Goal: Task Accomplishment & Management: Manage account settings

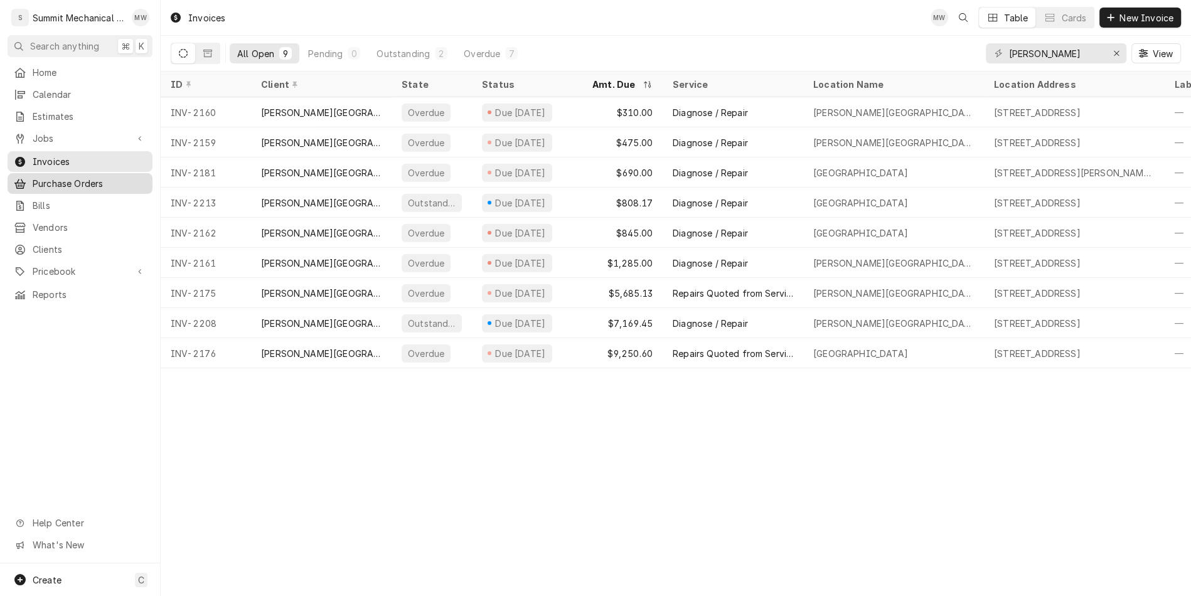
click at [75, 178] on span "Purchase Orders" at bounding box center [90, 183] width 114 height 13
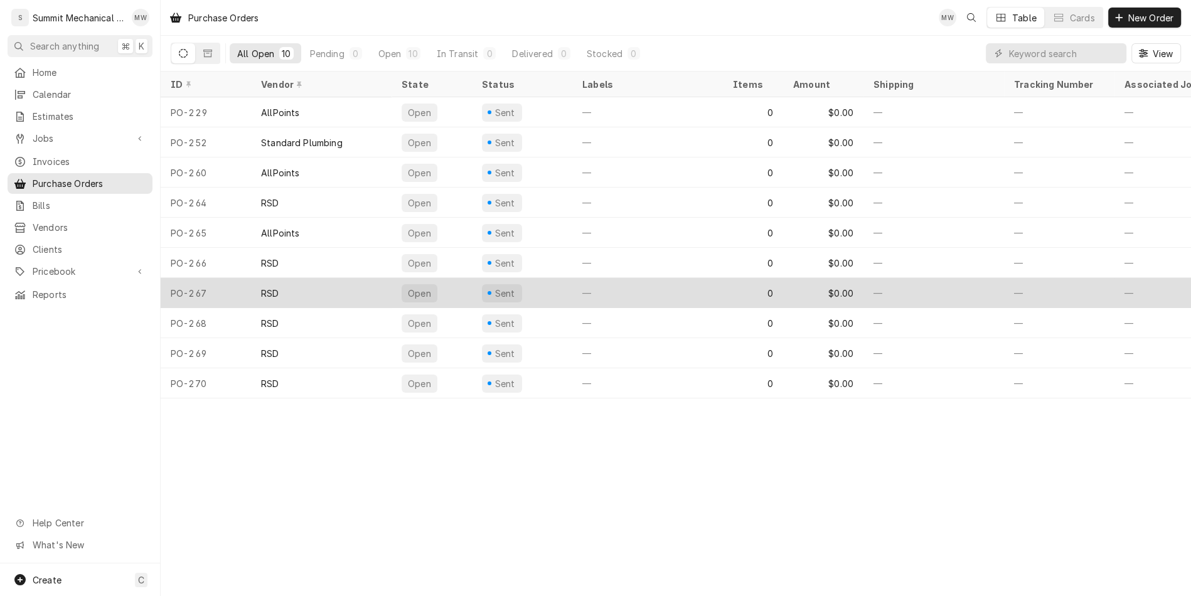
click at [294, 290] on div "RSD" at bounding box center [321, 293] width 141 height 30
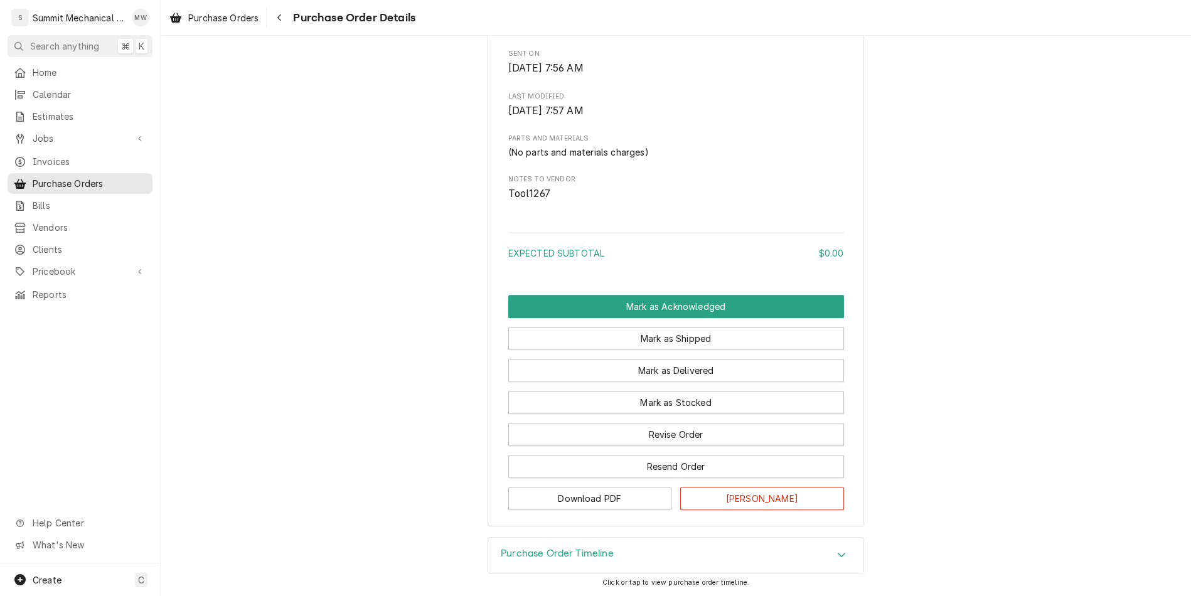
scroll to position [575, 0]
click at [701, 429] on button "Revise Order" at bounding box center [676, 434] width 336 height 23
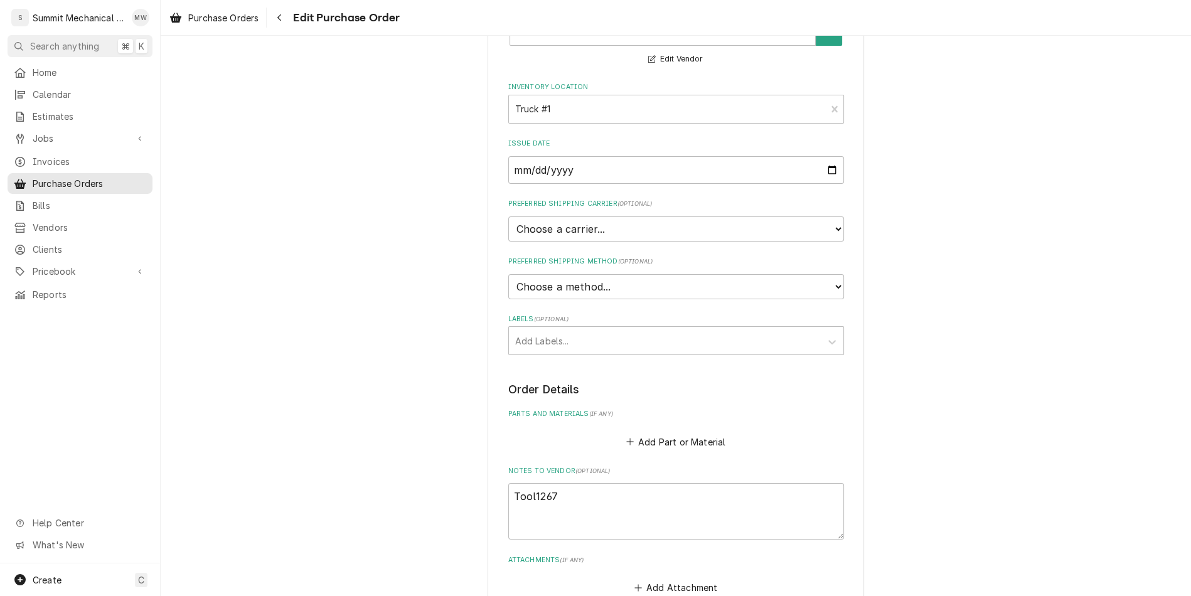
scroll to position [166, 0]
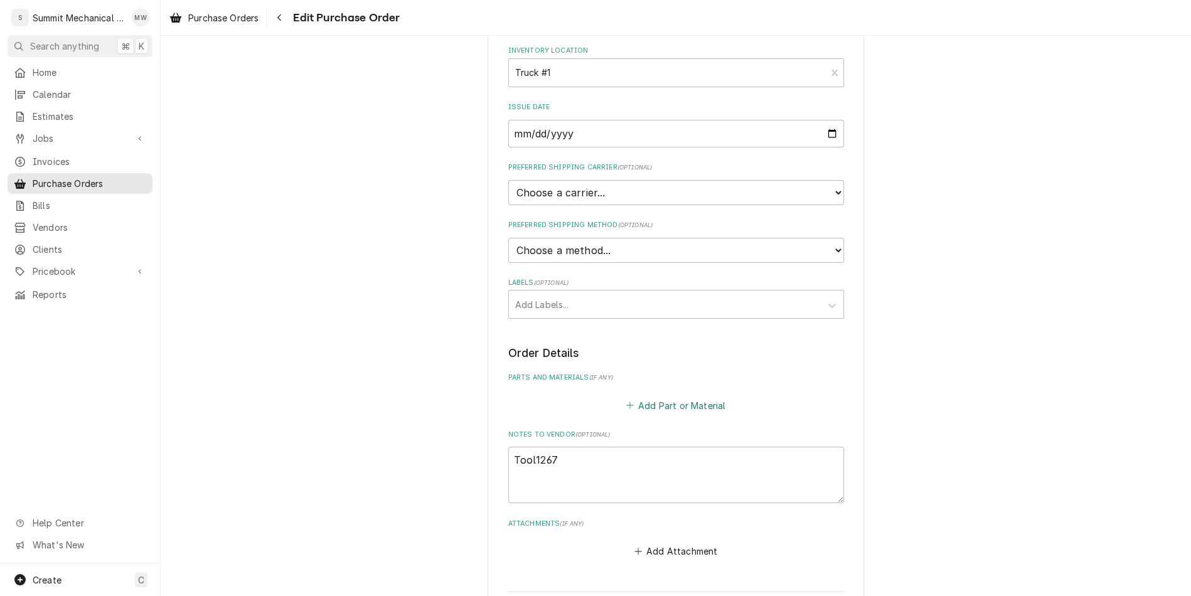
click at [662, 404] on button "Add Part or Material" at bounding box center [676, 405] width 104 height 18
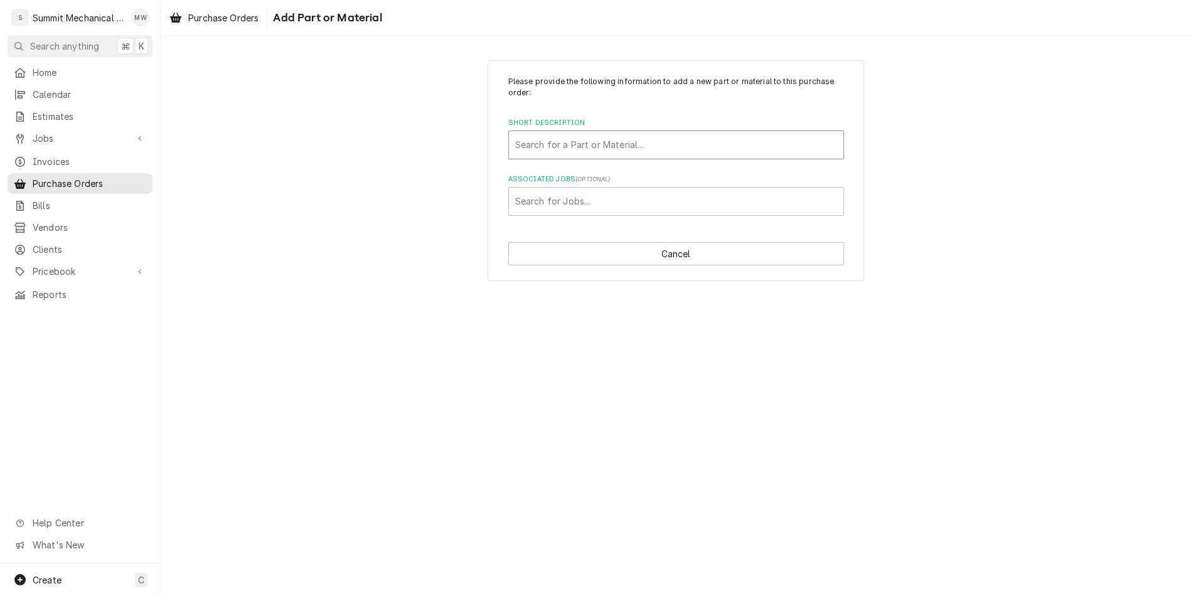
click at [560, 141] on div "Short Description" at bounding box center [676, 145] width 322 height 23
type input "misc"
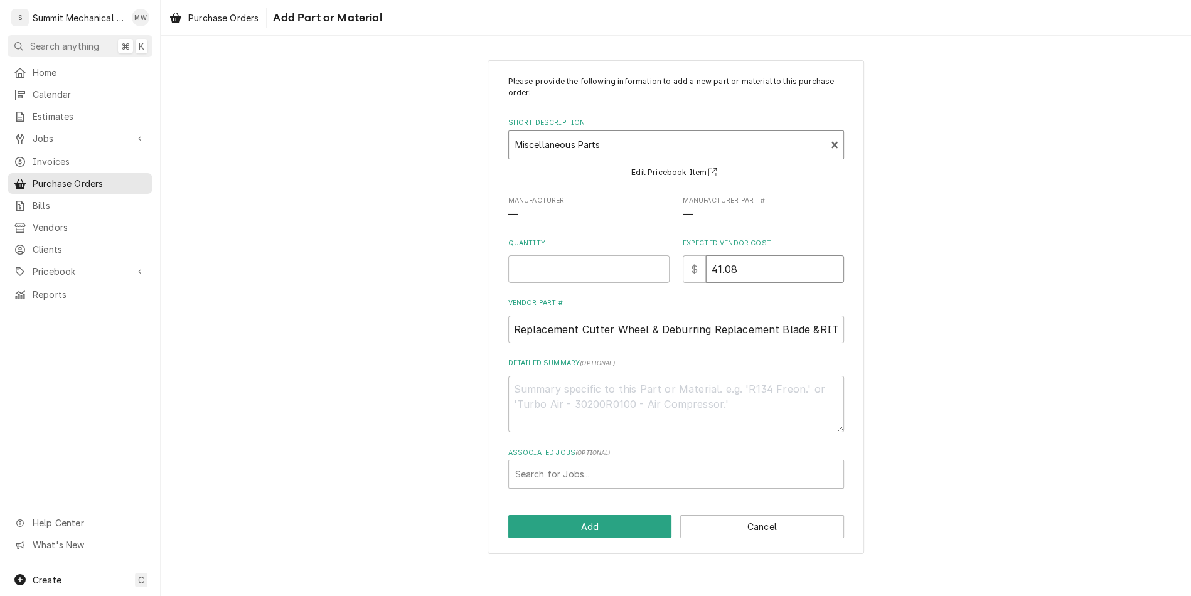
click at [740, 267] on input "41.08" at bounding box center [775, 269] width 138 height 28
type textarea "x"
type input "9"
type textarea "x"
type input "98"
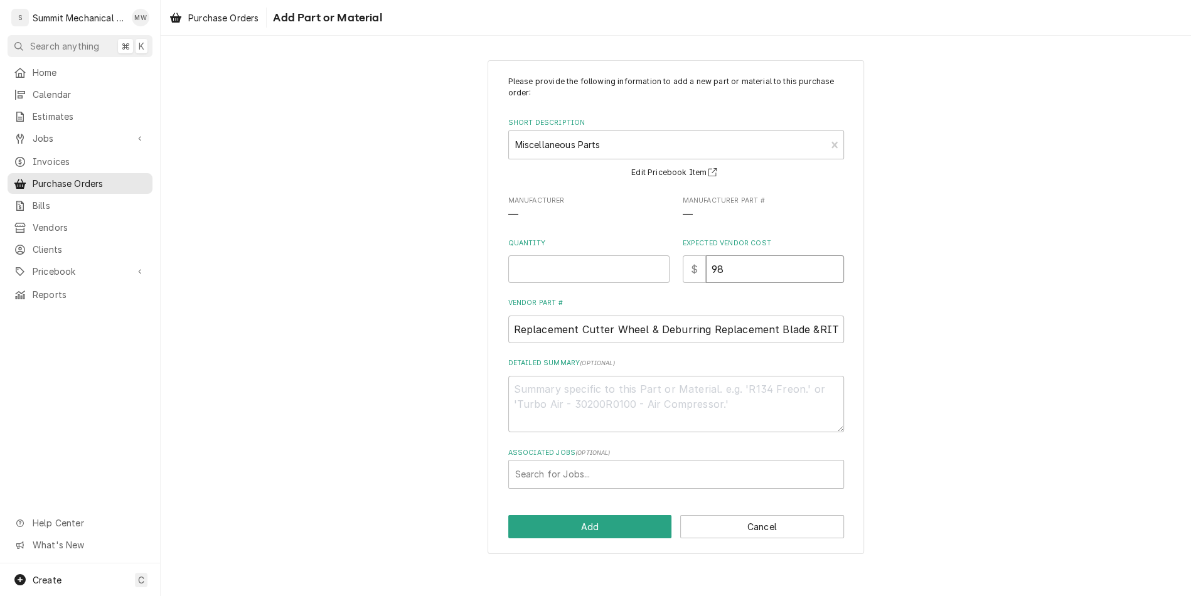
type textarea "x"
type input "98.4"
type textarea "x"
type input "98.44"
click at [587, 258] on input "Quantity" at bounding box center [588, 269] width 161 height 28
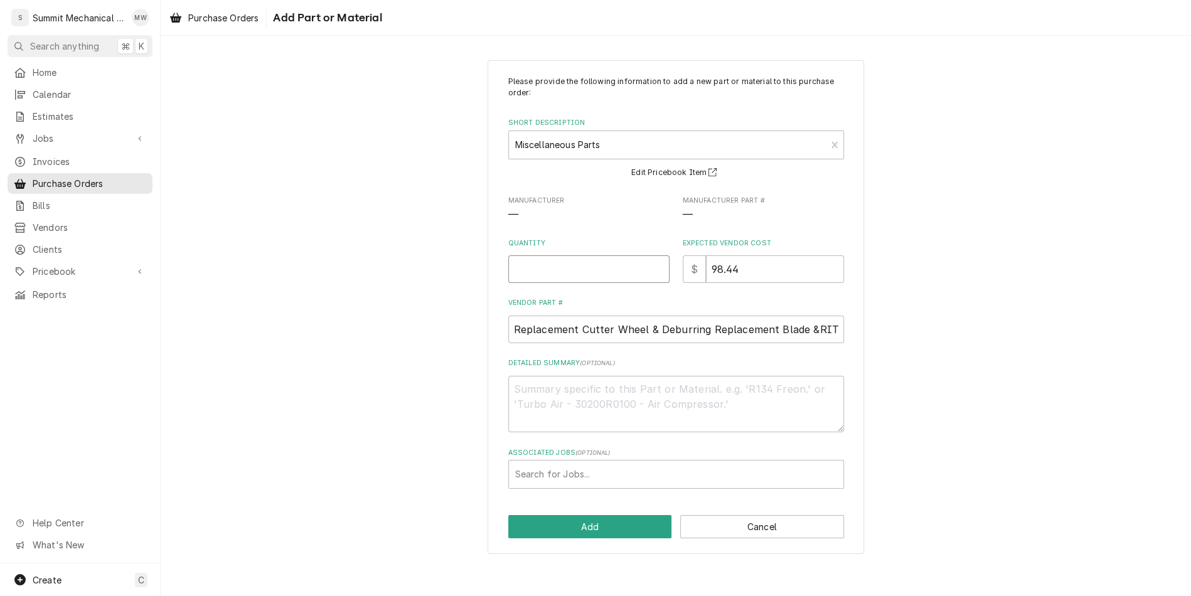
type textarea "x"
type input "1"
click at [598, 391] on textarea "Detailed Summary ( optional )" at bounding box center [676, 404] width 336 height 56
type textarea "x"
type textarea "K"
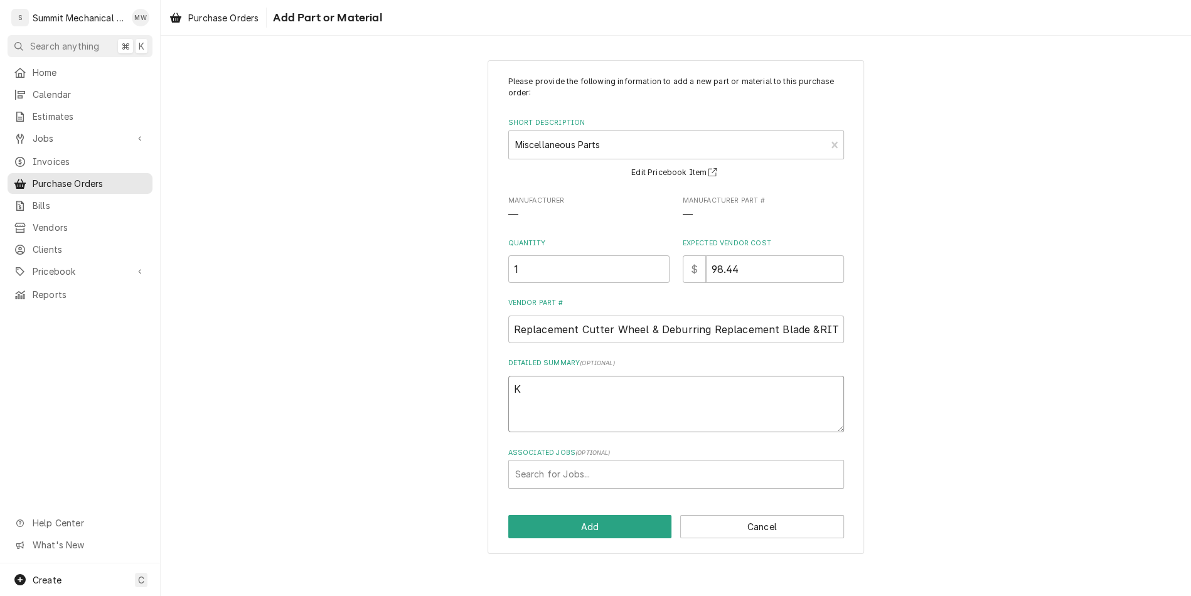
type textarea "x"
type textarea "KL"
type textarea "x"
type textarea "KLE"
type textarea "x"
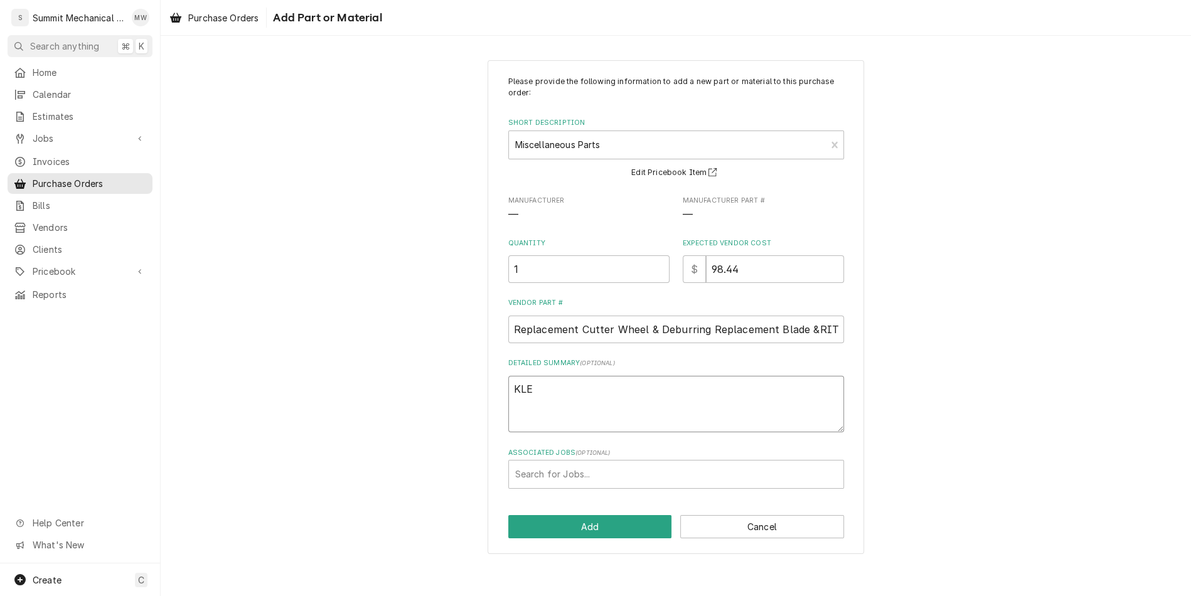
type textarea "KLE"
type textarea "x"
type textarea "KLE 2"
type textarea "x"
type textarea "KLE 25"
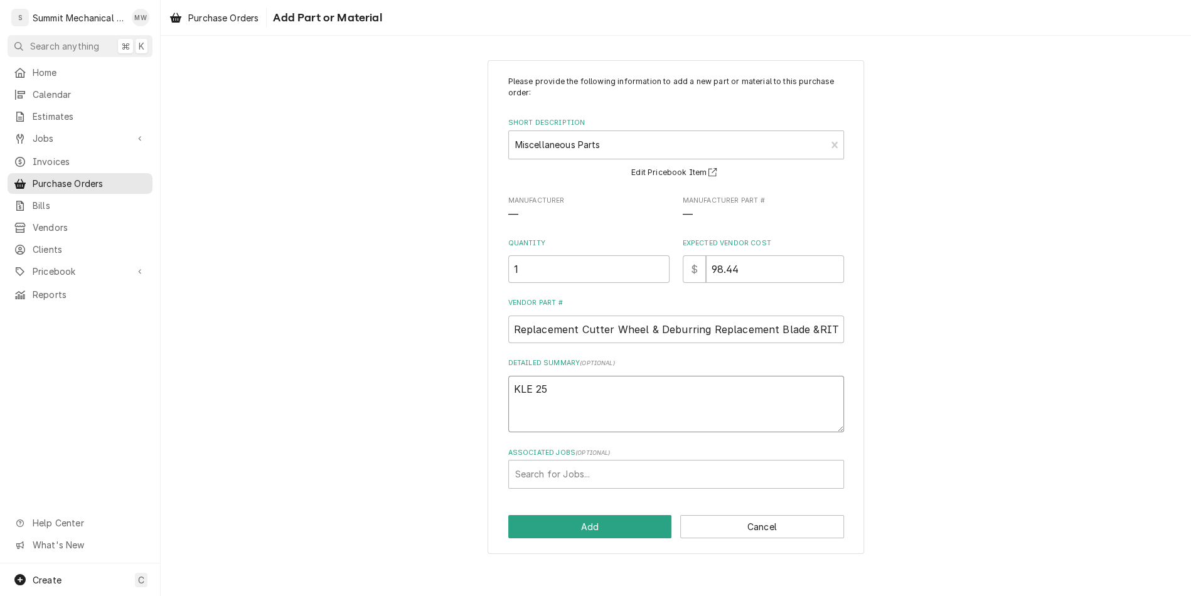
type textarea "x"
type textarea "KLE 259"
type textarea "x"
type textarea "KLE 259"
type textarea "x"
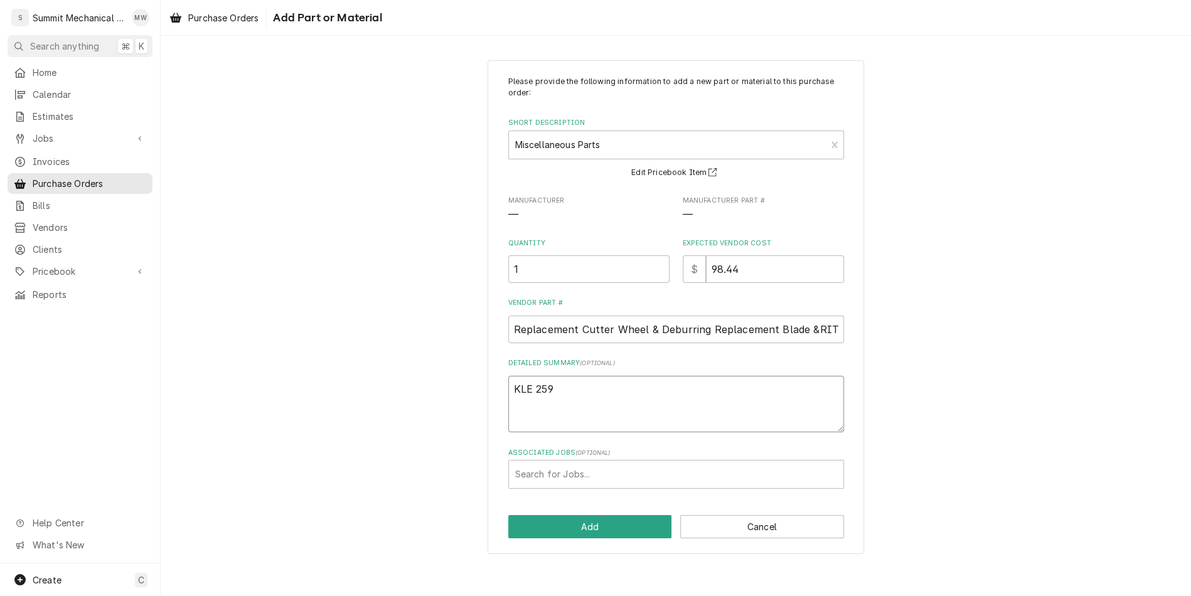
type textarea "KLE 259 S"
type textarea "x"
type textarea "KLE 259 Sw"
type textarea "x"
type textarea "KLE 259 Swi"
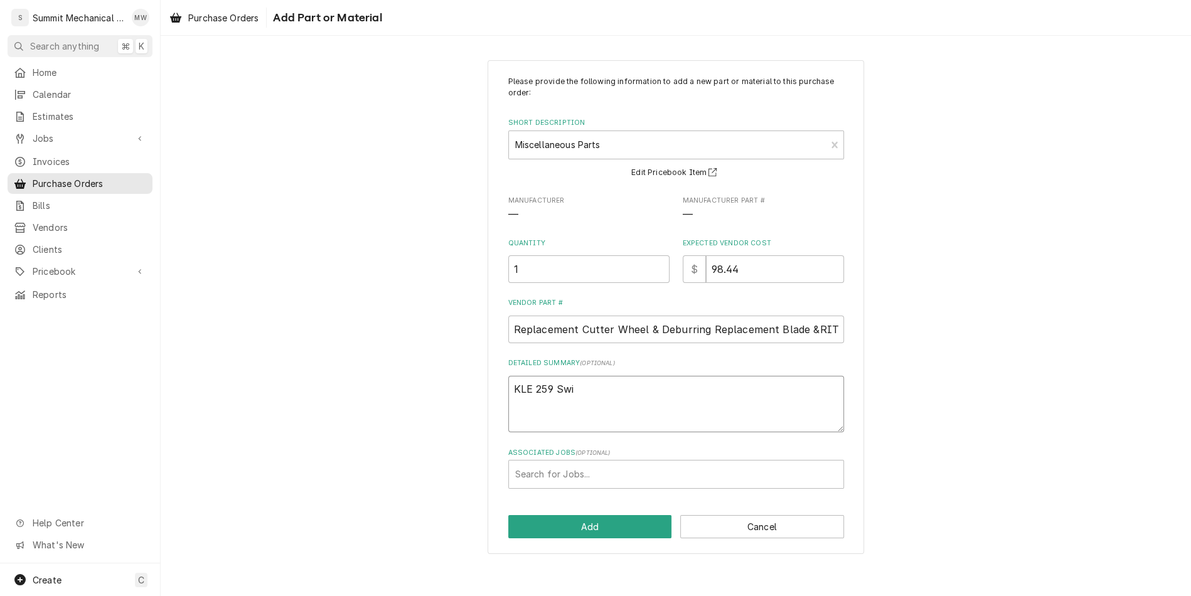
type textarea "x"
type textarea "KLE 259 Swiv"
type textarea "x"
type textarea "KLE 259 Swive"
type textarea "x"
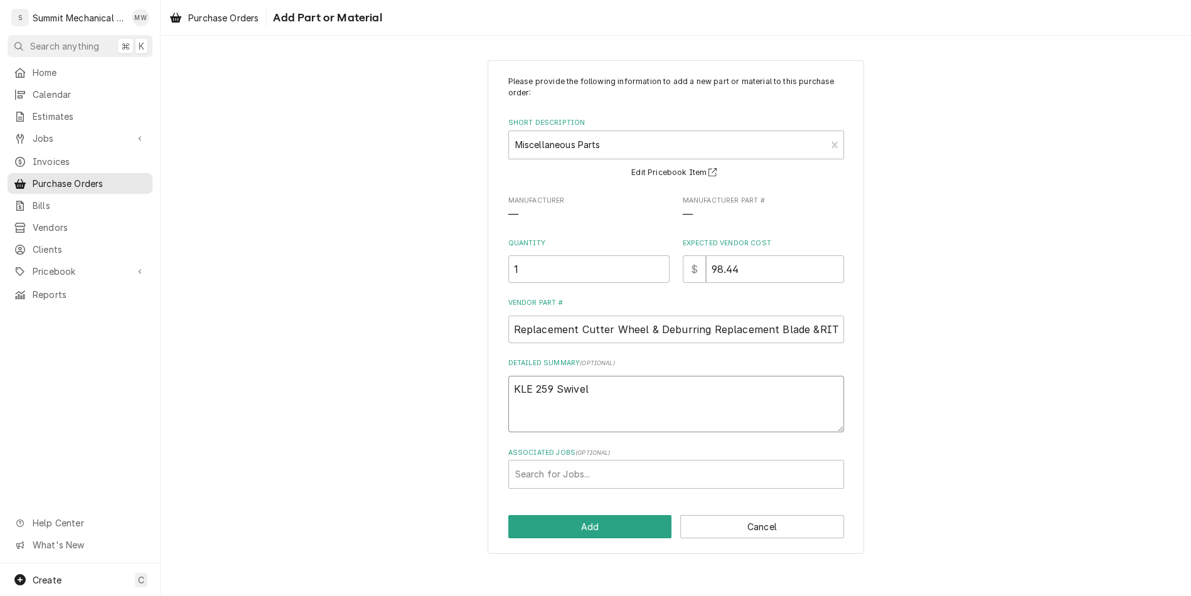
type textarea "KLE 259 Swivel"
type textarea "x"
type textarea "KLE 259 Swivel A"
type textarea "x"
type textarea "KLE 259 Swivel An"
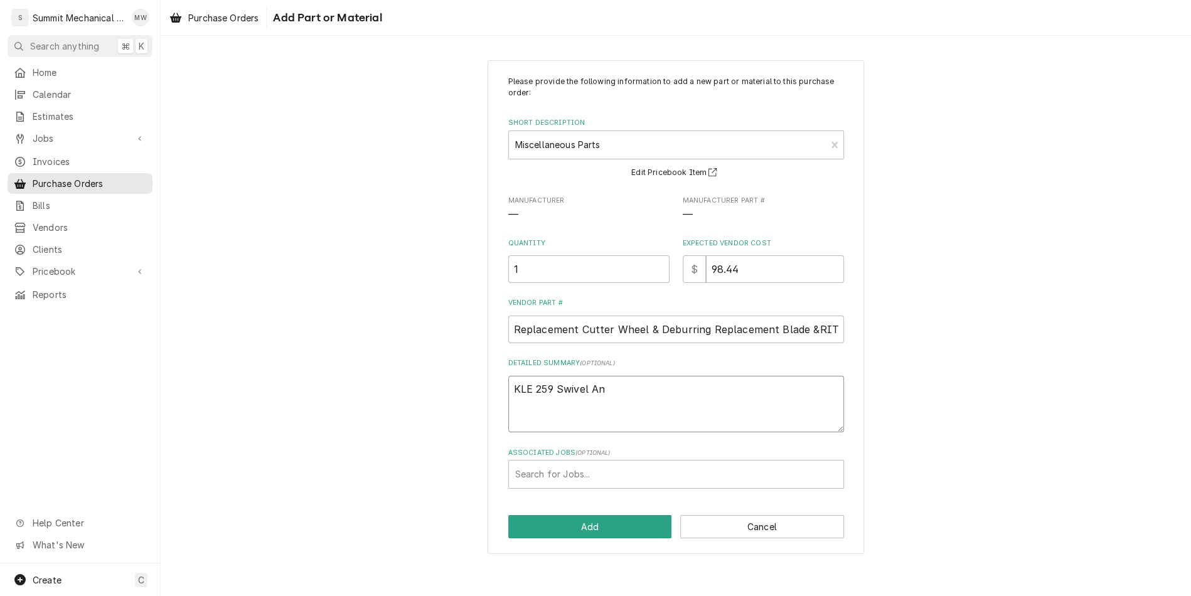
type textarea "x"
type textarea "KLE 259 Swivel Anch"
type textarea "x"
type textarea "KLE 259 Swivel Ancho"
type textarea "x"
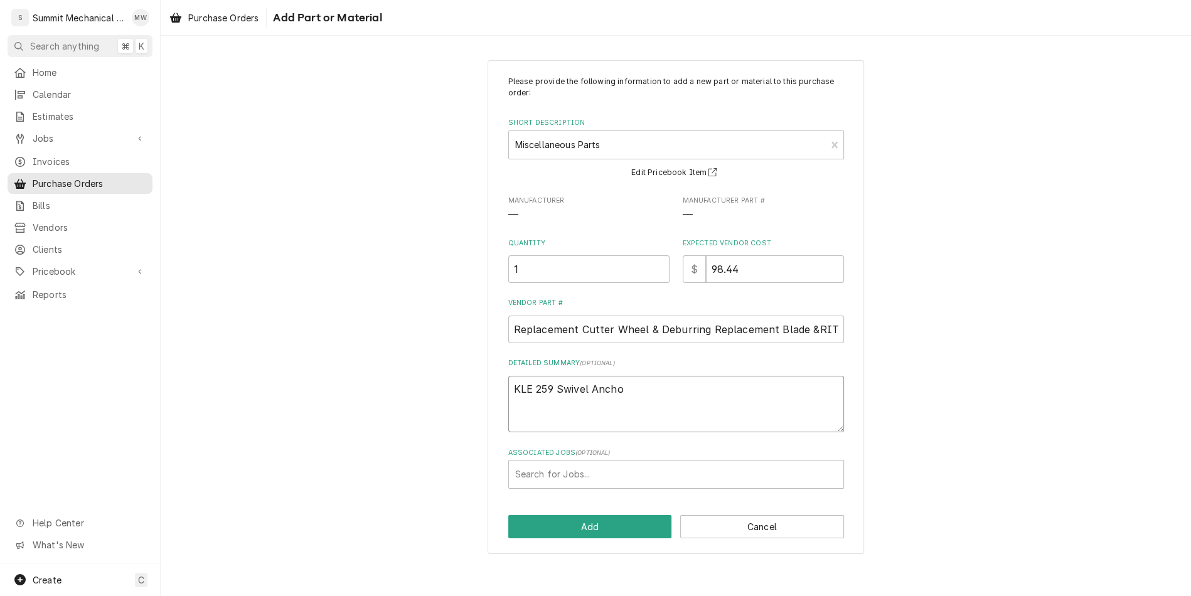
type textarea "KLE 259 Swivel Anchor"
type textarea "x"
type textarea "KLE 259 Swivel Anchor"
type textarea "x"
type textarea "KLE 259 Swivel Anchor H"
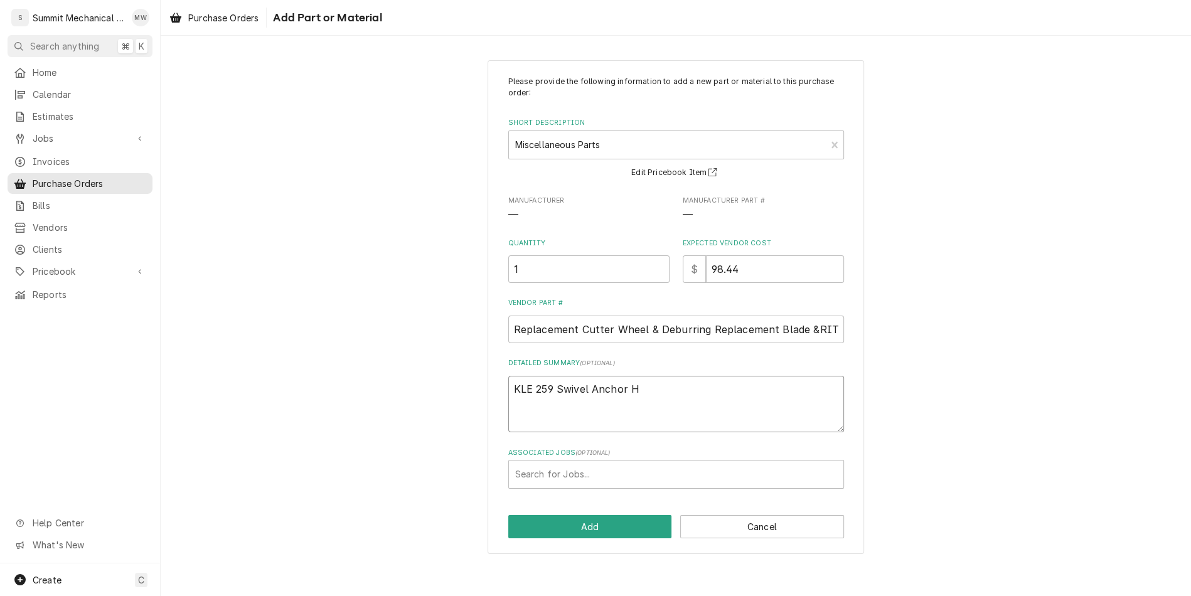
type textarea "x"
type textarea "KLE 259 Swivel Anchor Ho"
type textarea "x"
type textarea "KLE 259 Swivel Anchor Hoo"
type textarea "x"
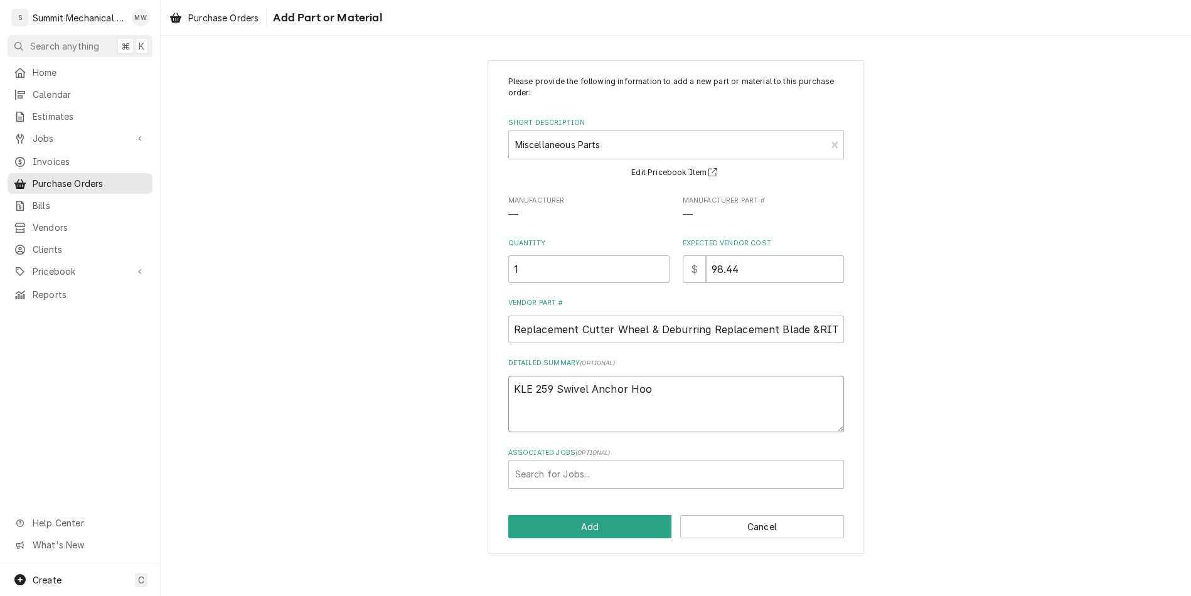
type textarea "KLE 259 Swivel Anchor Hook"
type textarea "x"
type textarea "KLE 259 Swivel Anchor Hook"
type textarea "x"
type textarea "KLE 259 Swivel Anchor Hook a"
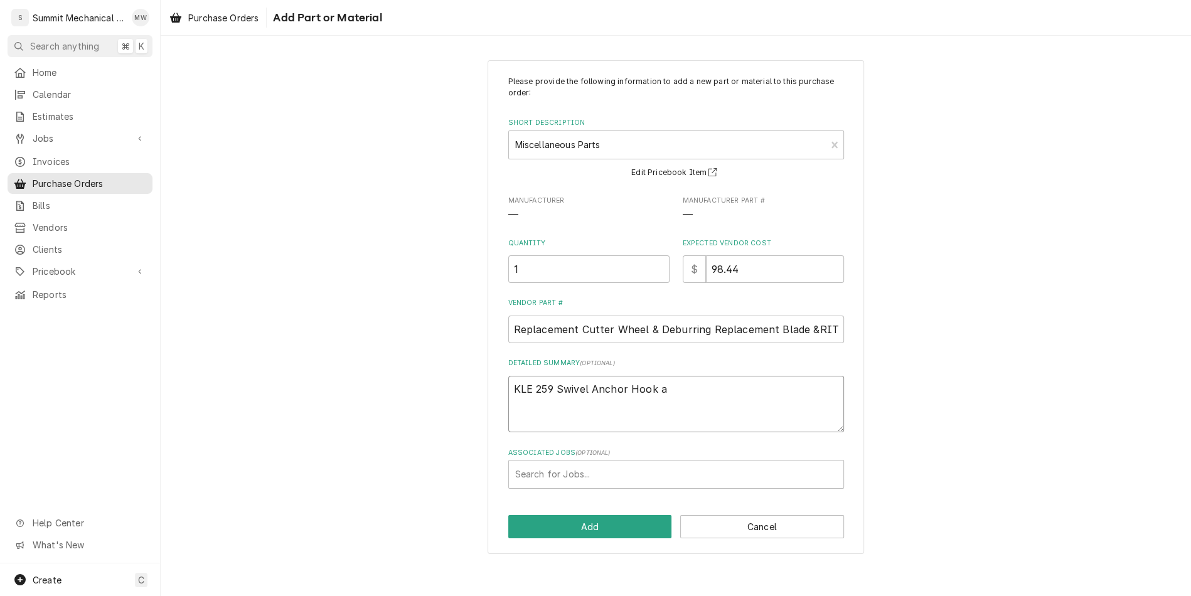
type textarea "x"
type textarea "KLE 259 Swivel Anchor Hook an"
type textarea "x"
type textarea "KLE 259 Swivel Anchor Hook and"
type textarea "x"
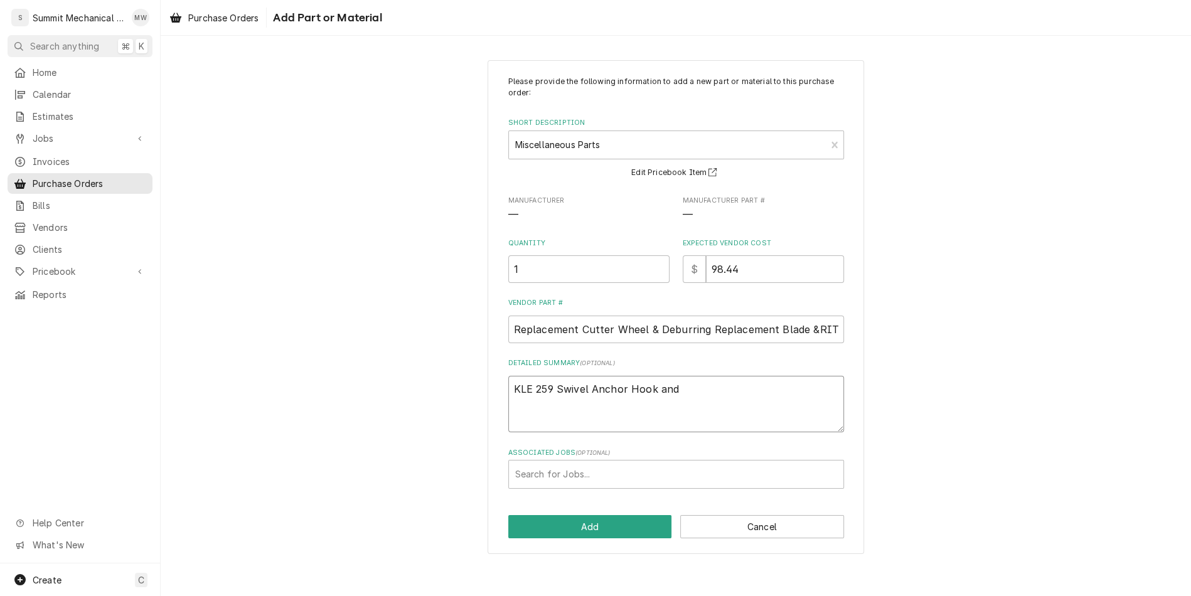
type textarea "KLE 259 Swivel Anchor Hook and"
type textarea "x"
type textarea "KLE 259 Swivel Anchor Hook and M"
type textarea "x"
type textarea "KLE 259 Swivel Anchor Hook and Mar"
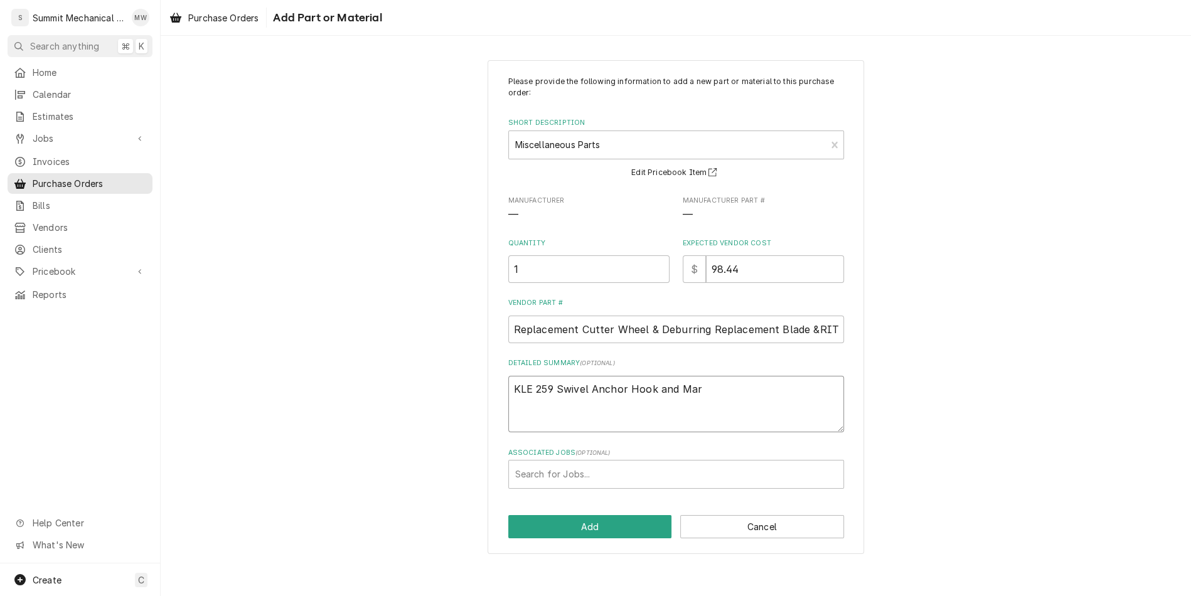
type textarea "x"
type textarea "KLE 259 Swivel Anchor Hook and Marc"
type textarea "x"
type textarea "KLE 259 Swivel Anchor Hook and Mar"
type textarea "x"
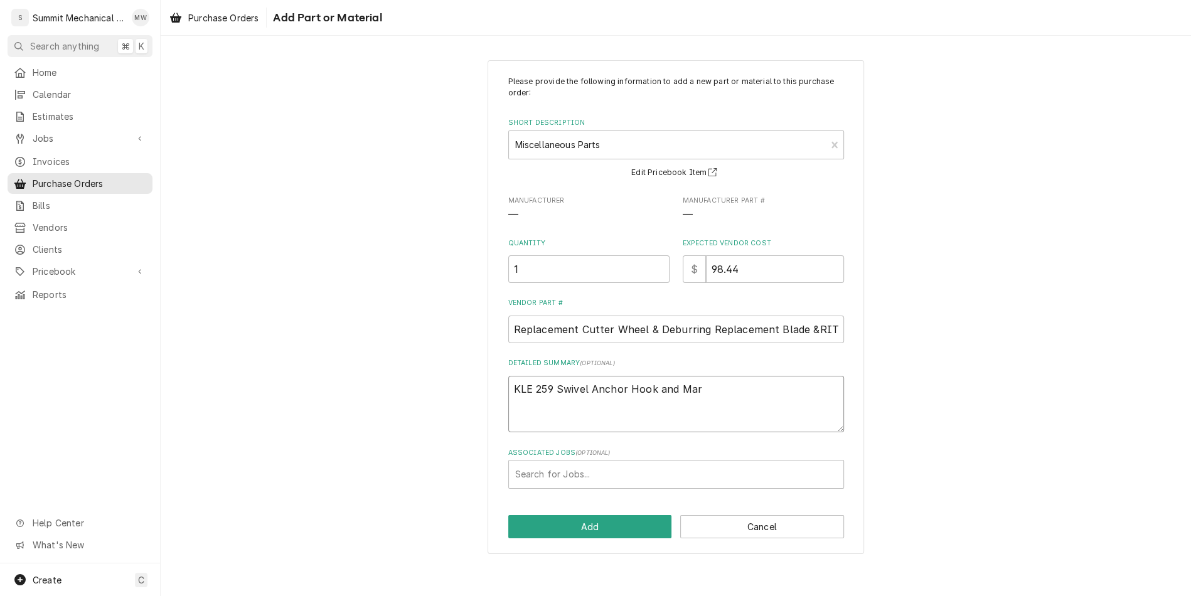
type textarea "KLE 259 Swivel Anchor Hook and Mars"
type textarea "x"
type textarea "KLE 259 Swivel Anchor Hook and Mars"
type textarea "x"
type textarea "KLE 259 Swivel Anchor Hook and Mars 7"
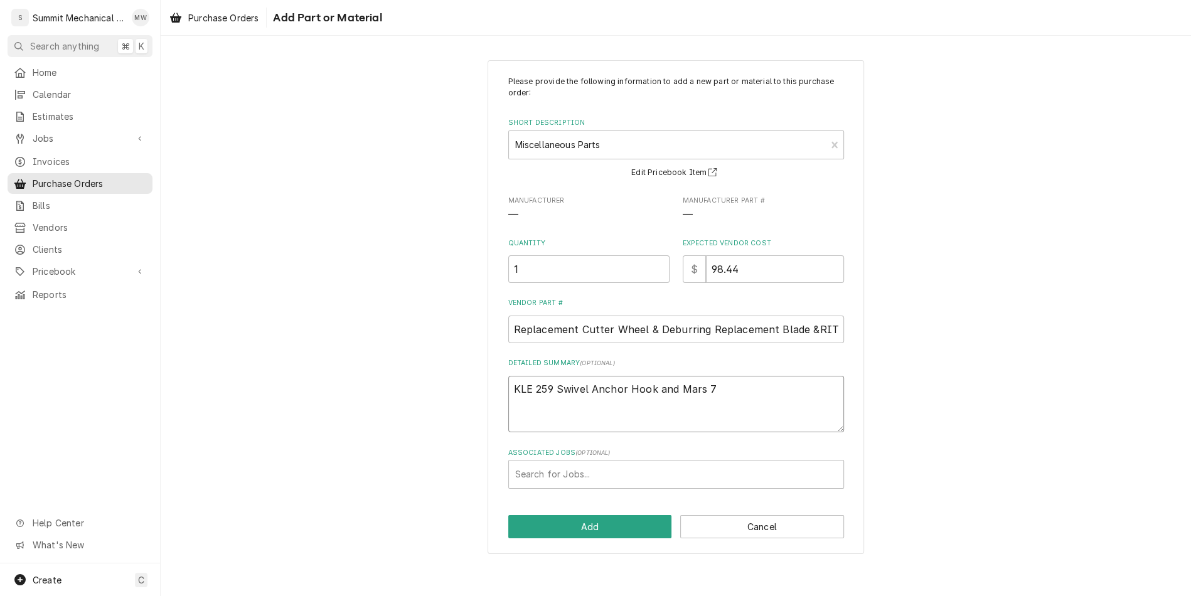
type textarea "x"
type textarea "KLE 259 Swivel Anchor Hook and Mars 79"
type textarea "x"
type textarea "KLE 259 Swivel Anchor Hook and Mars 790"
type textarea "x"
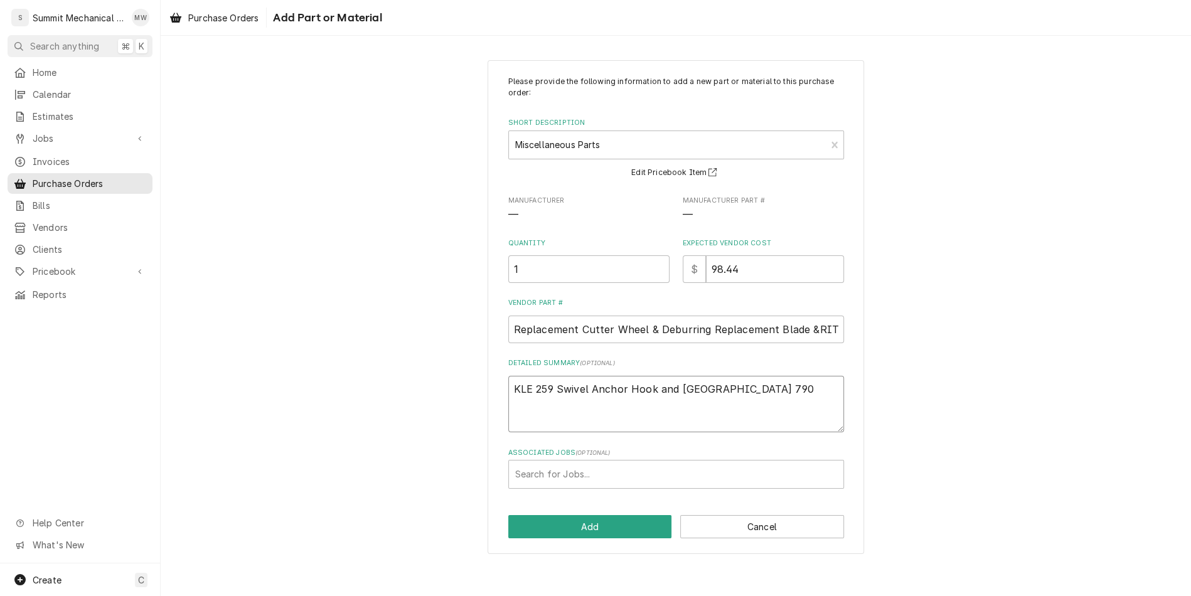
type textarea "KLE 259 Swivel Anchor Hook and Mars 7906"
type textarea "x"
type textarea "KLE 259 Swivel Anchor Hook and Mars 79060"
type textarea "x"
type textarea "KLE 259 Swivel Anchor Hook and Mars 79060"
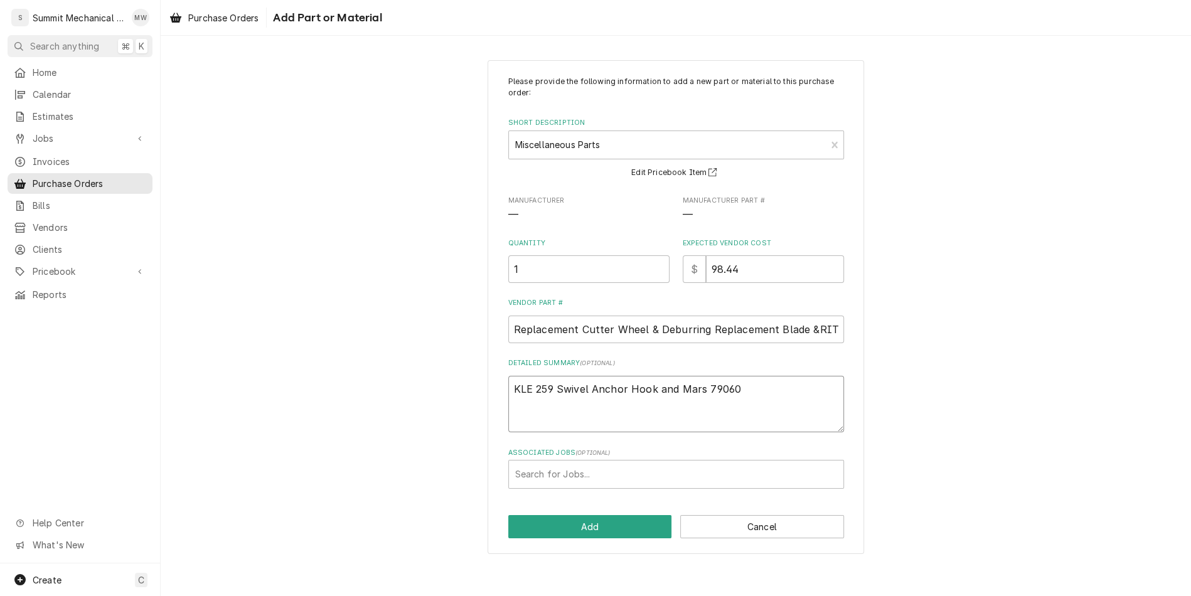
type textarea "x"
type textarea "KLE 259 Swivel Anchor Hook and Mars 79060 1"
type textarea "x"
type textarea "KLE 259 Swivel Anchor Hook and Mars 79060 1/"
type textarea "x"
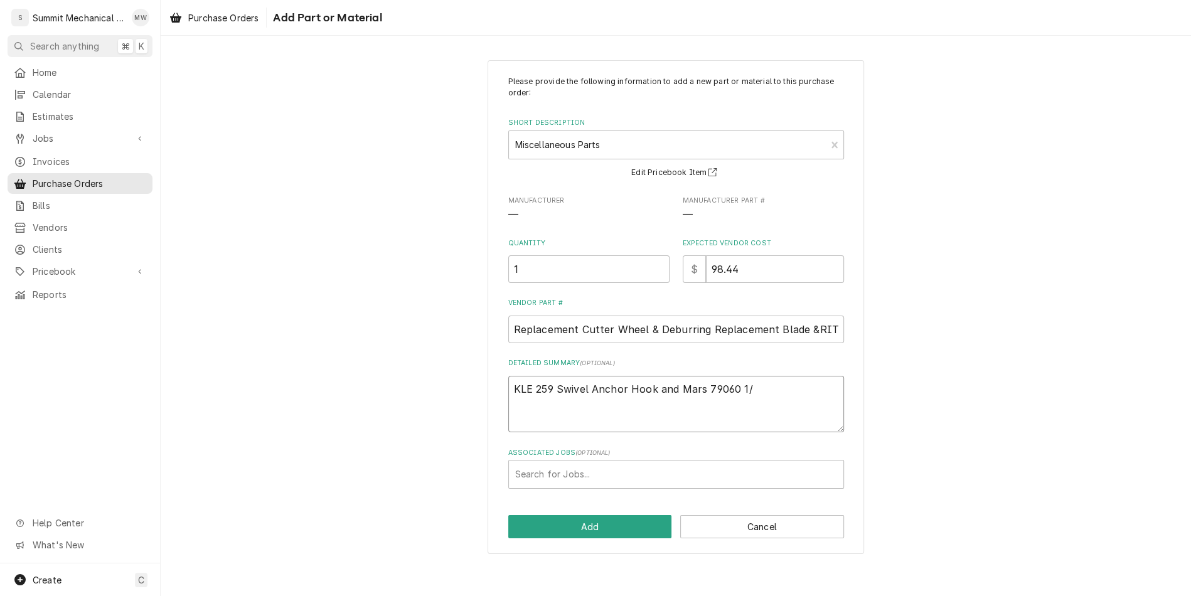
type textarea "KLE 259 Swivel Anchor Hook and Mars 79060 1/2"
type textarea "x"
type textarea "KLE 259 Swivel Anchor Hook and Mars 79060 1/2"
type textarea "x"
type textarea "KLE 259 Swivel Anchor Hook and Mars 79060 1/2 x"
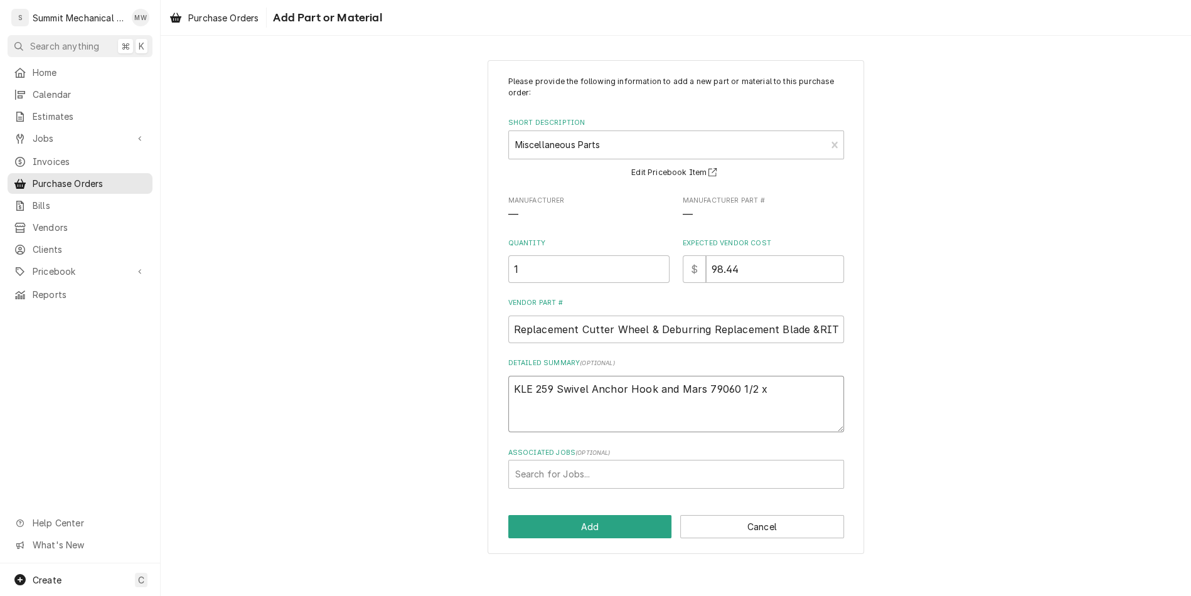
type textarea "x"
type textarea "KLE 259 Swivel Anchor Hook and Mars 79060 1/2 x"
type textarea "x"
type textarea "KLE 259 Swivel Anchor Hook and Mars 79060 1/2 x 5"
type textarea "x"
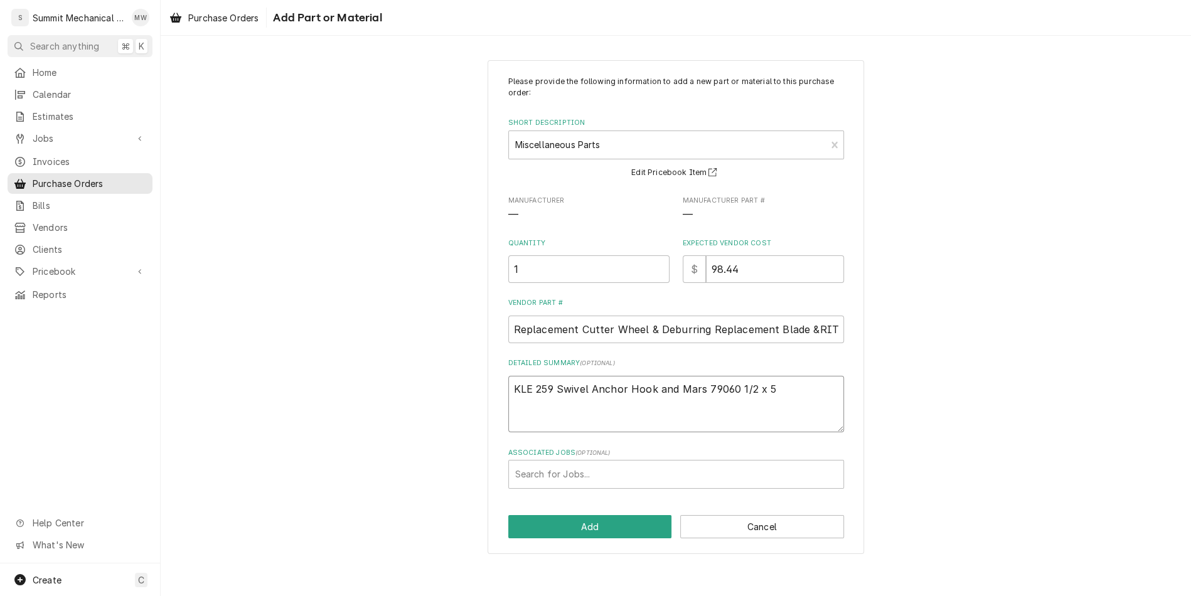
type textarea "KLE 259 Swivel Anchor Hook and Mars 79060 1/2 x 50"
type textarea "x"
type textarea "KLE 259 Swivel Anchor Hook and Mars 79060 1/2 x 50'"
type textarea "x"
type textarea "KLE 259 Swivel Anchor Hook and Mars 79060 1/2 x 50'"
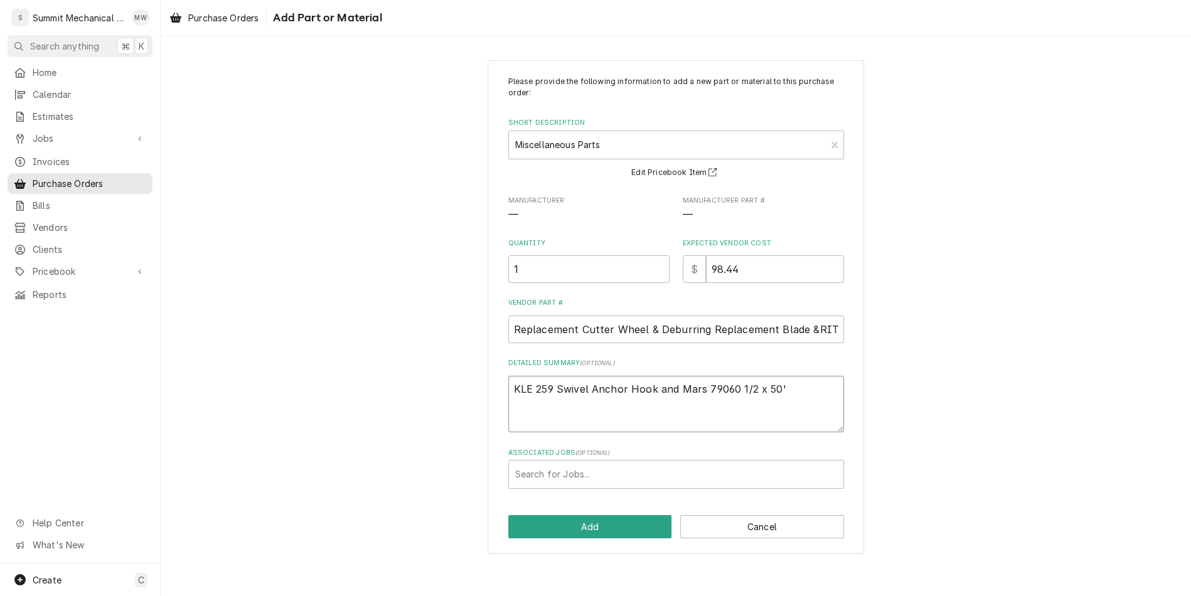
type textarea "x"
type textarea "KLE 259 Swivel Anchor Hook and Mars 79060 1/2 x 50' N"
type textarea "x"
type textarea "KLE 259 Swivel Anchor Hook and Mars 79060 1/2 x 50' Nl"
type textarea "x"
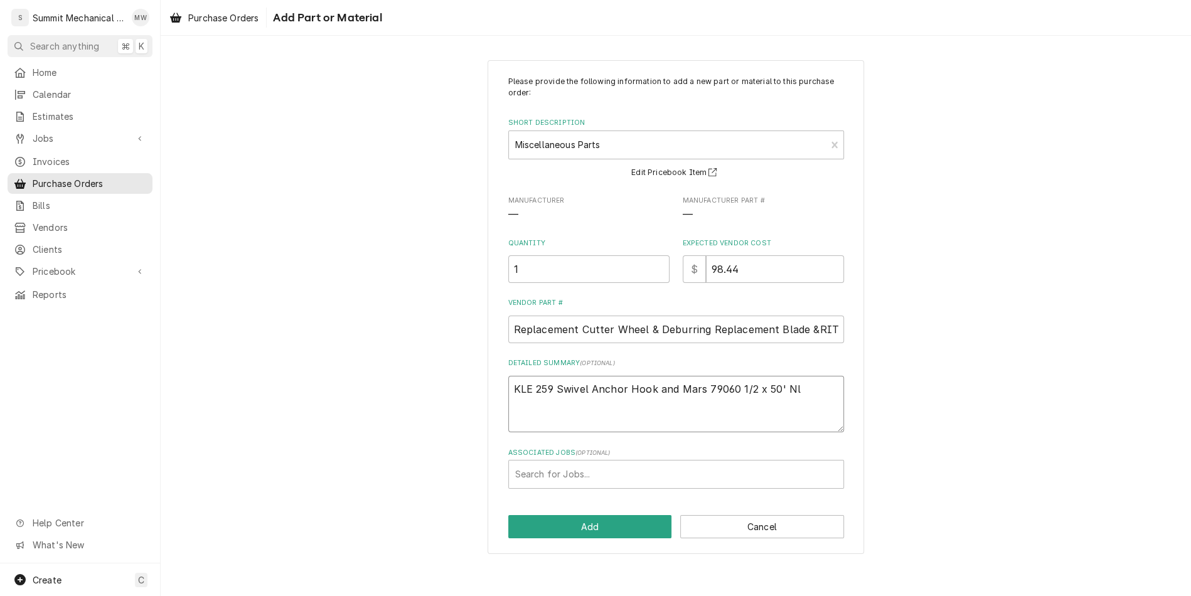
type textarea "KLE 259 Swivel Anchor Hook and Mars 79060 1/2 x 50' Nla"
type textarea "x"
type textarea "KLE 259 Swivel Anchor Hook and Mars 79060 1/2 x 50' Nlac"
type textarea "x"
type textarea "KLE 259 Swivel Anchor Hook and Mars 79060 1/2 x 50' Nlac/"
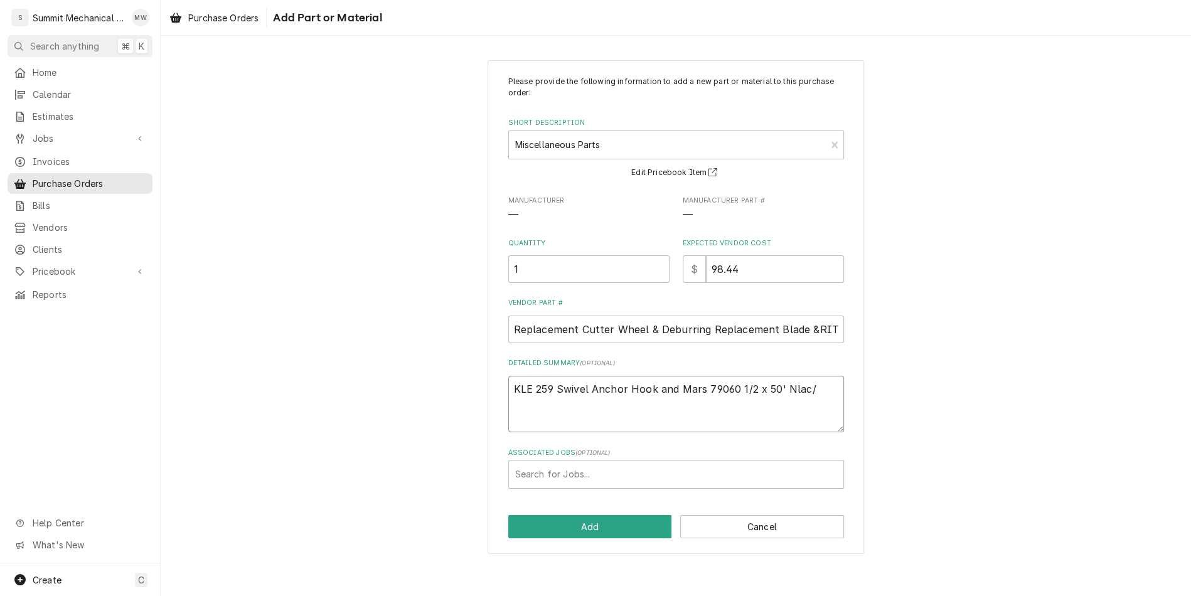
type textarea "x"
type textarea "KLE 259 Swivel Anchor Hook and Mars 79060 1/2 x 50' Nlac"
type textarea "x"
type textarea "KLE 259 Swivel Anchor Hook and Mars 79060 1/2 x 50' Nlac;"
type textarea "x"
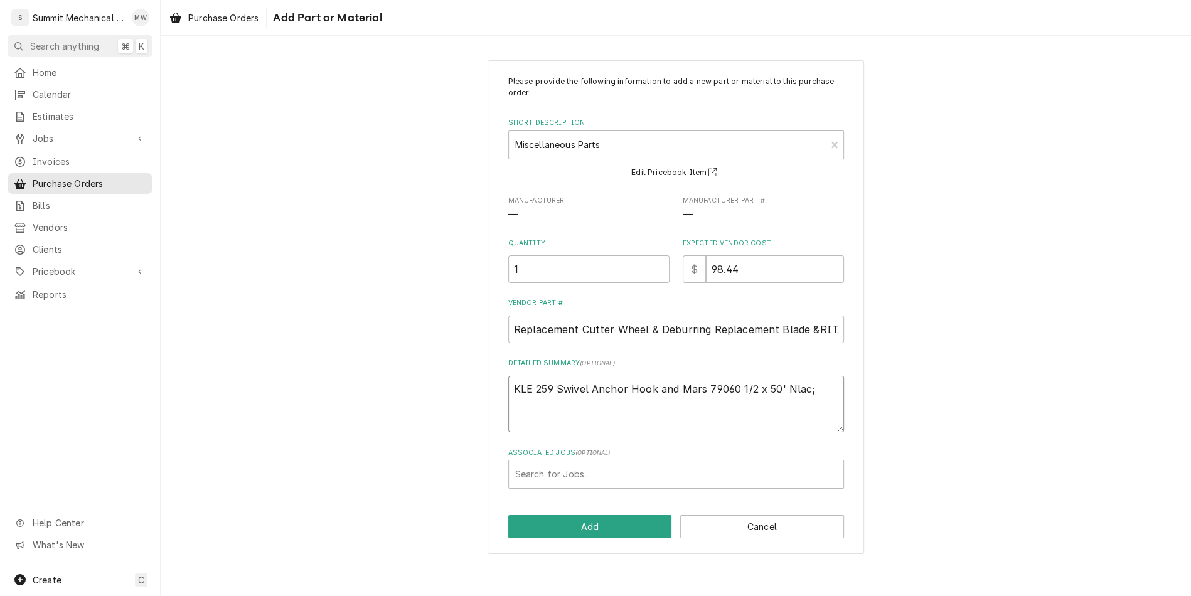
type textarea "KLE 259 Swivel Anchor Hook and Mars 79060 1/2 x 50' Nlac"
type textarea "x"
type textarea "KLE 259 Swivel Anchor Hook and Mars 79060 1/2 x 50' Nla"
type textarea "x"
type textarea "KLE 259 Swivel Anchor Hook and Mars 79060 1/2 x 50' Nl"
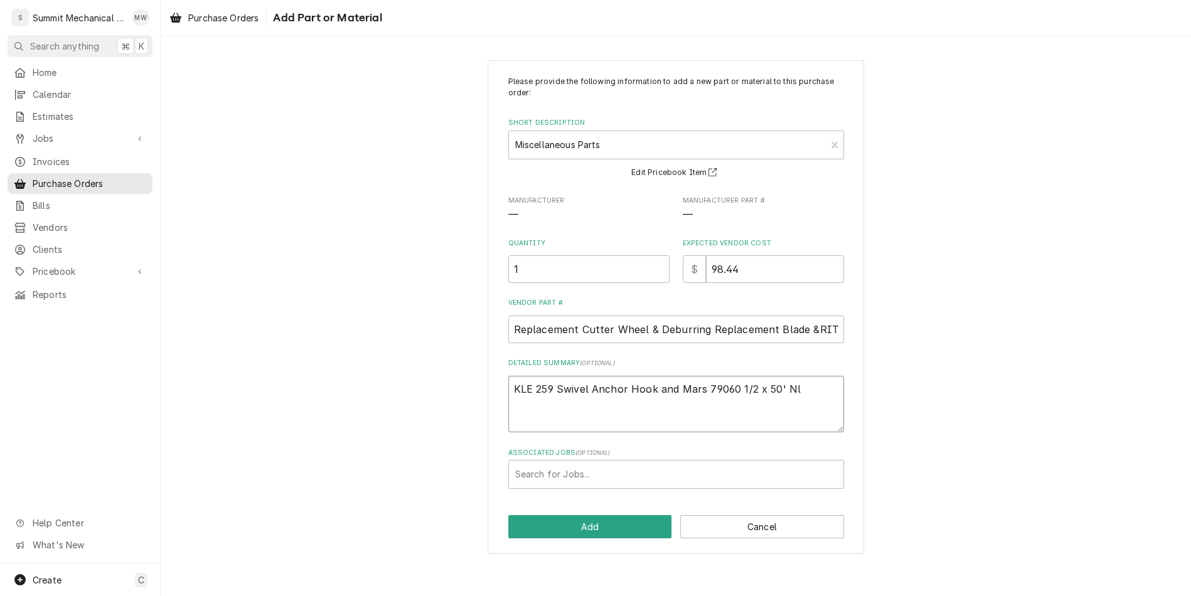
type textarea "x"
type textarea "KLE 259 Swivel Anchor Hook and Mars 79060 1/2 x 50' N"
type textarea "x"
type textarea "KLE 259 Swivel Anchor Hook and Mars 79060 1/2 x 50'"
type textarea "x"
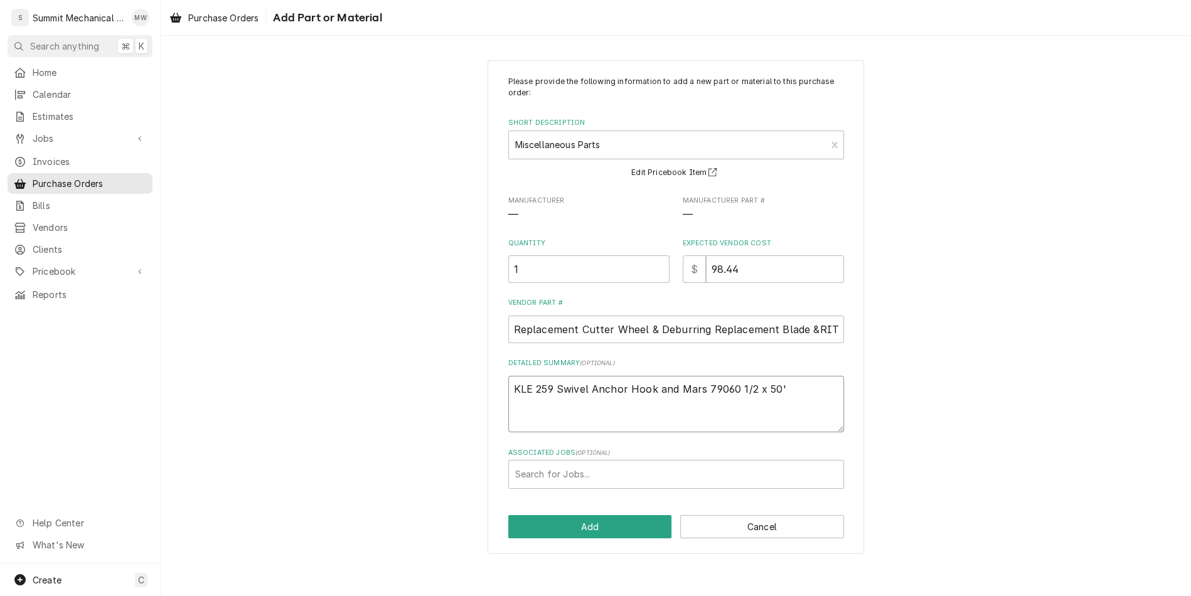
type textarea "KLE 259 Swivel Anchor Hook and Mars 79060 1/2 x 50' B"
type textarea "x"
type textarea "KLE 259 Swivel Anchor Hook and Mars 79060 1/2 x 50' Bl"
type textarea "x"
type textarea "KLE 259 Swivel Anchor Hook and Mars 79060 1/2 x 50' Bla"
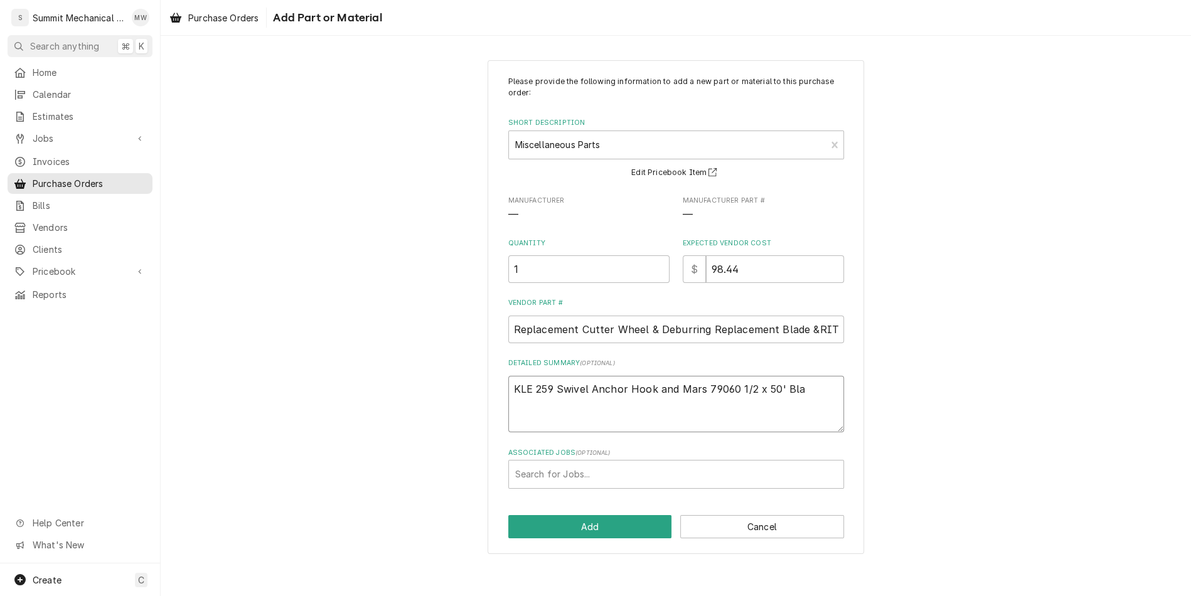
type textarea "x"
type textarea "KLE 259 Swivel Anchor Hook and Mars 79060 1/2 x 50' Blac"
type textarea "x"
type textarea "KLE 259 Swivel Anchor Hook and Mars 79060 1/2 x 50' Blacl"
type textarea "x"
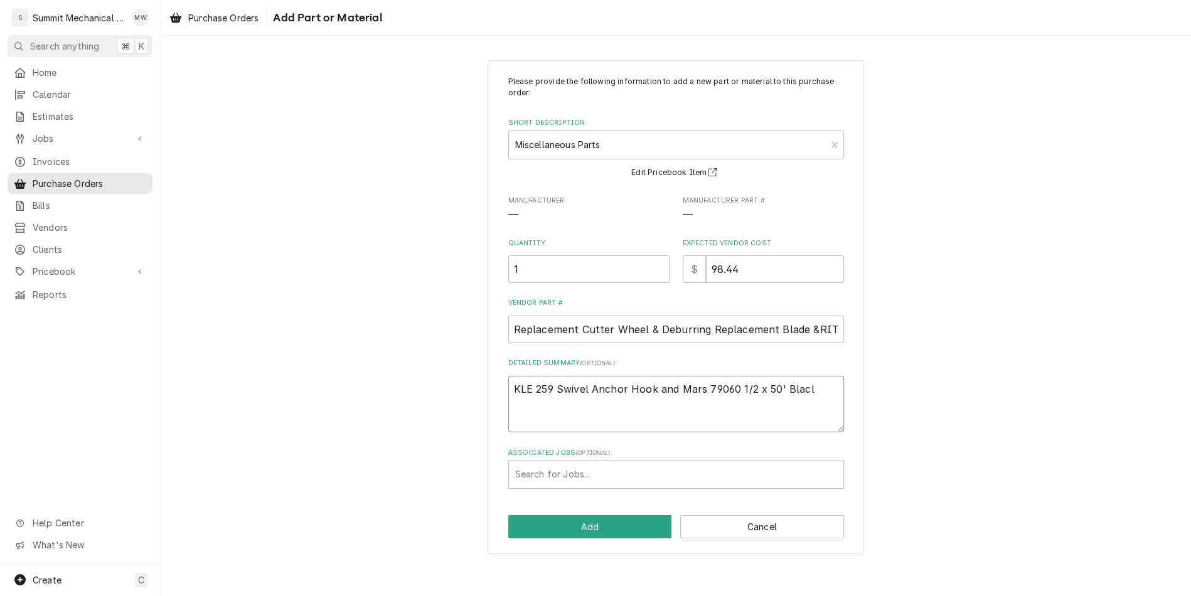
type textarea "KLE 259 Swivel Anchor Hook and Mars 79060 1/2 x 50' Blac"
type textarea "x"
type textarea "KLE 259 Swivel Anchor Hook and Mars 79060 1/2 x 50' Black"
type textarea "x"
type textarea "KLE 259 Swivel Anchor Hook and Mars 79060 1/2 x 50' Black/"
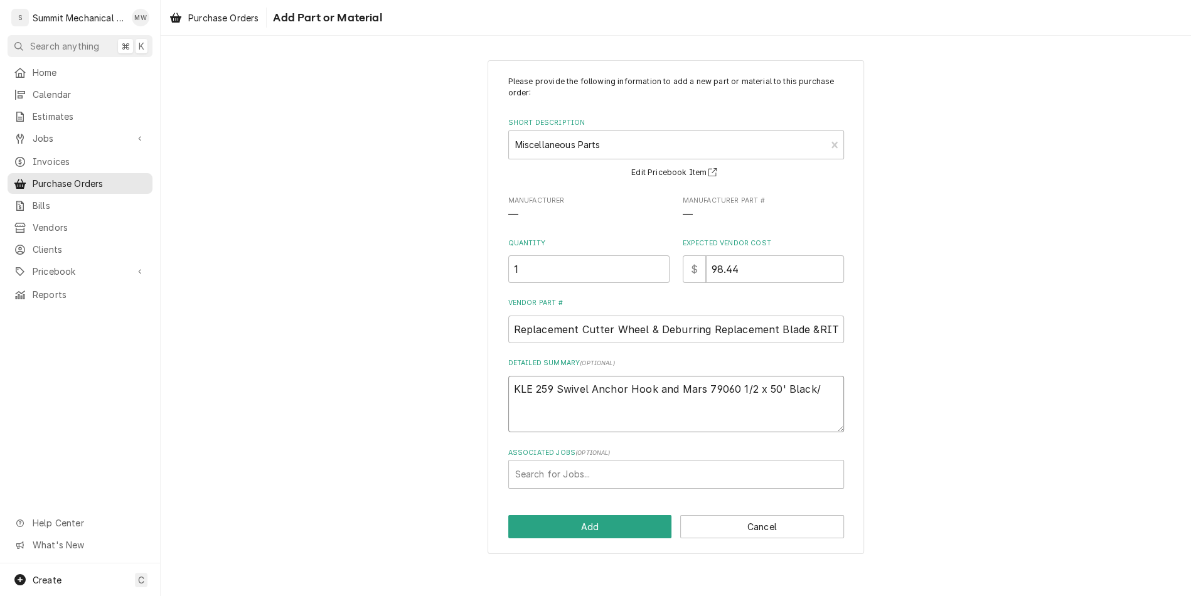
type textarea "x"
type textarea "KLE 259 Swivel Anchor Hook and Mars 79060 1/2 x 50' Black/O"
type textarea "x"
type textarea "KLE 259 Swivel Anchor Hook and Mars 79060 1/2 x 50' Black/Or"
type textarea "x"
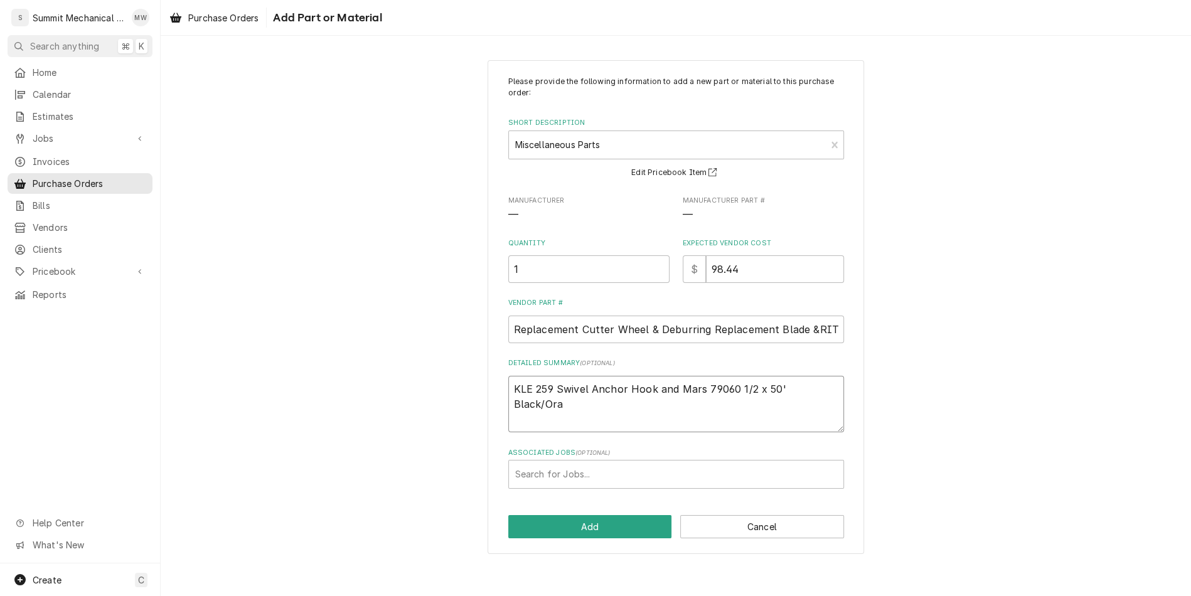
type textarea "KLE 259 Swivel Anchor Hook and Mars 79060 1/2 x 50' Black/Oran"
type textarea "x"
type textarea "KLE 259 Swivel Anchor Hook and Mars 79060 1/2 x 50' Black/Orang"
type textarea "x"
type textarea "KLE 259 Swivel Anchor Hook and Mars 79060 1/2 x 50' Black/Orange"
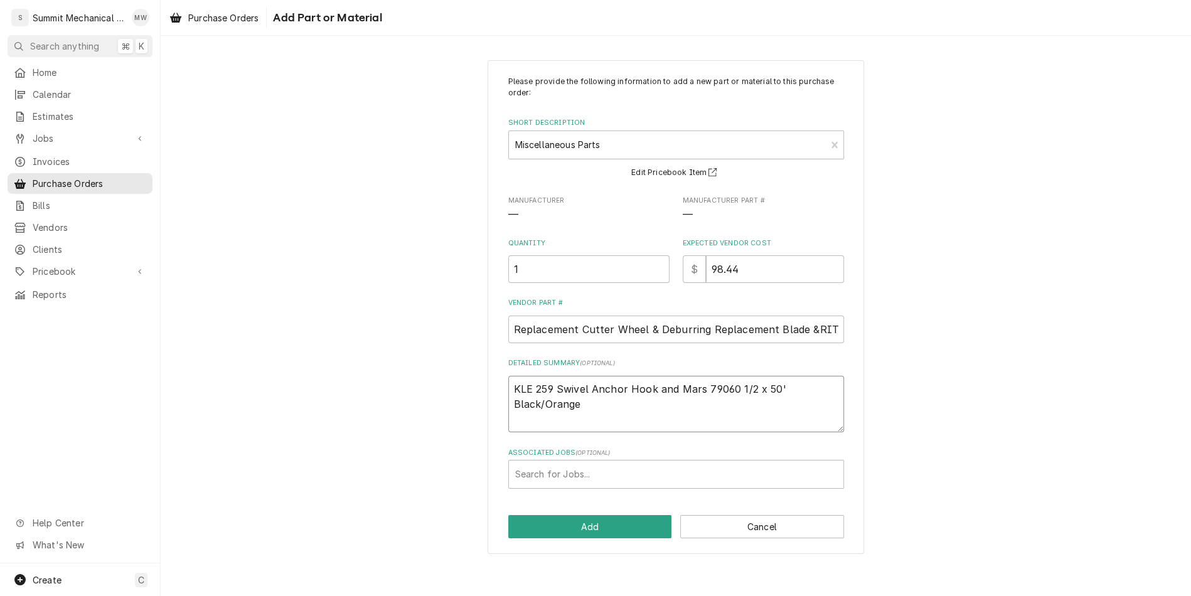
type textarea "x"
type textarea "KLE 259 Swivel Anchor Hook and Mars 79060 1/2 x 50' Black/Orange"
type textarea "x"
type textarea "KLE 259 Swivel Anchor Hook and Mars 79060 1/2 x 50' Black/Orange P"
type textarea "x"
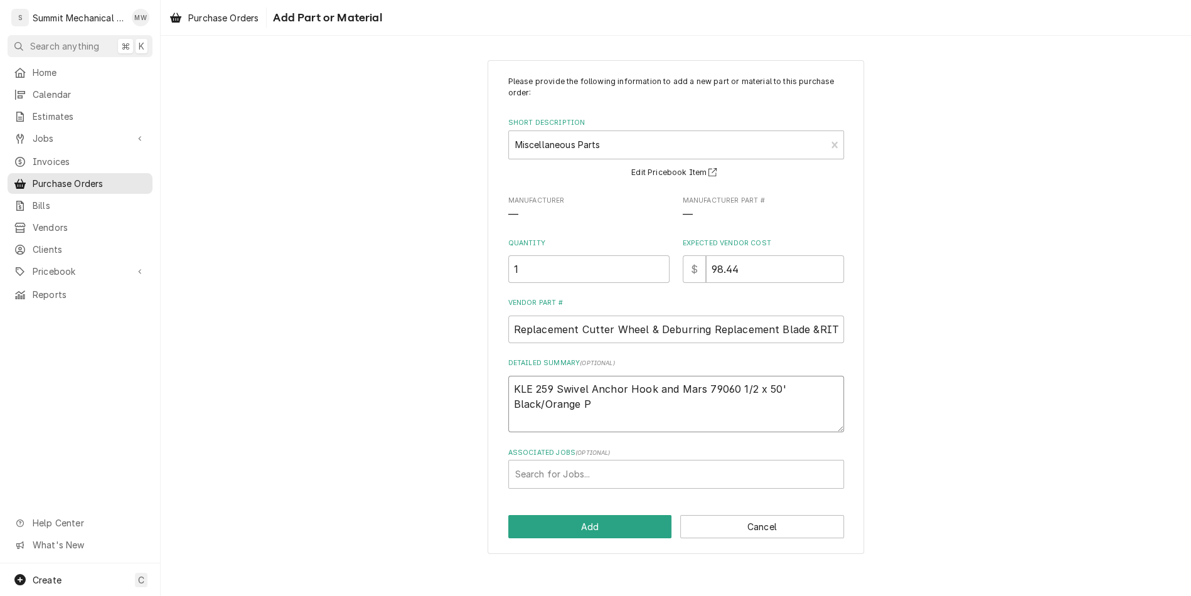
type textarea "KLE 259 Swivel Anchor Hook and Mars 79060 1/2 x 50' Black/Orange Po"
type textarea "x"
type textarea "KLE 259 Swivel Anchor Hook and Mars 79060 1/2 x 50' Black/Orange Pol"
type textarea "x"
type textarea "KLE 259 Swivel Anchor Hook and Mars 79060 1/2 x 50' Black/Orange Polp"
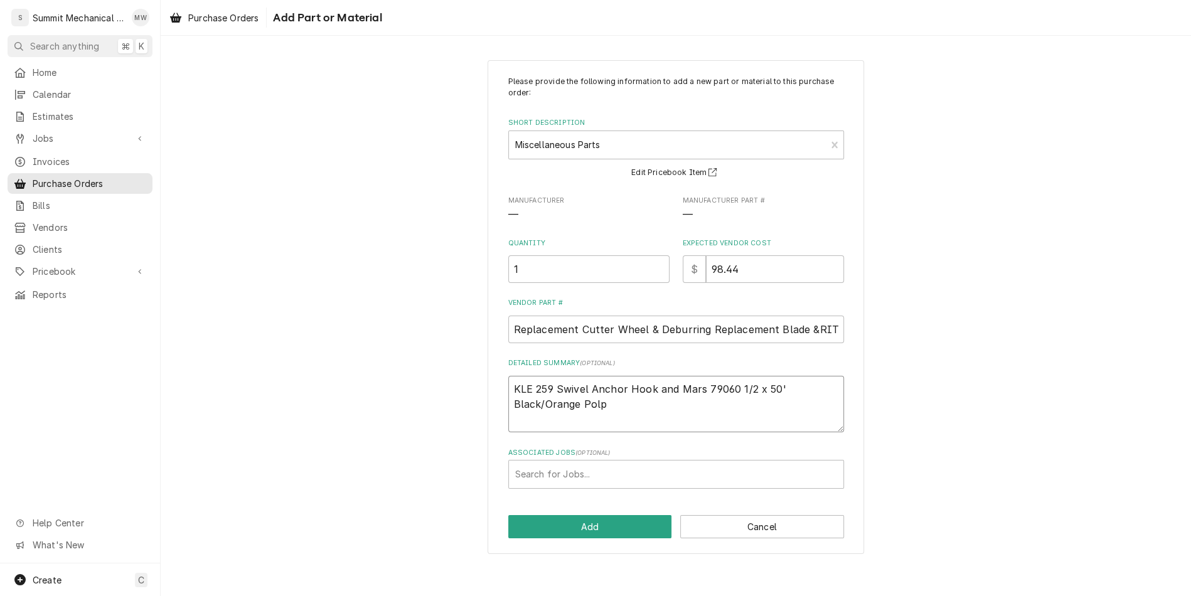
type textarea "x"
type textarea "KLE 259 Swivel Anchor Hook and Mars 79060 1/2 x 50' Black/Orange Polpr"
type textarea "x"
type textarea "KLE 259 Swivel Anchor Hook and Mars 79060 1/2 x 50' Black/Orange Polpro"
type textarea "x"
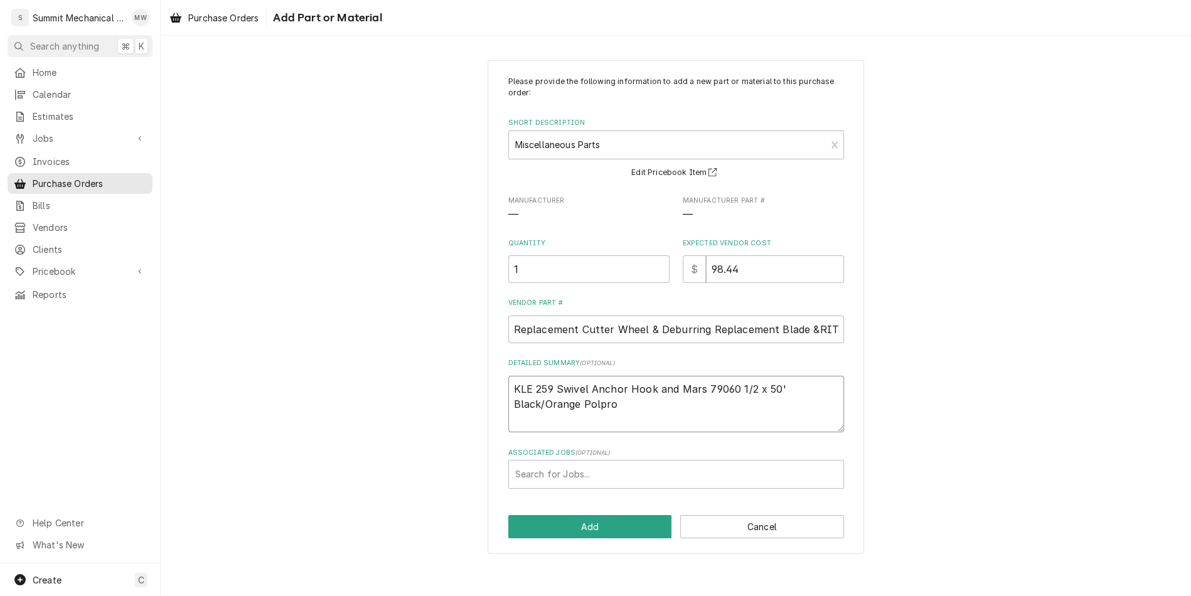
type textarea "KLE 259 Swivel Anchor Hook and Mars 79060 1/2 x 50' Black/Orange Polprop"
type textarea "x"
type textarea "KLE 259 Swivel Anchor Hook and Mars 79060 1/2 x 50' Black/Orange Polpropl"
type textarea "x"
type textarea "KLE 259 Swivel Anchor Hook and Mars 79060 1/2 x 50' Black/Orange Polprop"
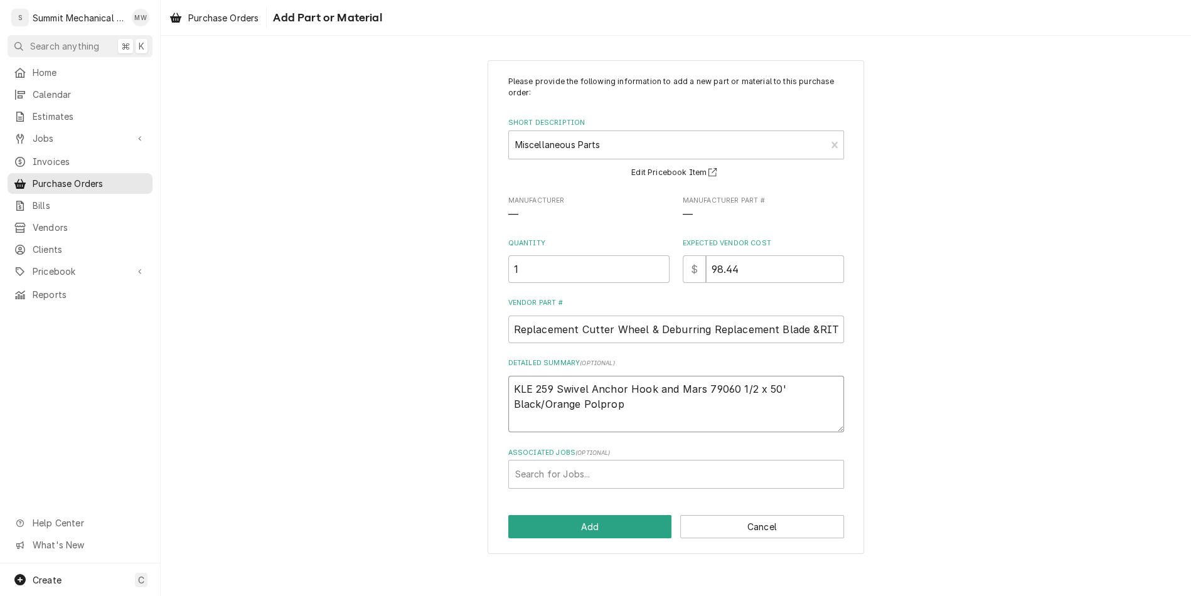
type textarea "x"
type textarea "KLE 259 Swivel Anchor Hook and Mars 79060 1/2 x 50' Black/Orange Polpropy"
type textarea "x"
type textarea "KLE 259 Swivel Anchor Hook and Mars 79060 1/2 x 50' Black/Orange Polpropyl"
type textarea "x"
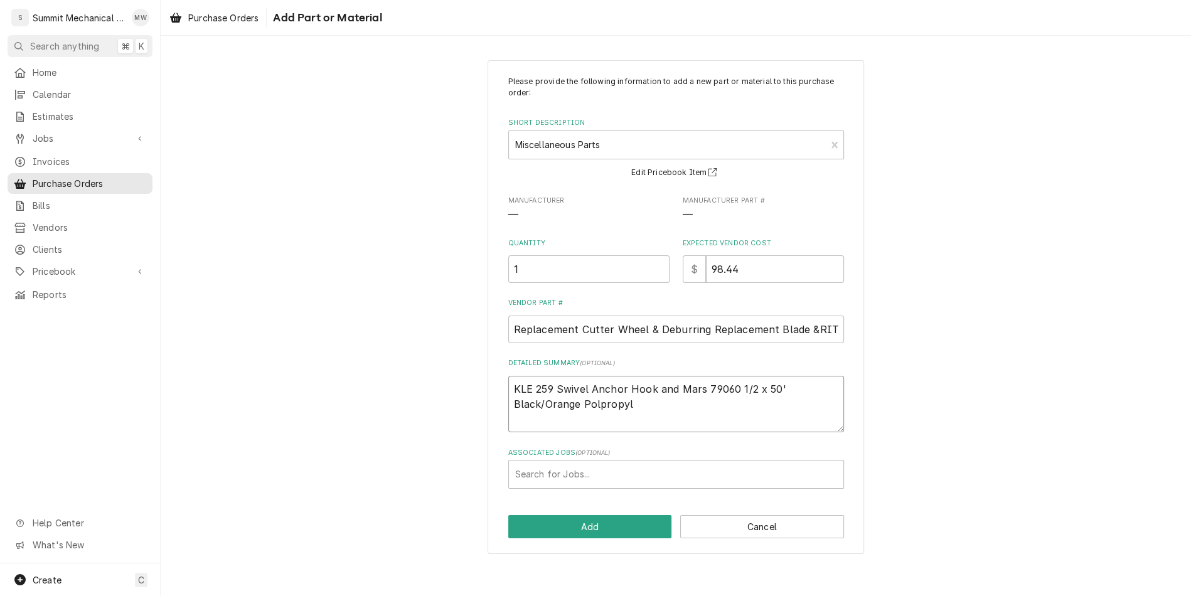
type textarea "KLE 259 Swivel Anchor Hook and Mars 79060 1/2 x 50' Black/Orange Polpropyle"
type textarea "x"
type textarea "KLE 259 Swivel Anchor Hook and Mars 79060 1/2 x 50' Black/Orange Polpropylene"
type textarea "x"
type textarea "KLE 259 Swivel Anchor Hook and Mars 79060 1/2 x 50' Black/Orange Polpropylene"
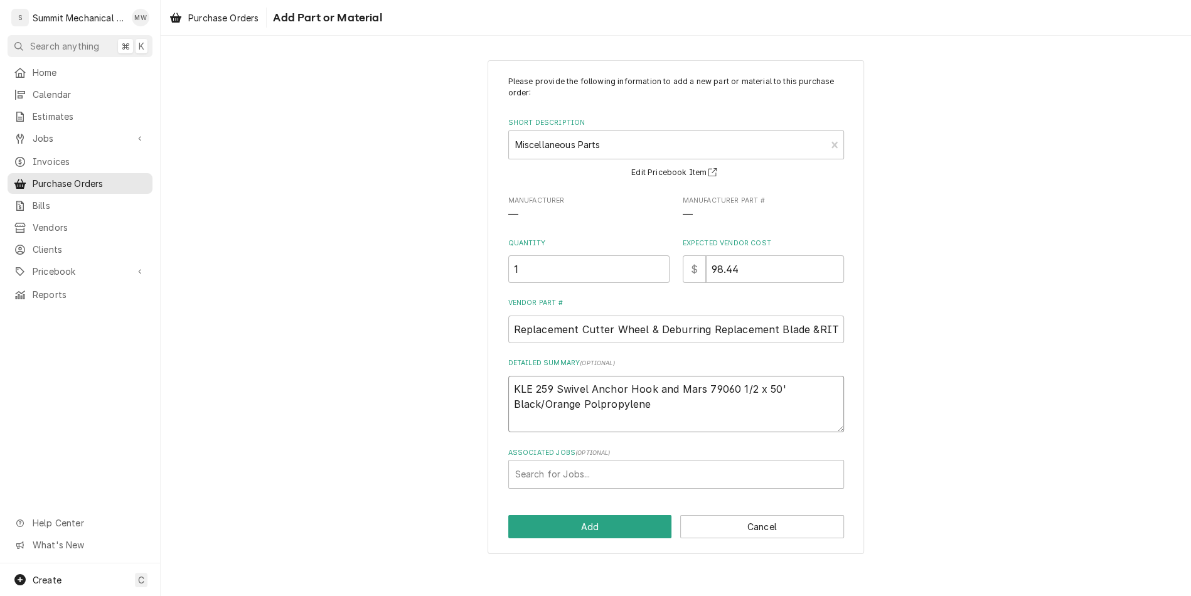
type textarea "x"
type textarea "KLE 259 Swivel Anchor Hook and Mars 79060 1/2 x 50' Black/Orange Polpropylene t"
type textarea "x"
type textarea "KLE 259 Swivel Anchor Hook and Mars 79060 1/2 x 50' Black/Orange Polpropylene tr"
type textarea "x"
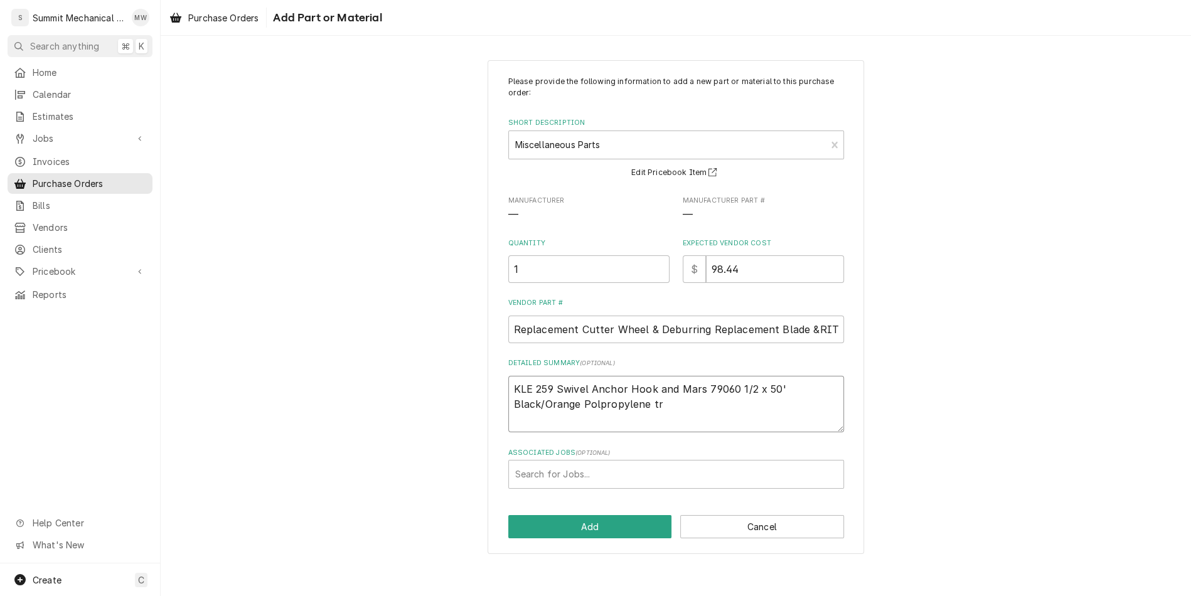
type textarea "KLE 259 Swivel Anchor Hook and Mars 79060 1/2 x 50' Black/Orange Polpropylene t…"
click at [617, 527] on button "Add" at bounding box center [590, 526] width 164 height 23
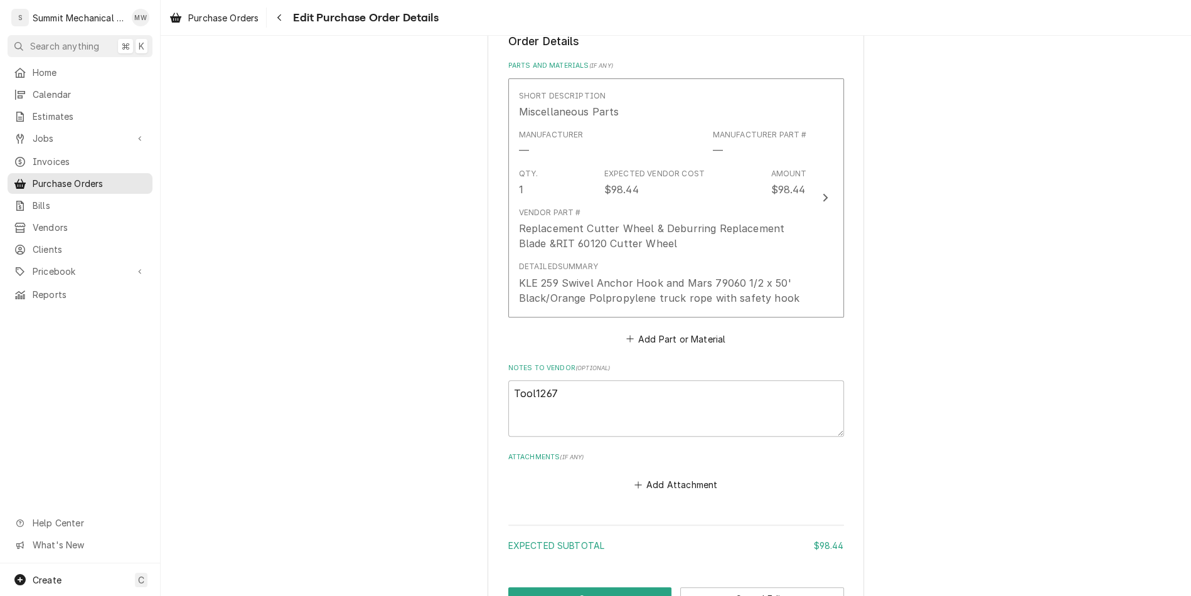
scroll to position [575, 0]
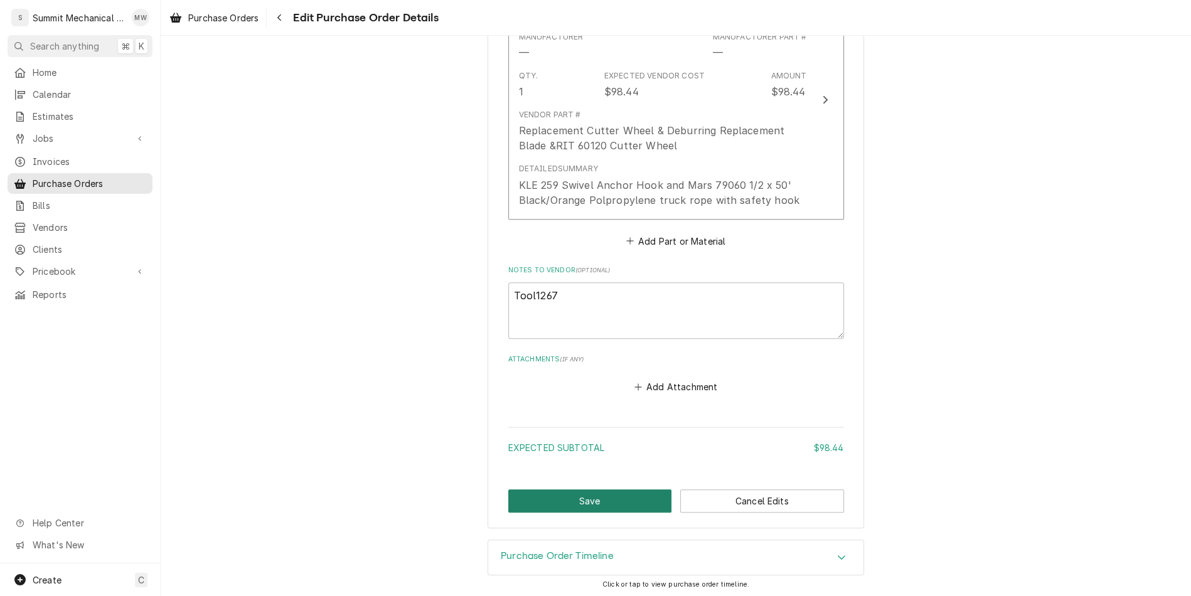
click at [619, 496] on button "Save" at bounding box center [590, 500] width 164 height 23
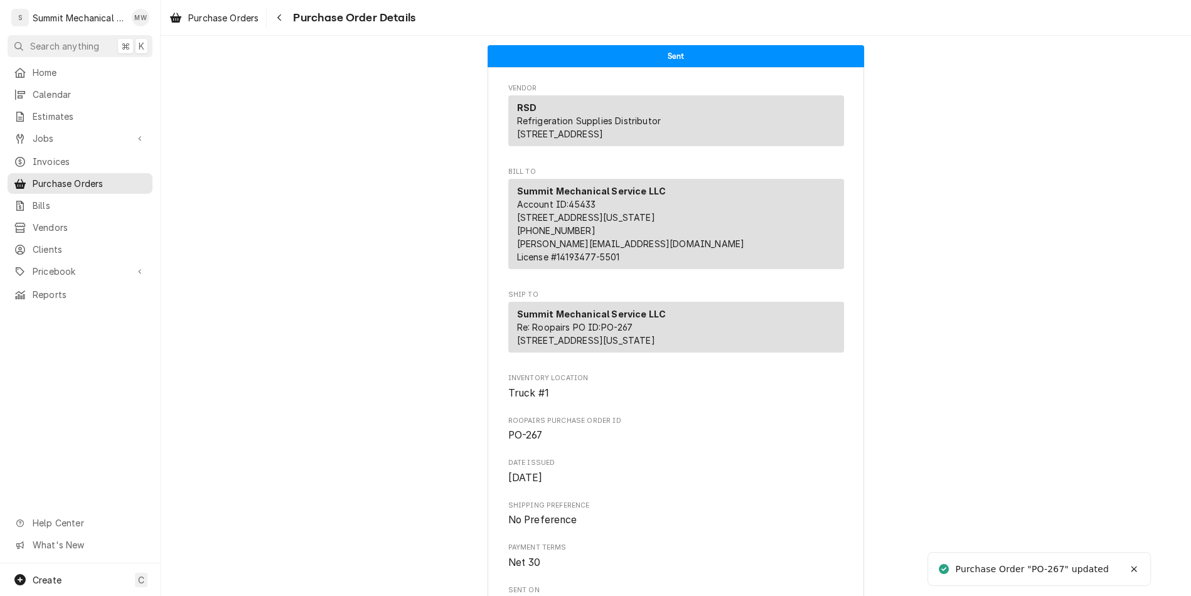
scroll to position [775, 0]
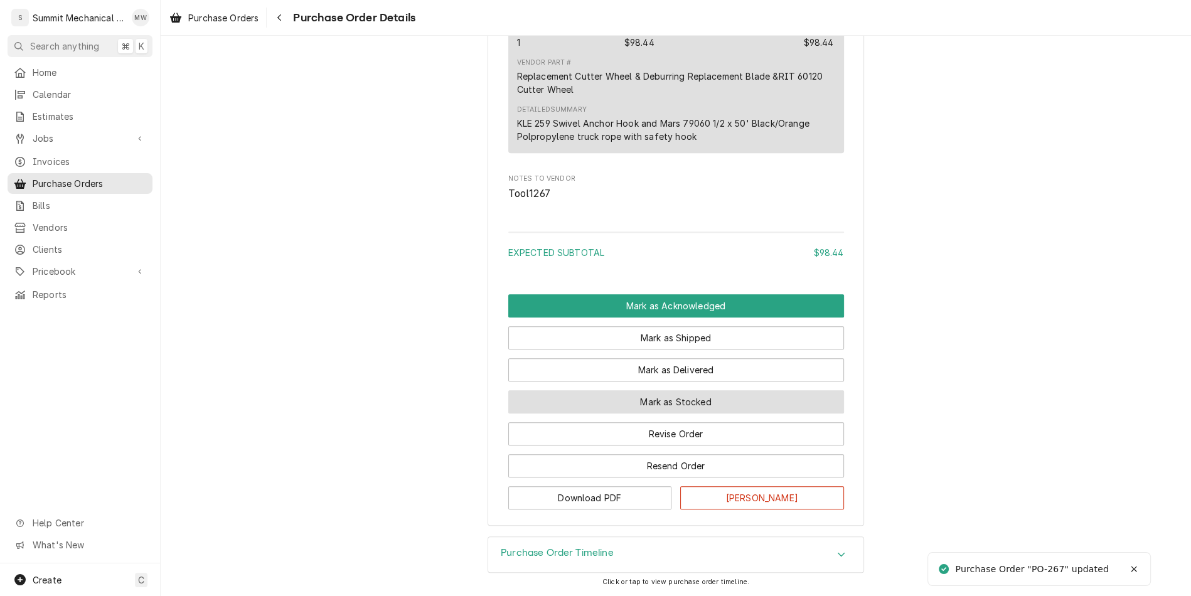
click at [659, 396] on button "Mark as Stocked" at bounding box center [676, 401] width 336 height 23
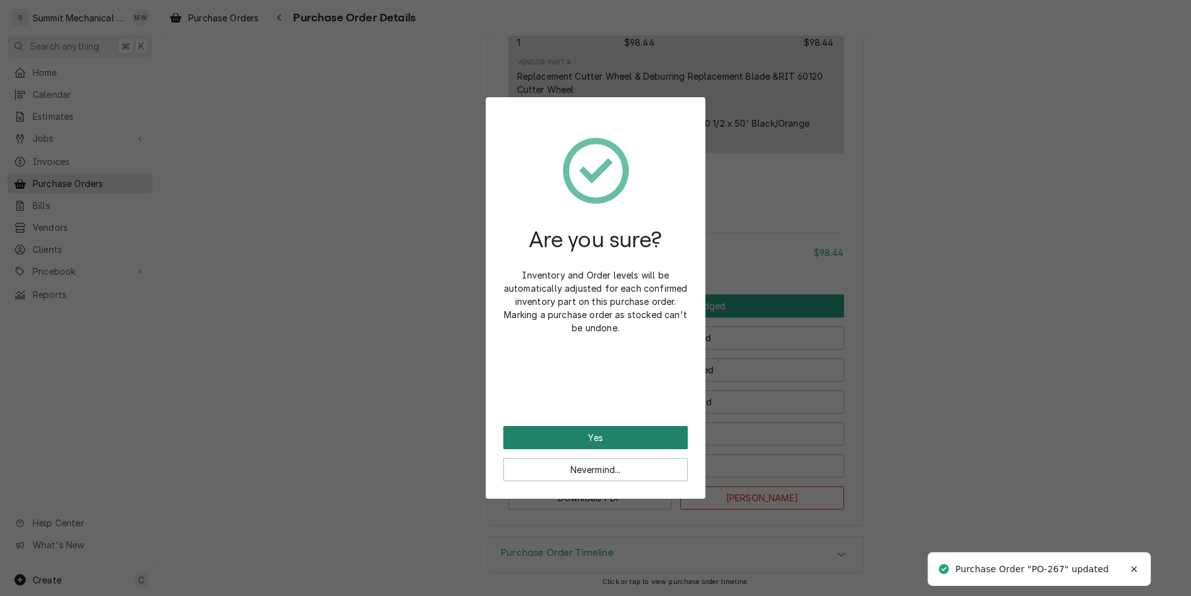
click at [654, 436] on button "Yes" at bounding box center [595, 437] width 184 height 23
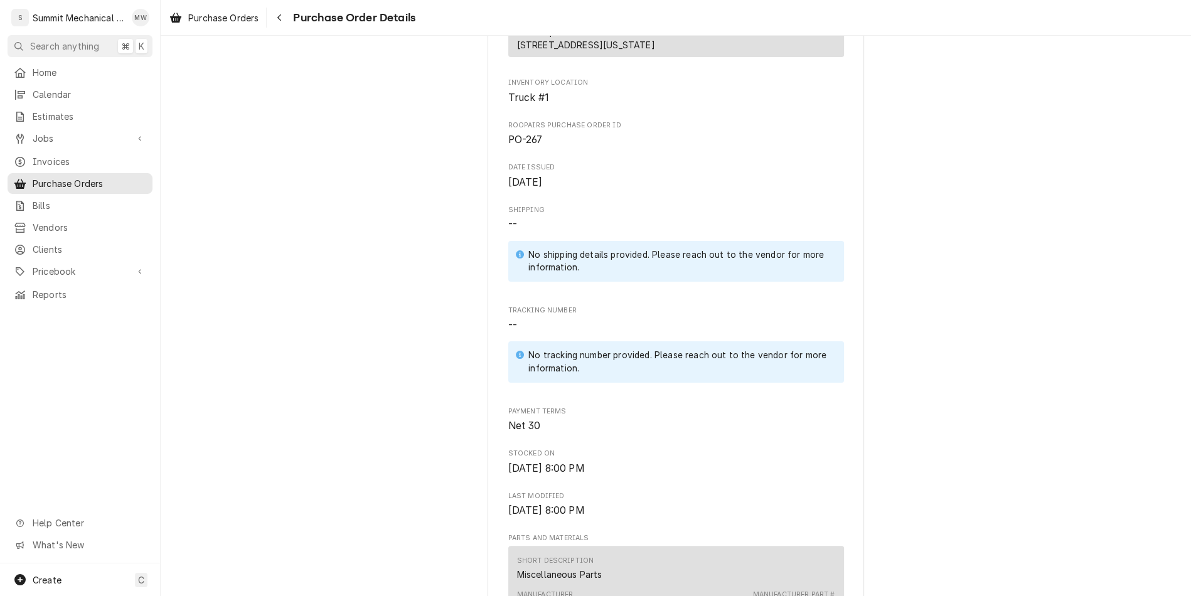
scroll to position [838, 0]
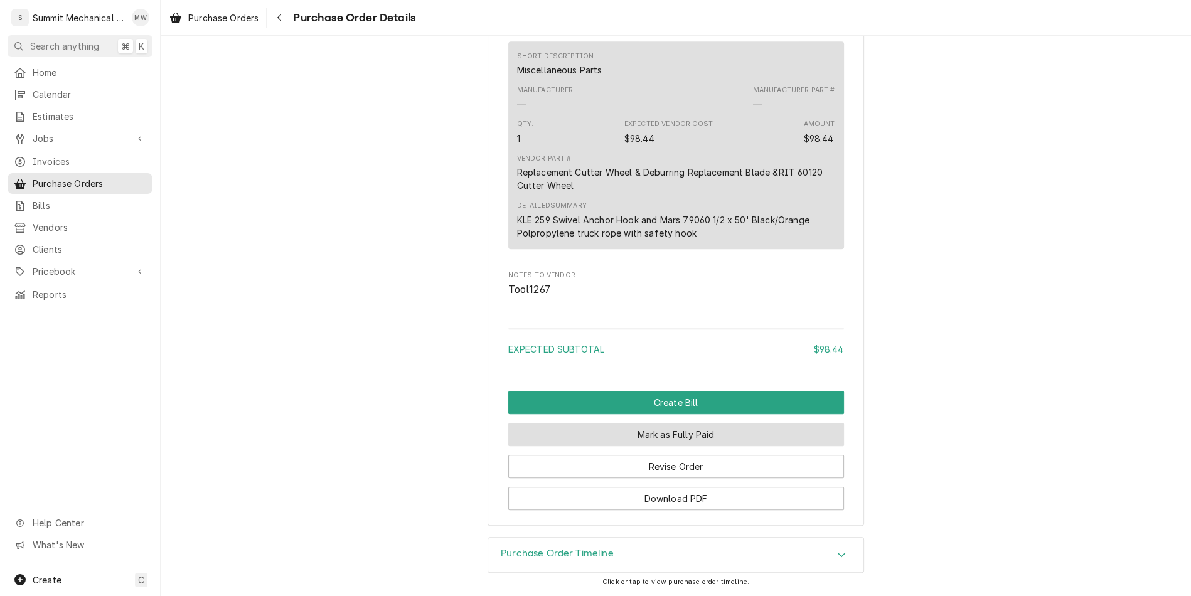
click at [678, 432] on button "Mark as Fully Paid" at bounding box center [676, 434] width 336 height 23
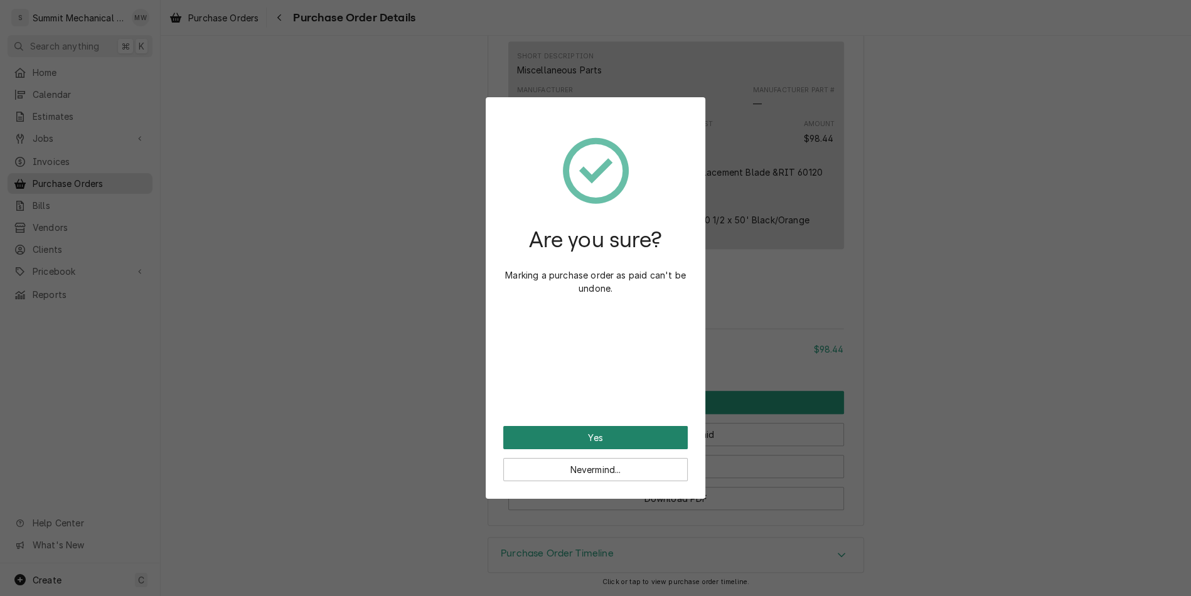
click at [651, 438] on button "Yes" at bounding box center [595, 437] width 184 height 23
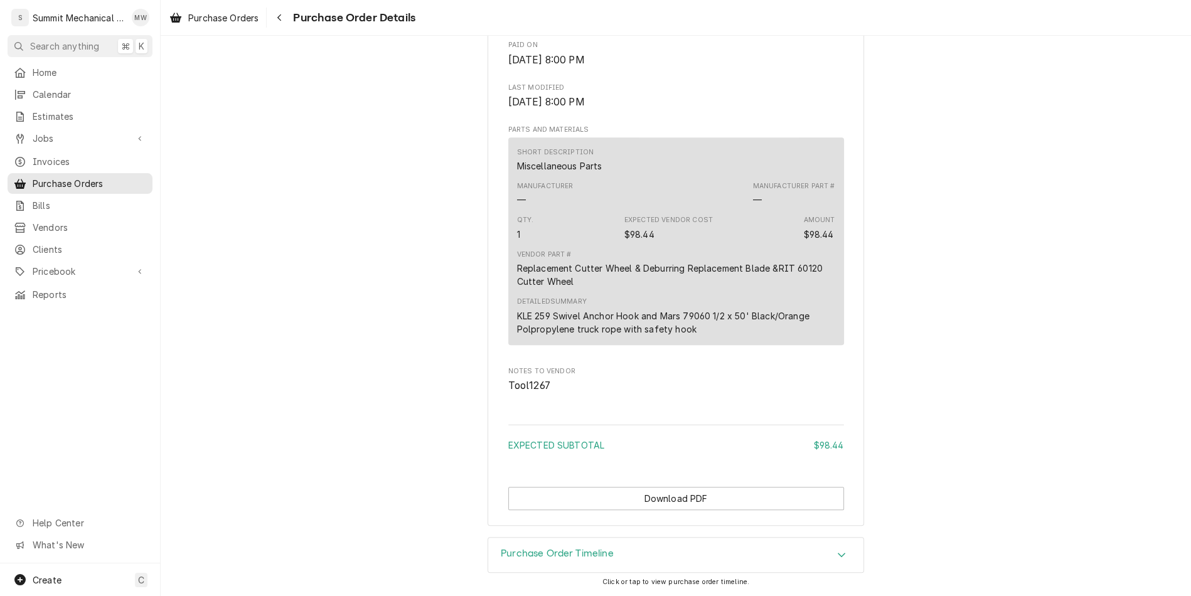
scroll to position [741, 0]
click at [115, 177] on span "Purchase Orders" at bounding box center [90, 183] width 114 height 13
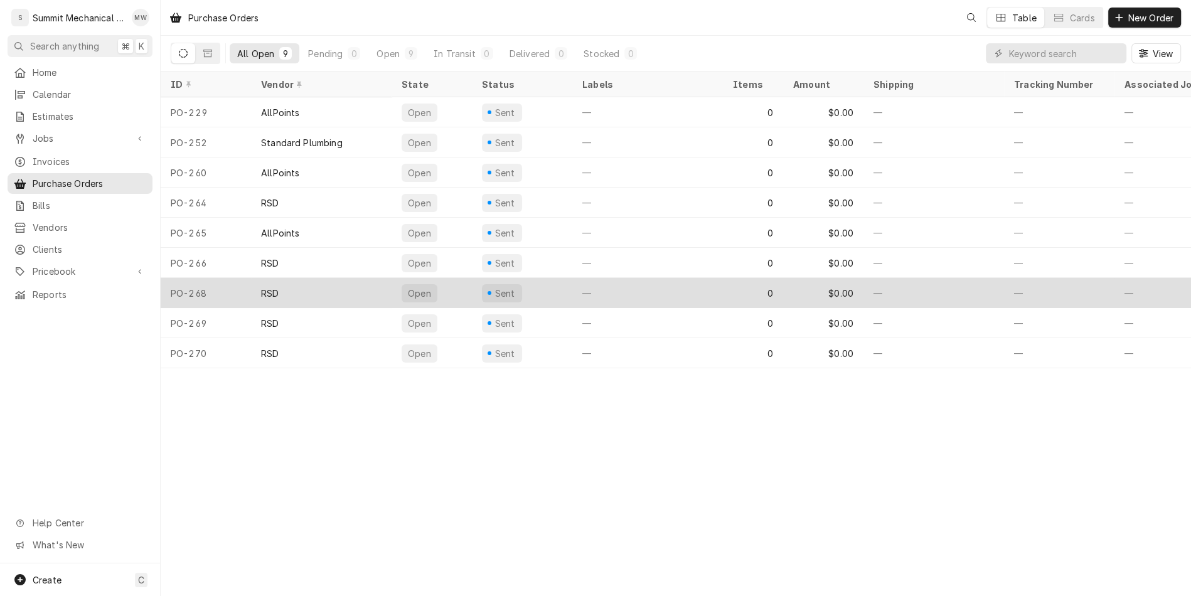
click at [350, 290] on div "RSD" at bounding box center [321, 293] width 141 height 30
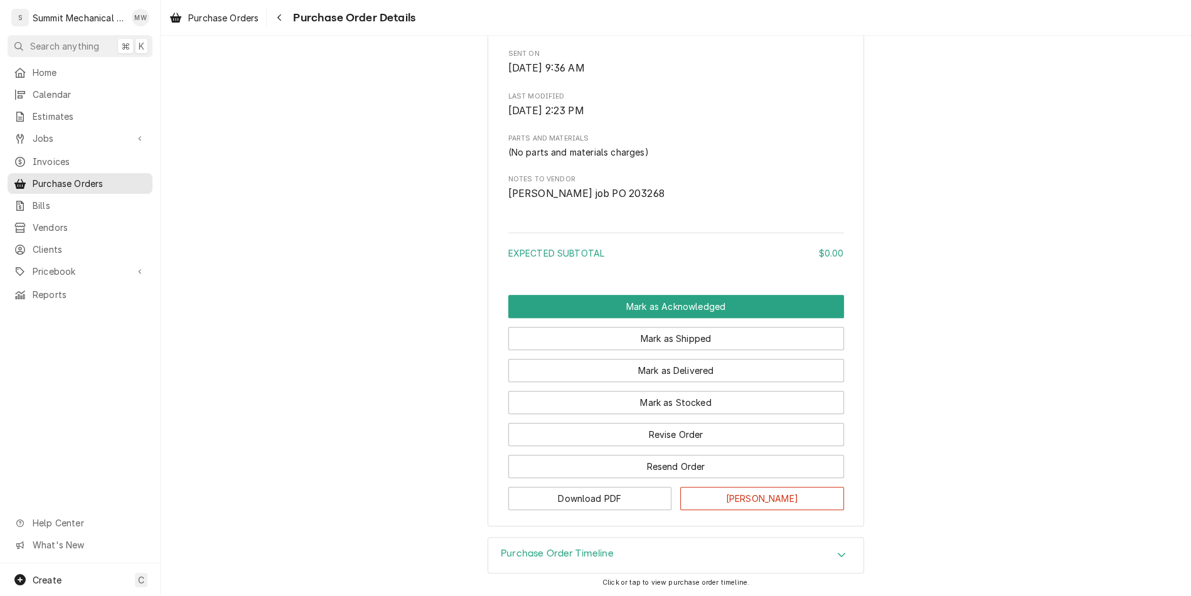
scroll to position [575, 0]
click at [674, 433] on button "Revise Order" at bounding box center [676, 434] width 336 height 23
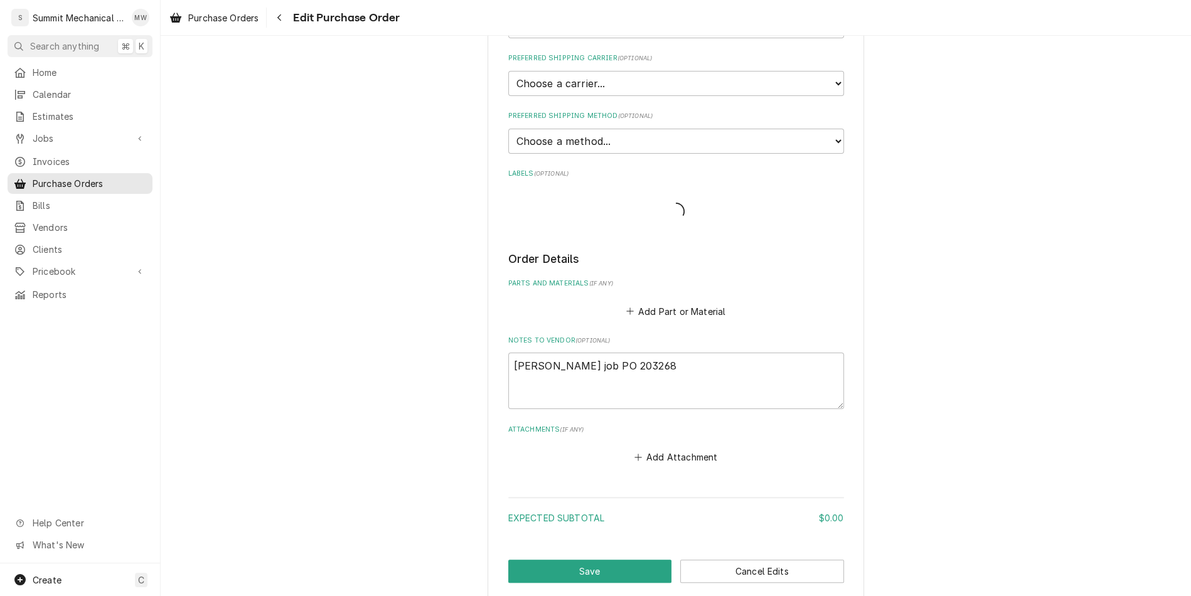
scroll to position [307, 0]
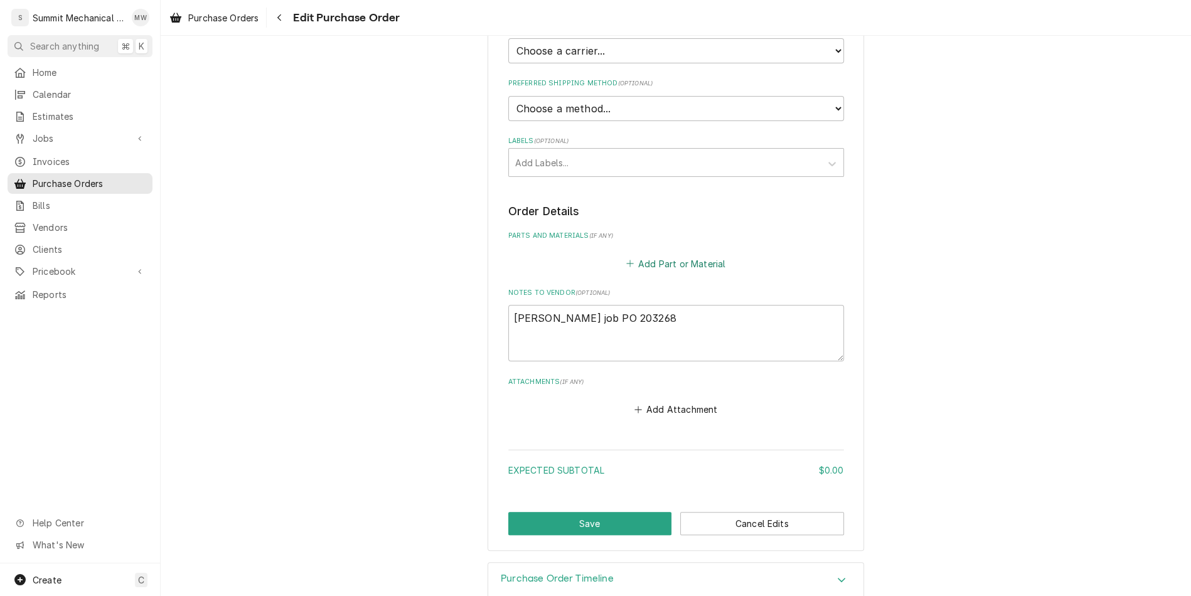
click at [655, 266] on button "Add Part or Material" at bounding box center [676, 264] width 104 height 18
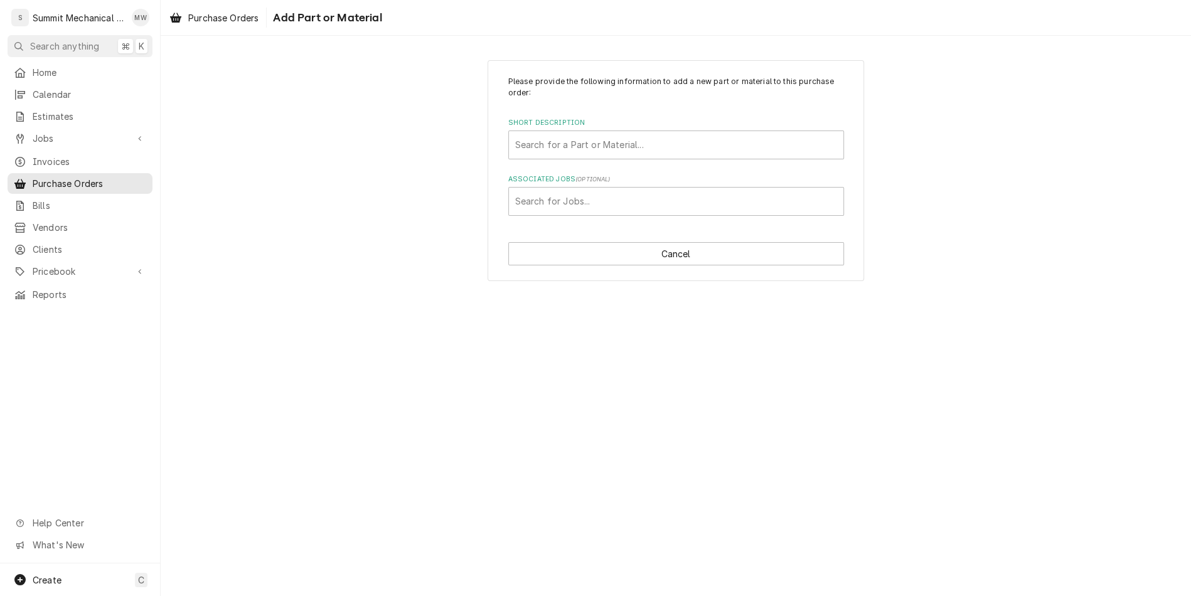
click at [569, 149] on div "Short Description" at bounding box center [676, 145] width 322 height 23
type input "cal 4371"
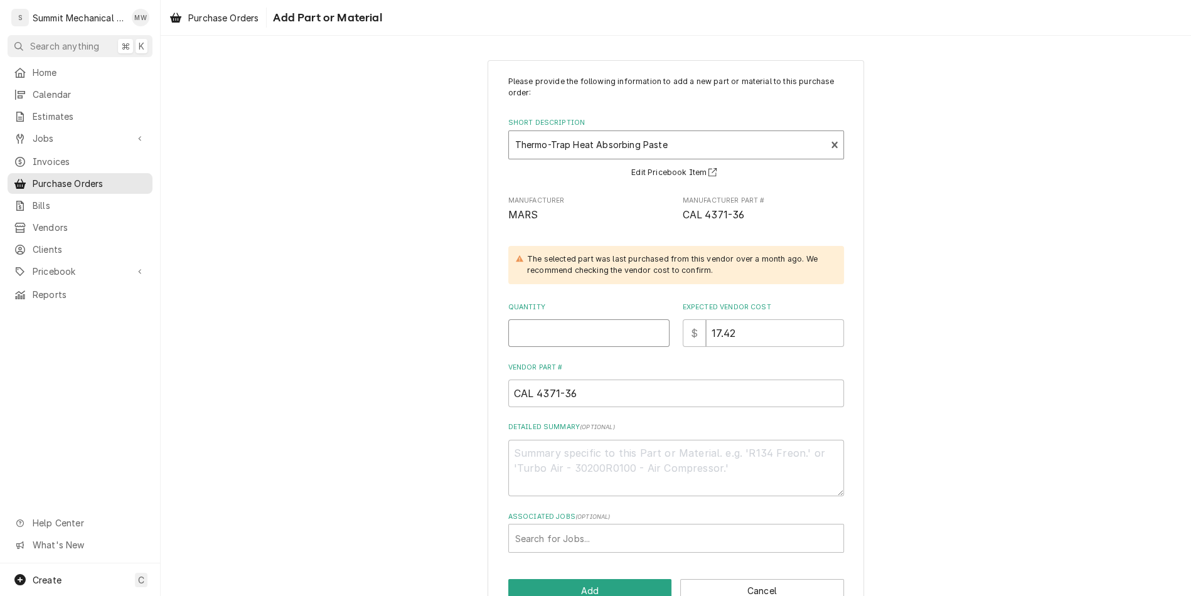
click at [562, 344] on input "Quantity" at bounding box center [588, 333] width 161 height 28
type textarea "x"
type input "1"
click at [609, 537] on div "Associated Jobs" at bounding box center [676, 538] width 322 height 23
type input "203"
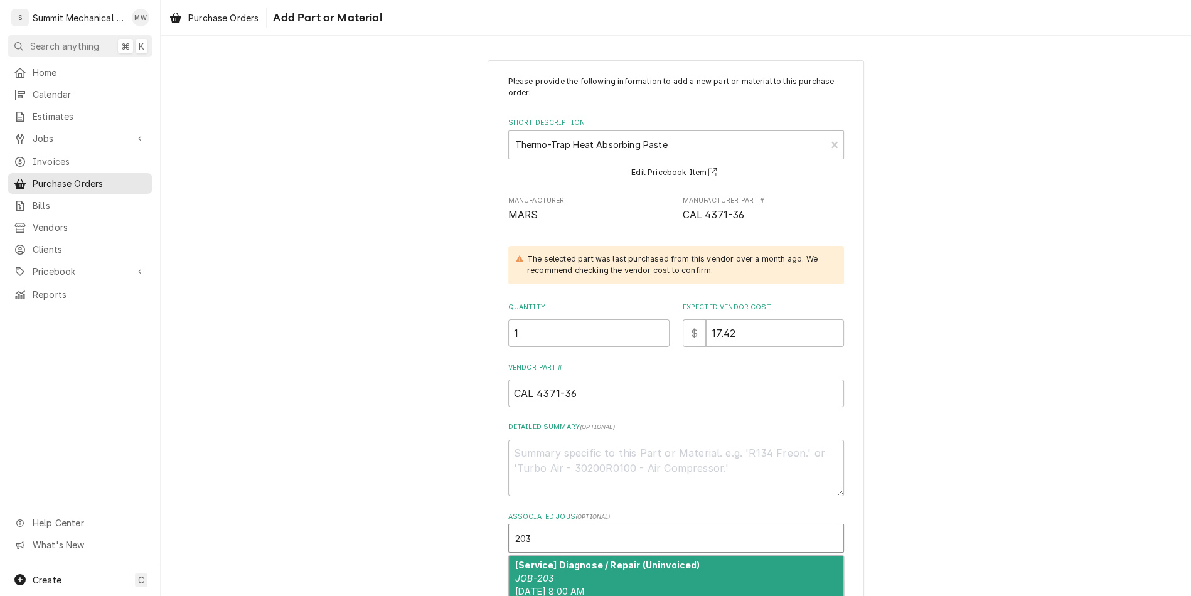
type textarea "x"
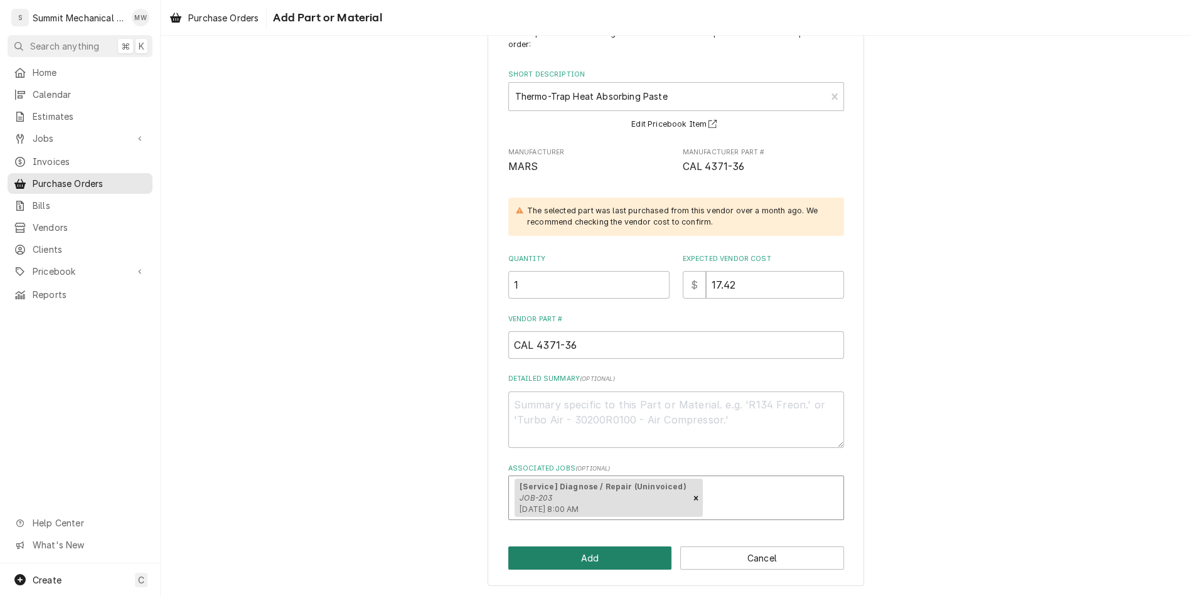
click at [563, 557] on button "Add" at bounding box center [590, 557] width 164 height 23
type textarea "x"
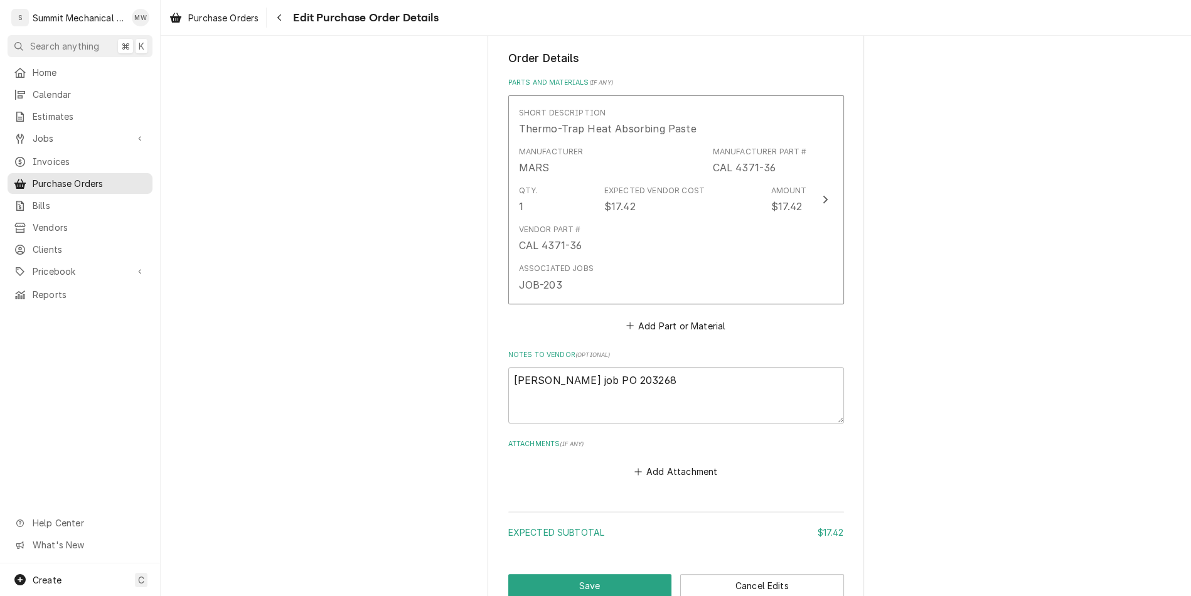
scroll to position [461, 0]
click at [648, 331] on button "Add Part or Material" at bounding box center [676, 325] width 104 height 18
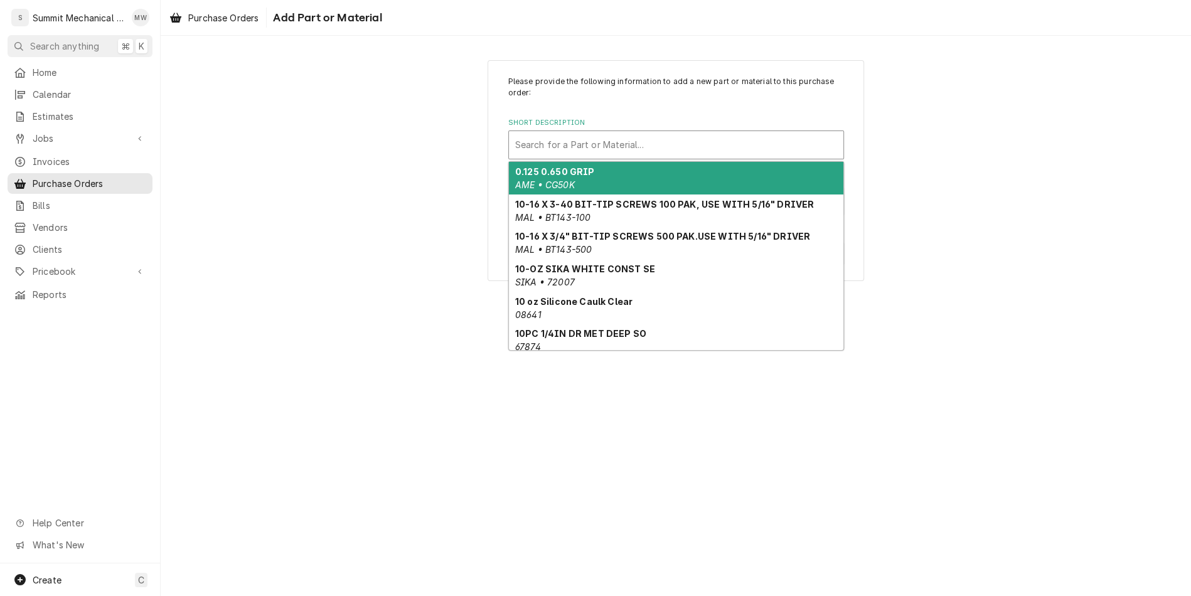
click at [553, 142] on div "Short Description" at bounding box center [676, 145] width 322 height 23
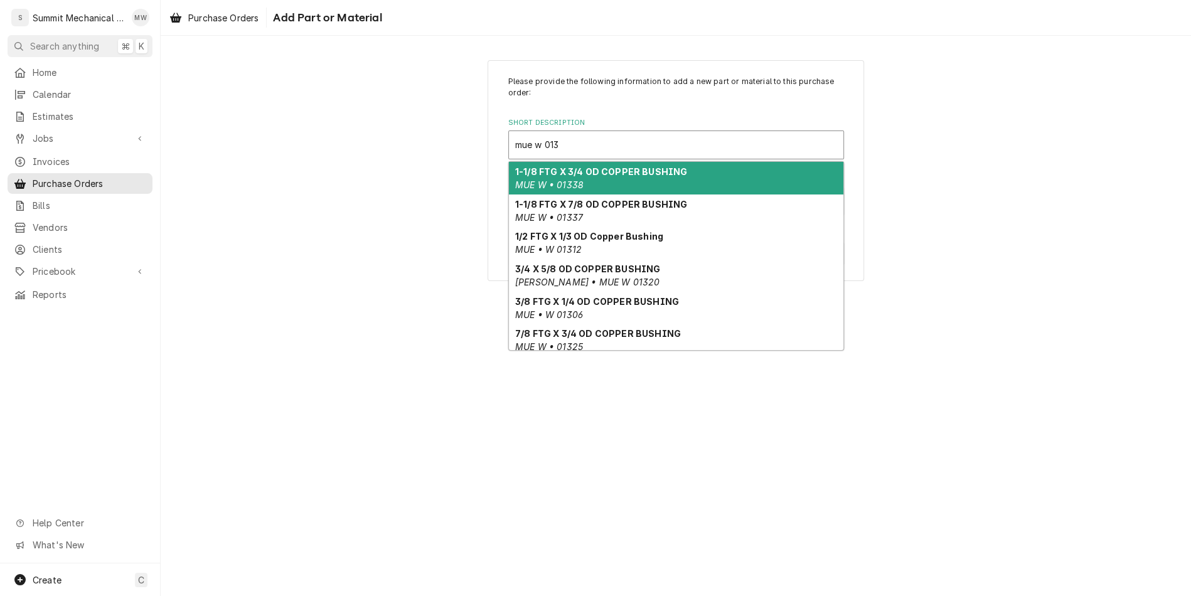
type input "mue w 0131"
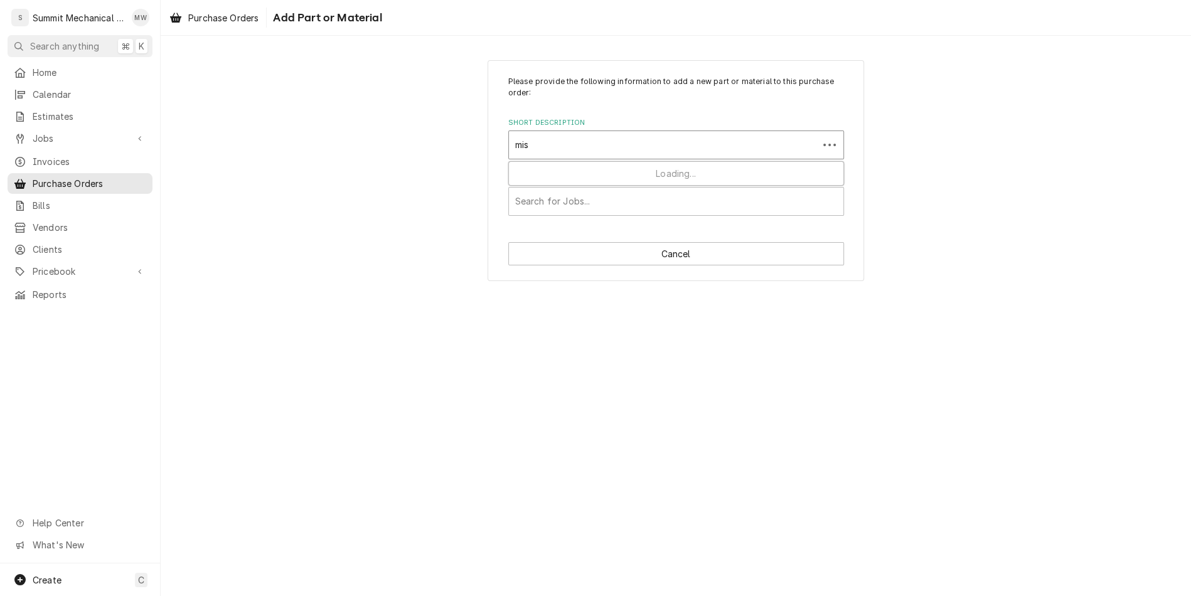
type input "misc"
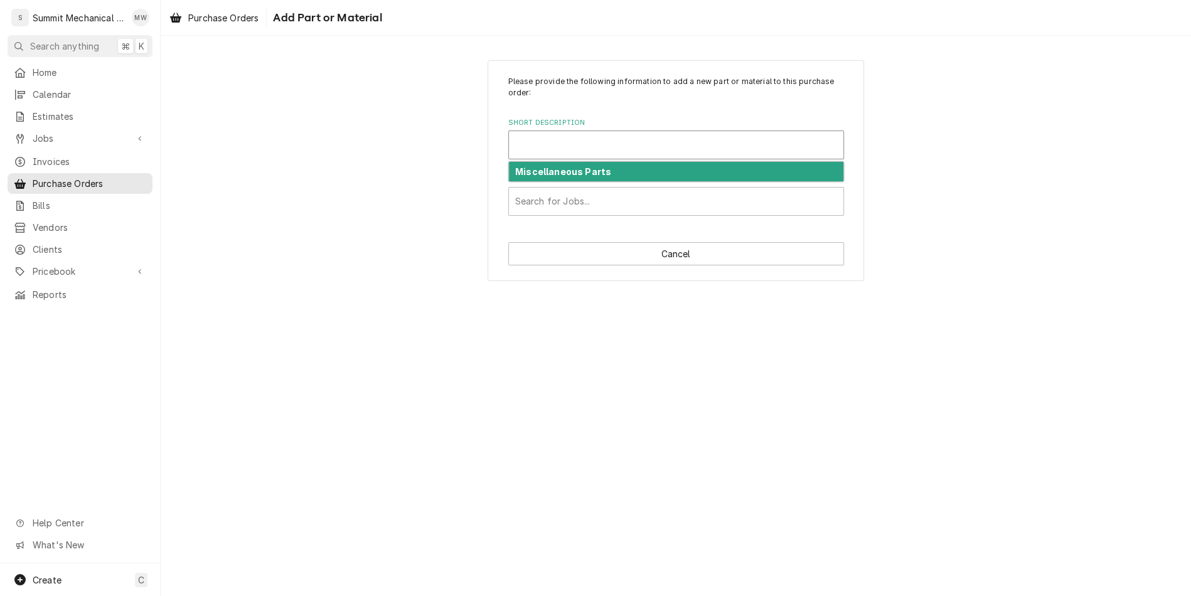
type textarea "x"
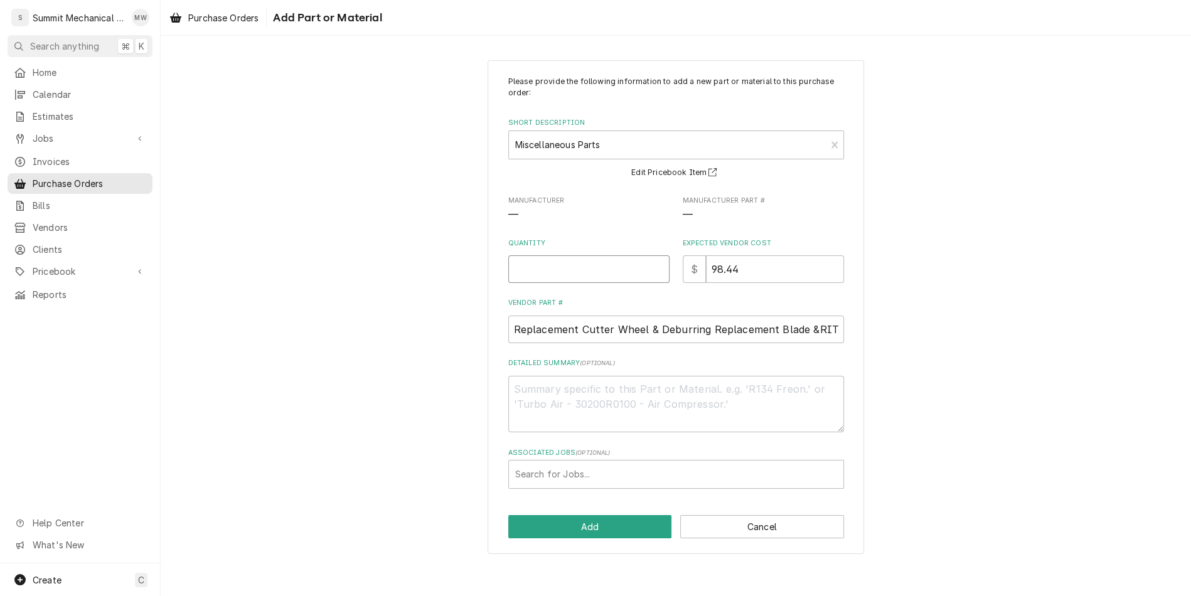
click at [588, 271] on input "Quantity" at bounding box center [588, 269] width 161 height 28
type textarea "x"
type input "1"
type textarea "x"
type input "1"
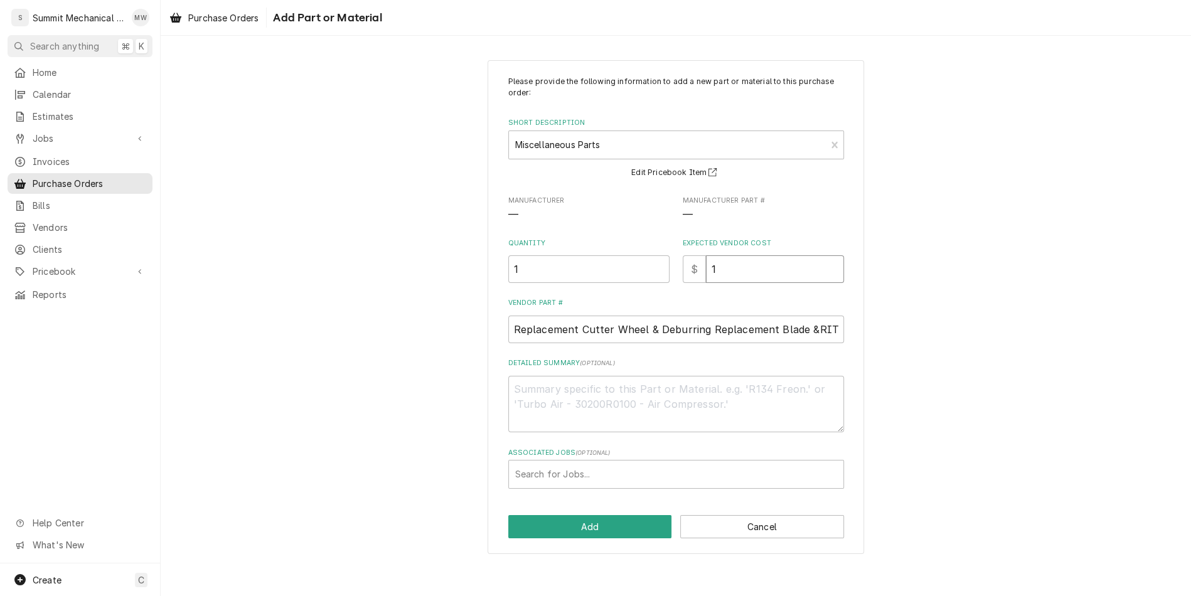
type textarea "x"
type input "1.8"
type textarea "x"
type input "1.89"
type textarea "x"
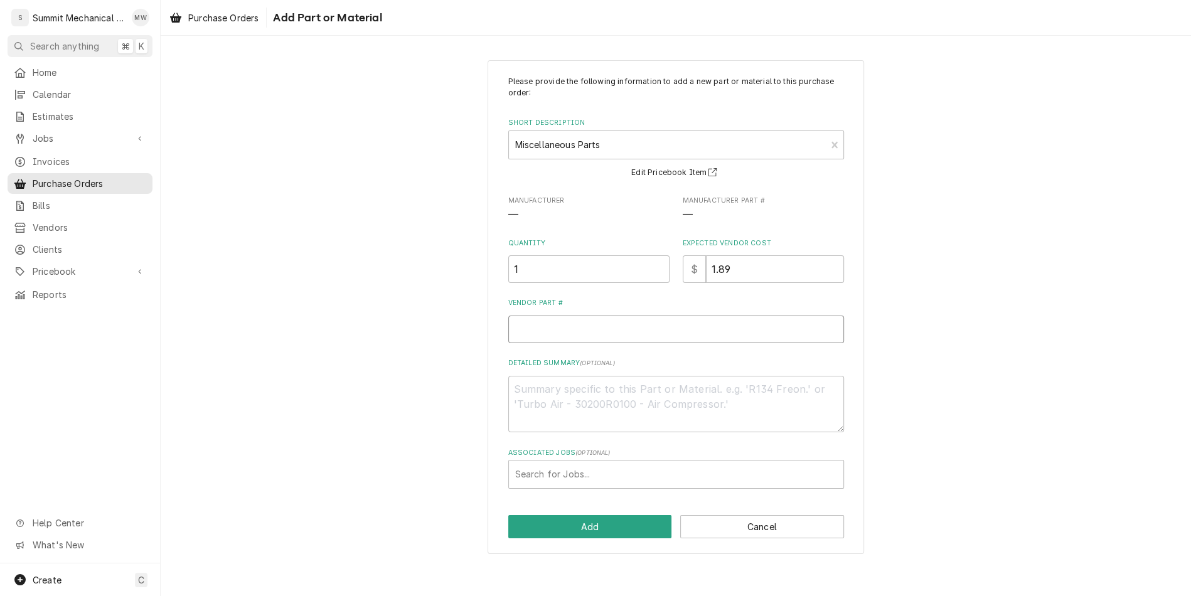
type textarea "x"
type input "M"
type textarea "x"
type input "MU"
type textarea "x"
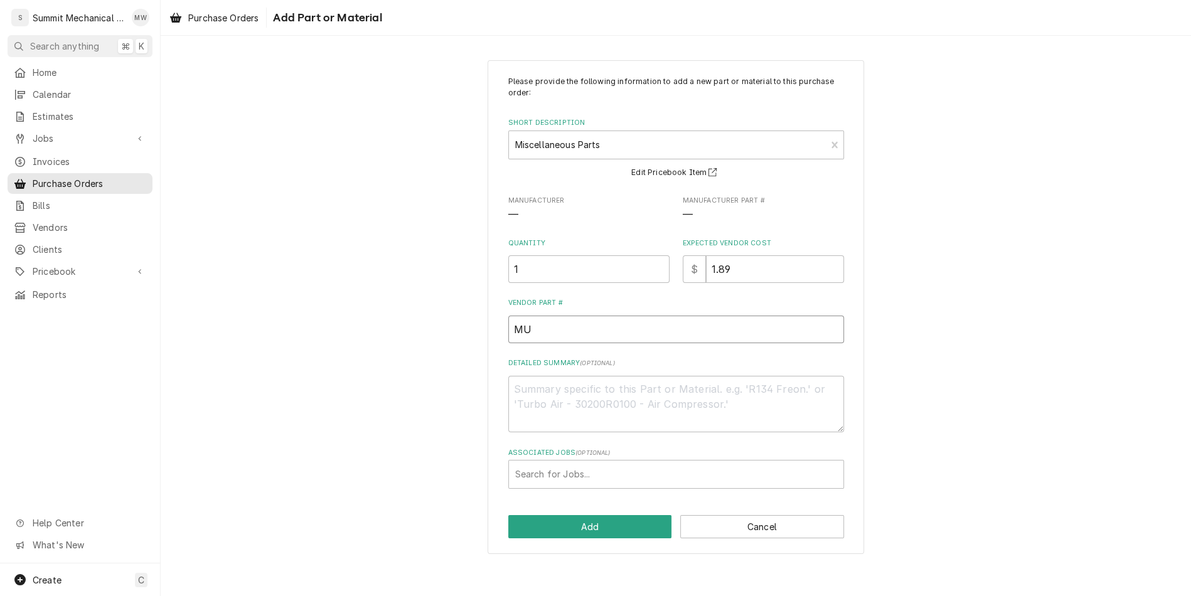
type input "MUE"
type textarea "x"
type input "MUE"
type textarea "x"
type input "MUE W"
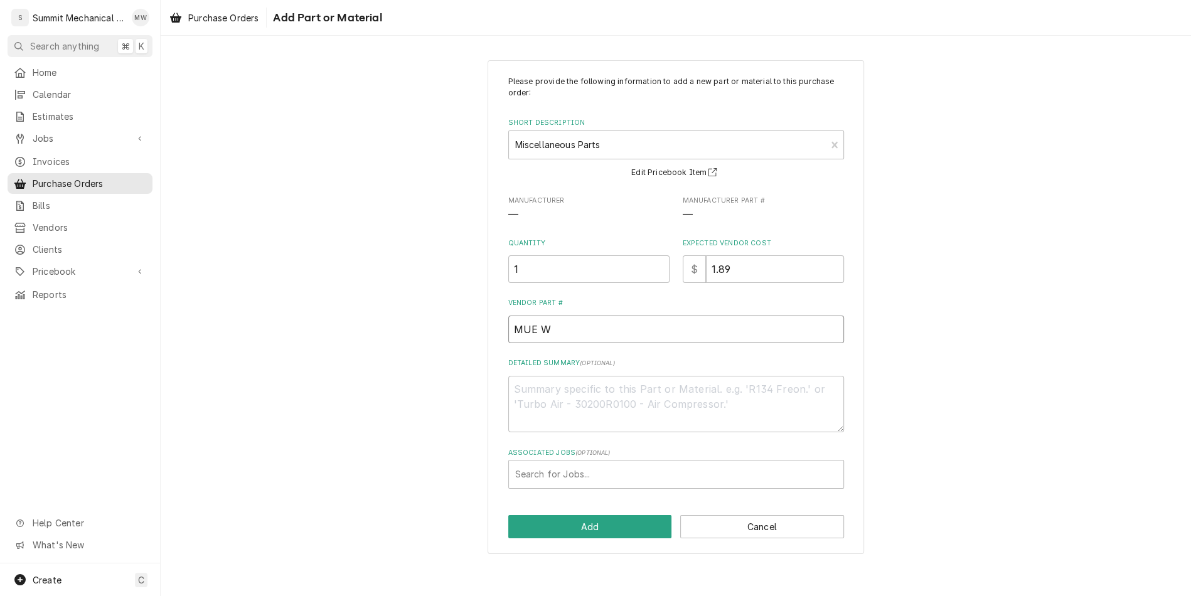
type textarea "x"
type input "MUE W"
type textarea "x"
type input "MUE W -"
type textarea "x"
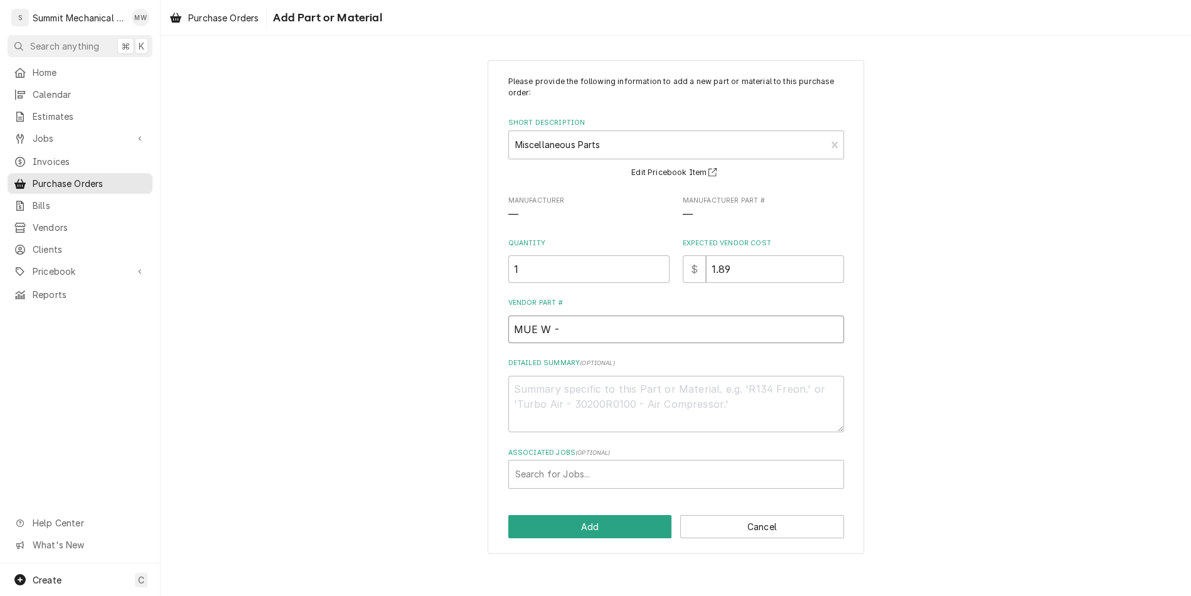
type input "MUE W"
type textarea "x"
type input "MUE W 0"
type textarea "x"
type input "MUE W 01"
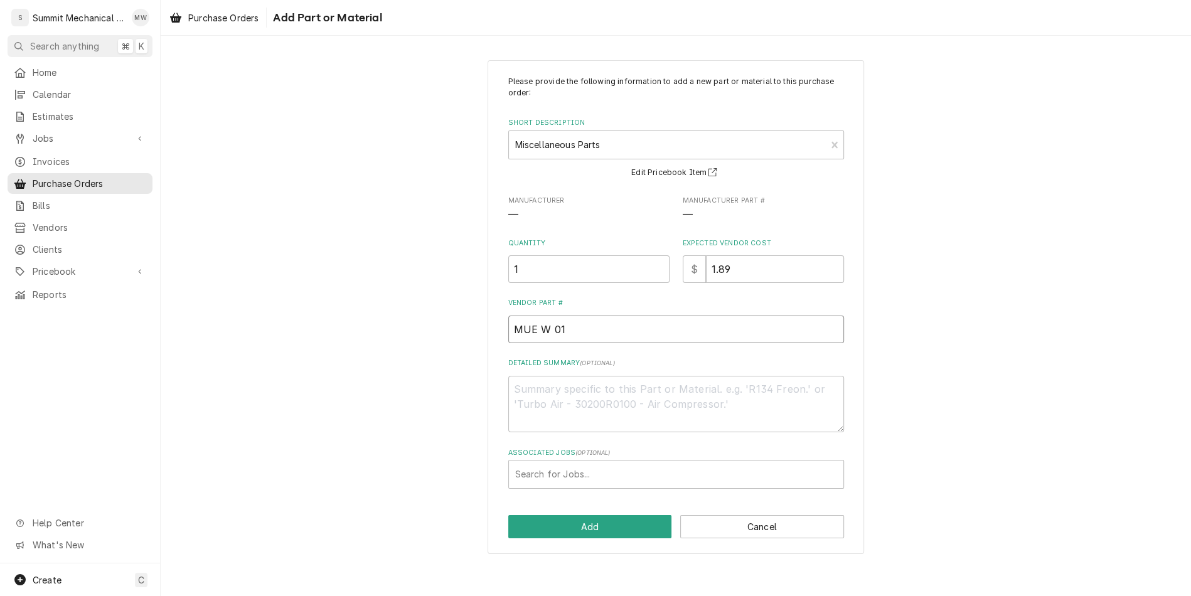
type textarea "x"
type input "MUE W 013"
type textarea "x"
type input "MUE W 0131"
type textarea "x"
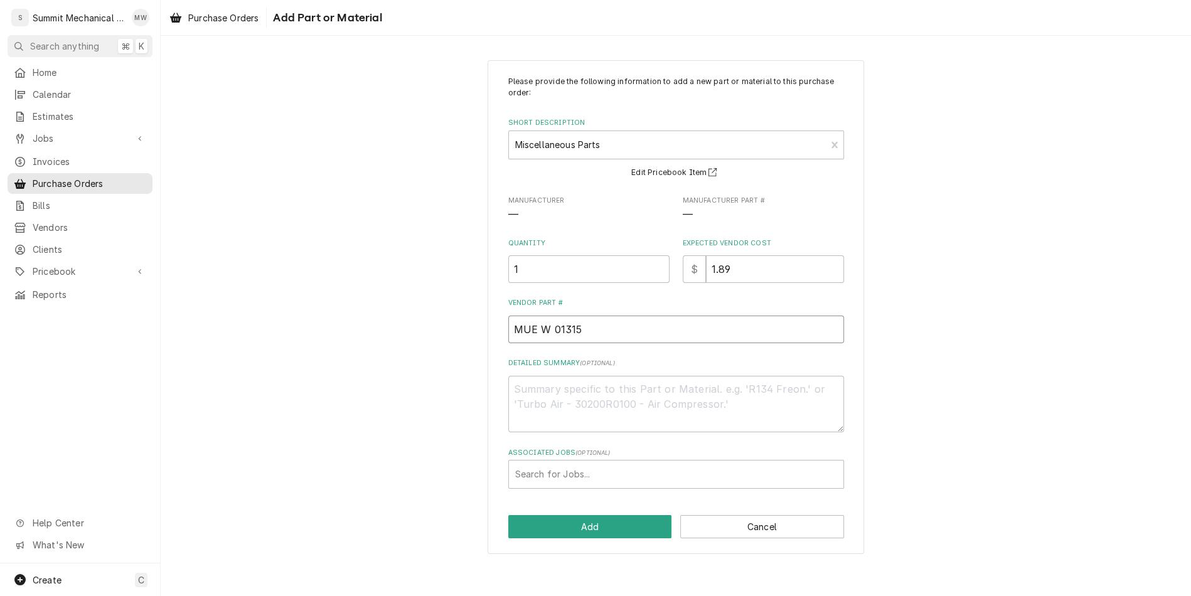
type input "MUE W 01315"
type textarea "x"
type textarea "5"
type textarea "x"
type textarea "5/"
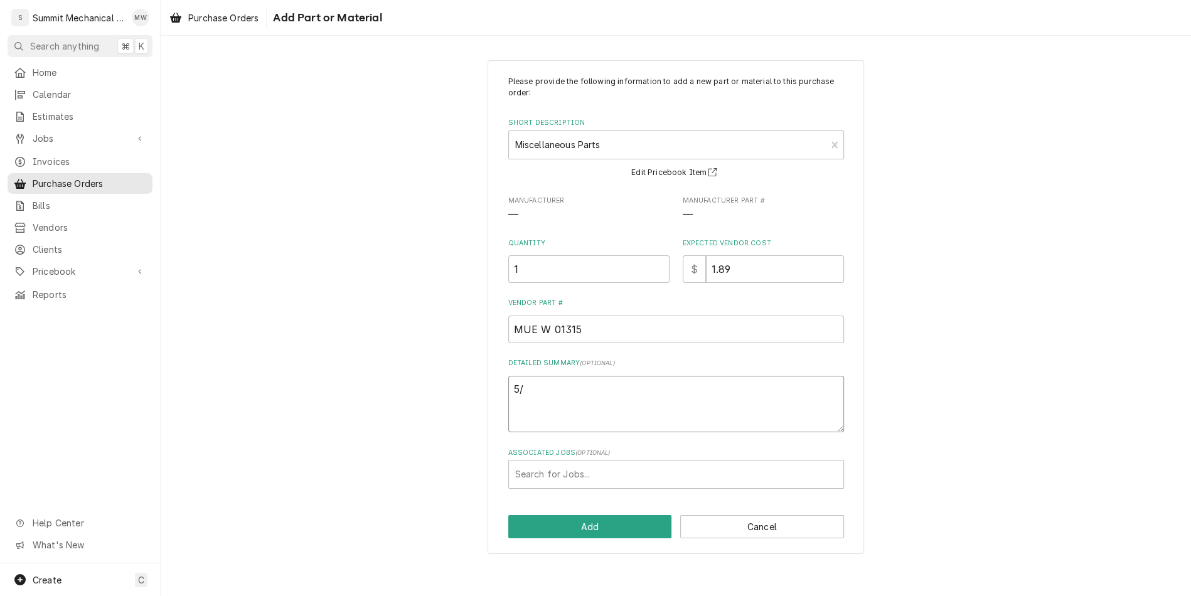
type textarea "x"
type textarea "5/8"
type textarea "x"
type textarea "5/8"
type textarea "x"
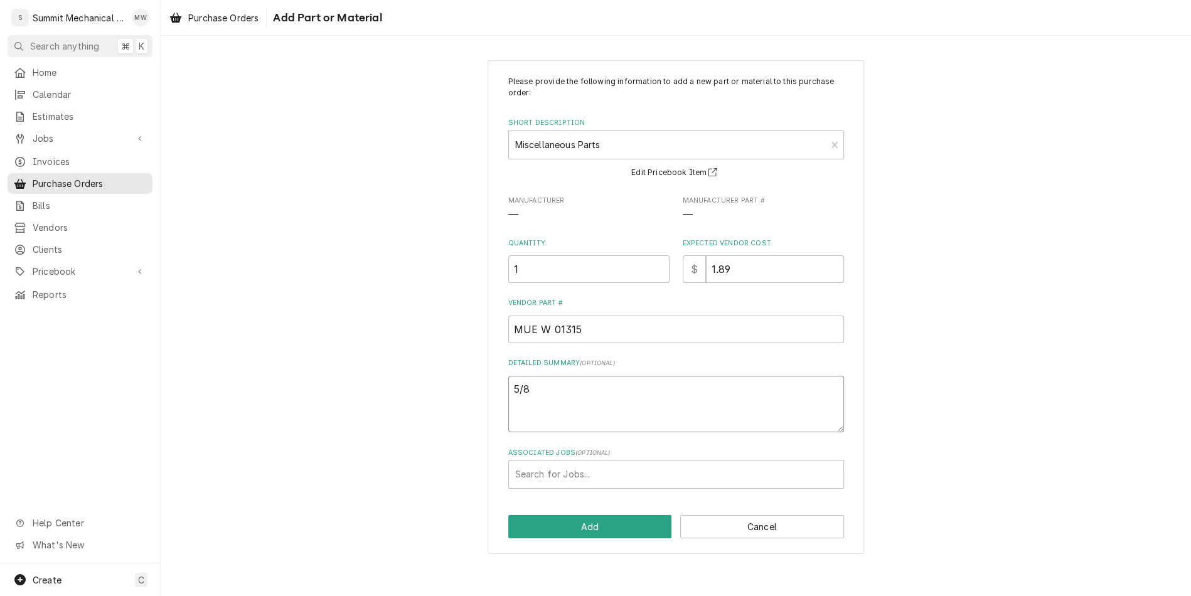
type textarea "5/8 F"
type textarea "x"
type textarea "5/8 FT"
type textarea "x"
type textarea "5/8 FTG"
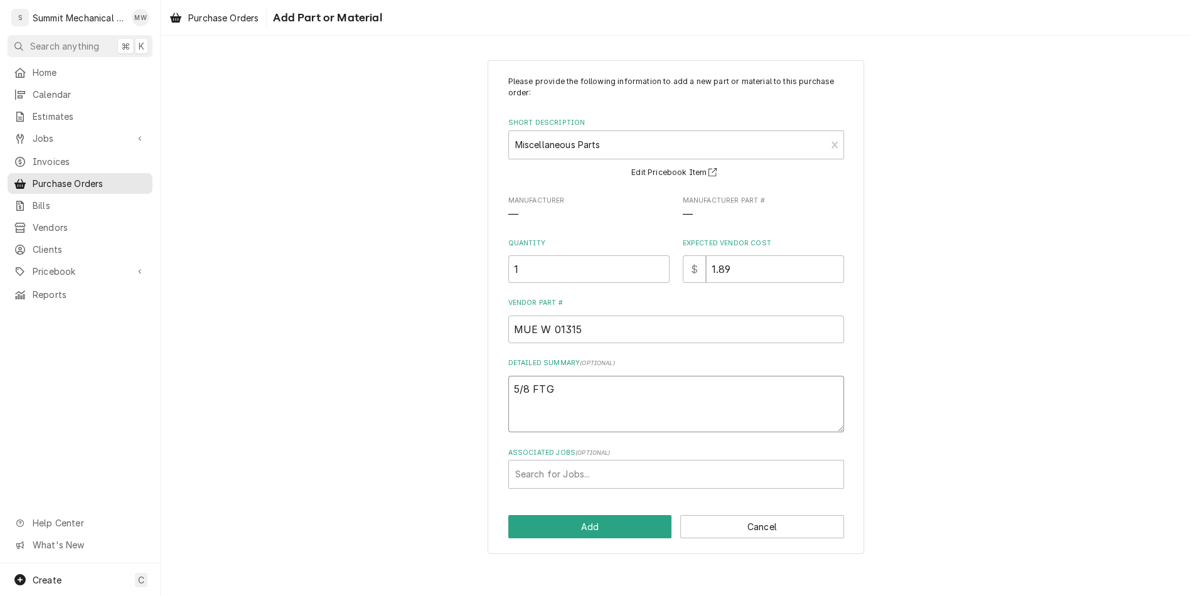
type textarea "x"
type textarea "5/8 FTG"
type textarea "x"
type textarea "5/8 FTG x"
type textarea "x"
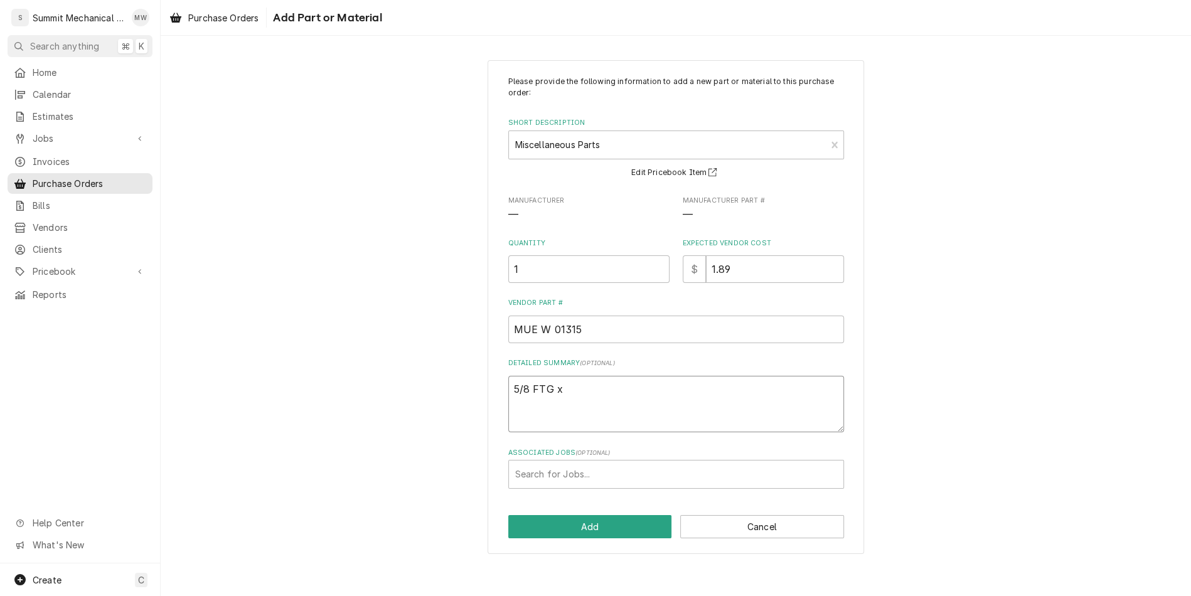
type textarea "5/8 FTG x 1"
type textarea "x"
type textarea "5/8 FTG x 12"
type textarea "x"
type textarea "5/8 FTG x 12/"
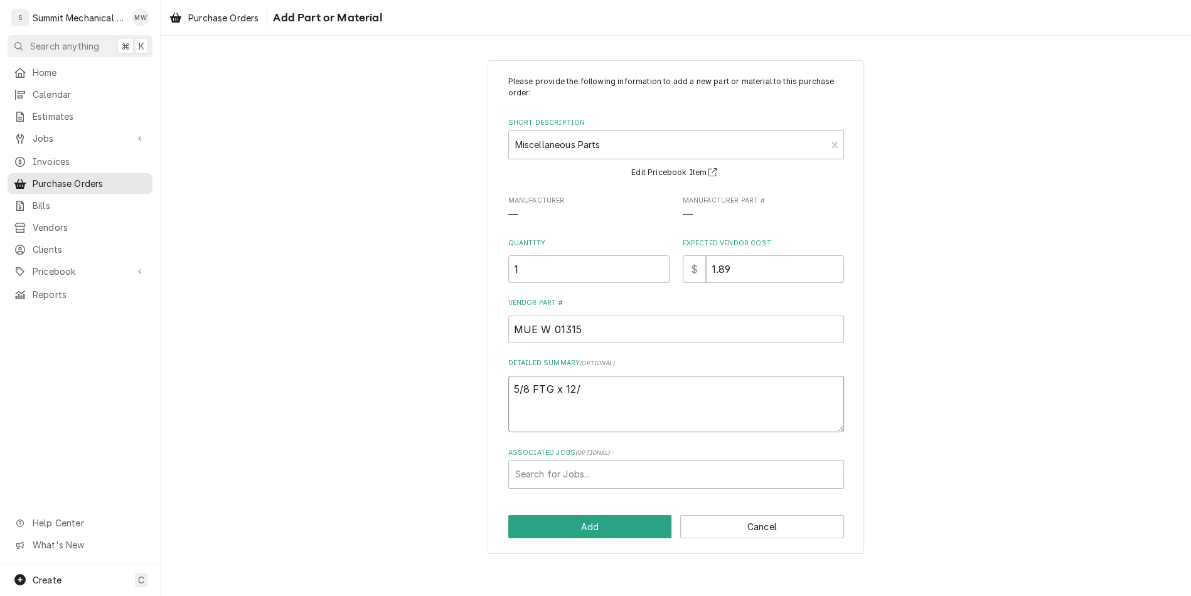
type textarea "x"
type textarea "5/8 FTG x 12/2"
type textarea "x"
type textarea "5/8 FTG x 12/2"
type textarea "x"
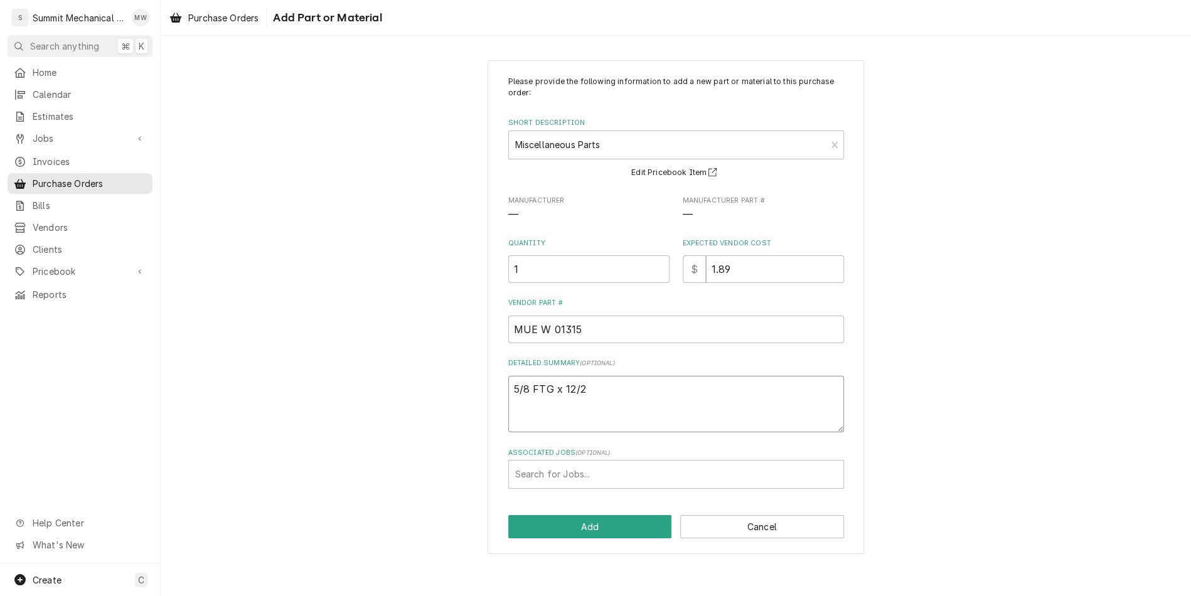
type textarea "5/8 FTG x 12/2 O"
type textarea "x"
type textarea "5/8 FTG x 12/2 OD"
type textarea "x"
type textarea "5/8 FTG x 12/2 OD"
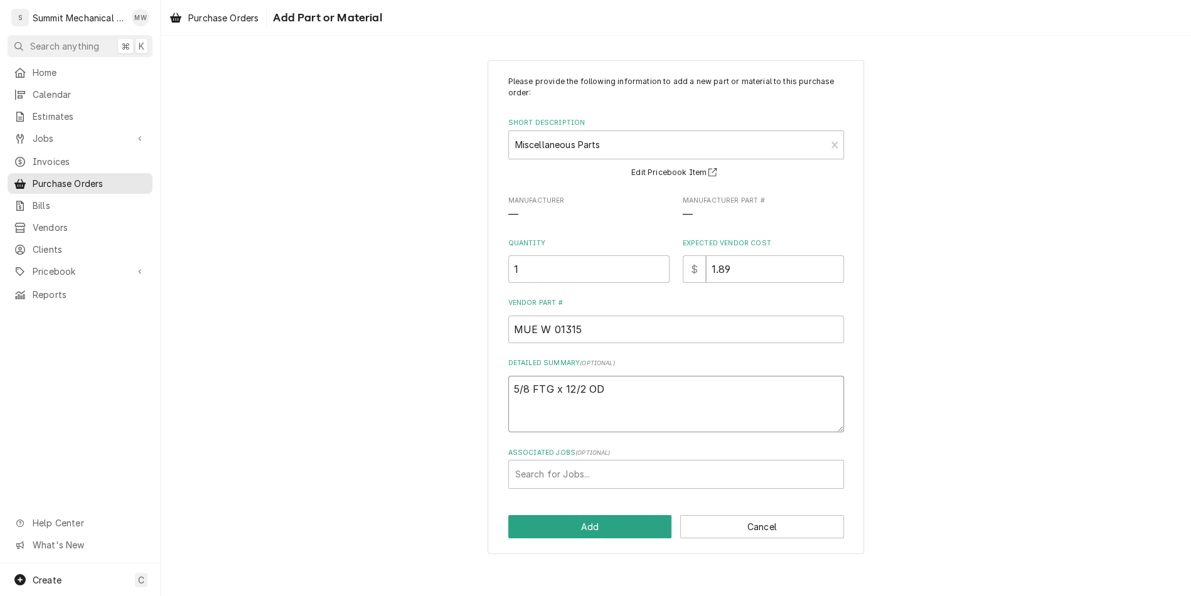
type textarea "x"
type textarea "5/8 FTG x 12/2 OD C"
type textarea "x"
type textarea "5/8 FTG x 12/2 OD Co"
type textarea "x"
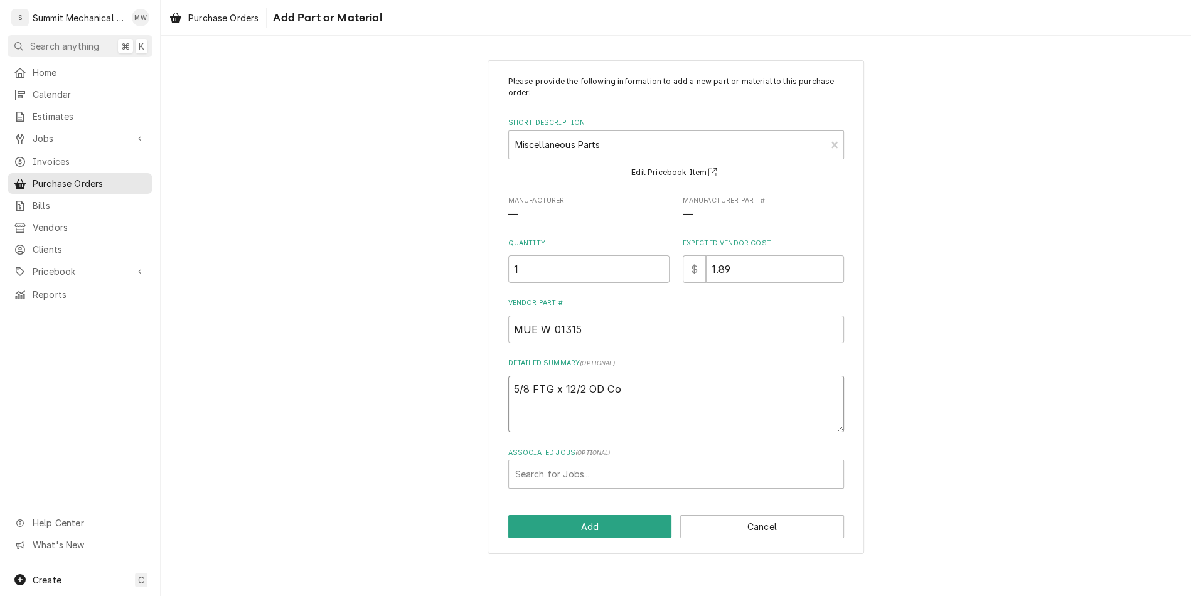
type textarea "5/8 FTG x 12/2 OD Cop"
type textarea "x"
type textarea "5/8 FTG x 12/2 OD Copp"
type textarea "x"
type textarea "5/8 FTG x 12/2 OD Coppe"
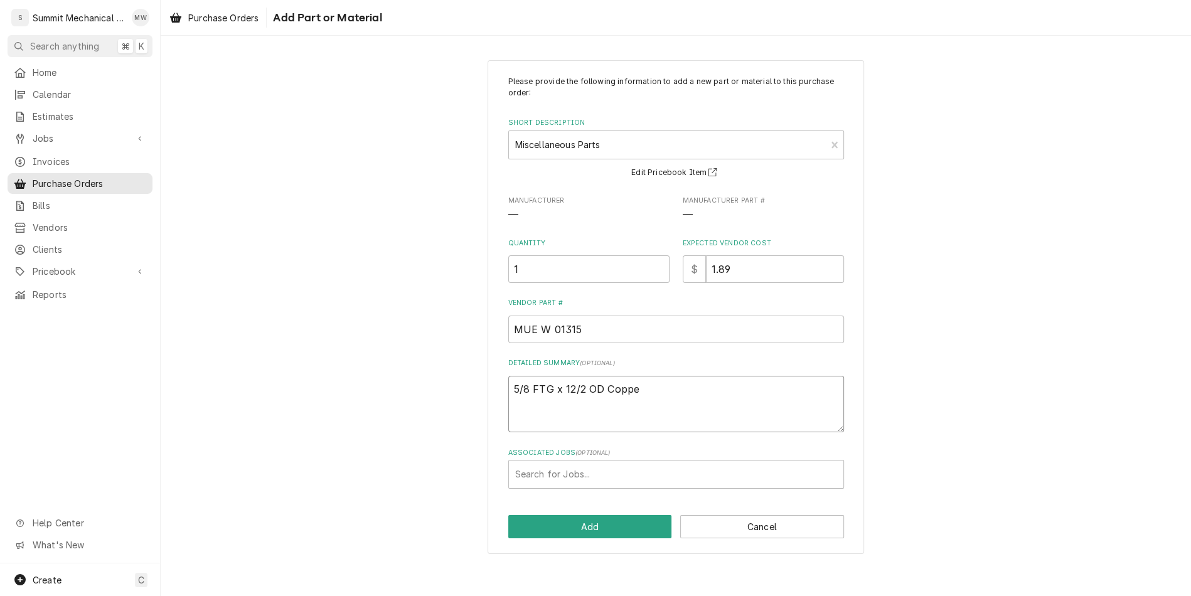
type textarea "x"
type textarea "5/8 FTG x 12/2 OD Copper"
type textarea "x"
type textarea "5/8 FTG x 12/2 OD Copper"
type textarea "x"
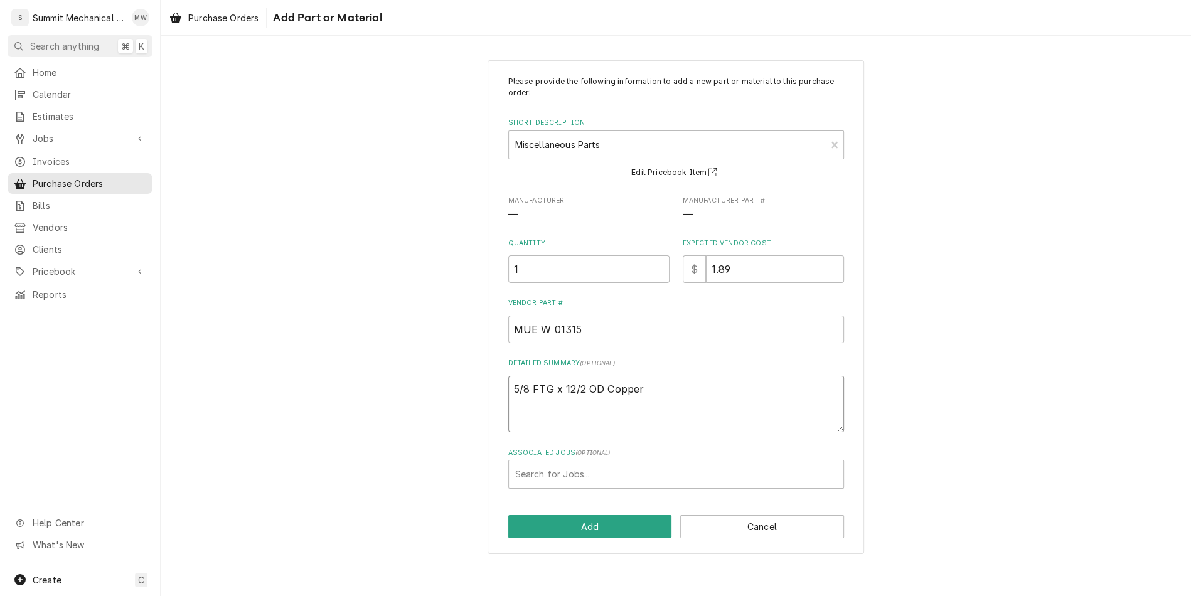
type textarea "5/8 FTG x 12/2 OD Copper B"
type textarea "x"
type textarea "5/8 FTG x 12/2 OD Copper Bu"
type textarea "x"
type textarea "5/8 FTG x 12/2 OD Copper Bus"
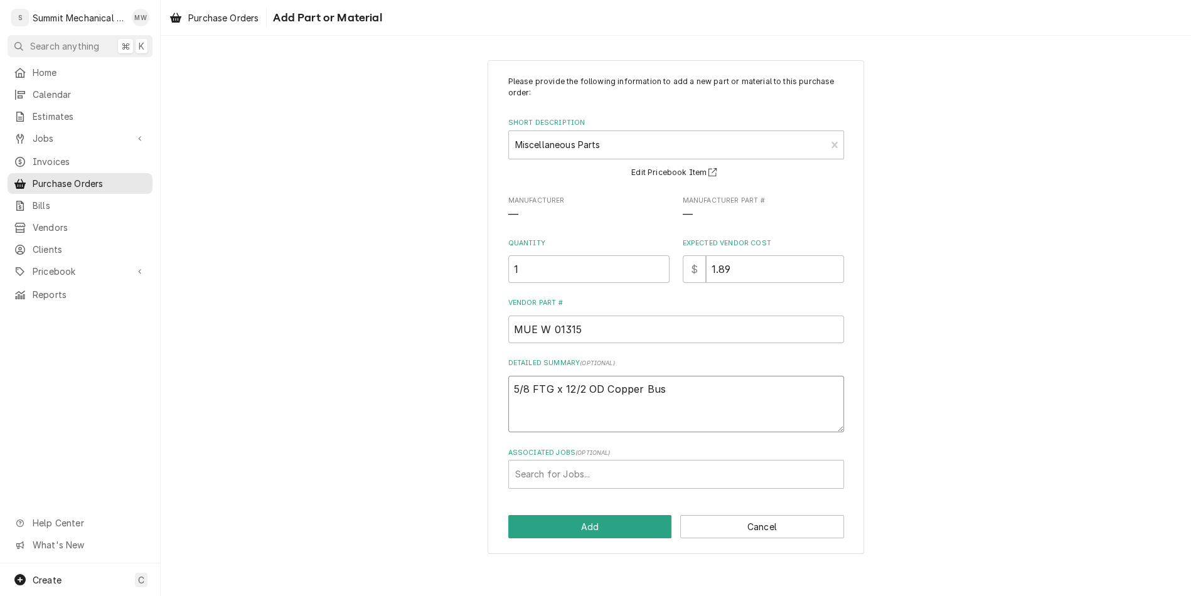
type textarea "x"
type textarea "5/8 FTG x 12/2 OD Copper Bush"
type textarea "x"
type textarea "5/8 FTG x 12/2 OD Copper Bushi"
type textarea "x"
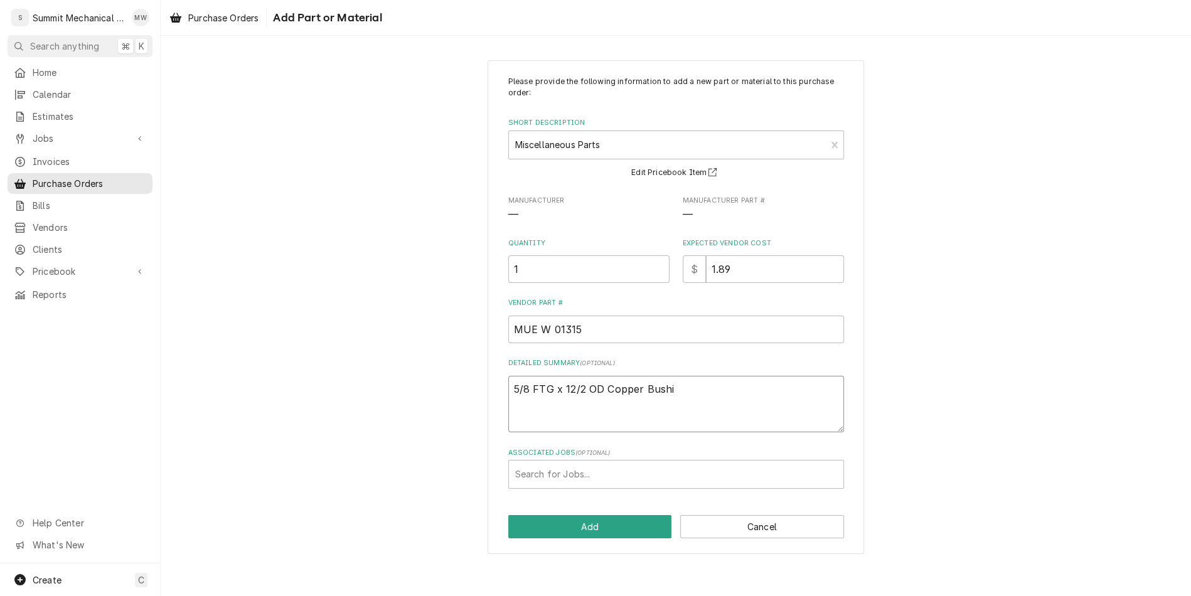
type textarea "5/8 FTG x 12/2 OD Copper Bushin"
type textarea "x"
type textarea "5/8 FTG x 12/2 OD Copper Bushing"
type textarea "x"
type textarea "5/8 FTG x 12/2 OD Copper Bushing"
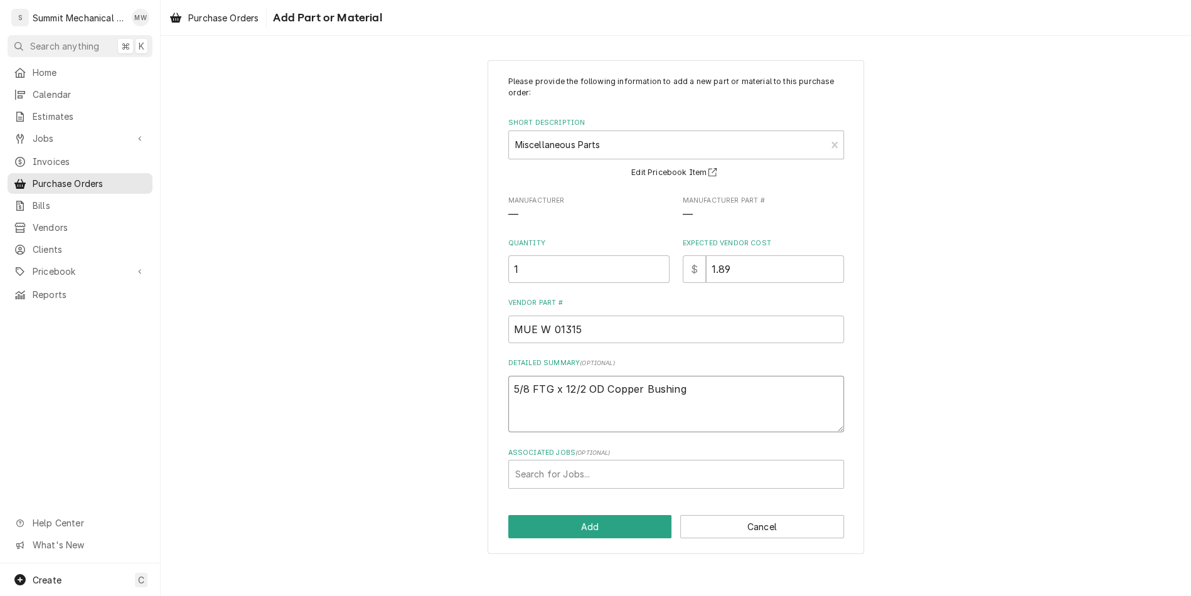
type textarea "x"
type textarea "5/8 FTG x 12/2 OD Copper Bushing -"
type textarea "x"
type textarea "5/8 FTG x 12/2 OD Copper Bushing"
type textarea "x"
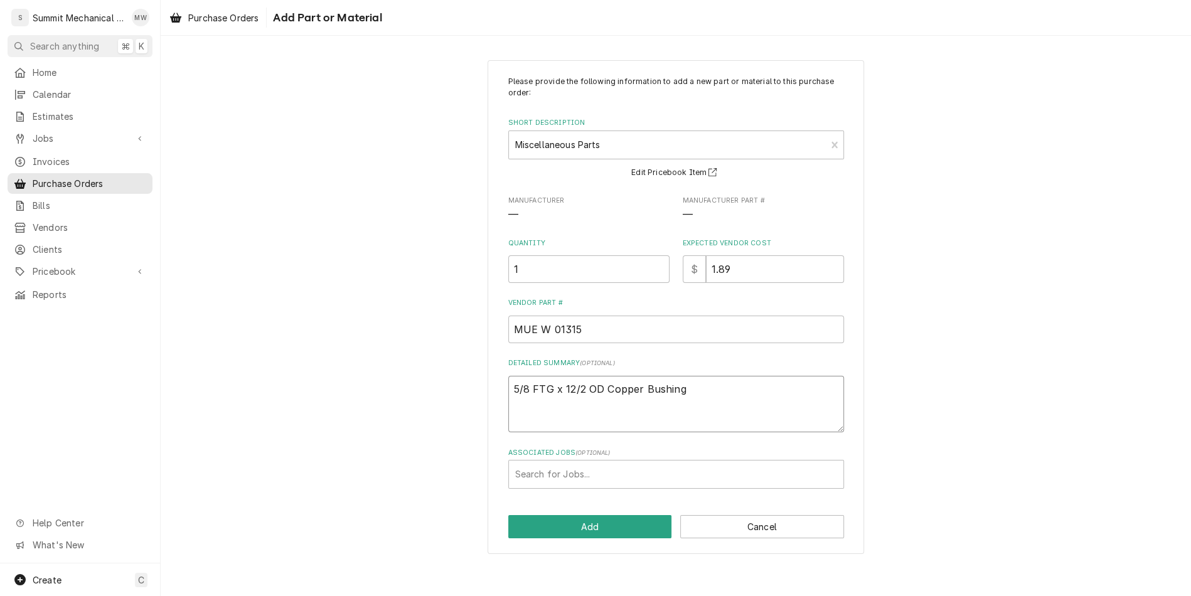
type textarea "5/8 FTG x 12/2 OD Copper Bushing"
click at [559, 272] on input "1" at bounding box center [588, 269] width 161 height 28
type textarea "x"
type input "2"
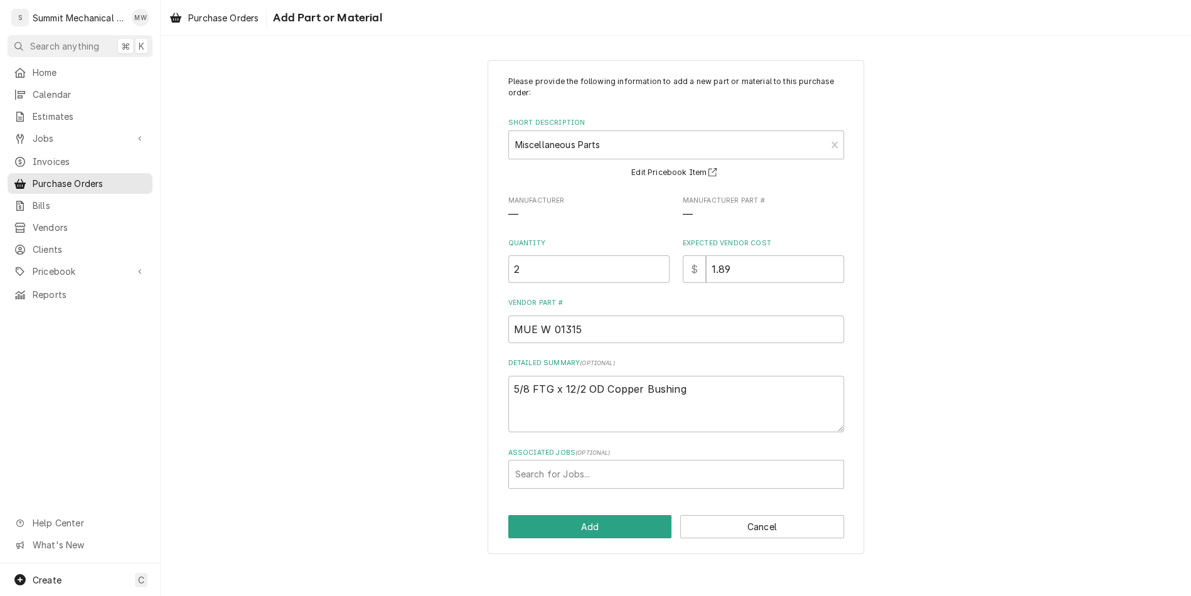
click at [598, 489] on div "Please provide the following information to add a new part or material to this …" at bounding box center [675, 307] width 376 height 494
click at [597, 485] on div "Associated Jobs" at bounding box center [676, 474] width 322 height 23
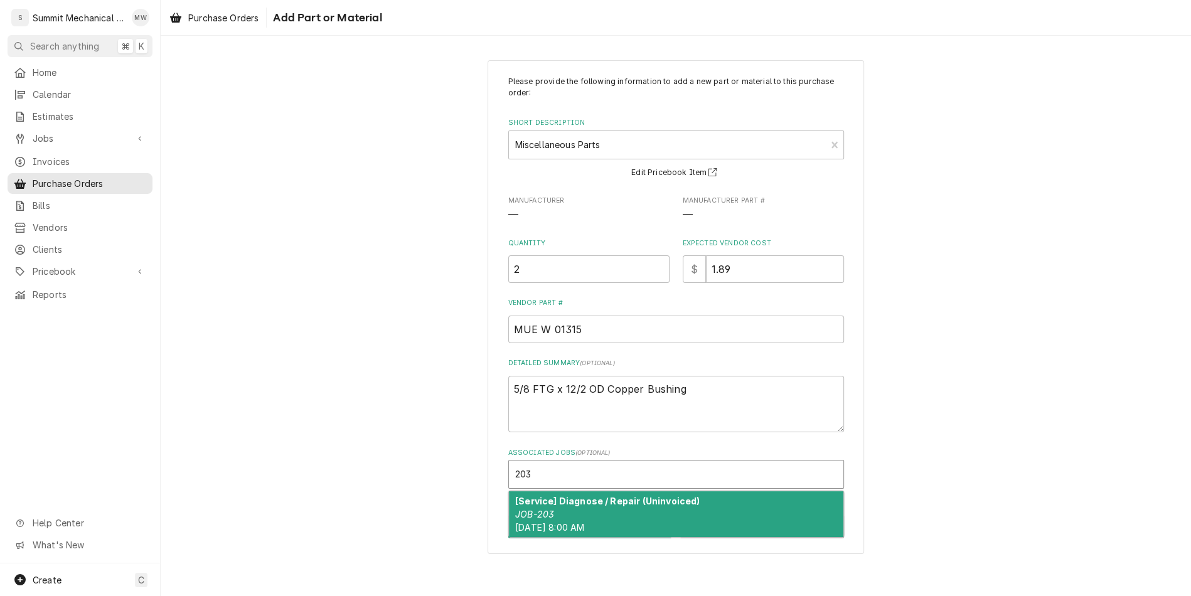
type input "203"
click at [684, 406] on textarea "5/8 FTG x 12/2 OD Copper Bushing" at bounding box center [676, 404] width 336 height 56
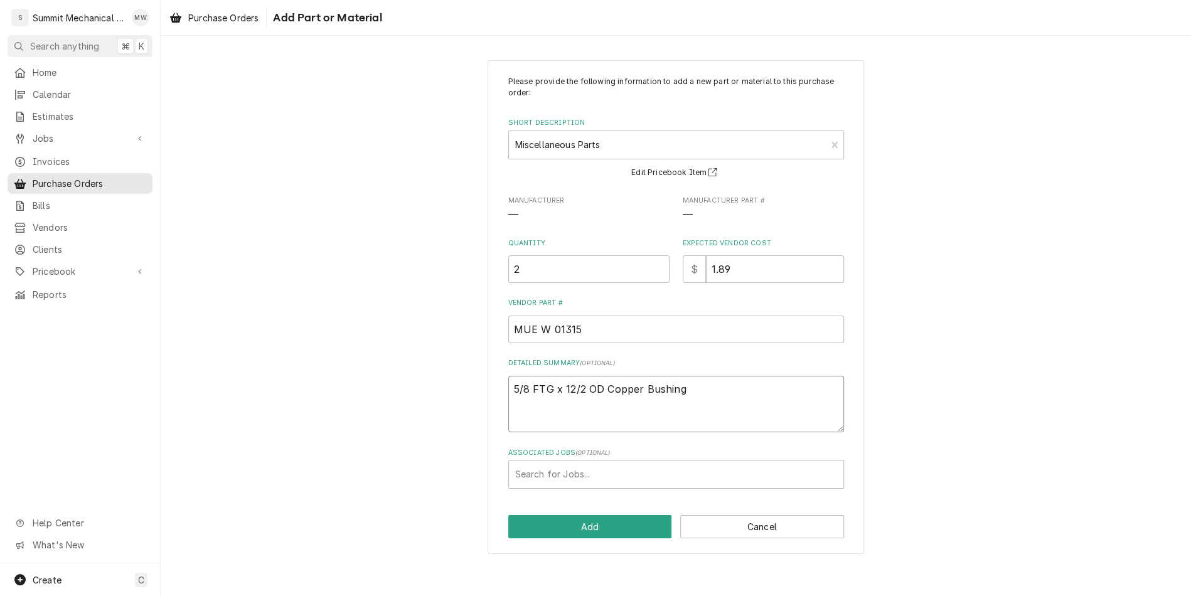
paste textarea "869702"
type textarea "x"
type textarea "869702"
type textarea "x"
type textarea "5/8 FTG x 12/2 OD Copper Bushing"
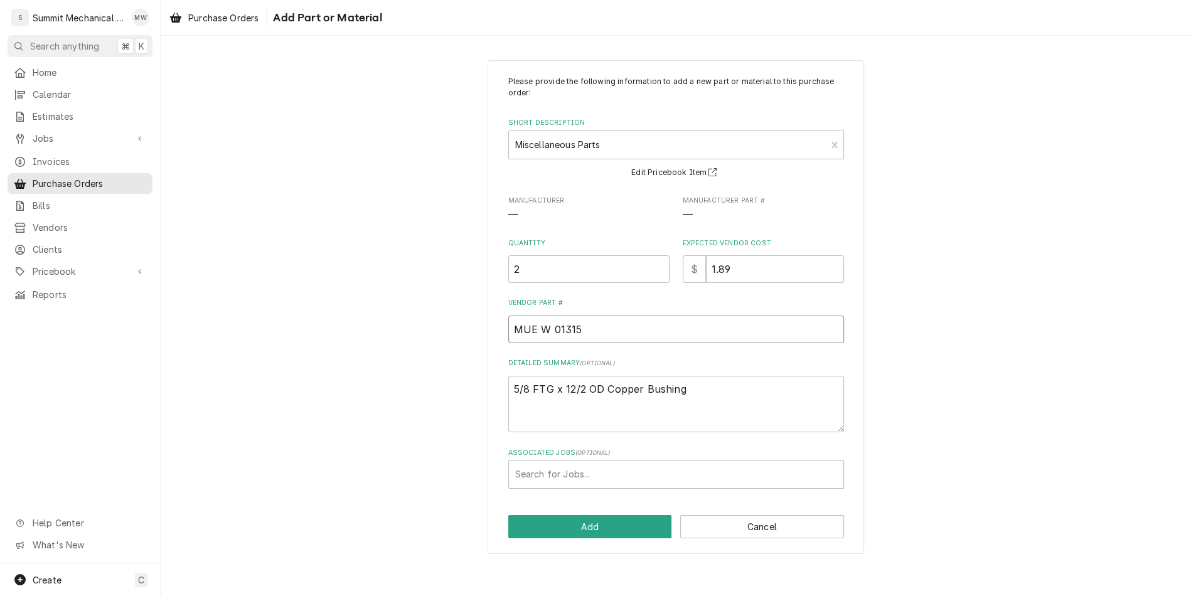
click at [618, 329] on input "MUE W 01315" at bounding box center [676, 330] width 336 height 28
click at [509, 390] on textarea "5/8 FTG x 12/2 OD Copper Bushing" at bounding box center [676, 404] width 336 height 56
paste textarea "MUE W 01315"
type textarea "x"
type textarea "MUE W 013155/8 FTG x 12/2 OD Copper Bushing"
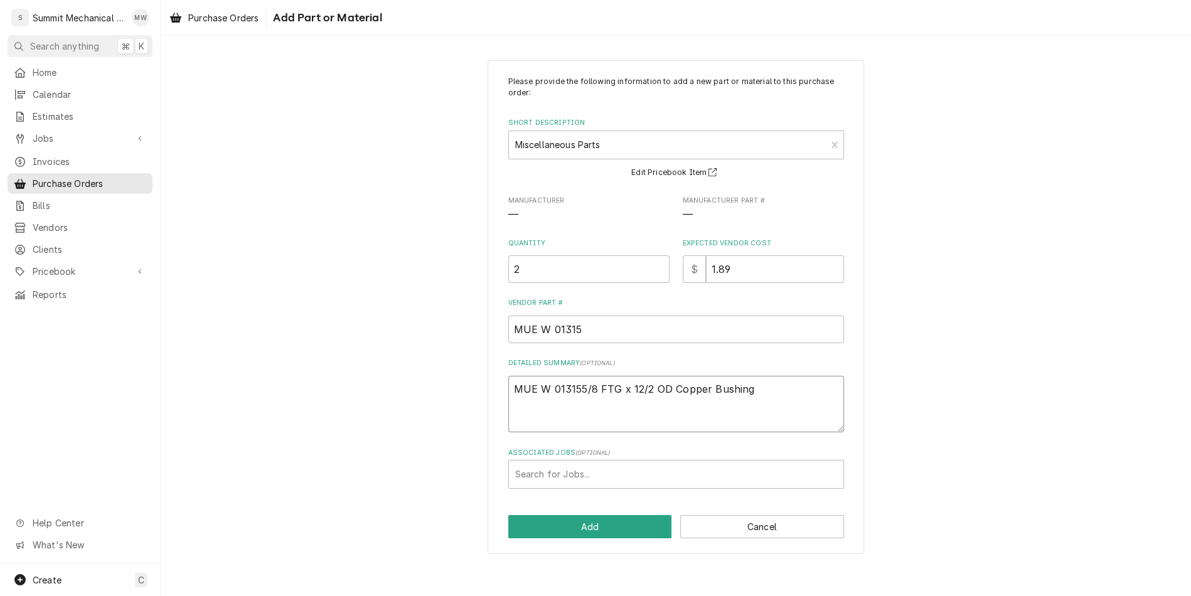
type textarea "x"
click at [758, 384] on textarea "MUE W 01315 5/8 FTG x 12/2 OD Copper Bushing" at bounding box center [676, 404] width 336 height 56
type textarea "MUE W 01315 5/8 FTG x 12/2 OD Copper Bushing"
click at [581, 472] on div "Associated Jobs" at bounding box center [676, 474] width 322 height 23
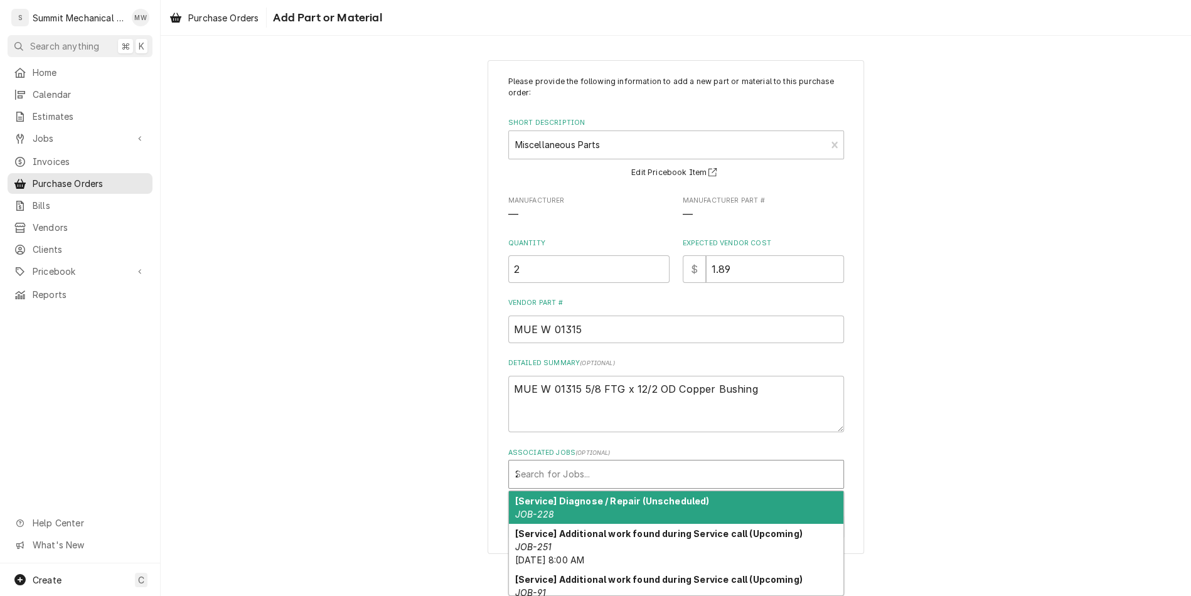
type input "203"
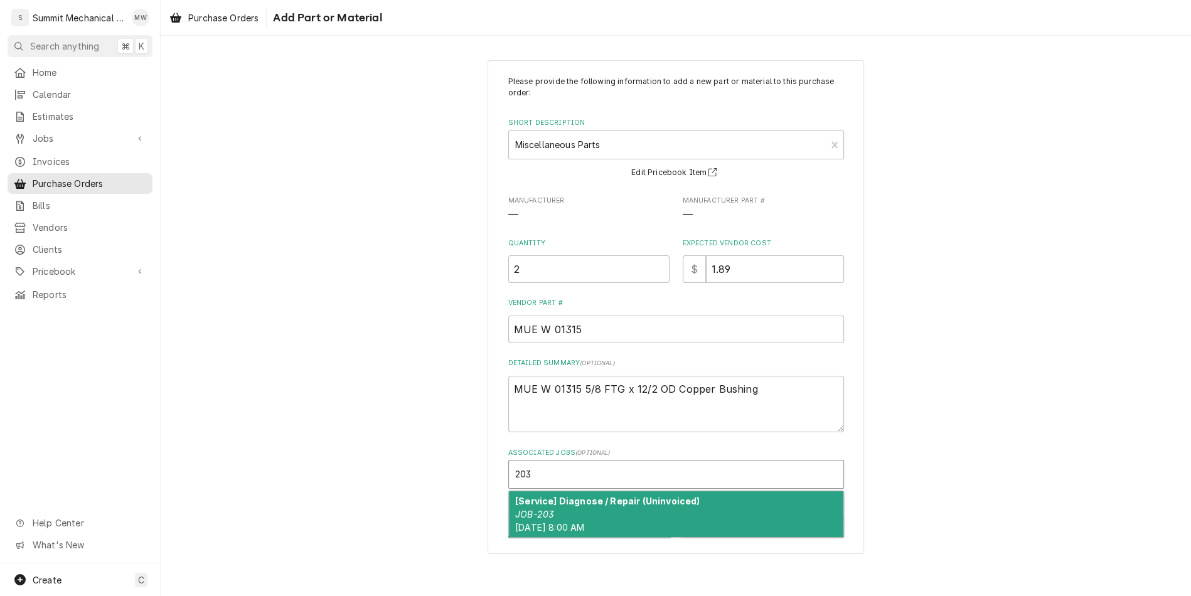
type textarea "x"
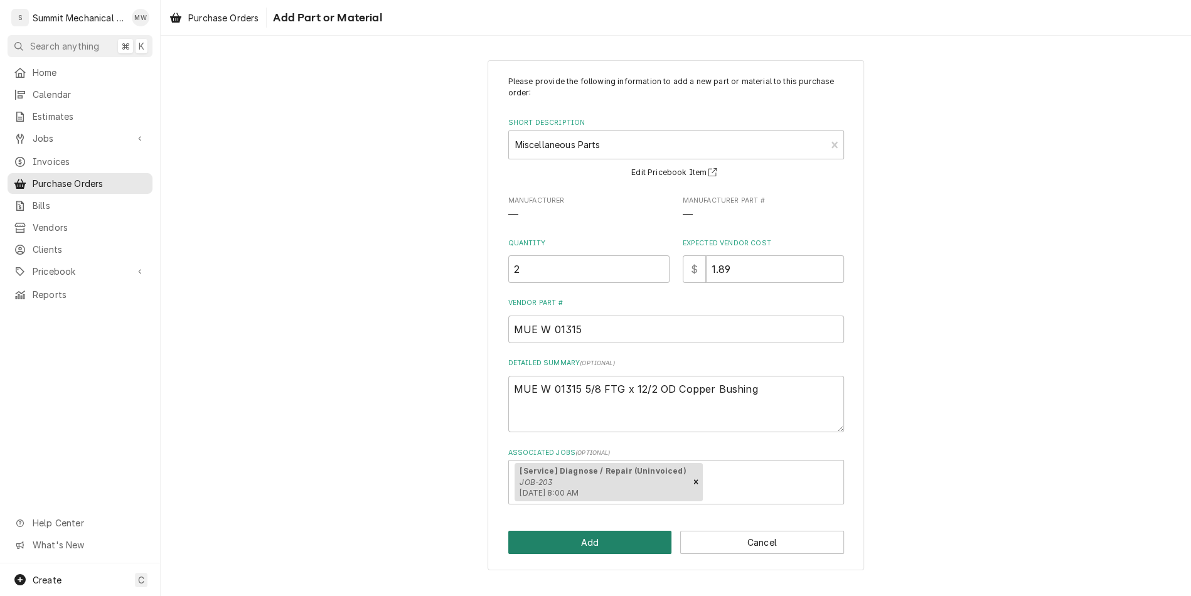
click at [593, 540] on button "Add" at bounding box center [590, 542] width 164 height 23
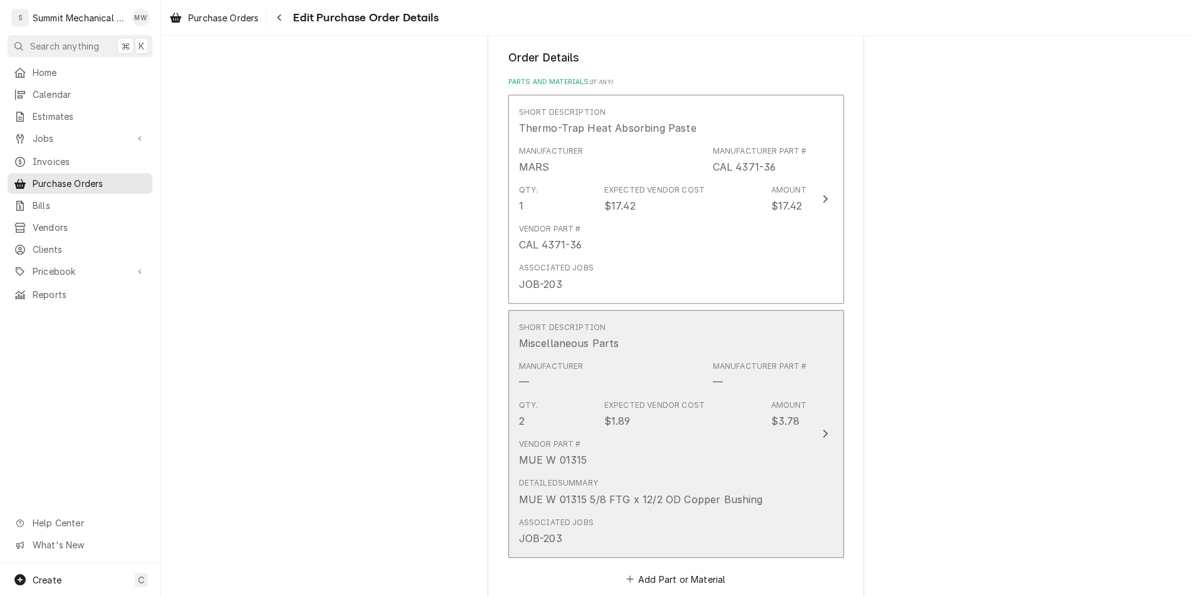
scroll to position [799, 0]
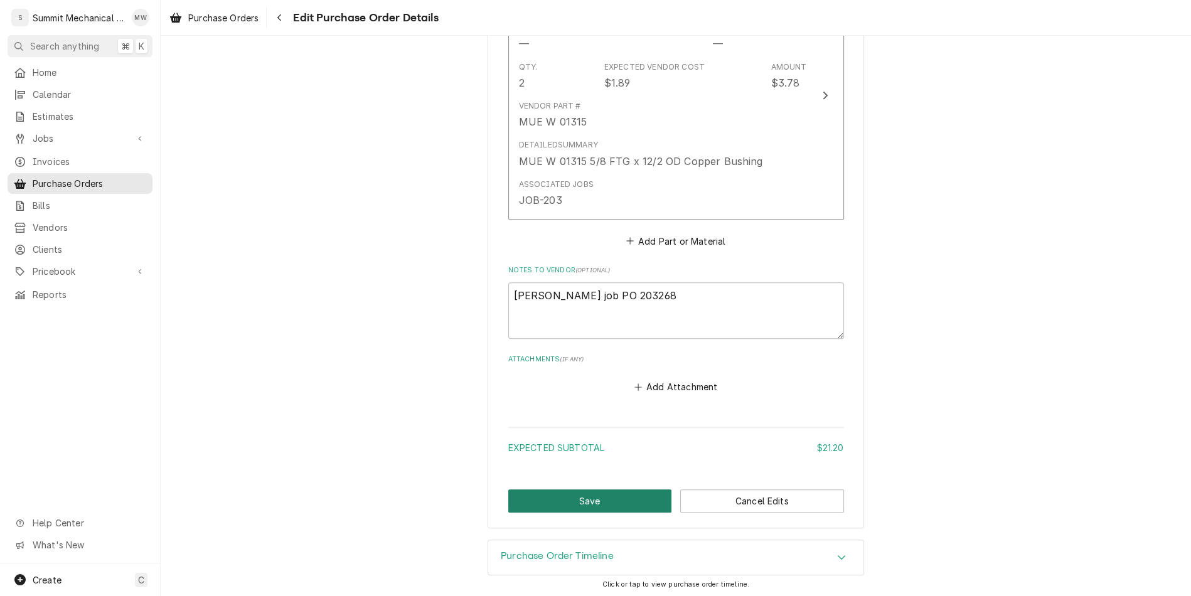
click at [566, 502] on button "Save" at bounding box center [590, 500] width 164 height 23
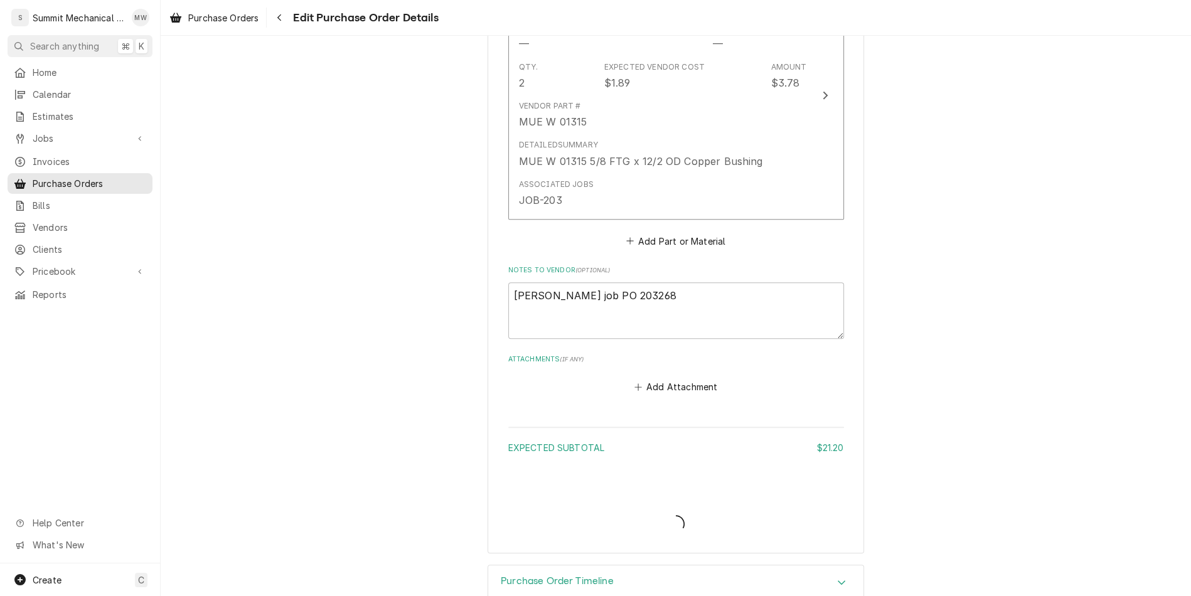
type textarea "x"
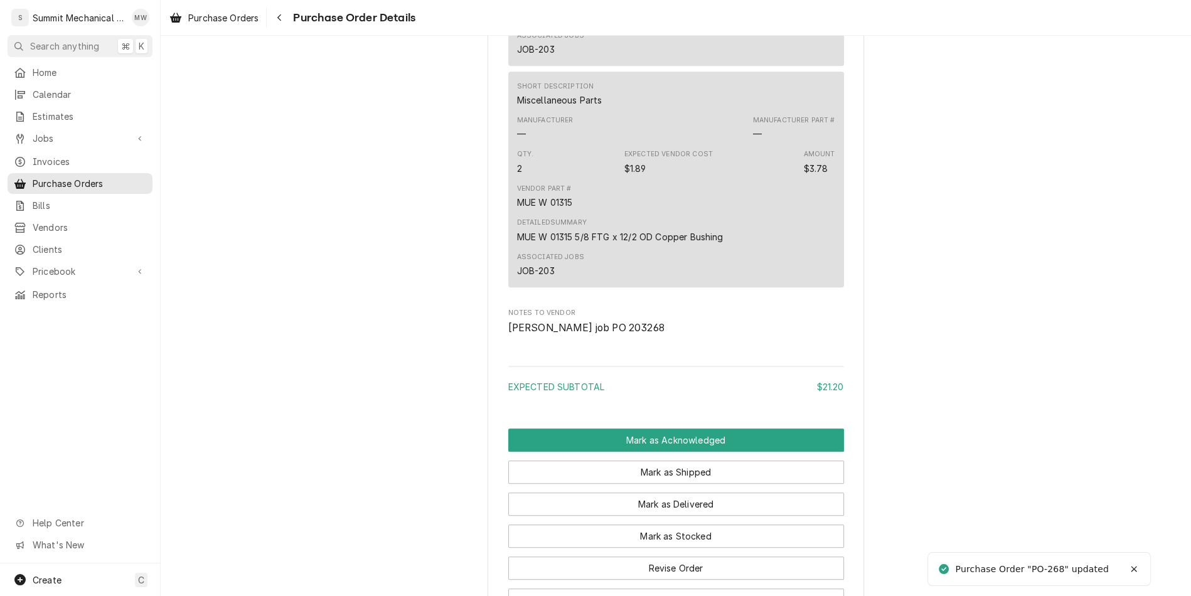
scroll to position [970, 0]
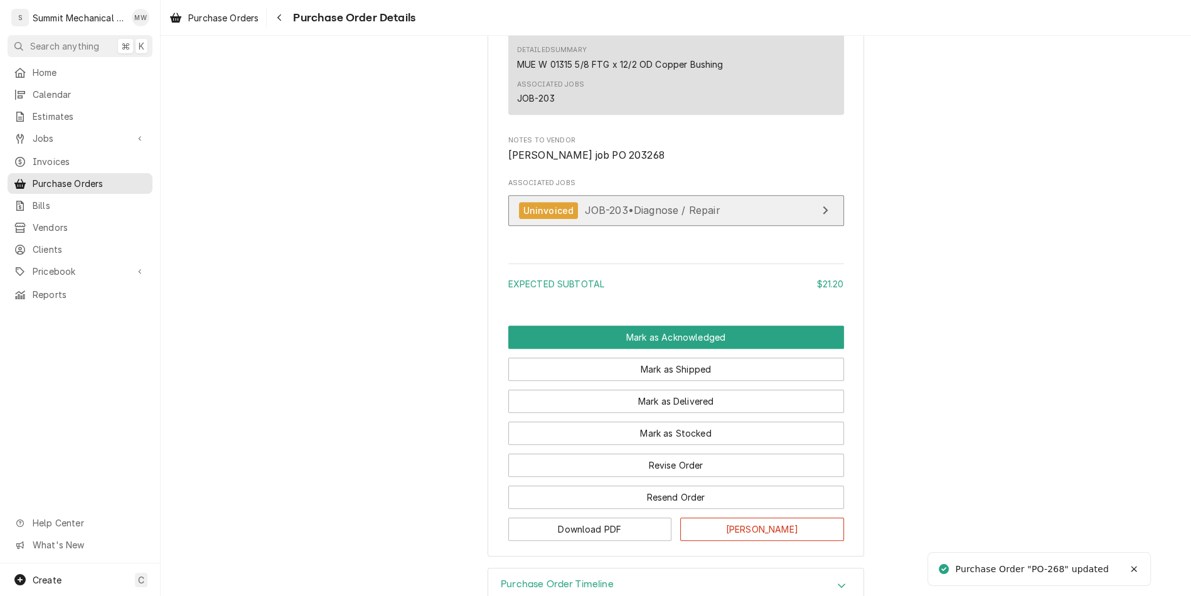
click at [608, 219] on div "Uninvoiced JOB-203 • Diagnose / Repair" at bounding box center [619, 210] width 201 height 17
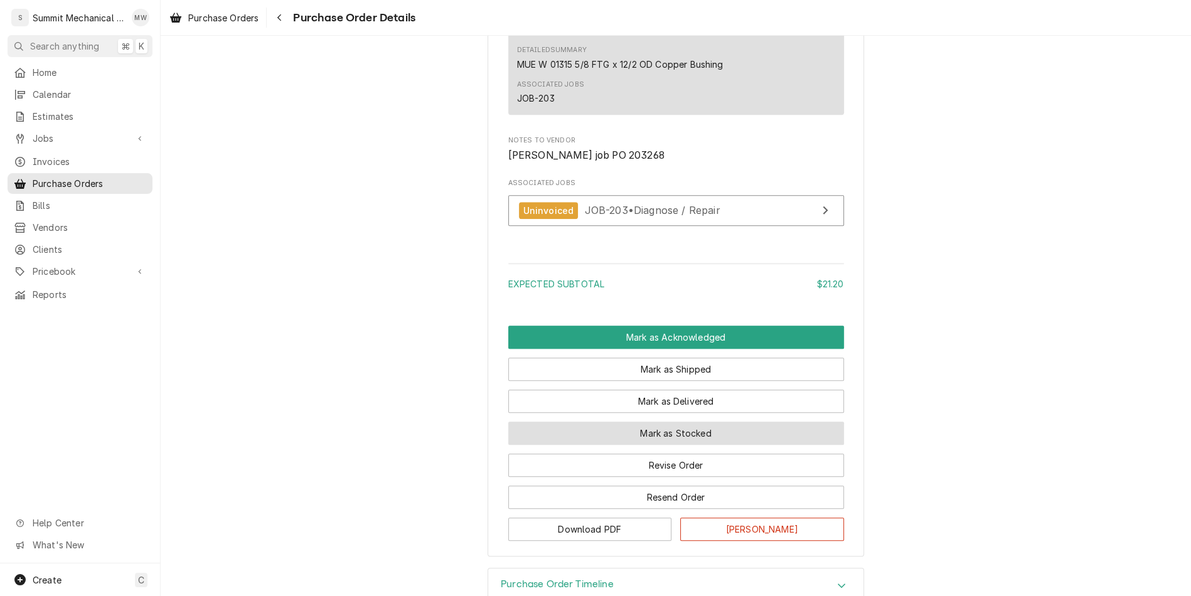
click at [702, 445] on button "Mark as Stocked" at bounding box center [676, 433] width 336 height 23
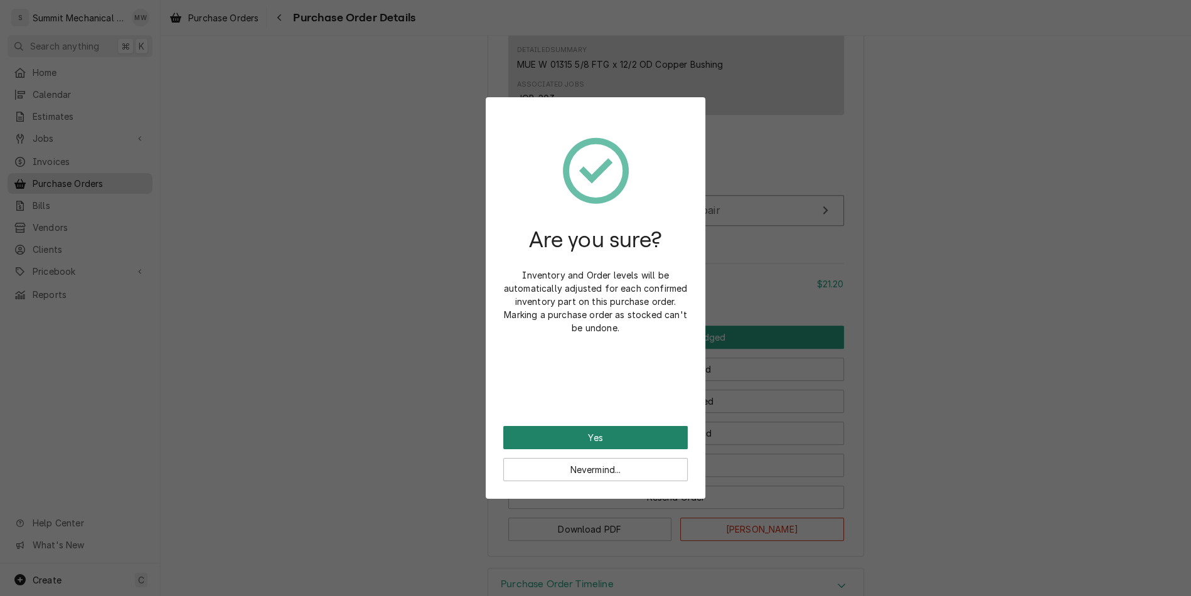
click at [657, 437] on button "Yes" at bounding box center [595, 437] width 184 height 23
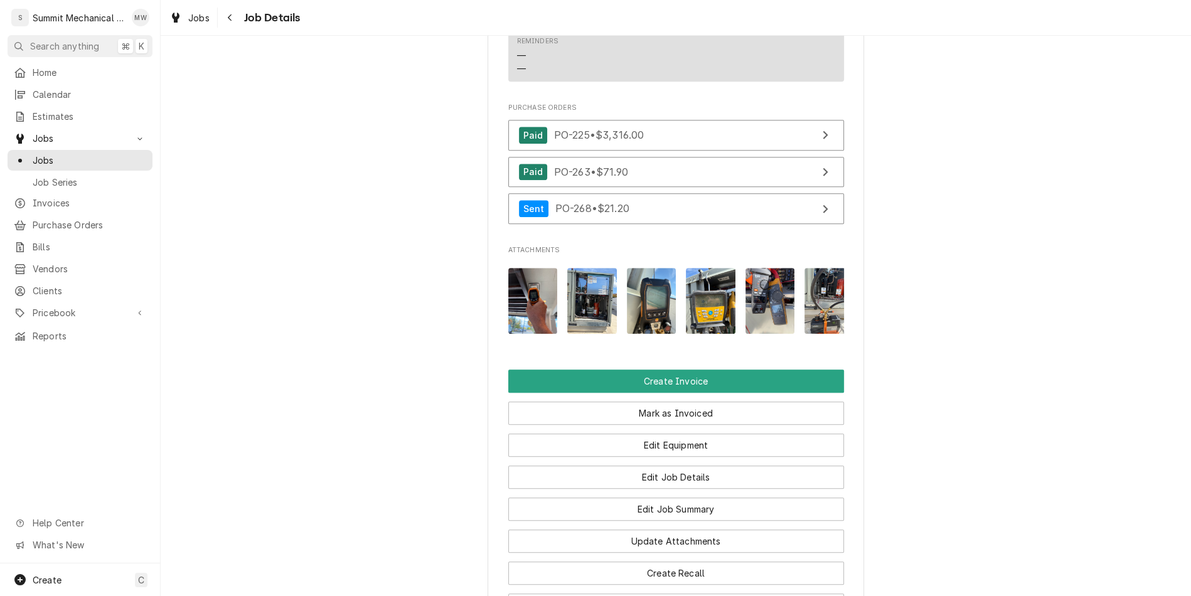
scroll to position [1232, 0]
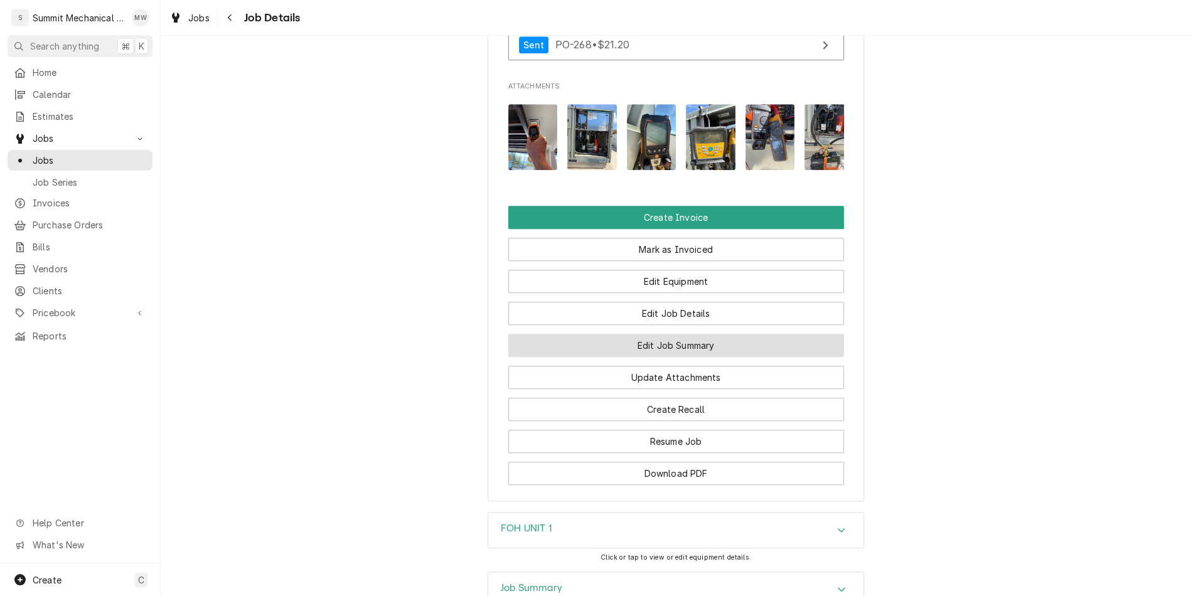
click at [689, 334] on button "Edit Job Summary" at bounding box center [676, 345] width 336 height 23
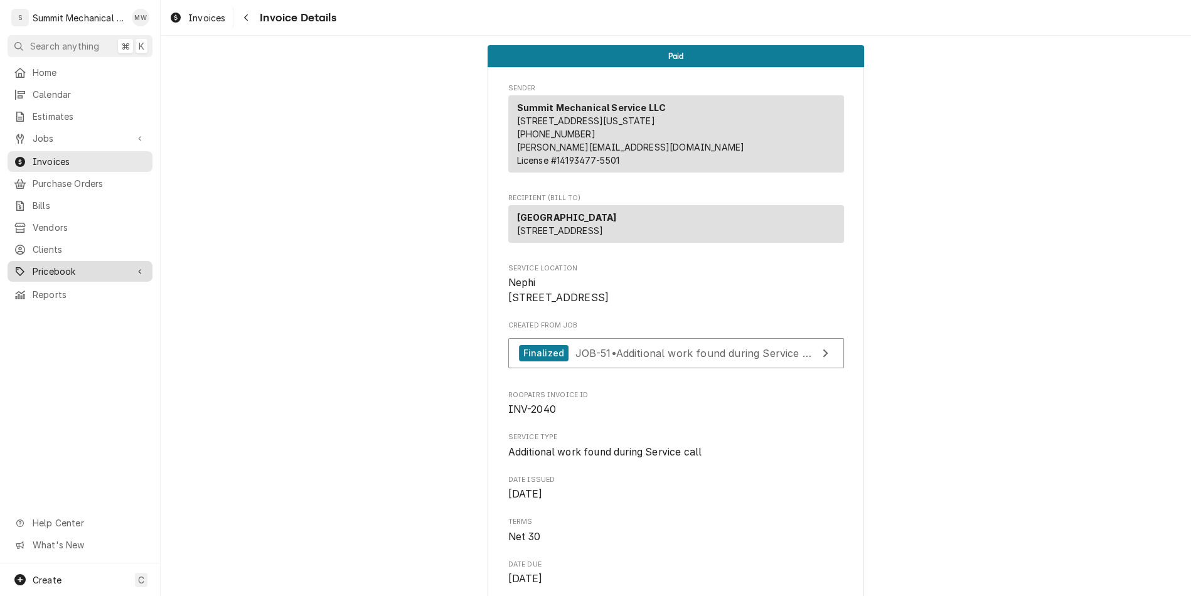
click at [87, 265] on span "Pricebook" at bounding box center [80, 271] width 95 height 13
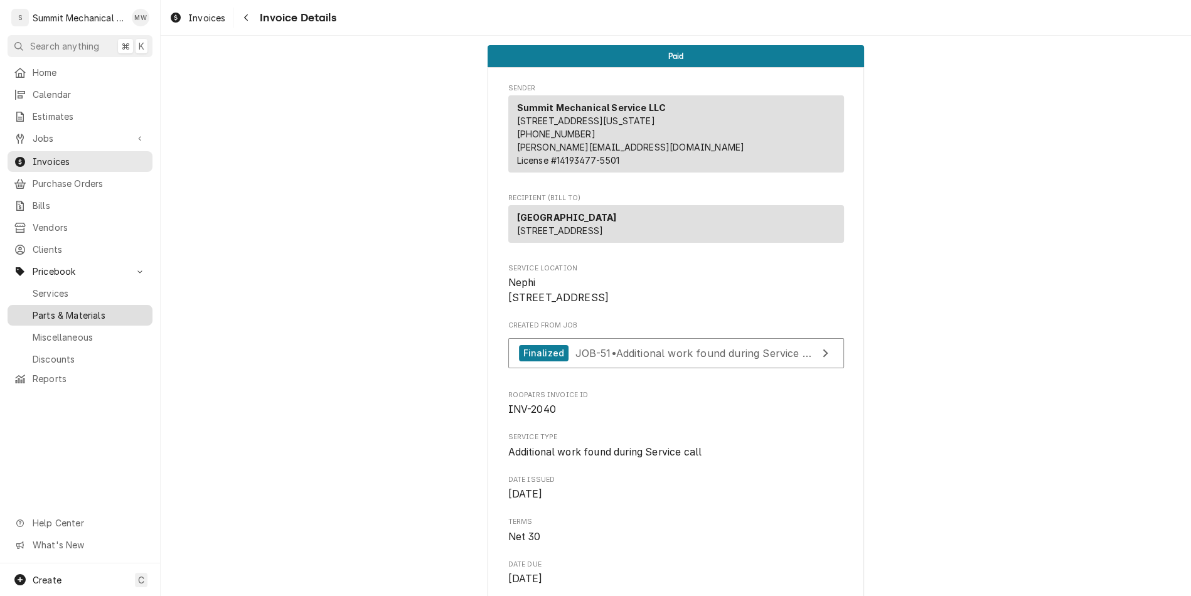
click at [114, 310] on span "Parts & Materials" at bounding box center [90, 315] width 114 height 13
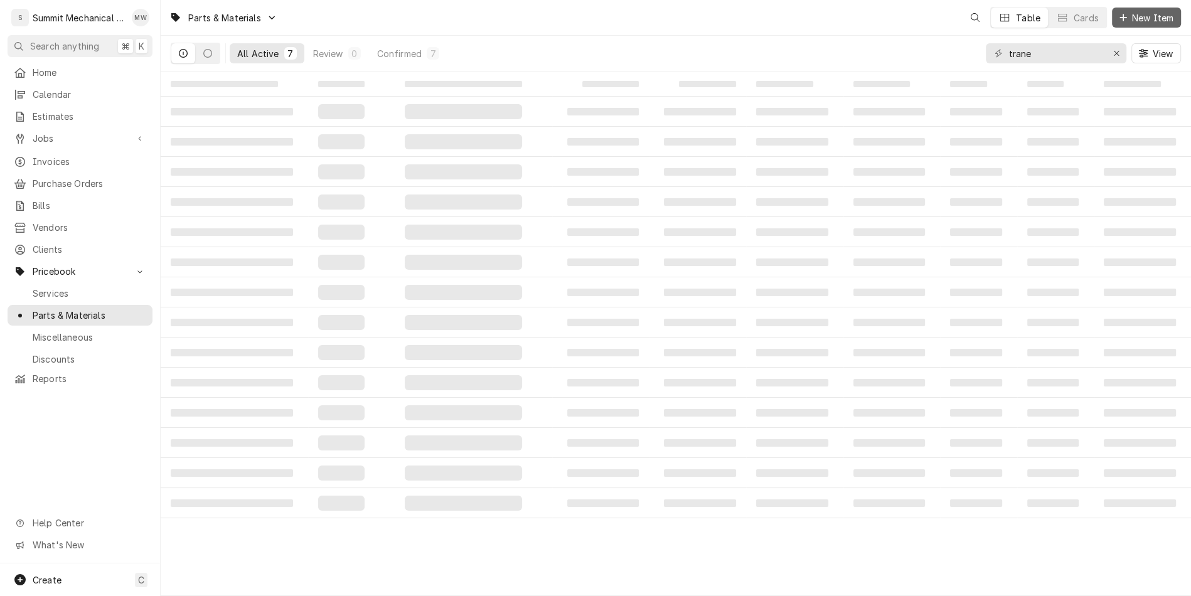
click at [1129, 16] on span "New Item" at bounding box center [1152, 17] width 46 height 13
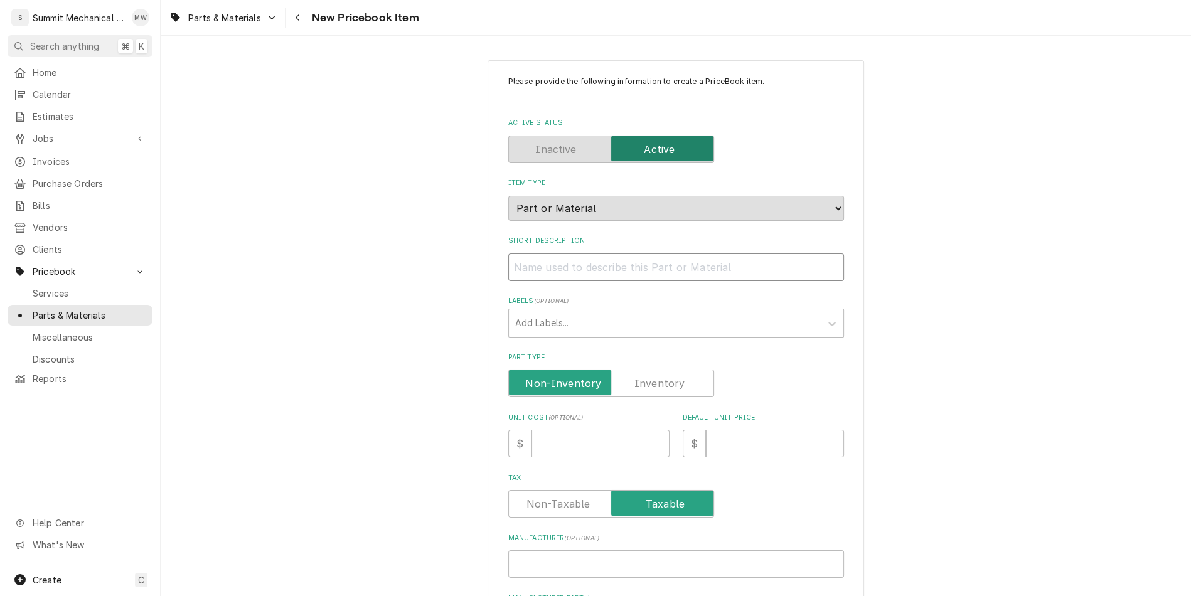
click at [634, 257] on input "Short Description" at bounding box center [676, 267] width 336 height 28
paste input "MUE W 01315 5/8 FTG x 12/2 OD Copper Bushing"
type textarea "x"
type input "MUE W 01315 5/8 FTG x 12/2 OD Copper Bushing"
click at [577, 267] on input "MUE W 01315 5/8 FTG x 12/2 OD Copper Bushing" at bounding box center [676, 267] width 336 height 28
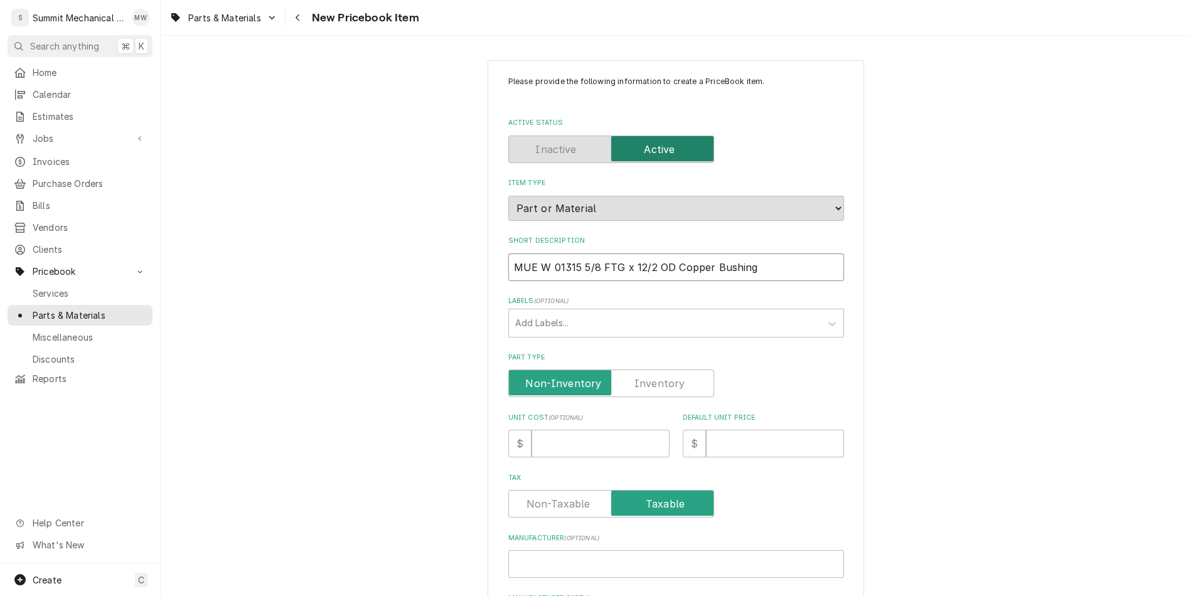
type textarea "x"
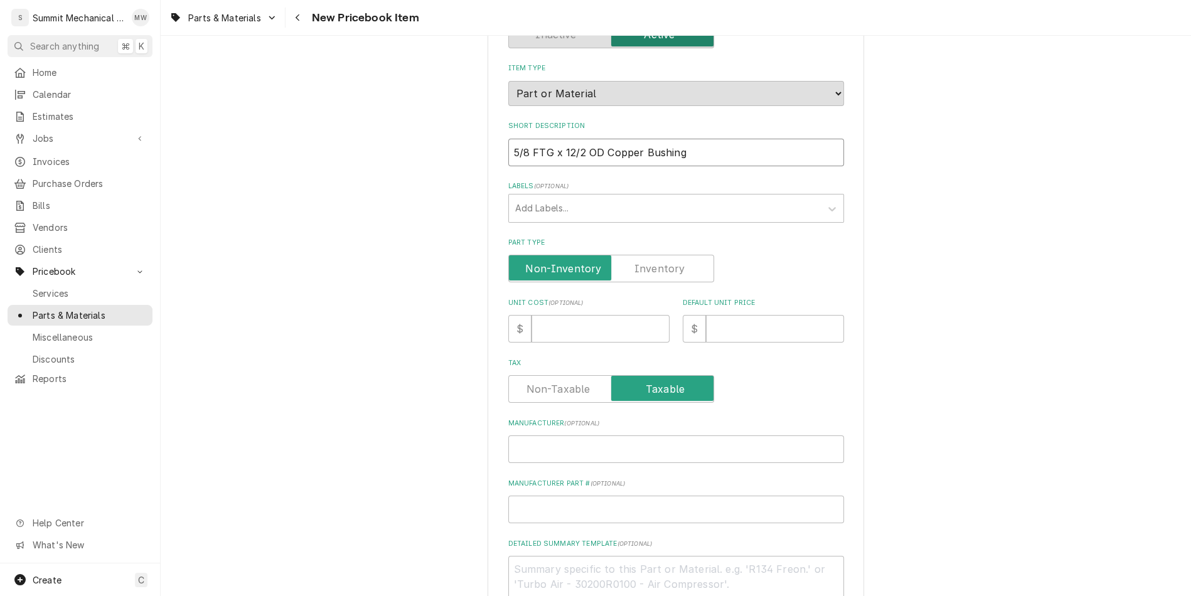
scroll to position [209, 0]
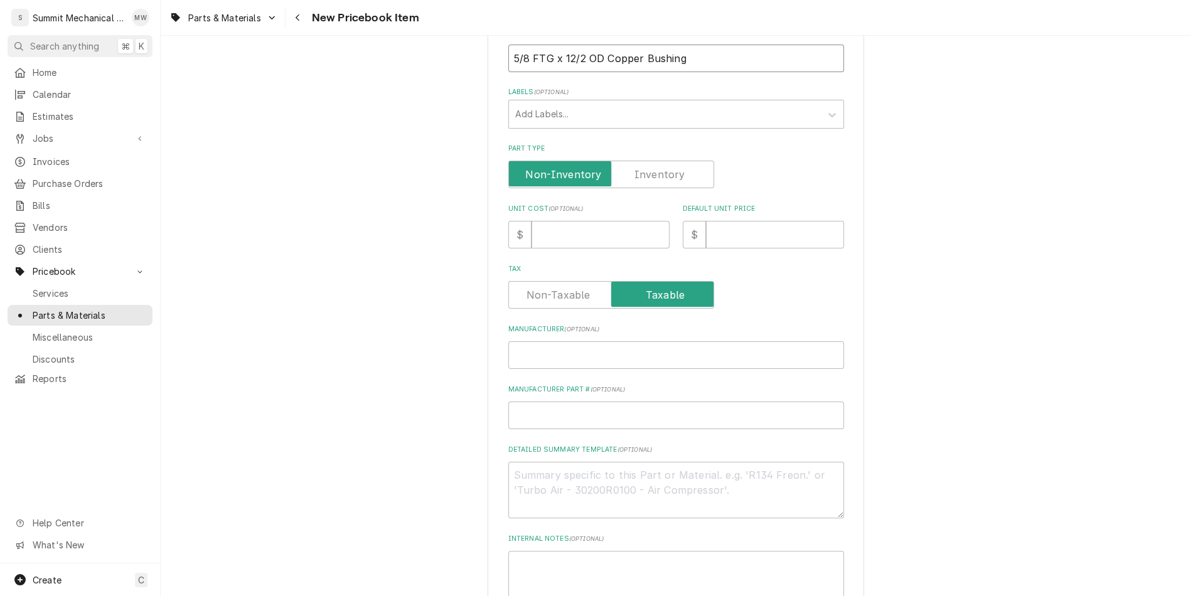
type input "5/8 FTG x 12/2 OD Copper Bushing"
click at [564, 356] on input "Manufacturer ( optional )" at bounding box center [676, 355] width 336 height 28
paste input "MUE W 01315 5/8 FTG x 12/2 OD Copper Bushing"
type textarea "x"
type input "MUE W 01315 5/8 FTG x 12/2 OD Copper Bushing"
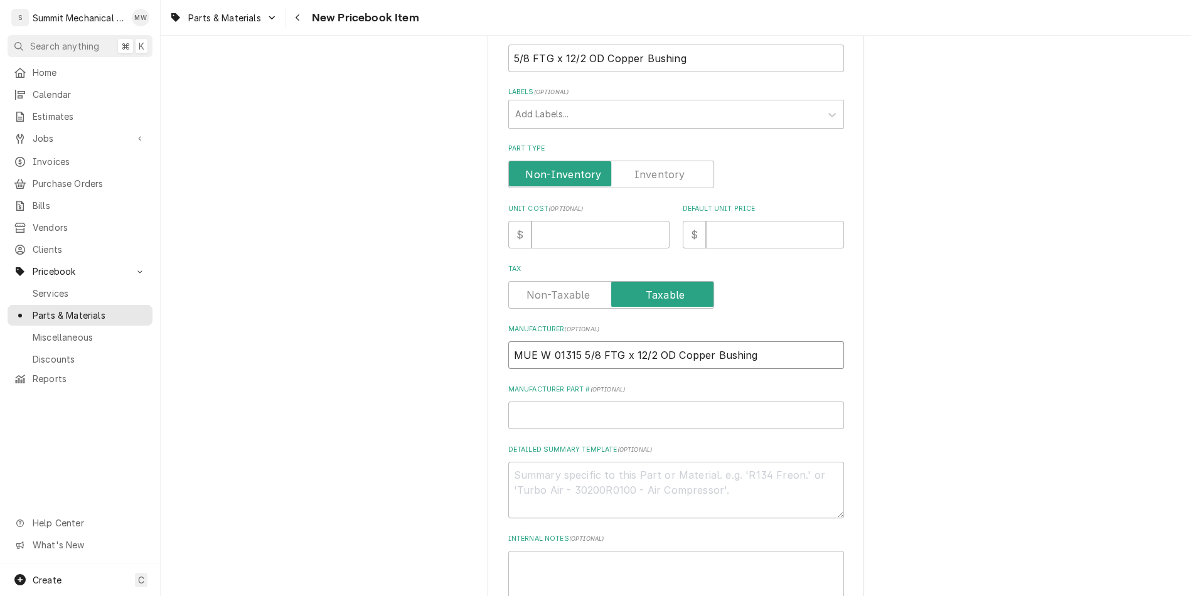
click at [580, 350] on input "MUE W 01315 5/8 FTG x 12/2 OD Copper Bushing" at bounding box center [676, 355] width 336 height 28
type textarea "x"
type input "MUE W 01315"
type textarea "x"
type input "MUE W"
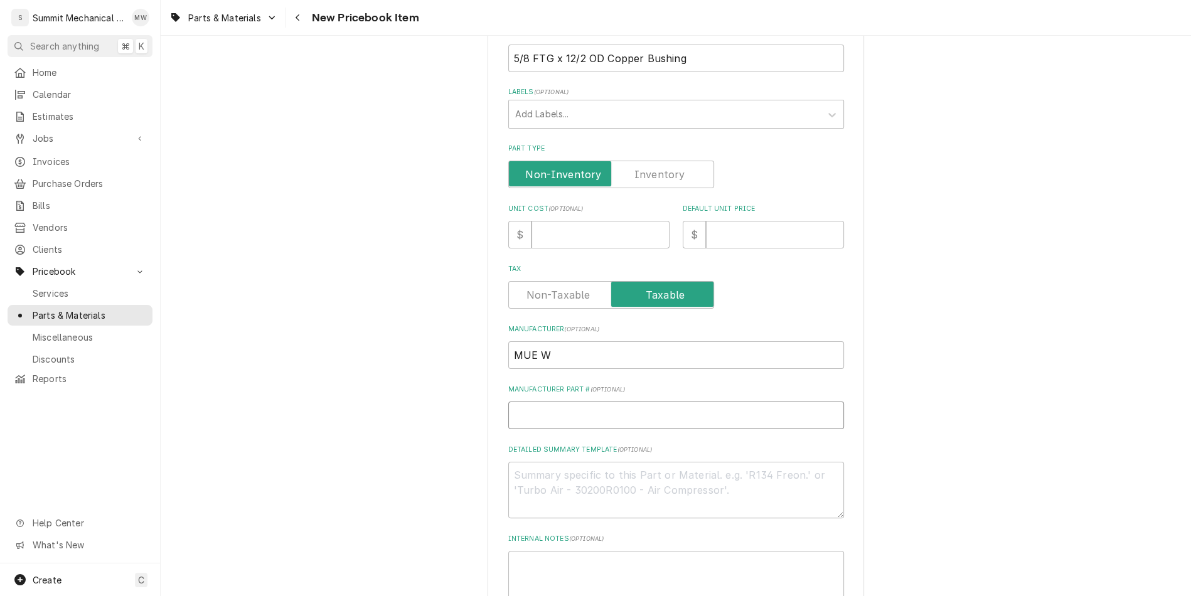
paste input "01315"
type textarea "x"
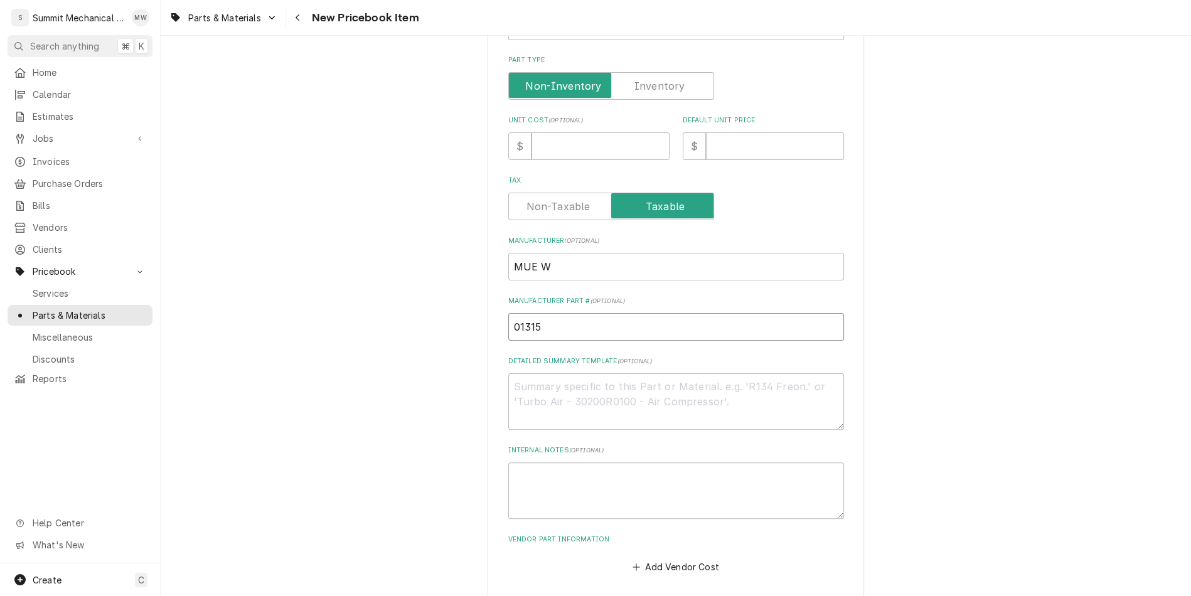
scroll to position [352, 0]
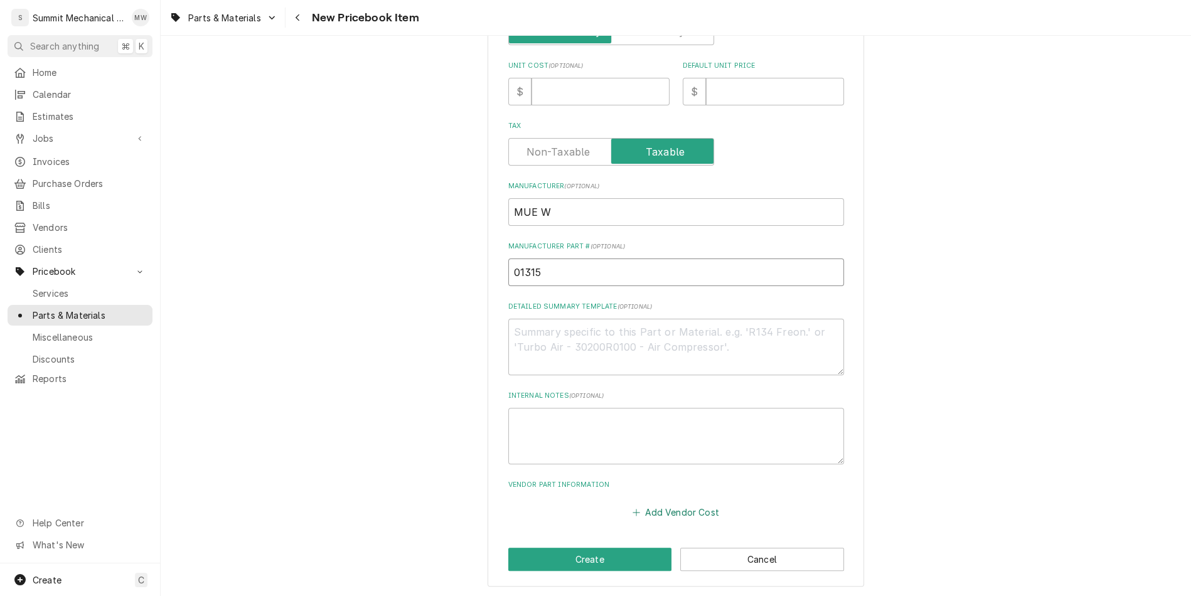
type input "01315"
click at [672, 509] on button "Add Vendor Cost" at bounding box center [675, 513] width 91 height 18
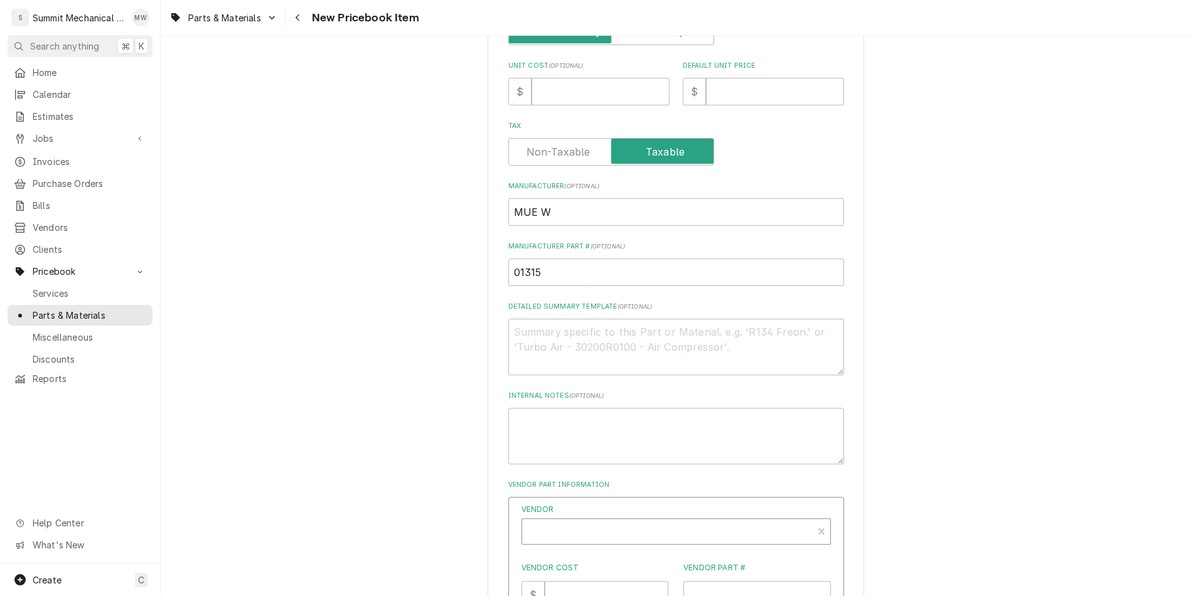
type textarea "x"
click at [636, 525] on div "Vendor" at bounding box center [667, 536] width 278 height 30
type input "rsd"
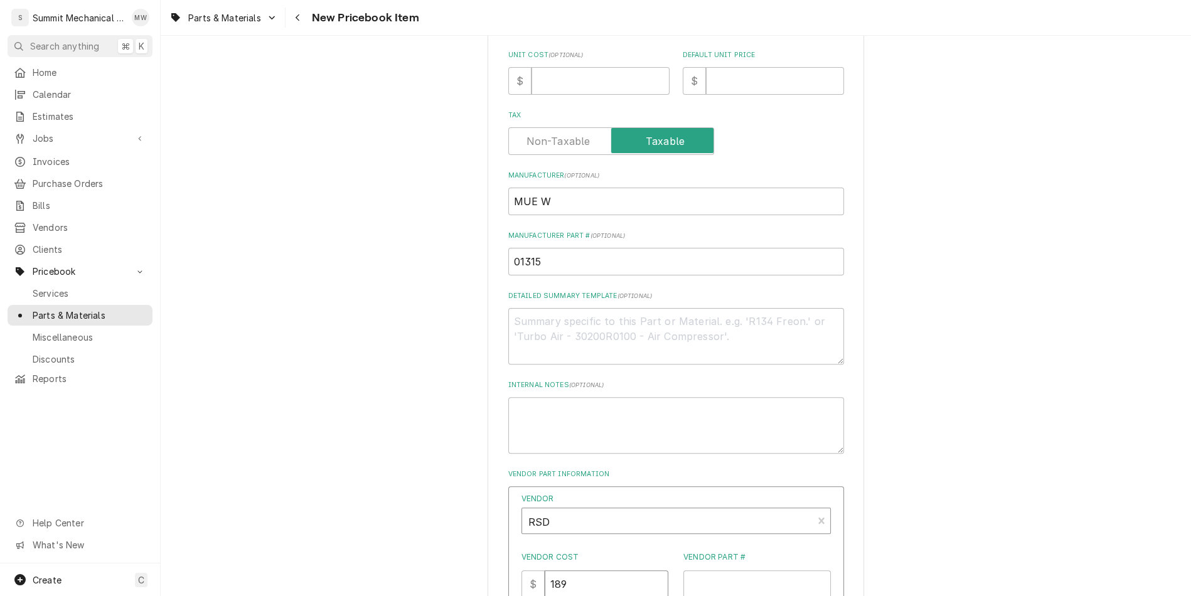
type input "189"
paste input "01315"
type input "01315"
click at [592, 582] on input "189" at bounding box center [607, 584] width 124 height 28
type input "1.89"
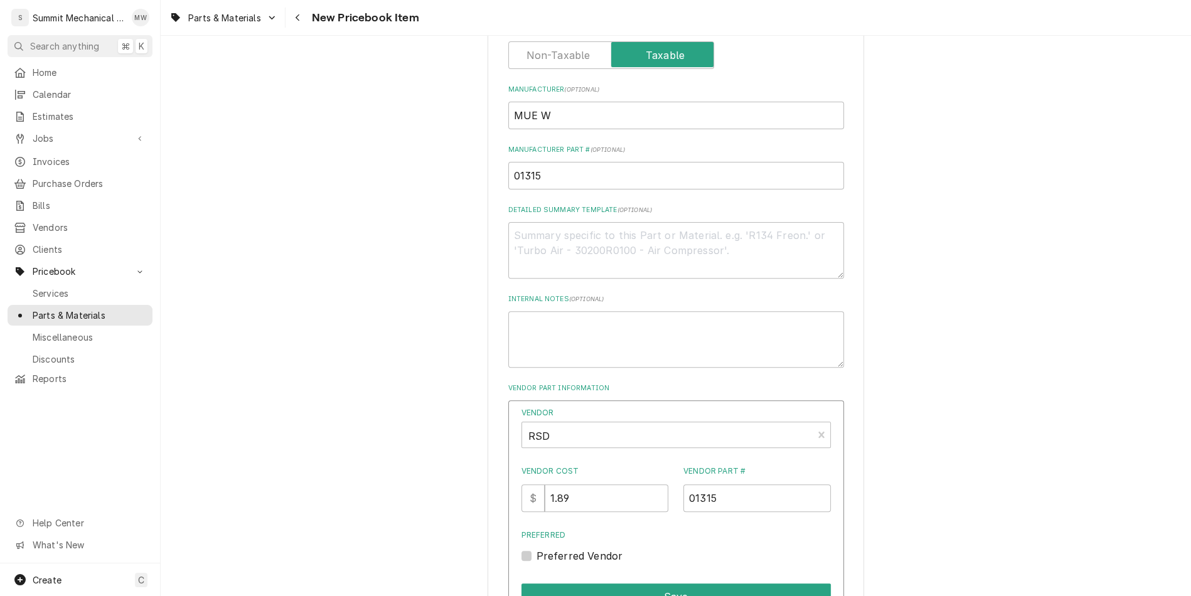
scroll to position [582, 0]
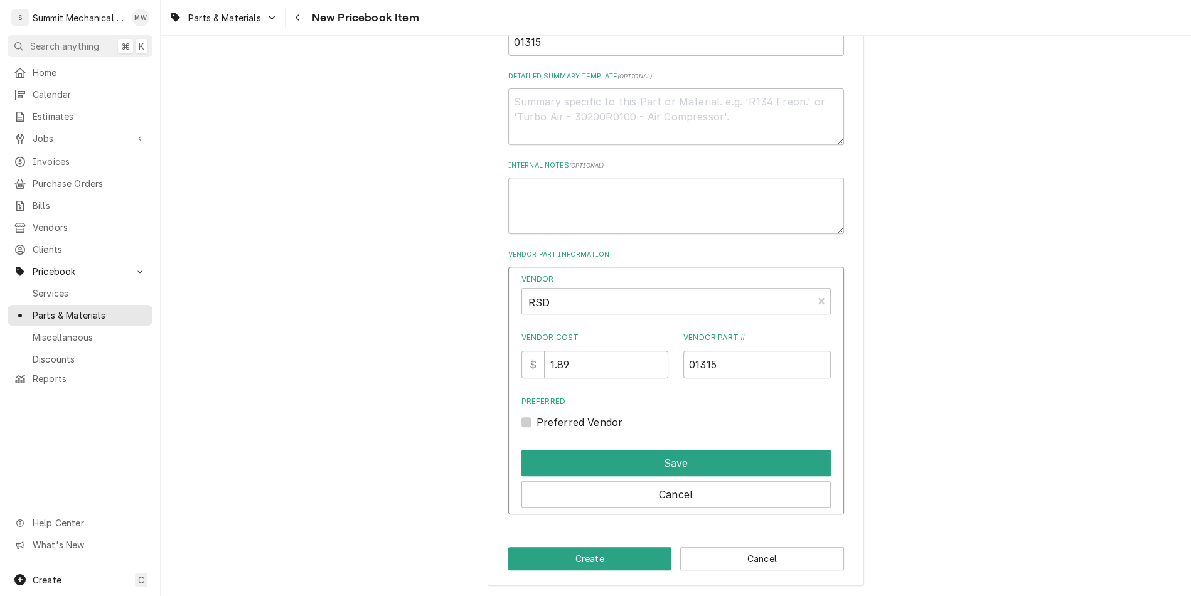
click at [594, 412] on div "Preferred Preferred Vendor" at bounding box center [675, 413] width 309 height 34
click at [594, 423] on label "Preferred Vendor" at bounding box center [579, 422] width 87 height 15
click at [594, 423] on input "Preferred" at bounding box center [690, 429] width 309 height 28
checkbox input "true"
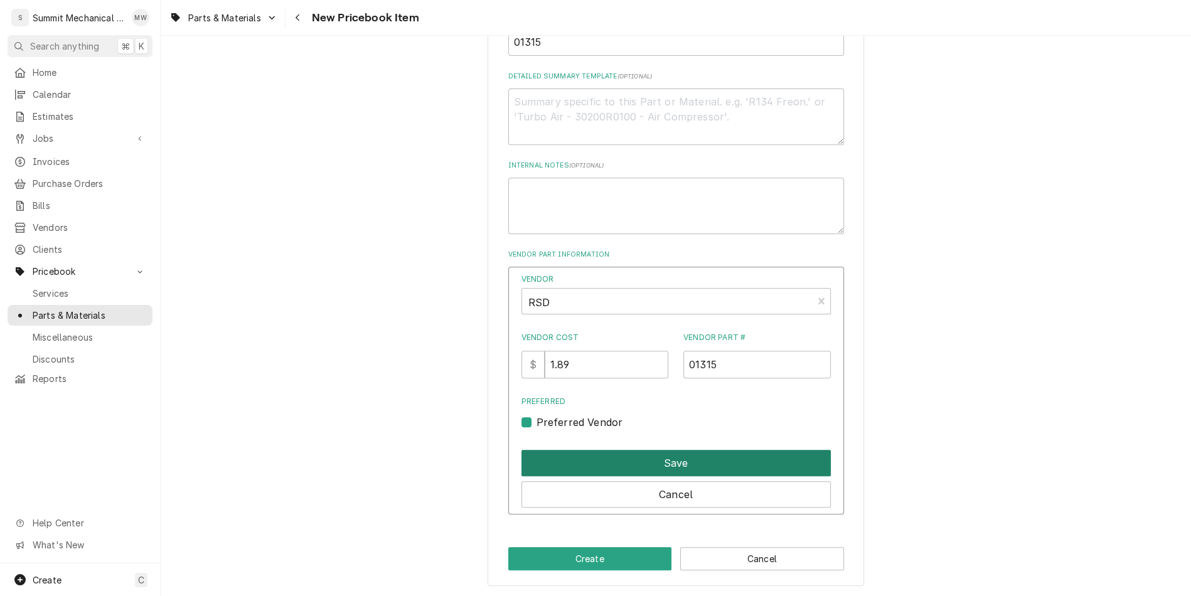
click at [622, 465] on button "Save" at bounding box center [675, 463] width 309 height 26
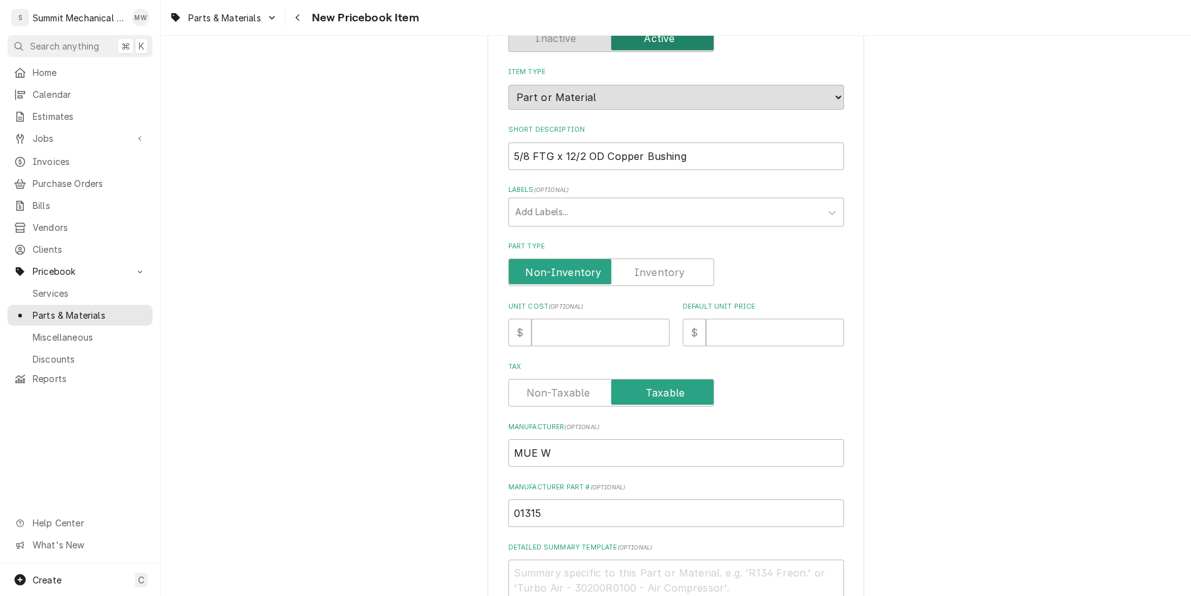
scroll to position [97, 0]
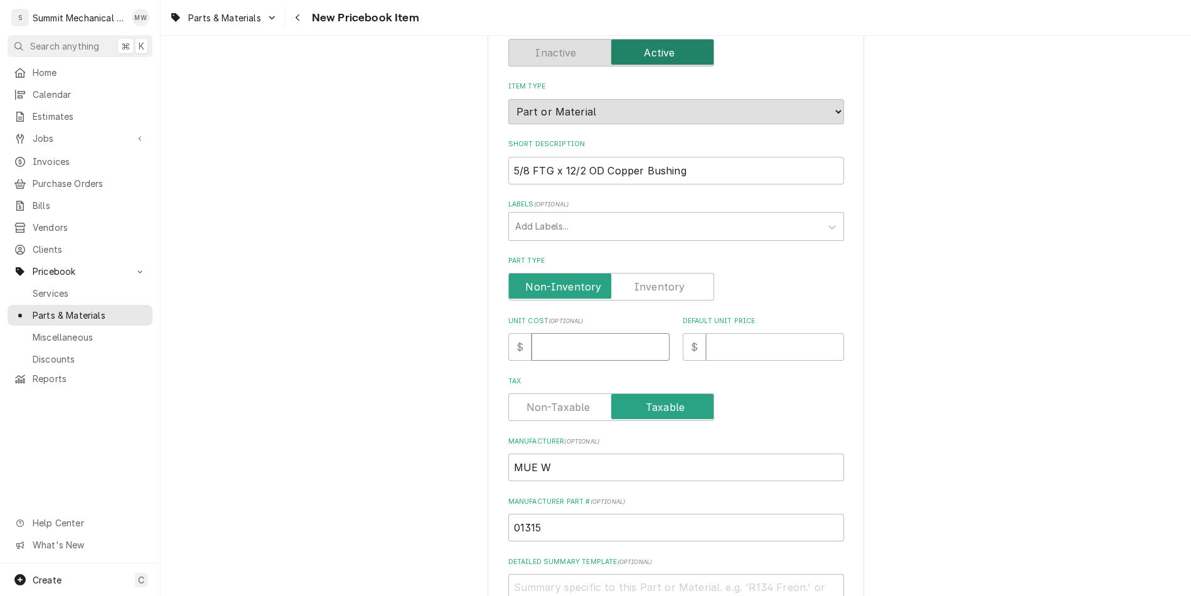
click at [607, 355] on input "Unit Cost ( optional )" at bounding box center [600, 347] width 138 height 28
type textarea "x"
type input "1"
type textarea "x"
type input "1.8"
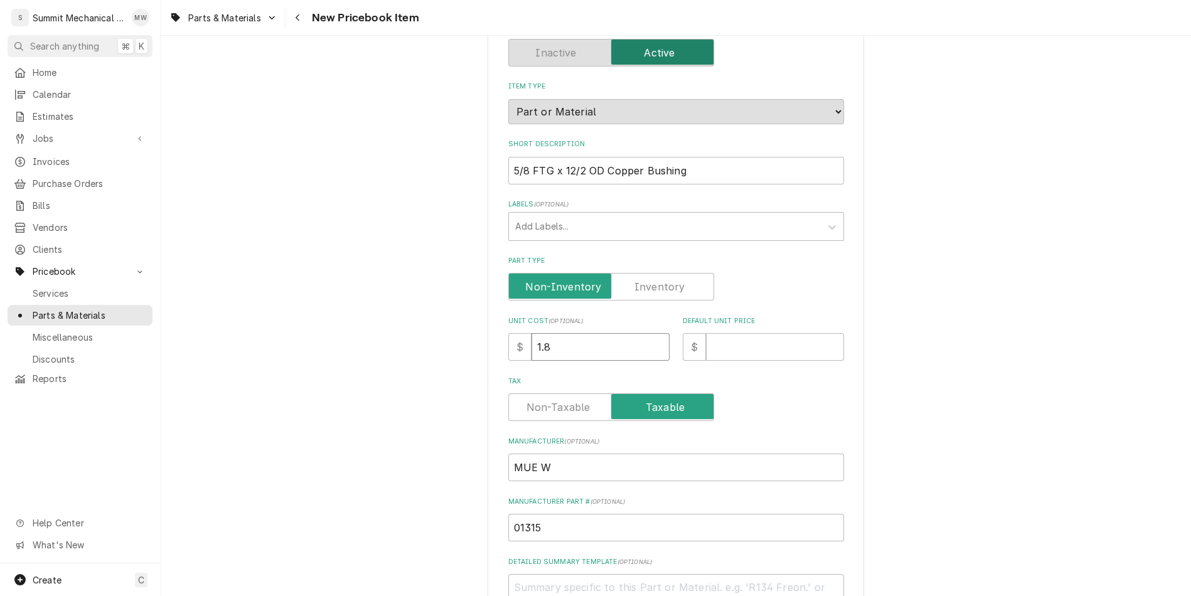
type textarea "x"
type input "1.89"
type textarea "x"
type input "4"
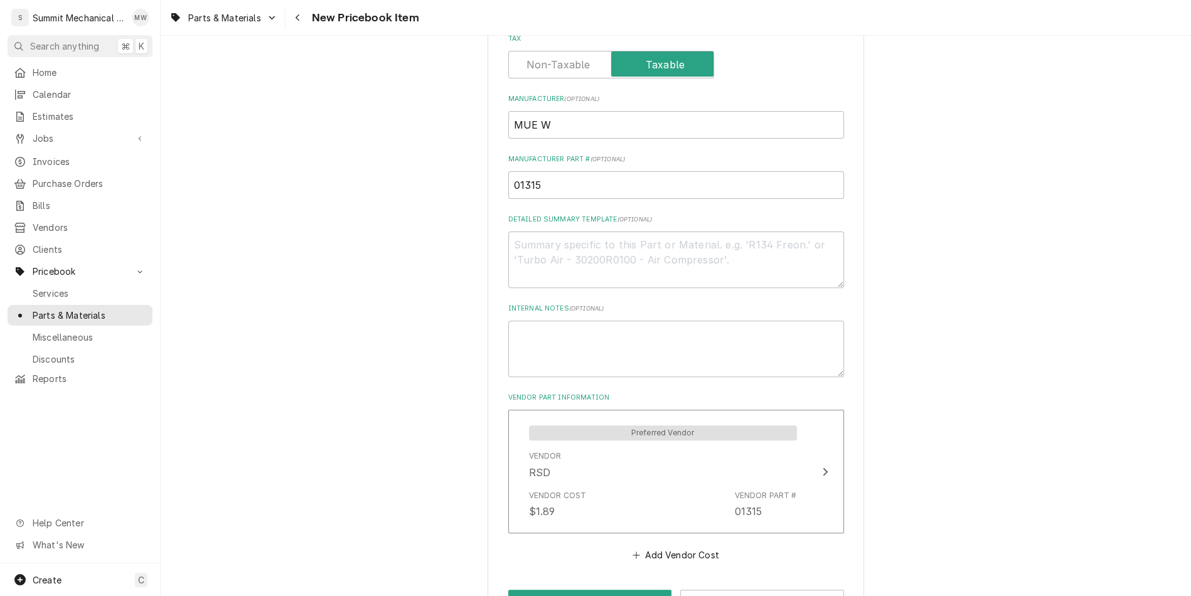
scroll to position [481, 0]
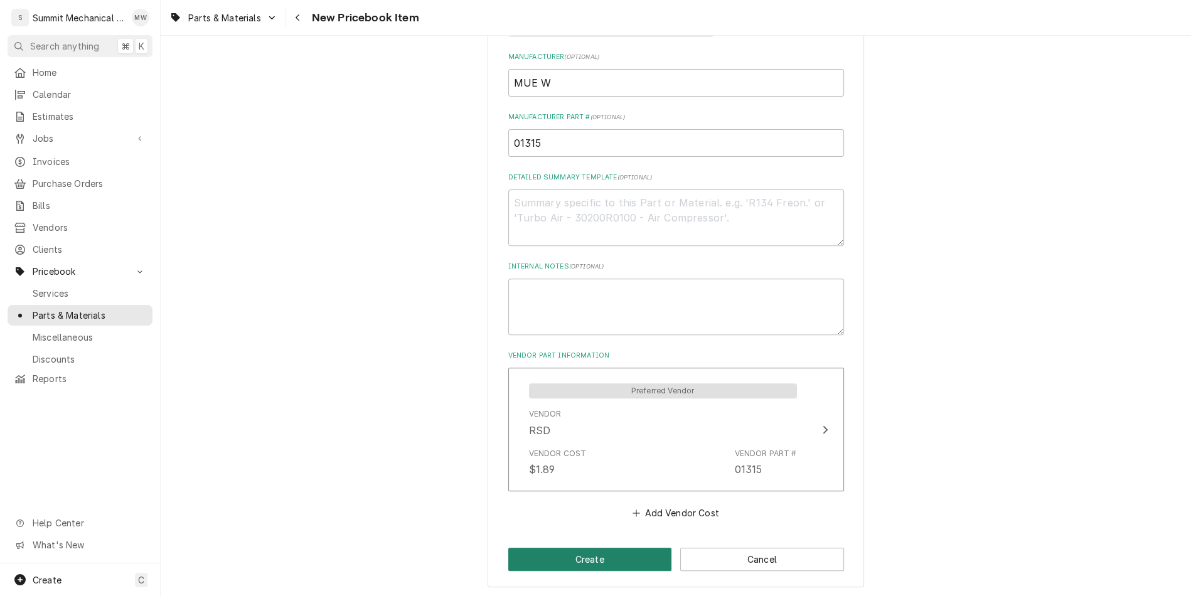
click at [571, 553] on button "Create" at bounding box center [590, 559] width 164 height 23
type textarea "x"
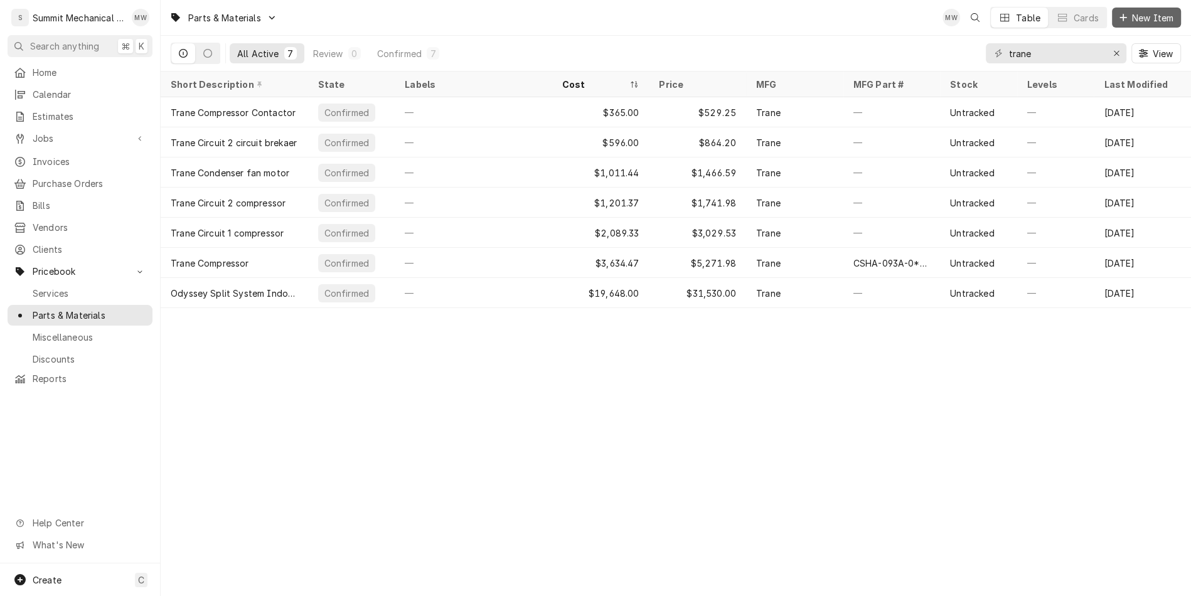
click at [1125, 24] on button "New Item" at bounding box center [1146, 18] width 69 height 20
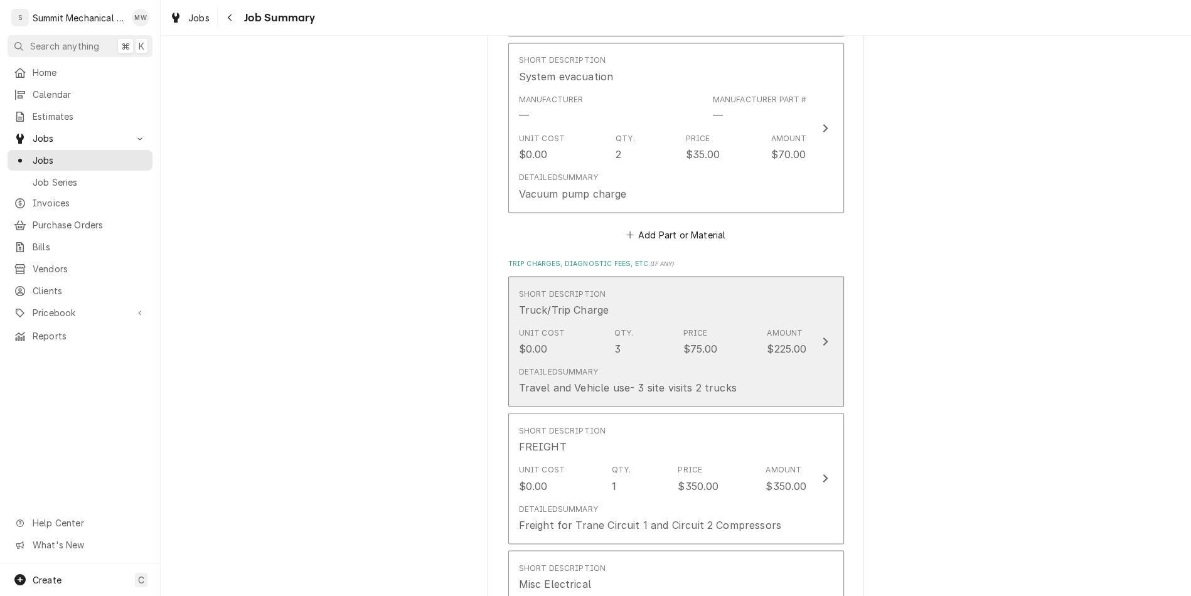
scroll to position [2556, 0]
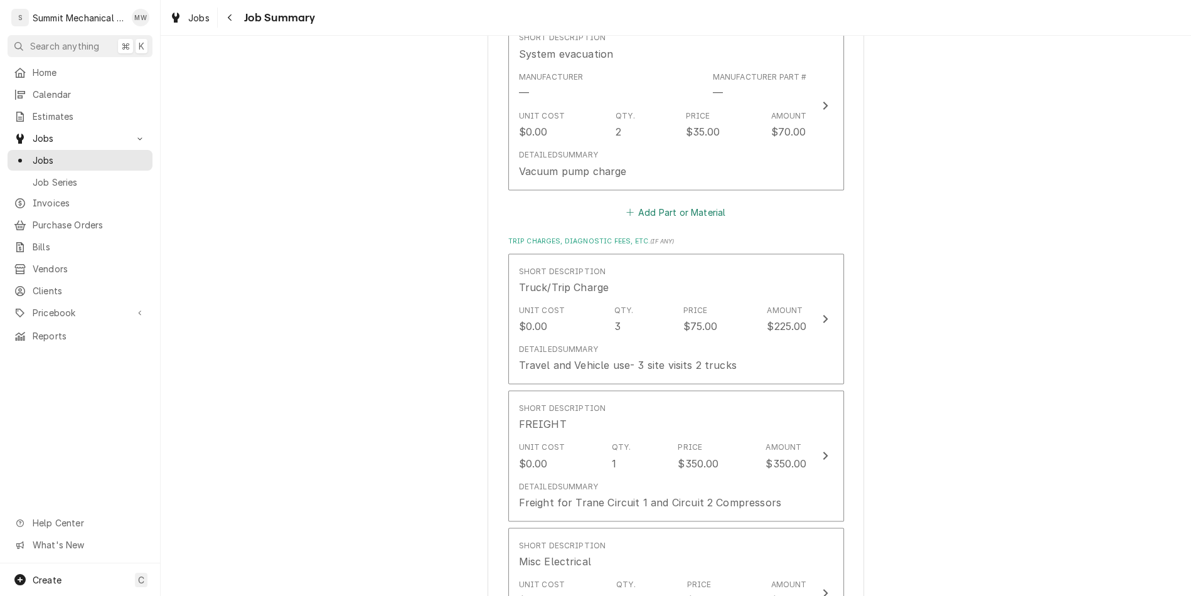
click at [669, 216] on button "Add Part or Material" at bounding box center [676, 212] width 104 height 18
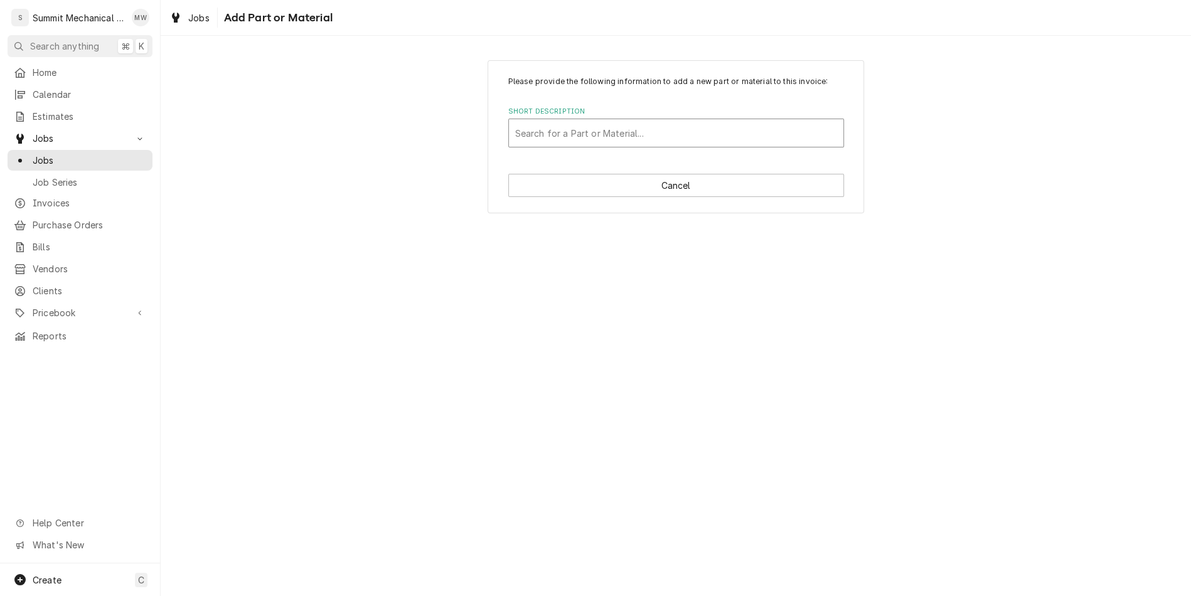
click at [560, 143] on div "Short Description" at bounding box center [676, 133] width 322 height 23
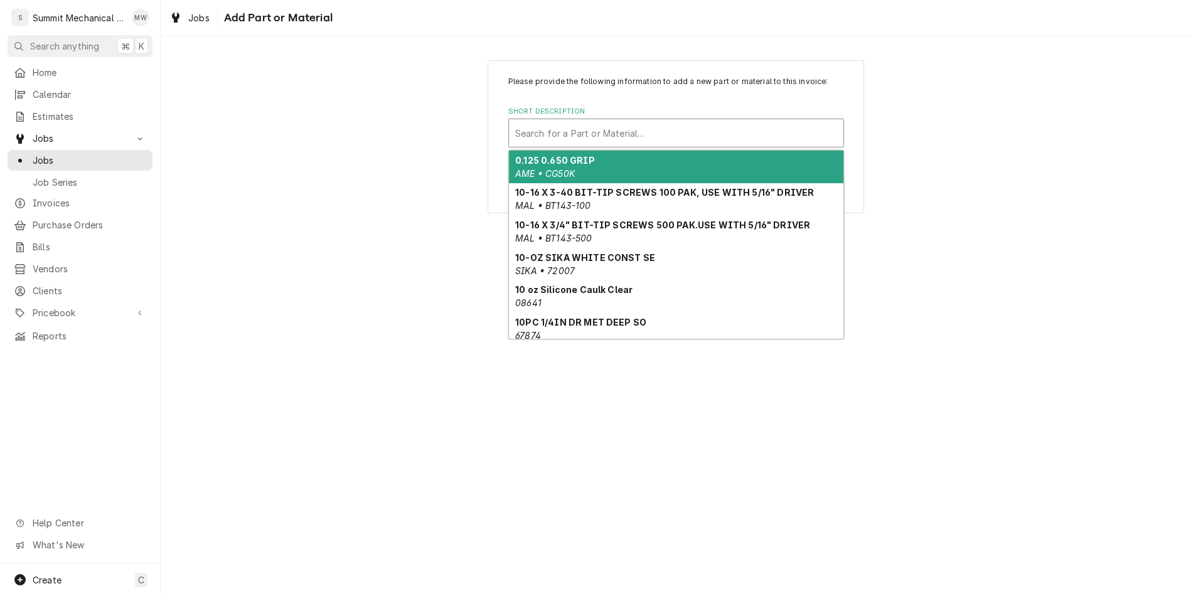
paste input "01315"
type input "01315"
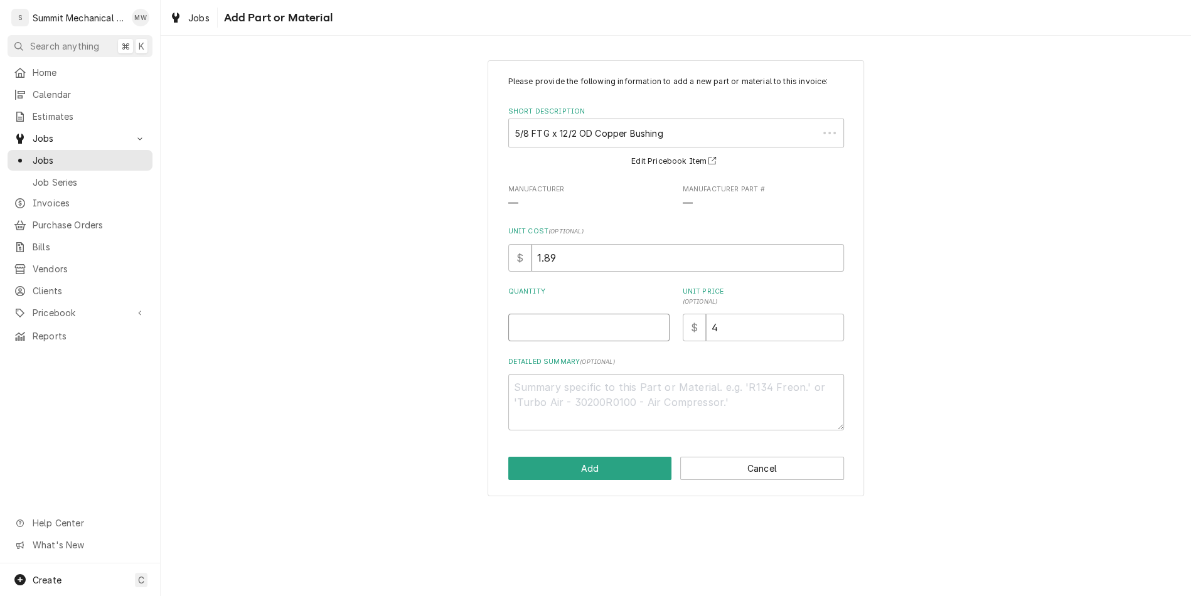
click at [565, 336] on input "Quantity" at bounding box center [588, 328] width 161 height 28
type textarea "x"
type input "2"
click at [575, 464] on button "Add" at bounding box center [590, 468] width 164 height 23
type textarea "x"
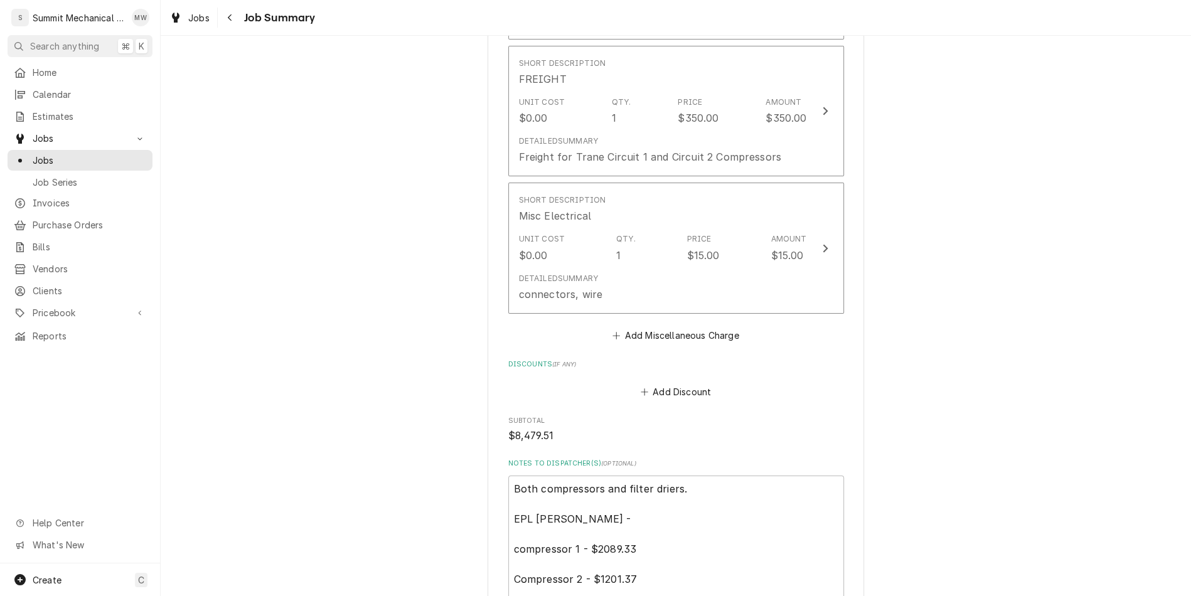
scroll to position [2711, 0]
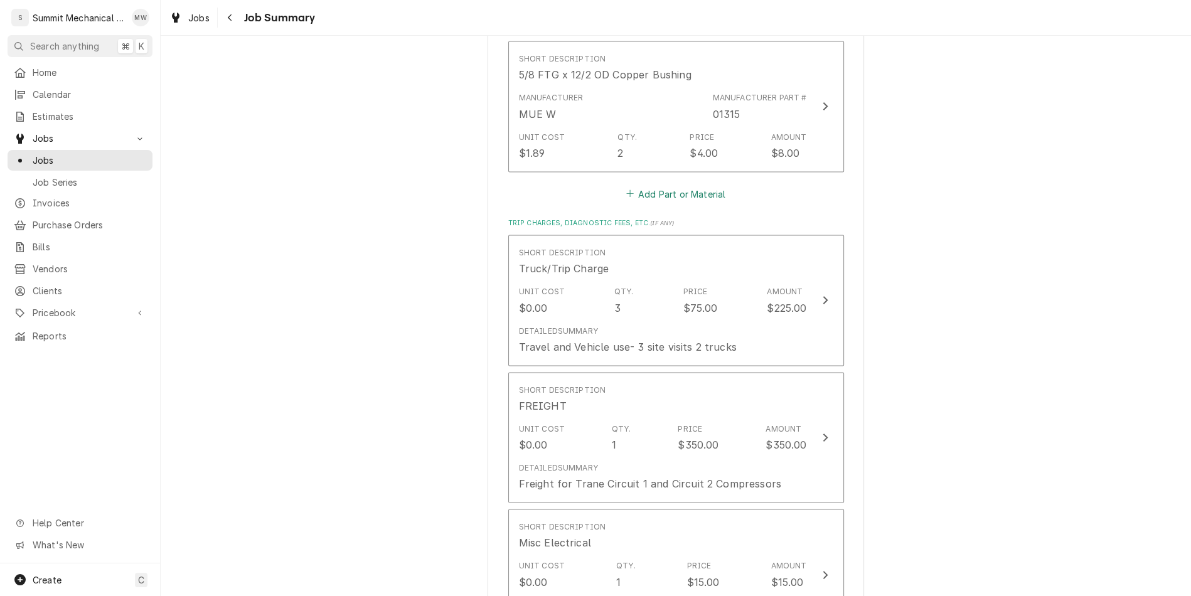
click at [676, 199] on button "Add Part or Material" at bounding box center [676, 193] width 104 height 18
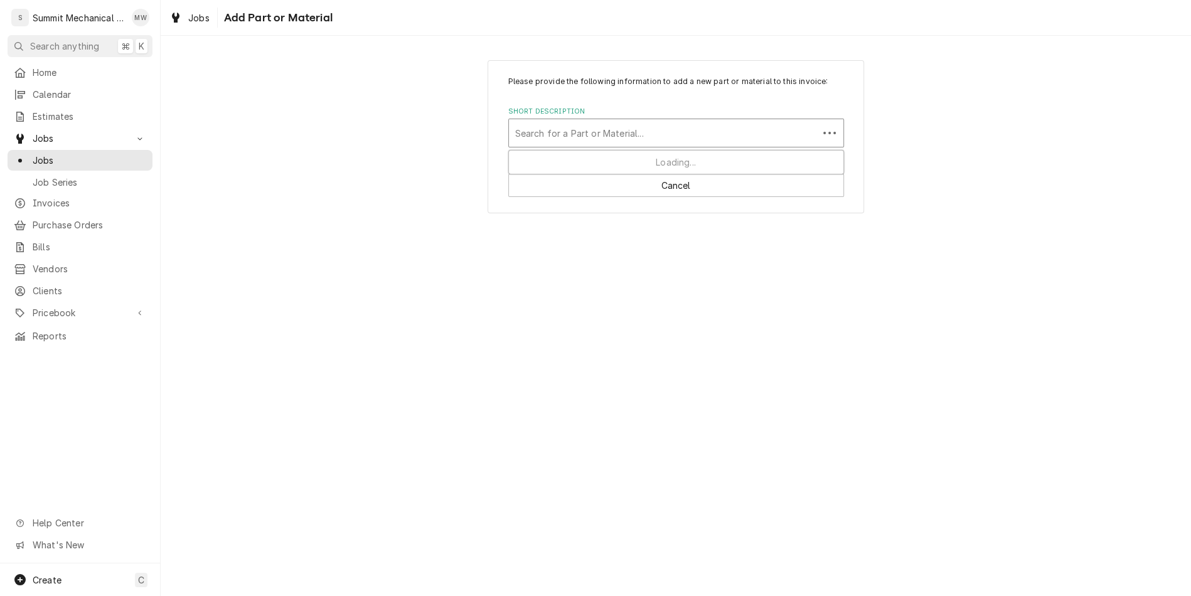
click at [584, 138] on div "Short Description" at bounding box center [663, 133] width 297 height 23
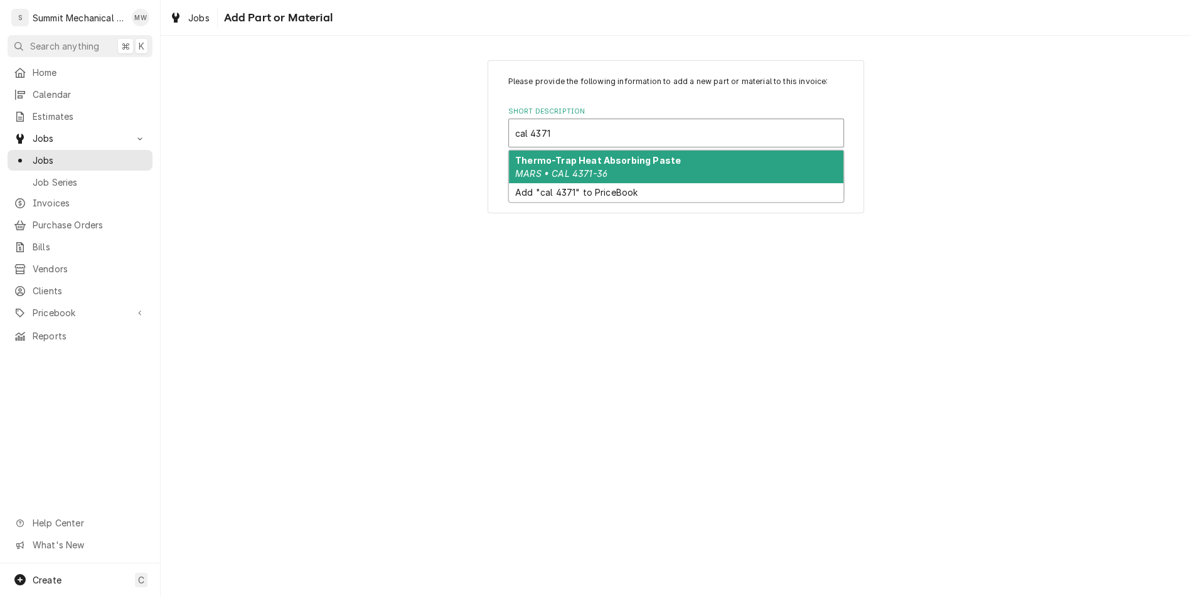
type input "cal 4371-"
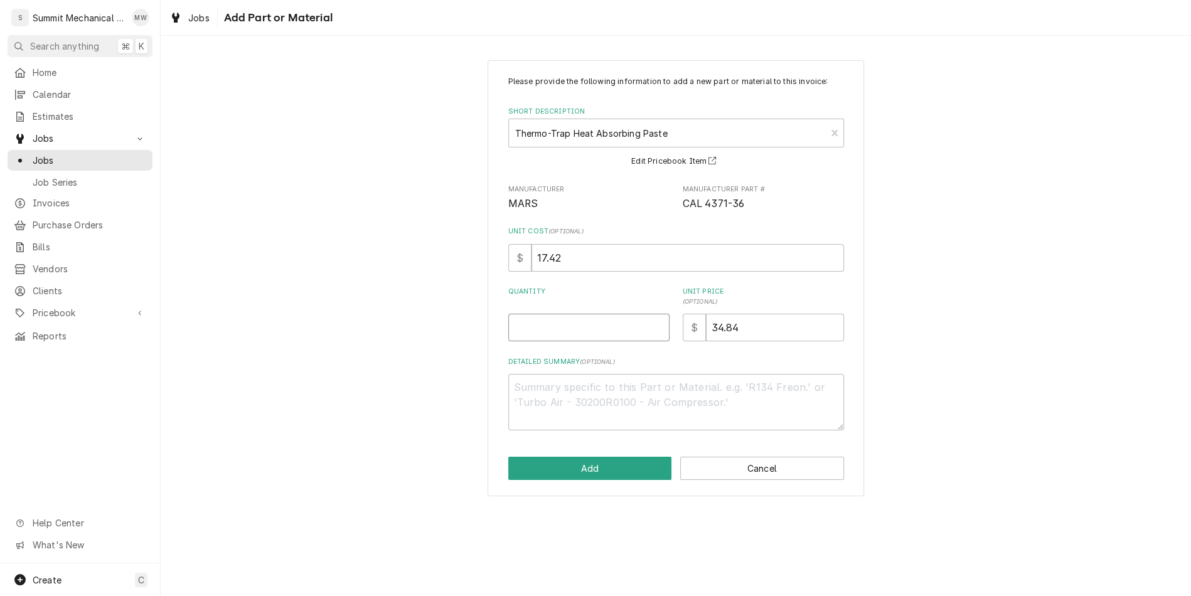
click at [582, 318] on input "Quantity" at bounding box center [588, 328] width 161 height 28
type textarea "x"
type input "1"
click at [598, 475] on button "Add" at bounding box center [590, 468] width 164 height 23
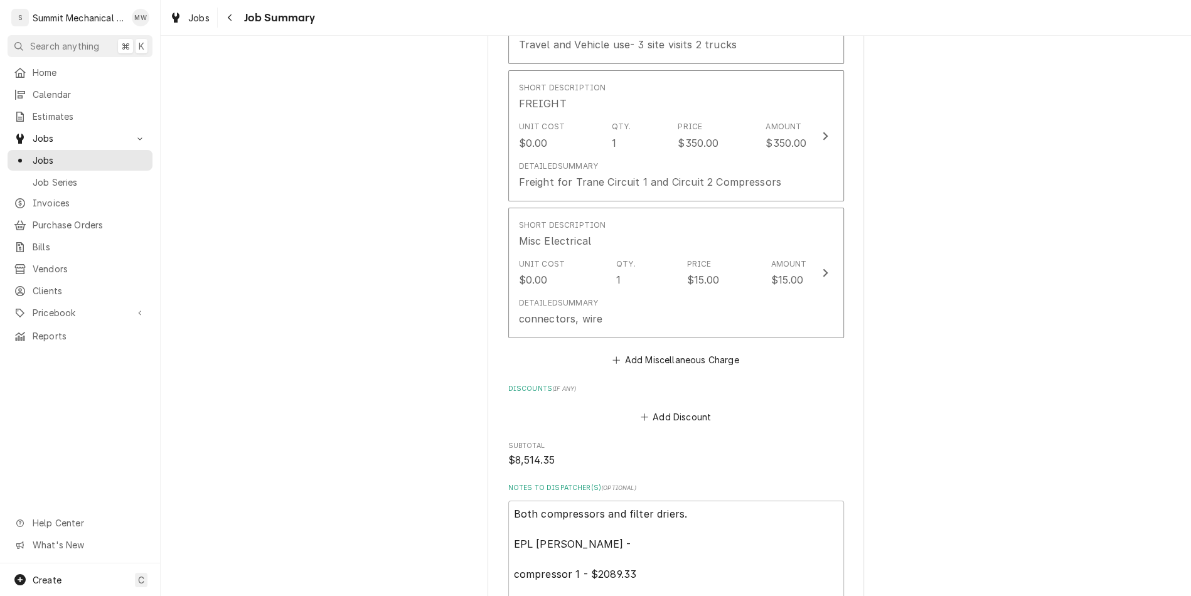
scroll to position [3588, 0]
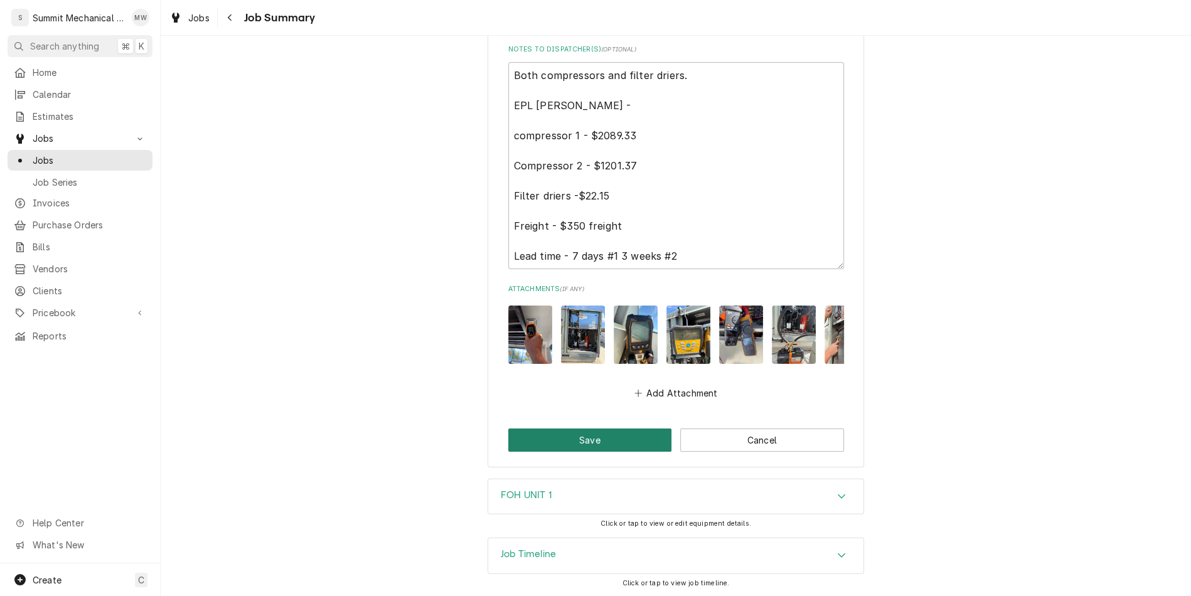
click at [589, 443] on button "Save" at bounding box center [590, 439] width 164 height 23
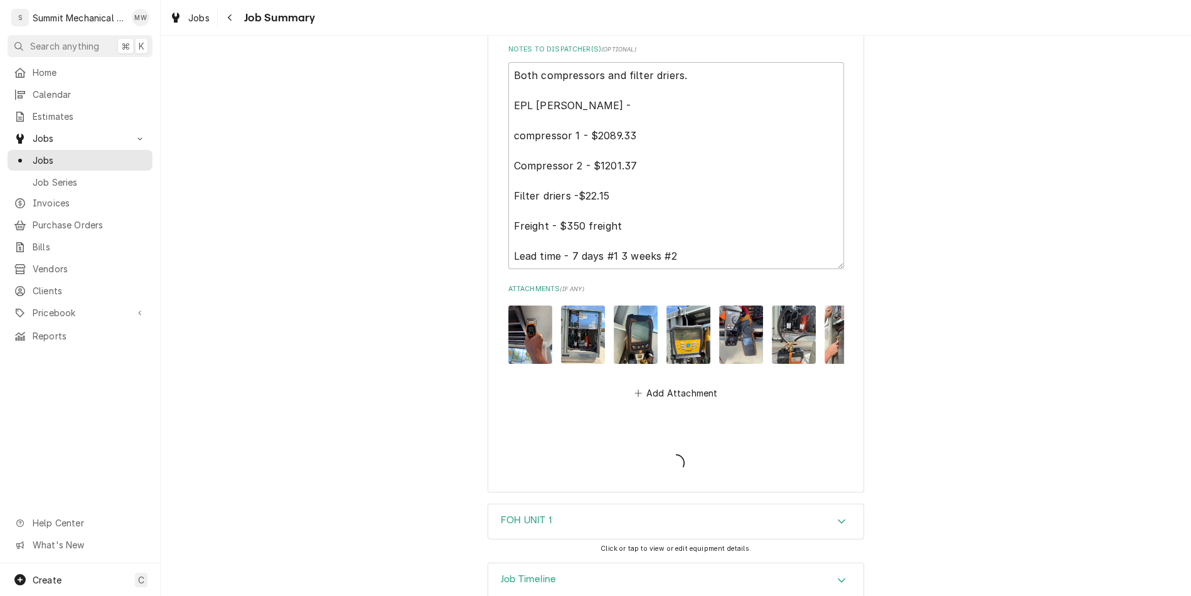
type textarea "x"
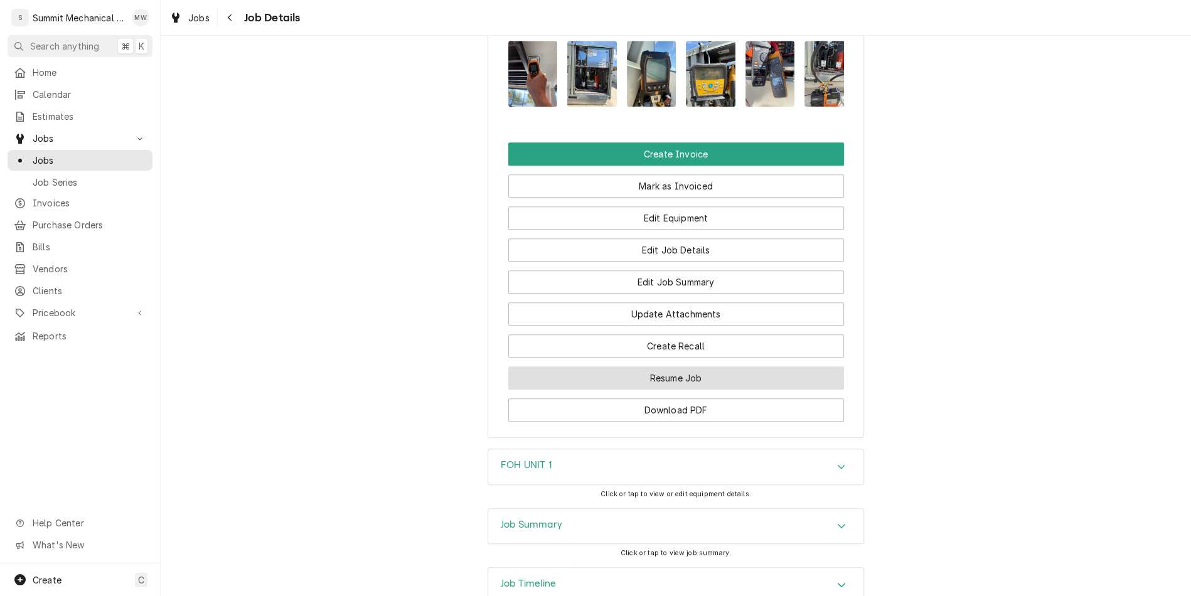
scroll to position [325, 0]
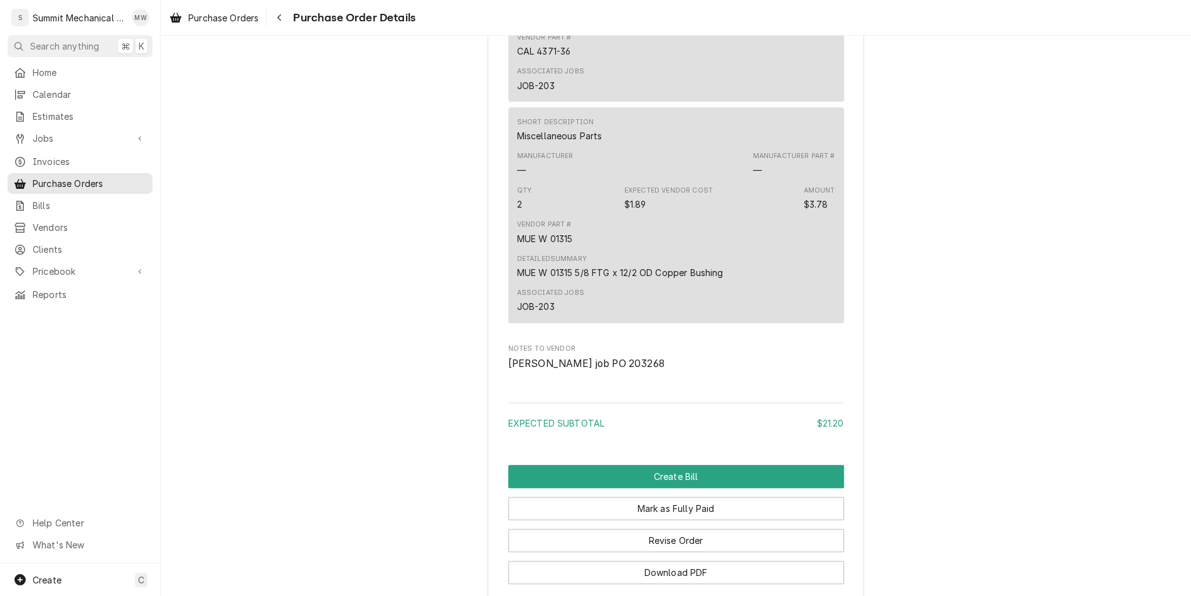
scroll to position [1033, 0]
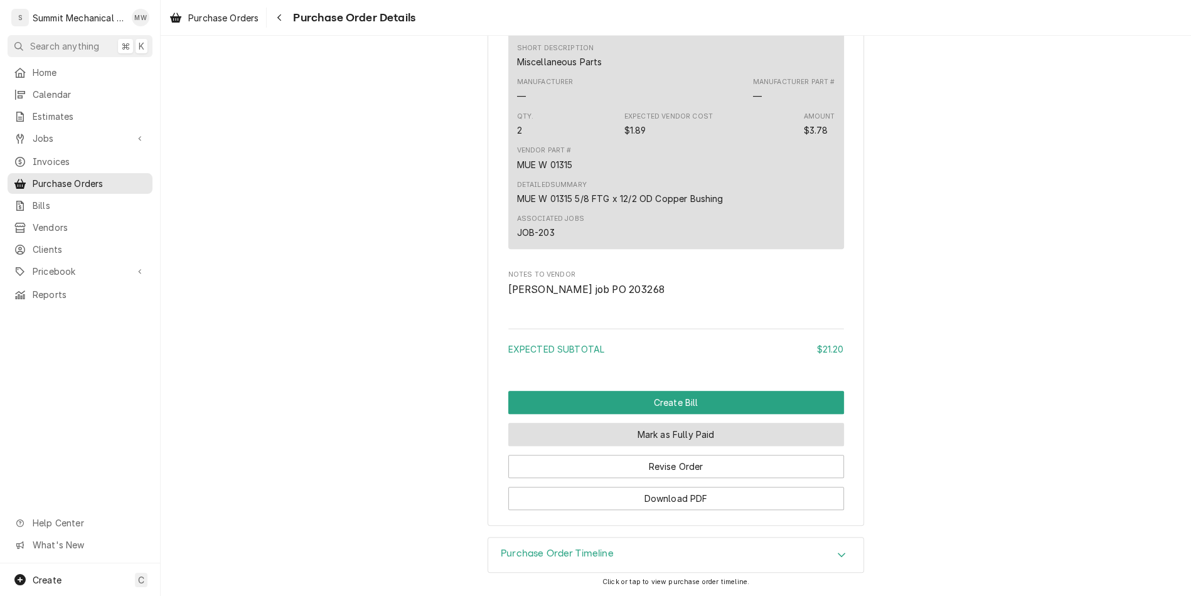
click at [674, 364] on div "Expected Subtotal $21.20" at bounding box center [676, 344] width 336 height 41
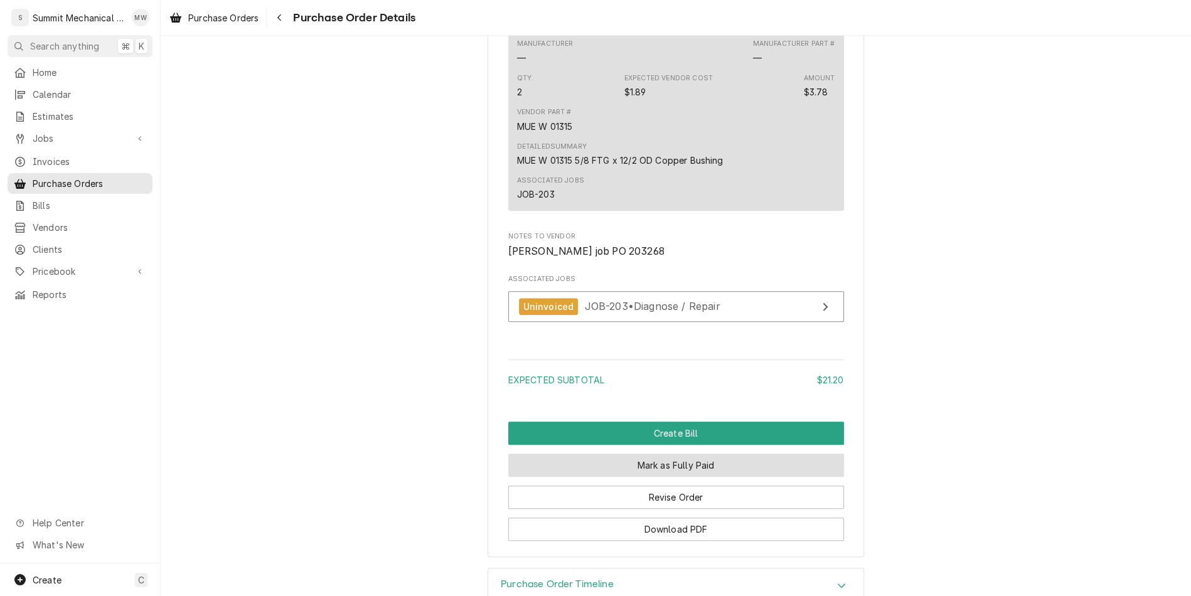
click at [675, 477] on button "Mark as Fully Paid" at bounding box center [676, 465] width 336 height 23
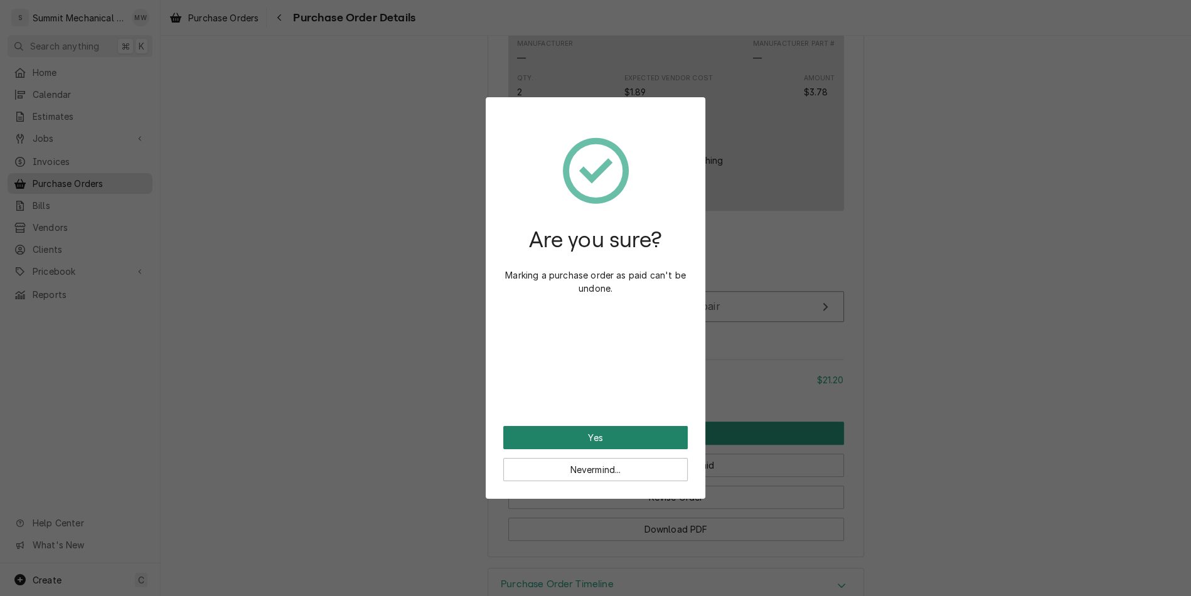
click at [629, 429] on button "Yes" at bounding box center [595, 437] width 184 height 23
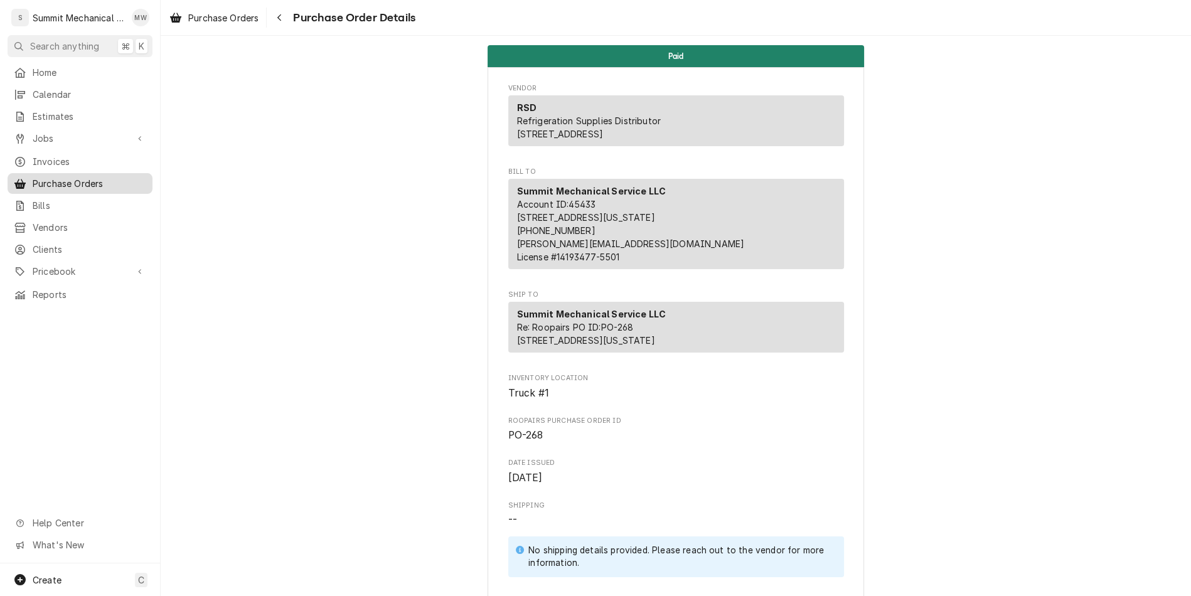
click at [112, 178] on span "Purchase Orders" at bounding box center [90, 183] width 114 height 13
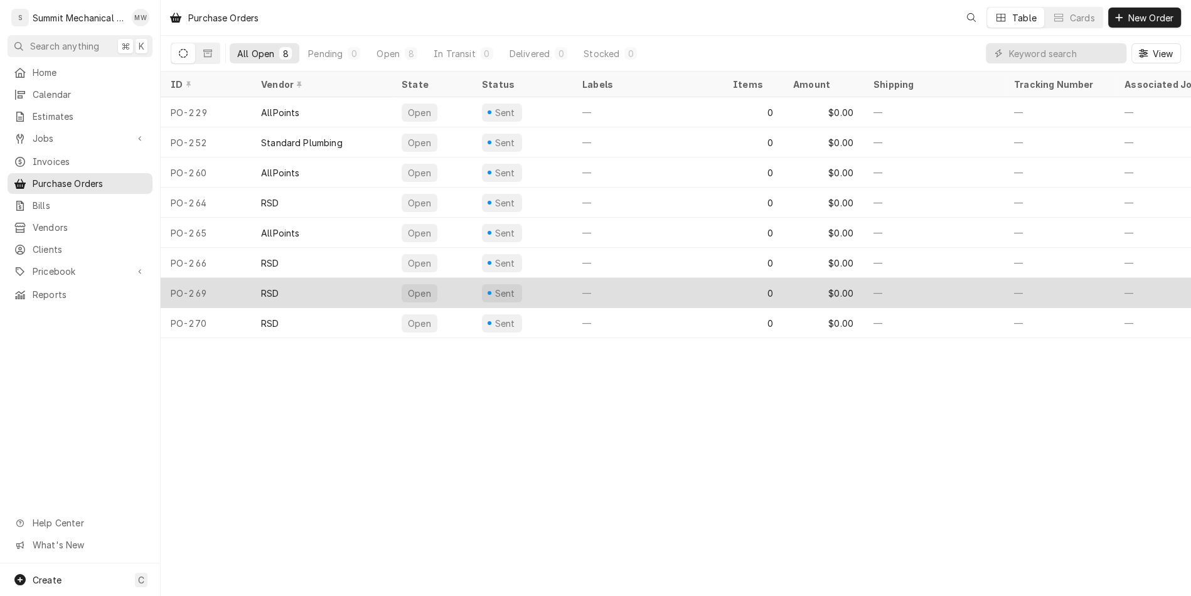
click at [339, 289] on div "RSD" at bounding box center [321, 293] width 141 height 30
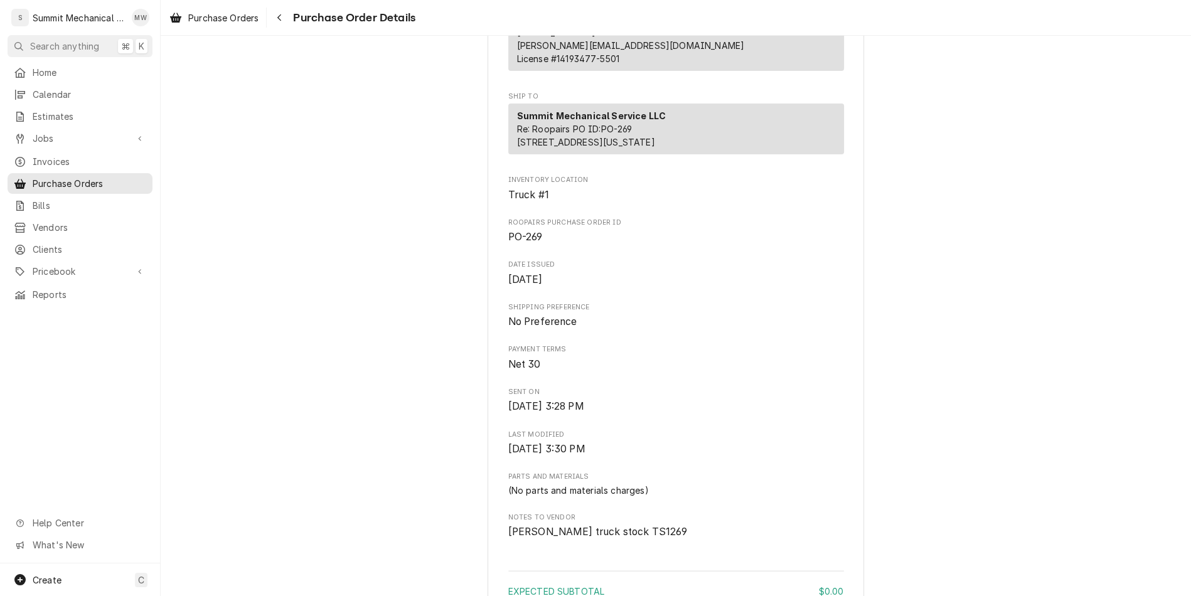
scroll to position [575, 0]
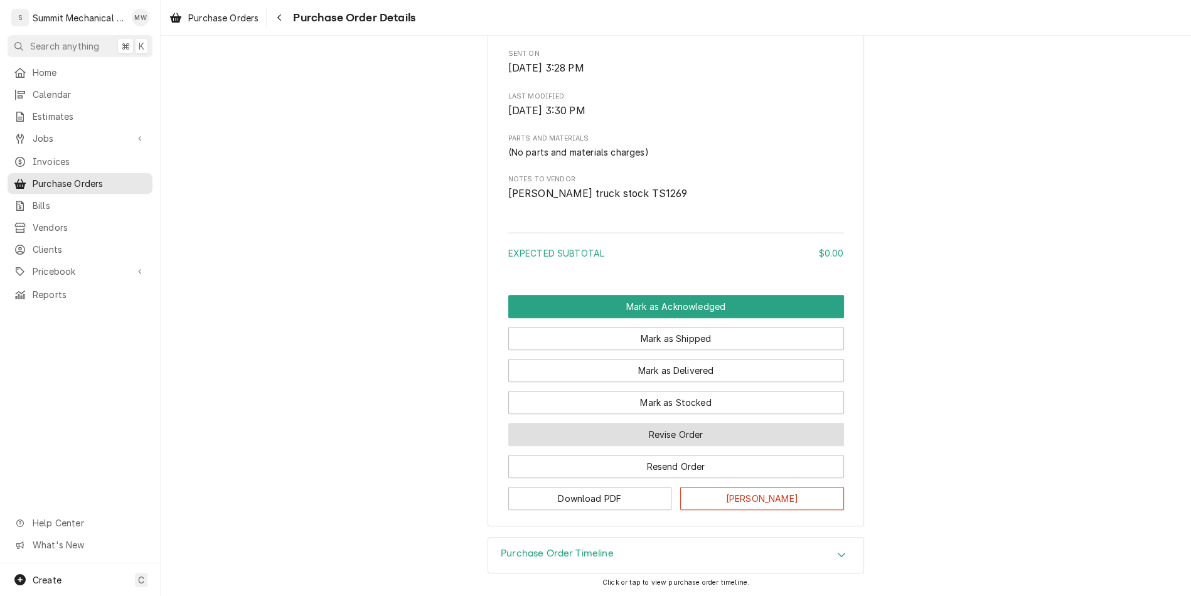
click at [666, 424] on button "Revise Order" at bounding box center [676, 434] width 336 height 23
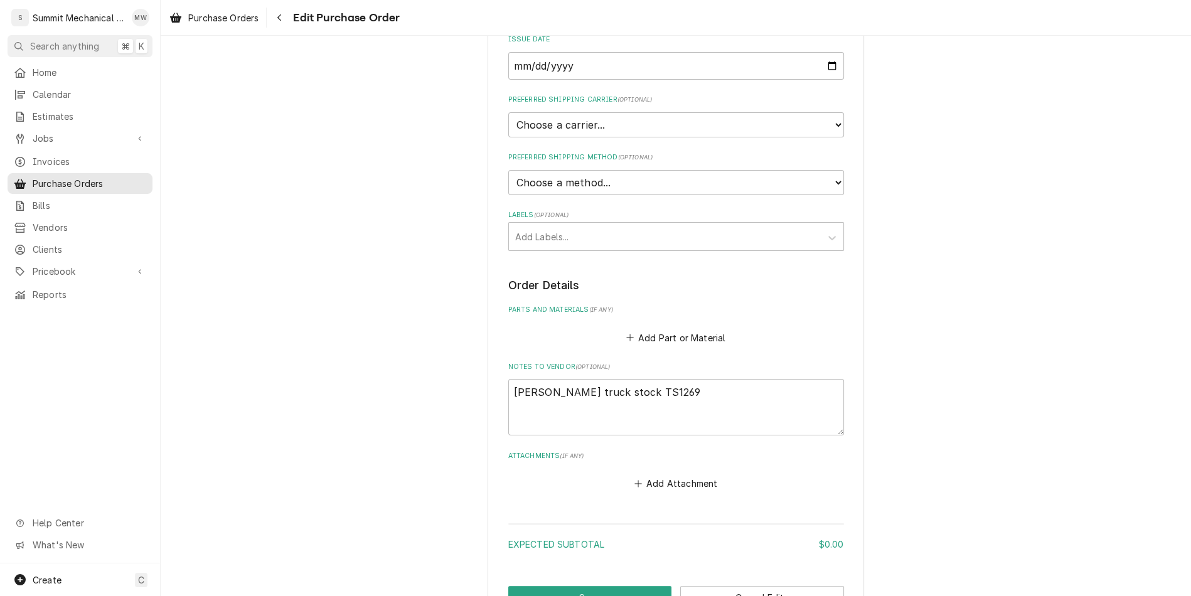
scroll to position [316, 0]
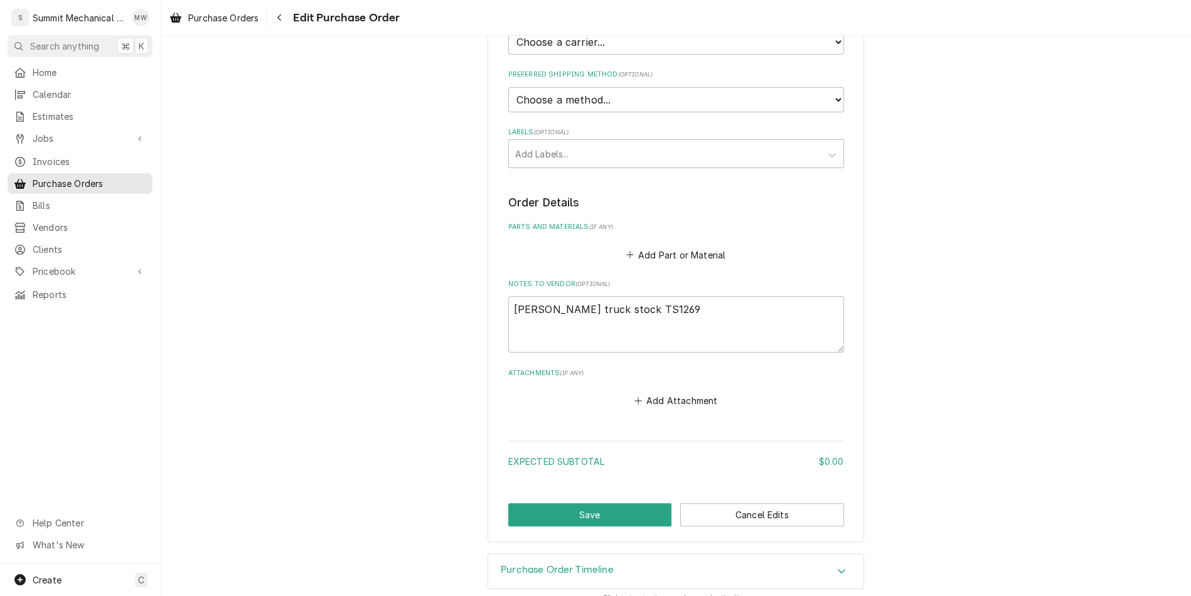
click at [679, 263] on fieldset "Order Details Parts and Materials ( if any ) Add Part or Material Notes to Vend…" at bounding box center [676, 301] width 336 height 215
click at [679, 255] on button "Add Part or Material" at bounding box center [676, 255] width 104 height 18
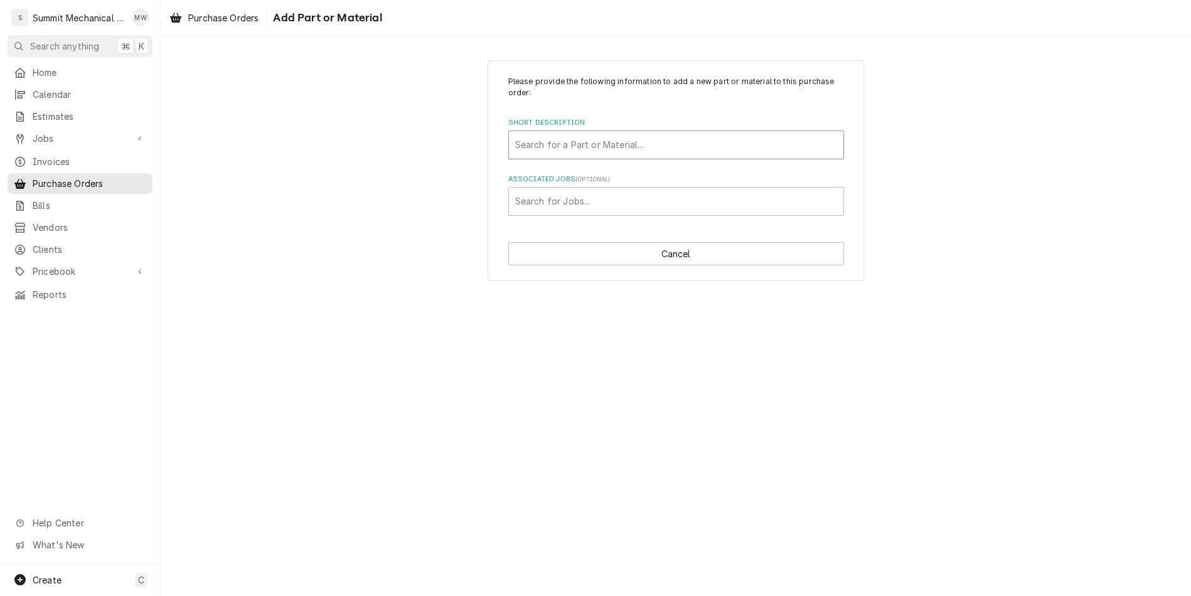
click at [622, 157] on div "Search for a Part or Material..." at bounding box center [676, 145] width 334 height 28
type input "reco"
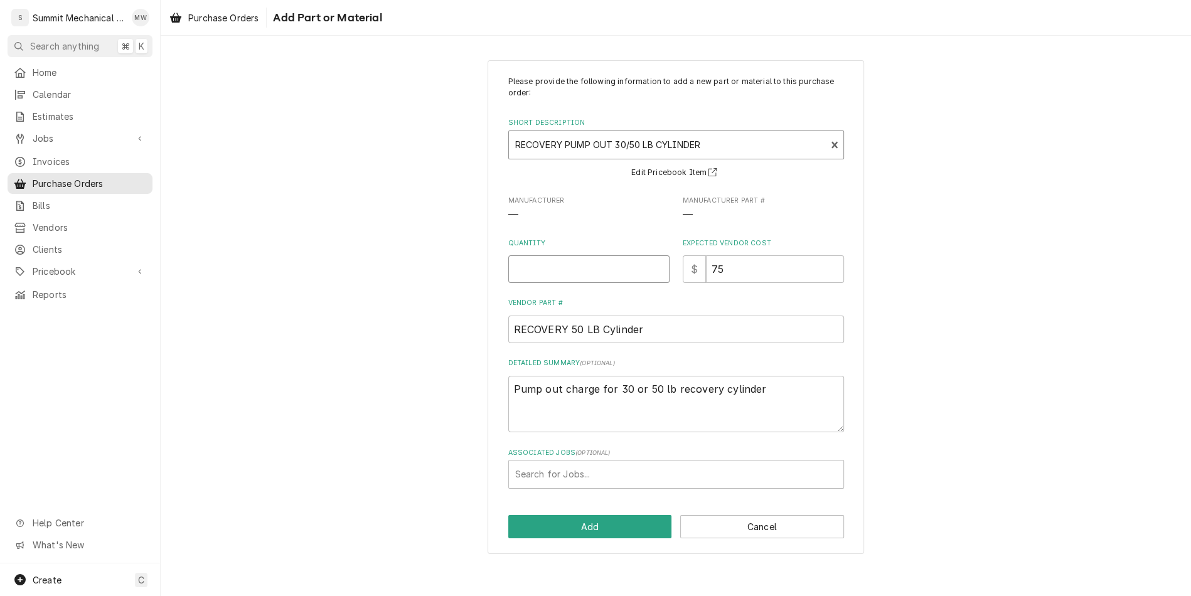
click at [602, 265] on input "Quantity" at bounding box center [588, 269] width 161 height 28
type textarea "x"
type input "2"
click at [583, 535] on button "Add" at bounding box center [590, 526] width 164 height 23
type textarea "x"
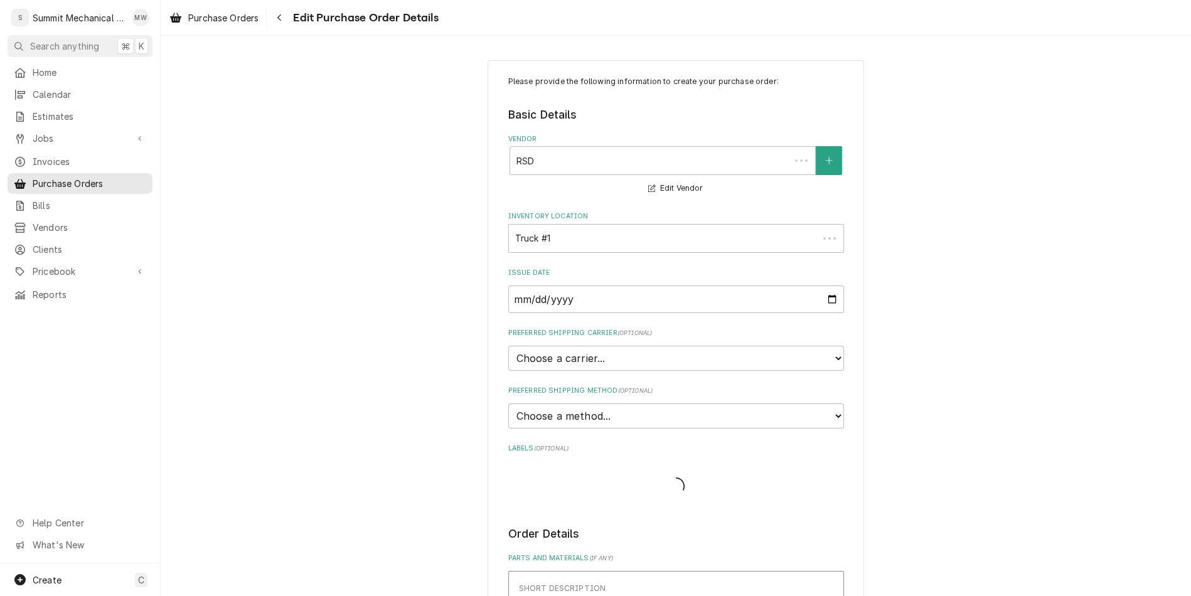
scroll to position [316, 0]
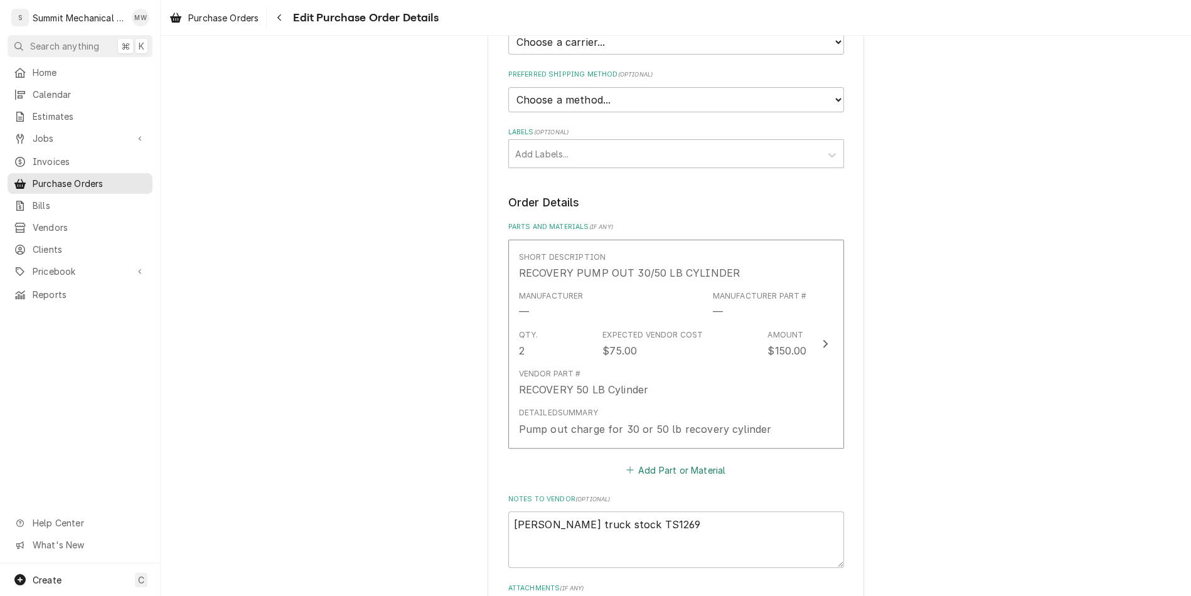
click at [672, 469] on button "Add Part or Material" at bounding box center [676, 470] width 104 height 18
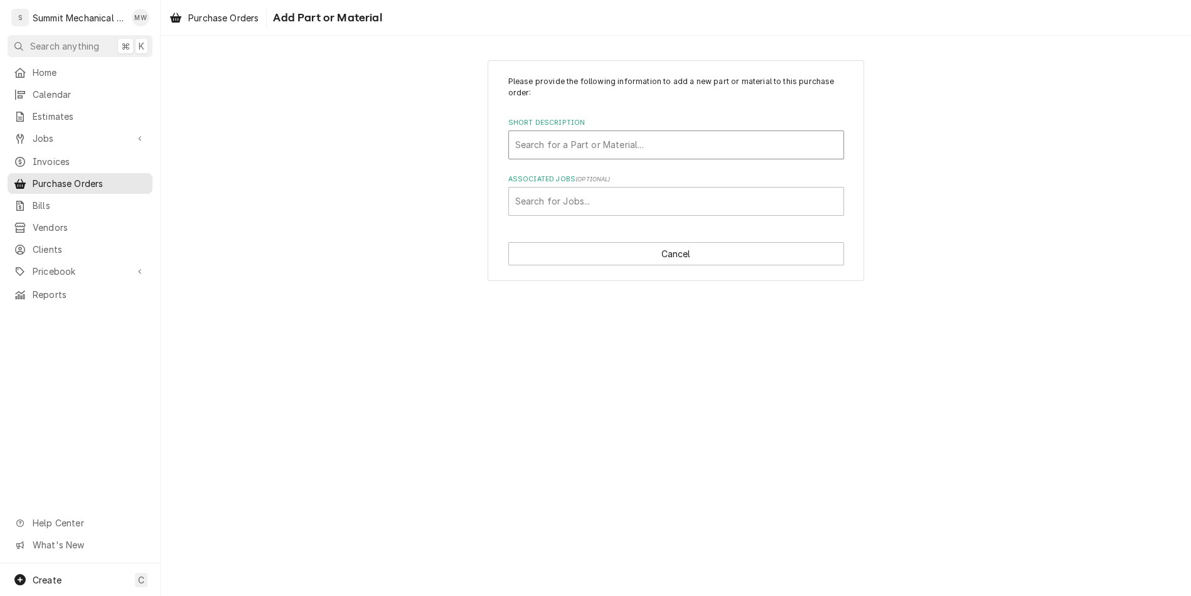
click at [550, 143] on div "Short Description" at bounding box center [676, 145] width 322 height 23
type input "gas 55 ni"
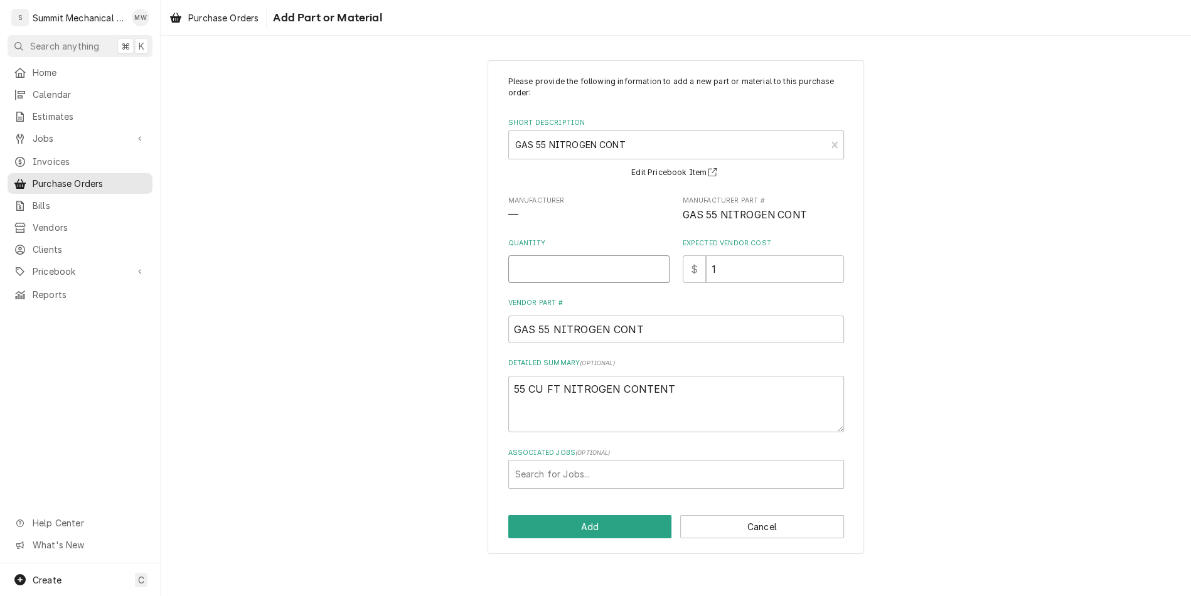
click at [593, 278] on input "Quantity" at bounding box center [588, 269] width 161 height 28
type textarea "x"
type input "1"
type textarea "x"
type input "3"
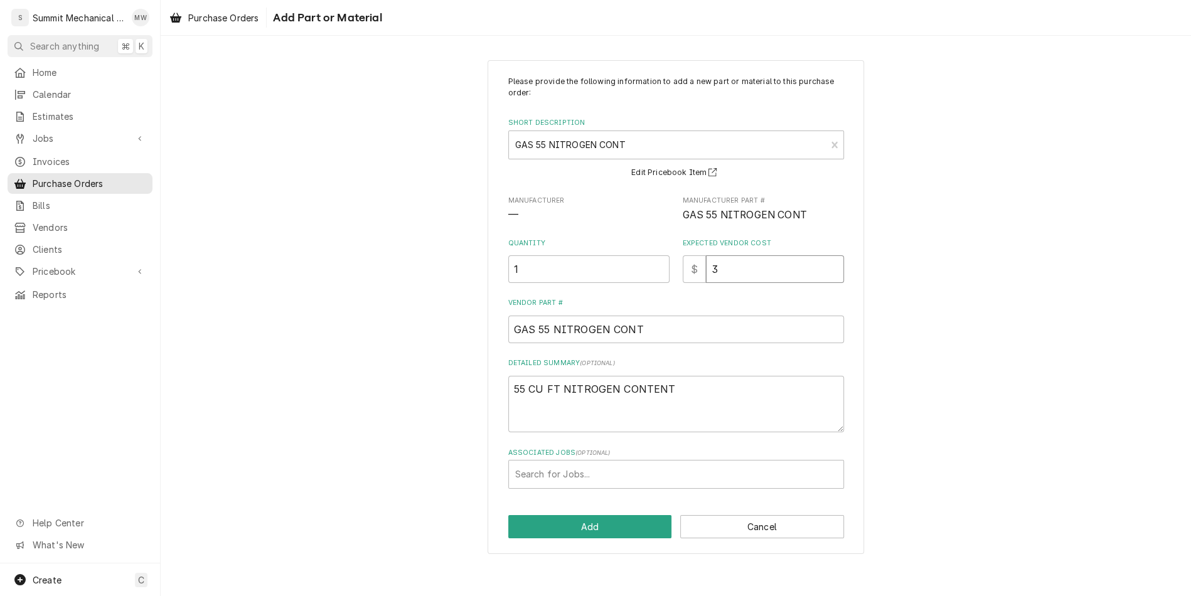
type textarea "x"
type input "32"
type textarea "x"
type input "32.5"
type textarea "x"
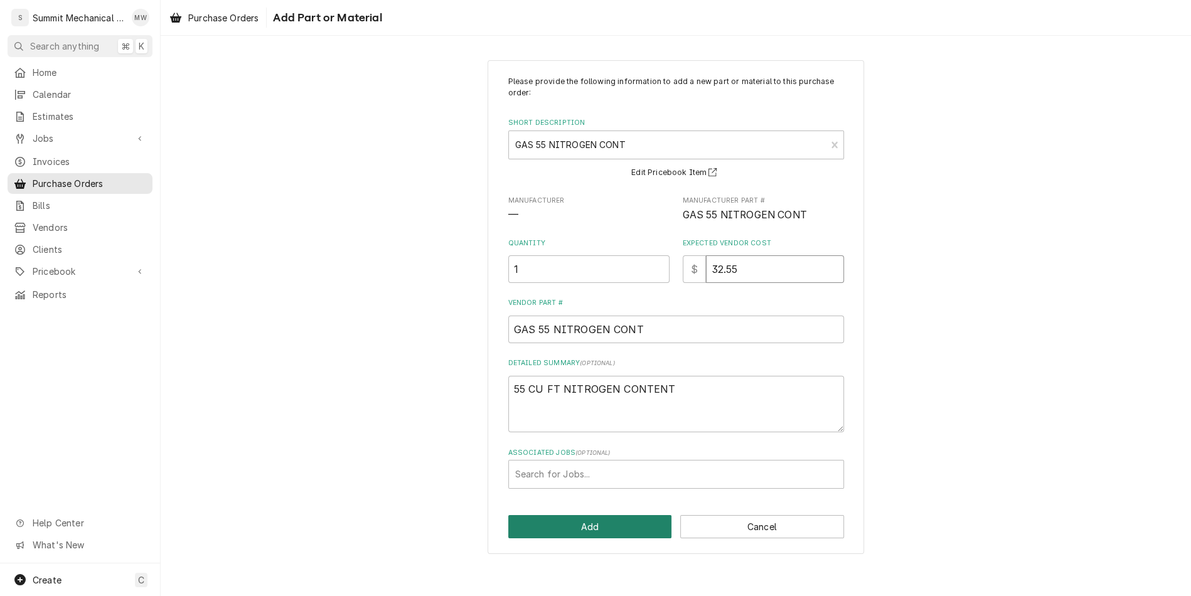
type input "32.55"
click at [589, 518] on button "Add" at bounding box center [590, 526] width 164 height 23
type textarea "x"
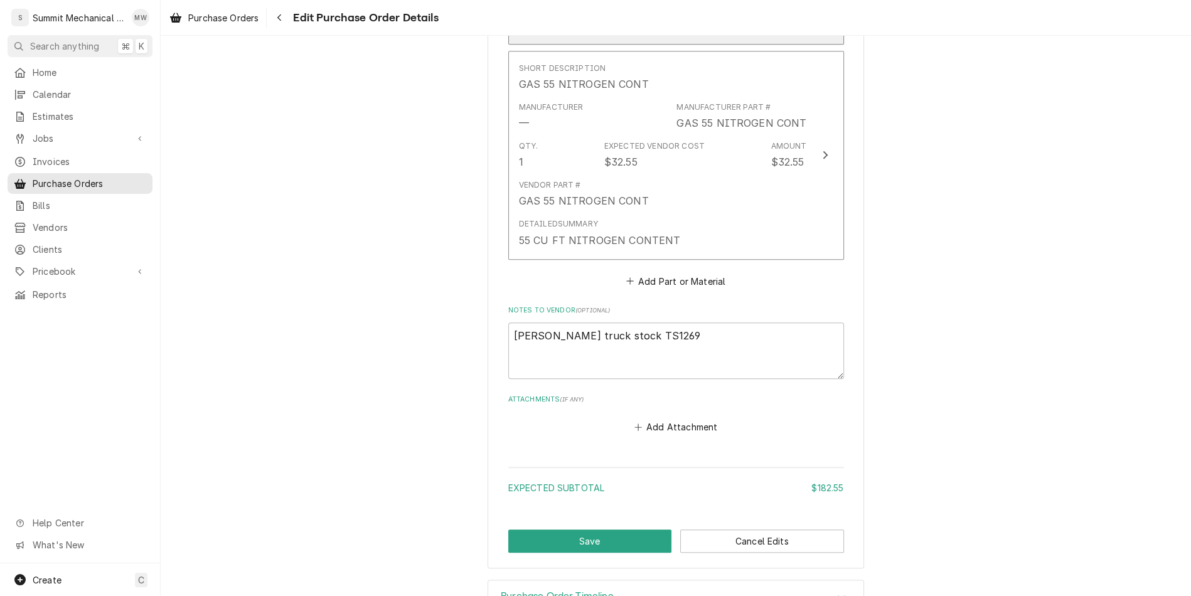
scroll to position [752, 0]
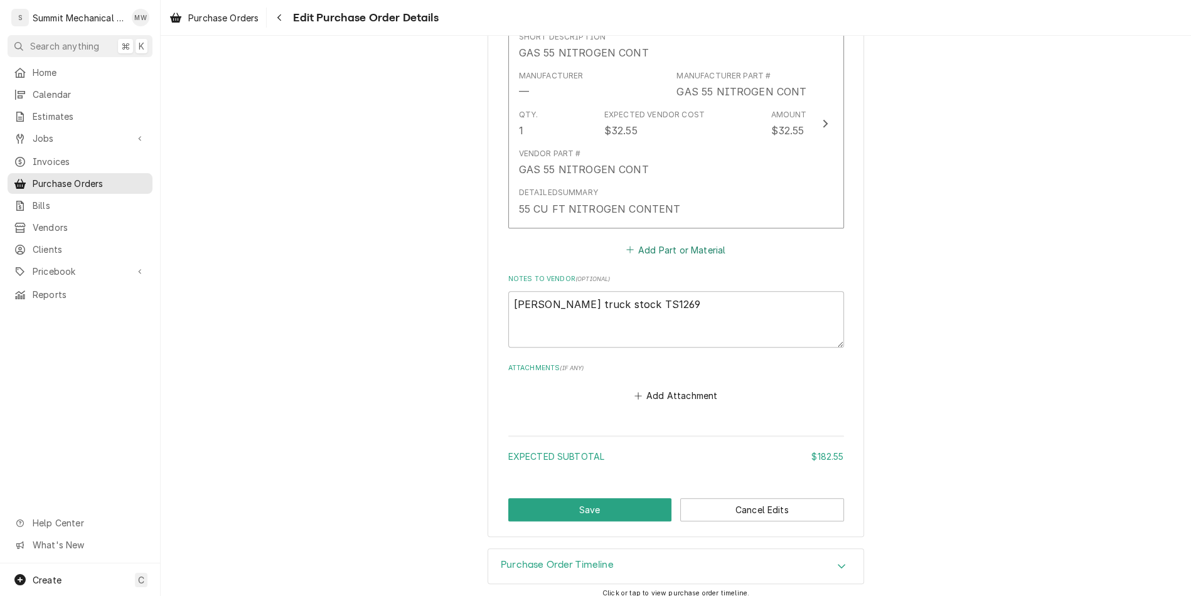
click at [672, 243] on button "Add Part or Material" at bounding box center [676, 250] width 104 height 18
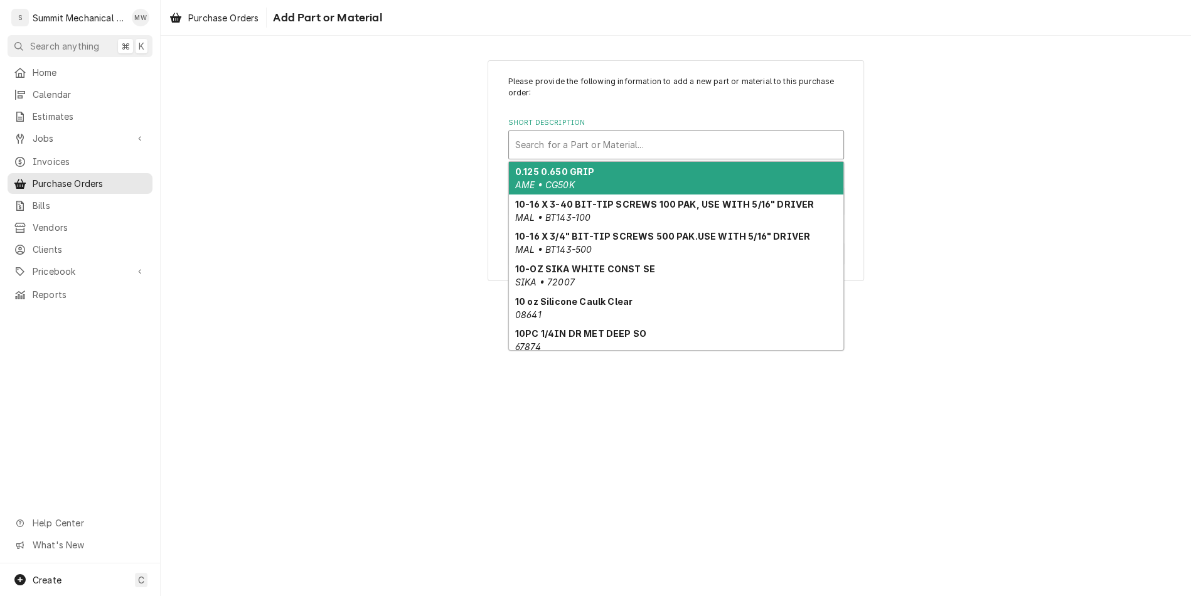
click at [554, 150] on div "Short Description" at bounding box center [676, 145] width 322 height 23
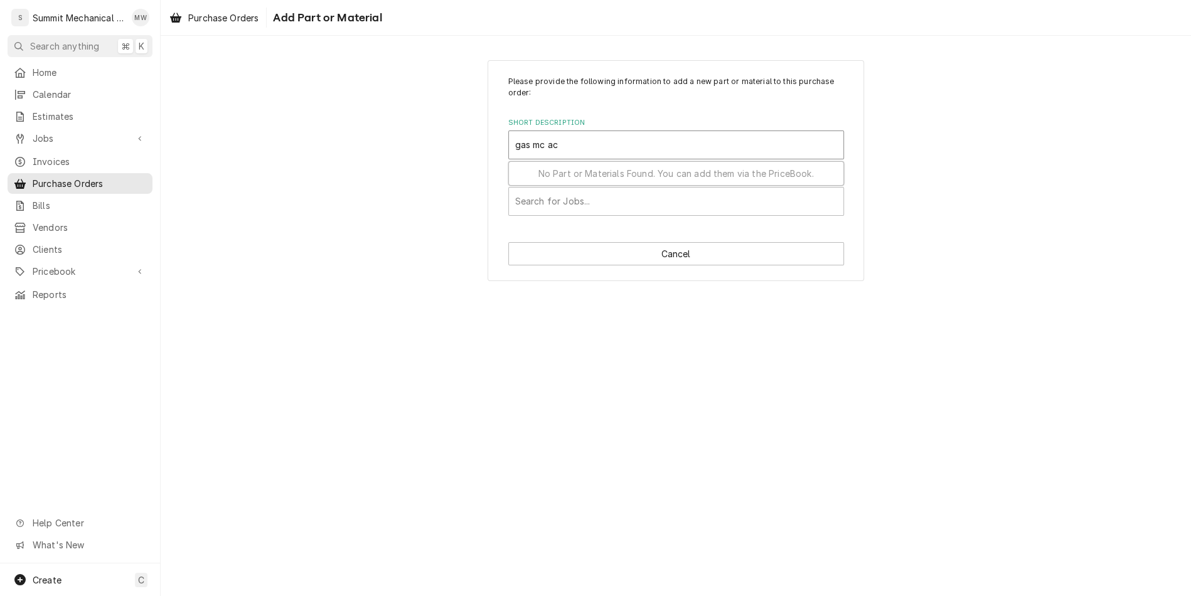
type input "gas mc ace"
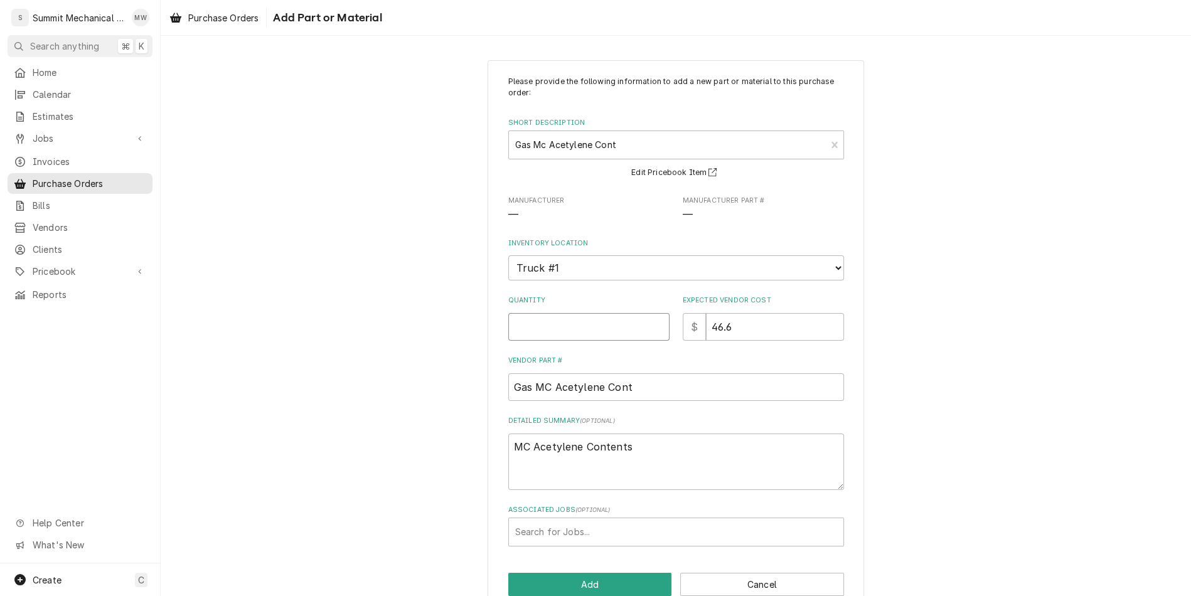
click at [578, 320] on input "Quantity" at bounding box center [588, 327] width 161 height 28
type textarea "x"
type input "1"
click at [720, 326] on input "46.6" at bounding box center [775, 327] width 138 height 28
type textarea "x"
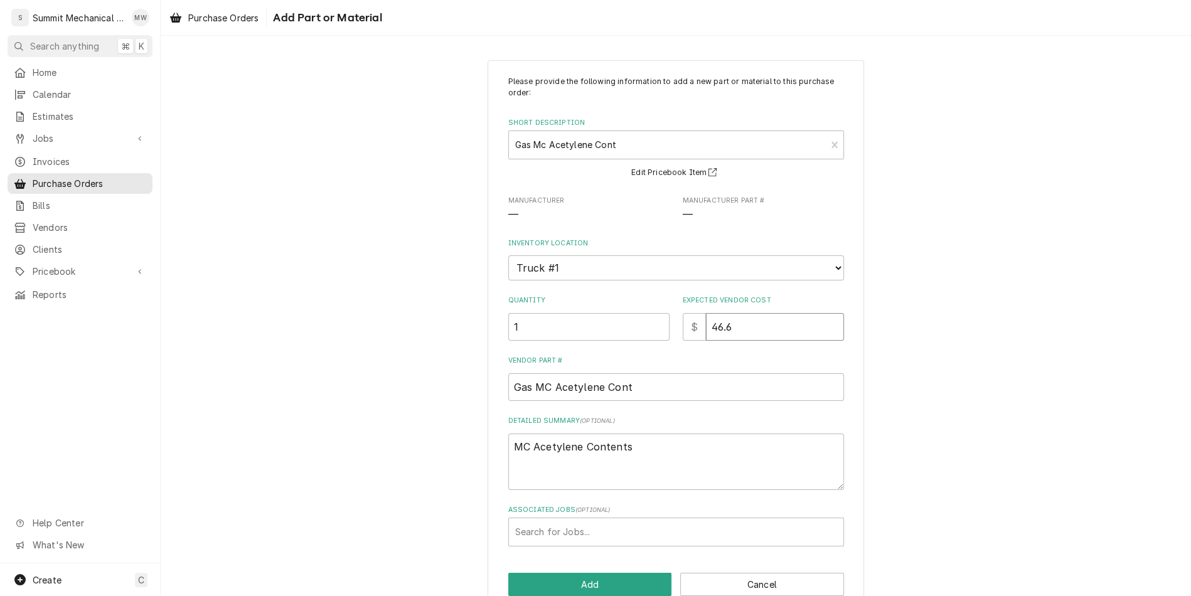
type input "4.6"
type textarea "x"
type input "40.6"
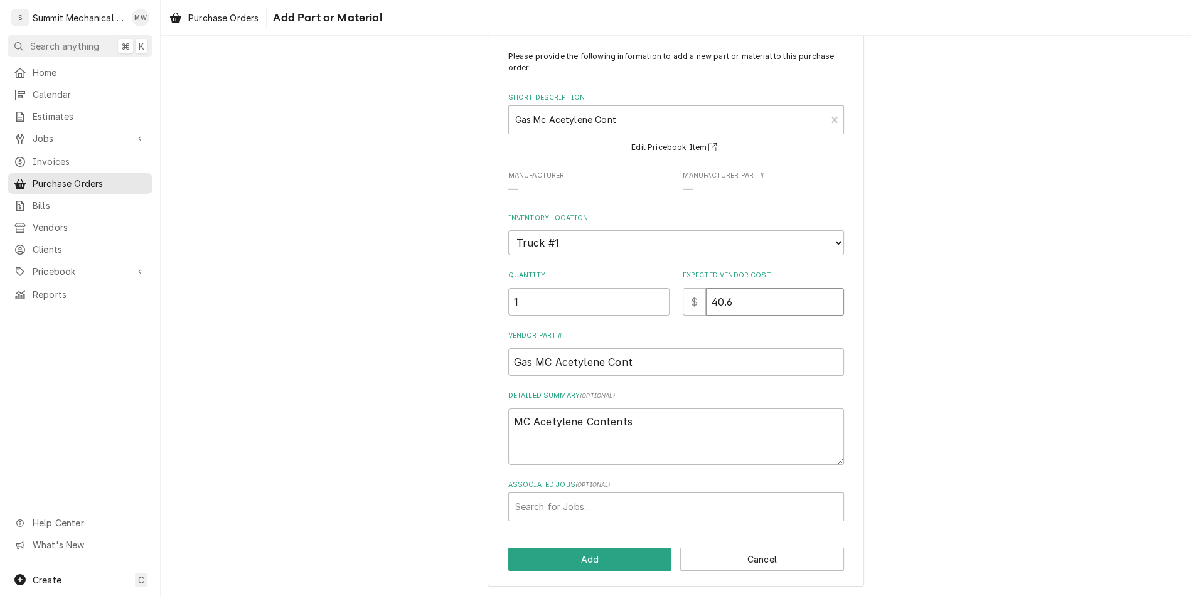
click at [726, 303] on input "40.6" at bounding box center [775, 302] width 138 height 28
type textarea "x"
type input "40.46"
click at [622, 548] on button "Add" at bounding box center [590, 559] width 164 height 23
type textarea "x"
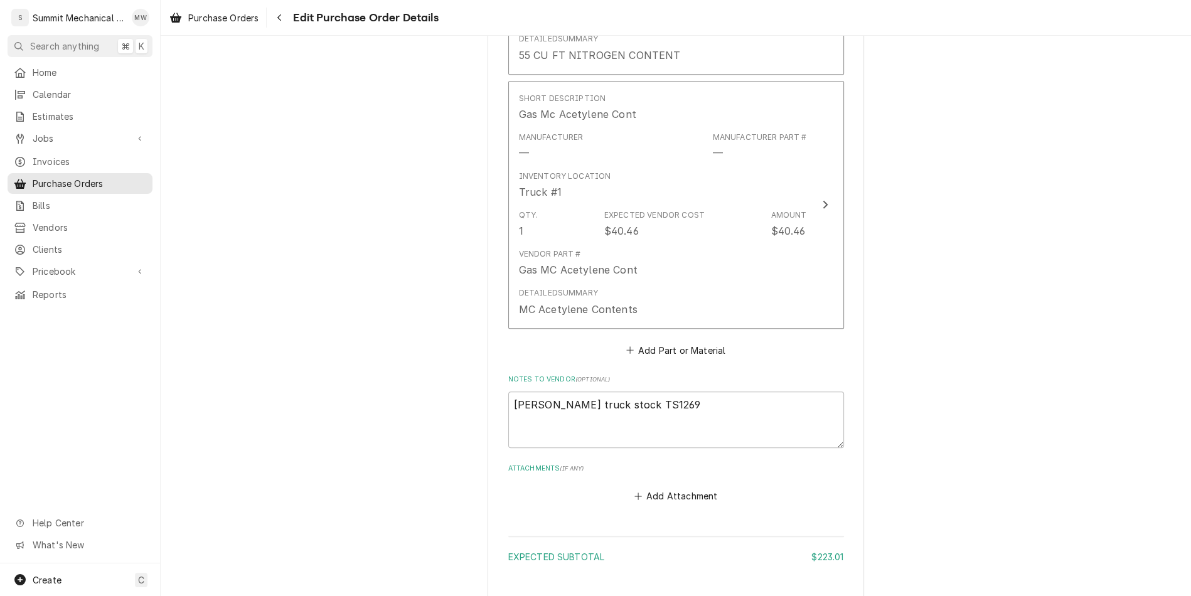
scroll to position [935, 0]
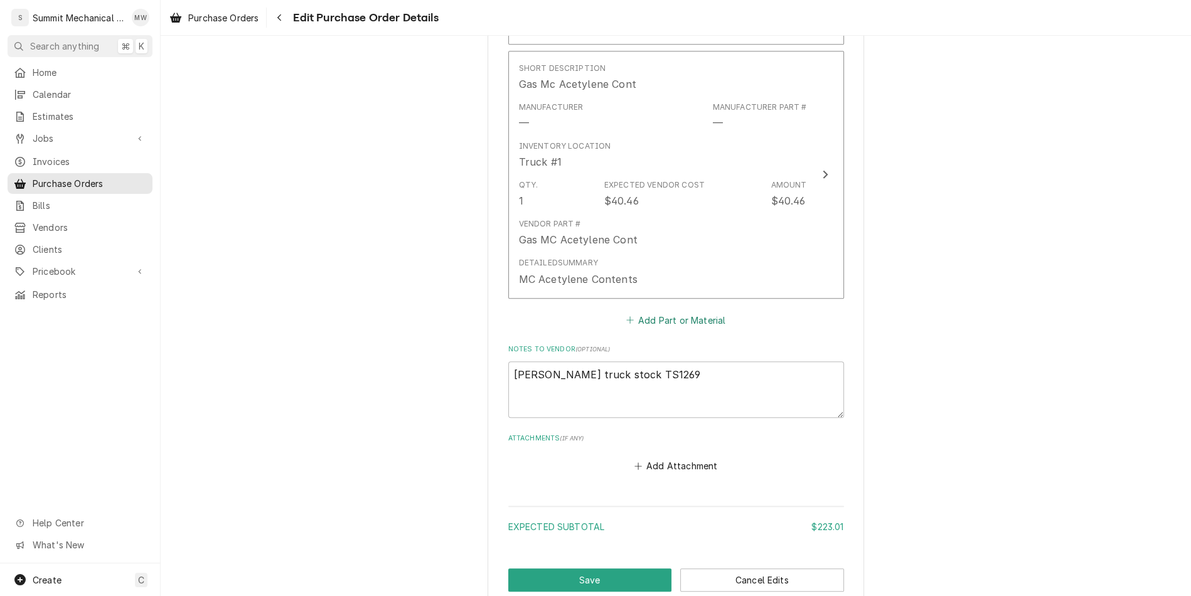
click at [652, 316] on button "Add Part or Material" at bounding box center [676, 320] width 104 height 18
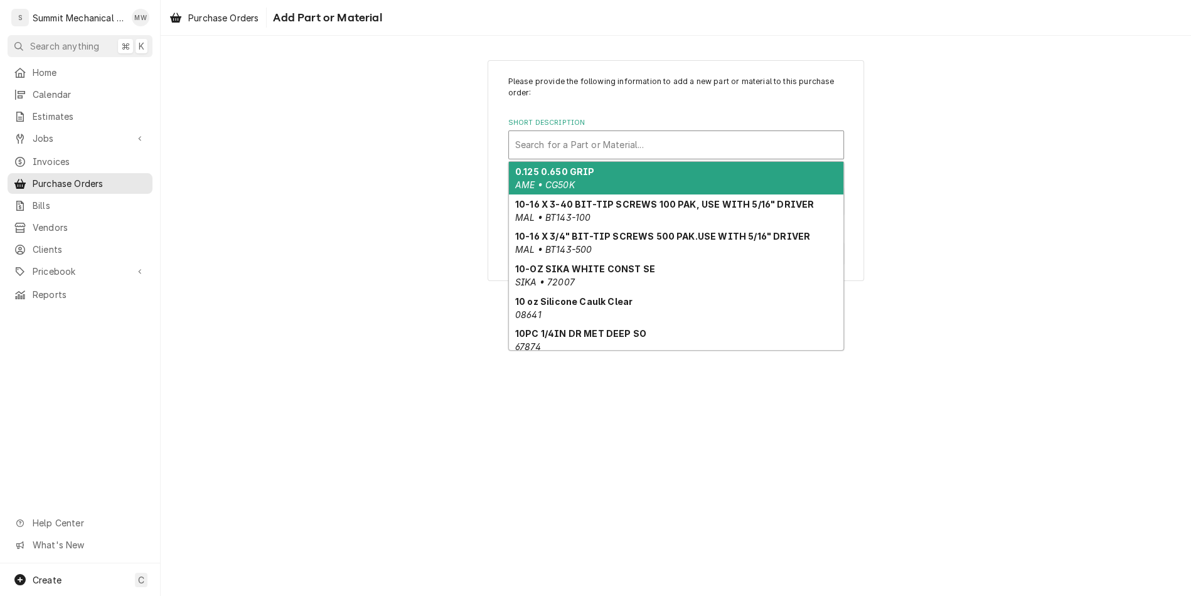
click at [565, 153] on div "Short Description" at bounding box center [676, 145] width 322 height 23
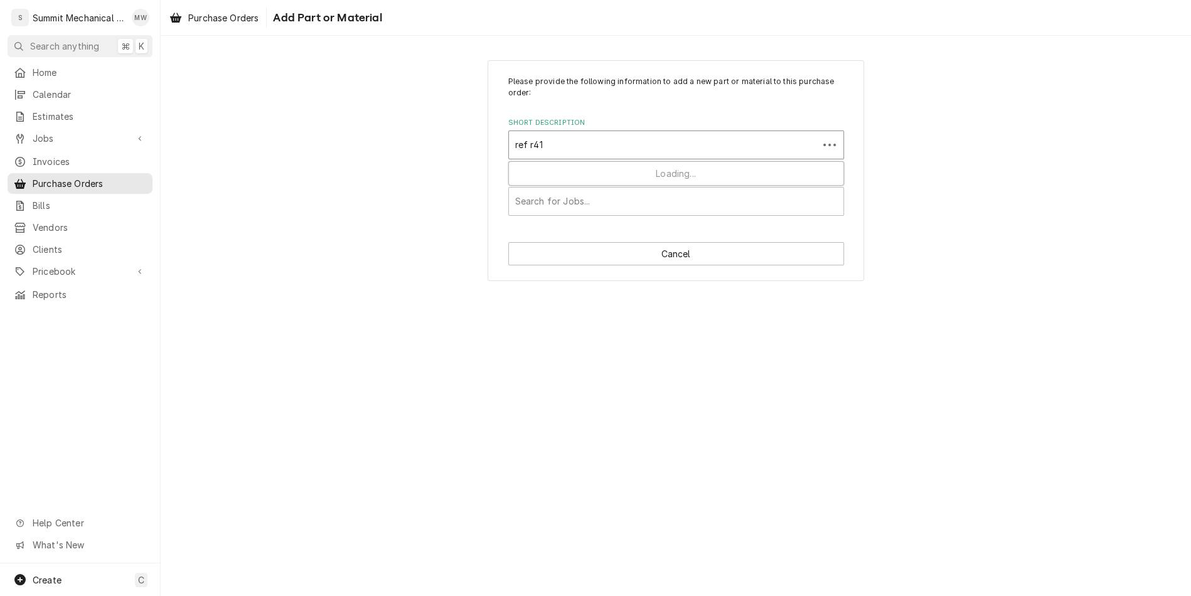
type input "ref r410"
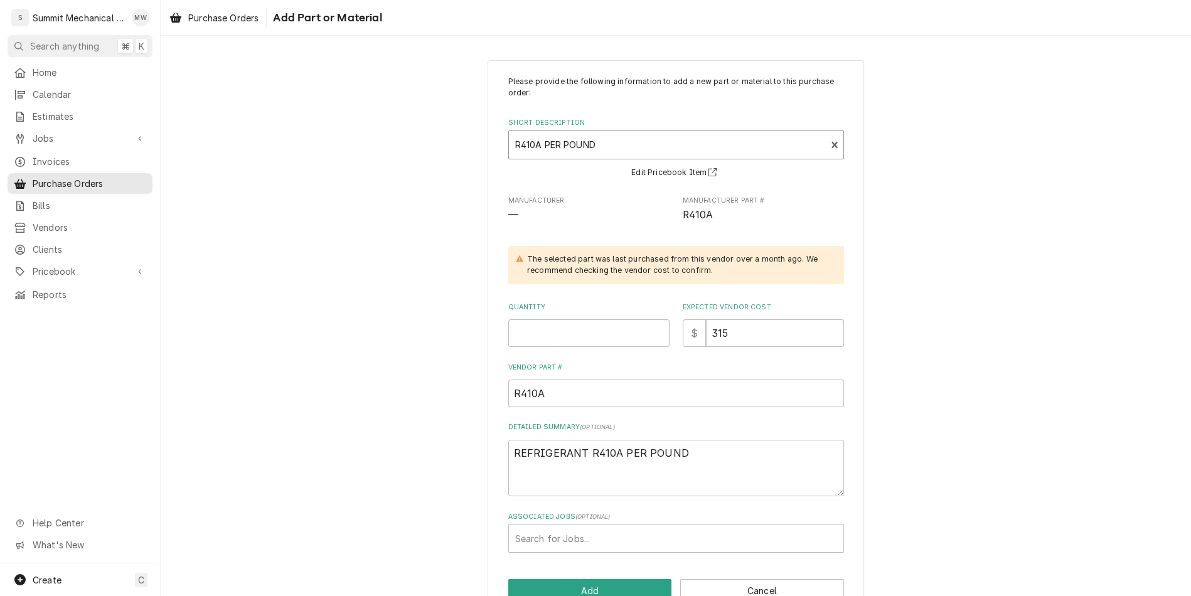
click at [603, 268] on div "The selected part was last purchased from this vendor over a month ago. We reco…" at bounding box center [679, 264] width 304 height 23
click at [603, 332] on input "Quantity" at bounding box center [588, 333] width 161 height 28
type textarea "x"
type input "1"
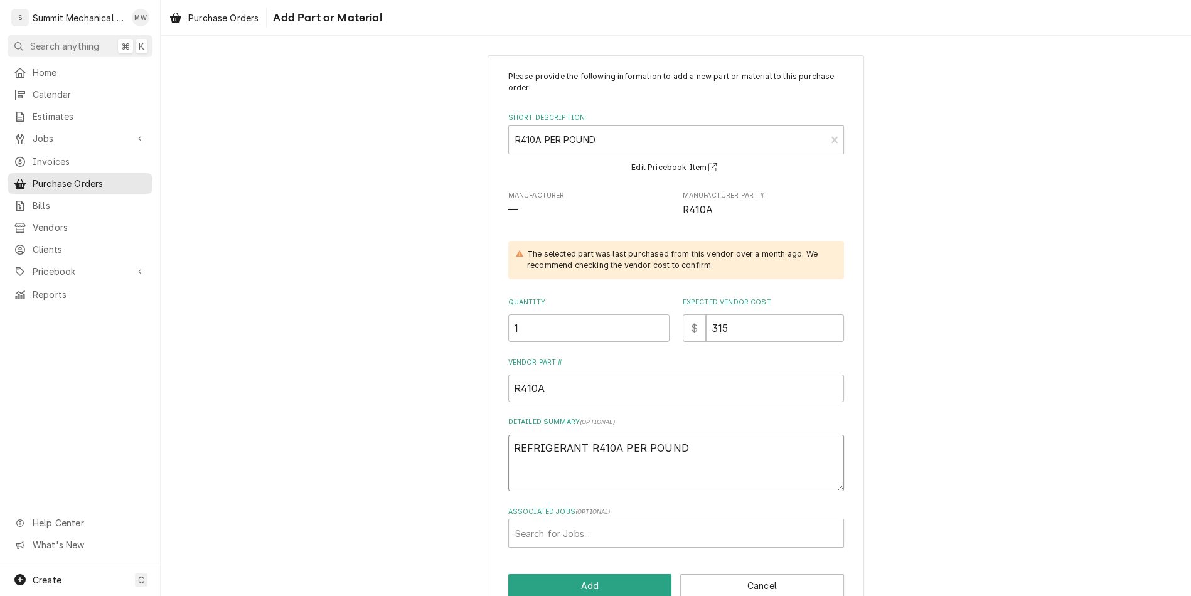
click at [715, 445] on textarea "REFRIGERANT R410A PER POUND" at bounding box center [676, 463] width 336 height 56
type textarea "x"
type textarea "REFRIGERANT R410A PER POUND"
type textarea "x"
type textarea "REFRIGERANT R410A PER POUND -"
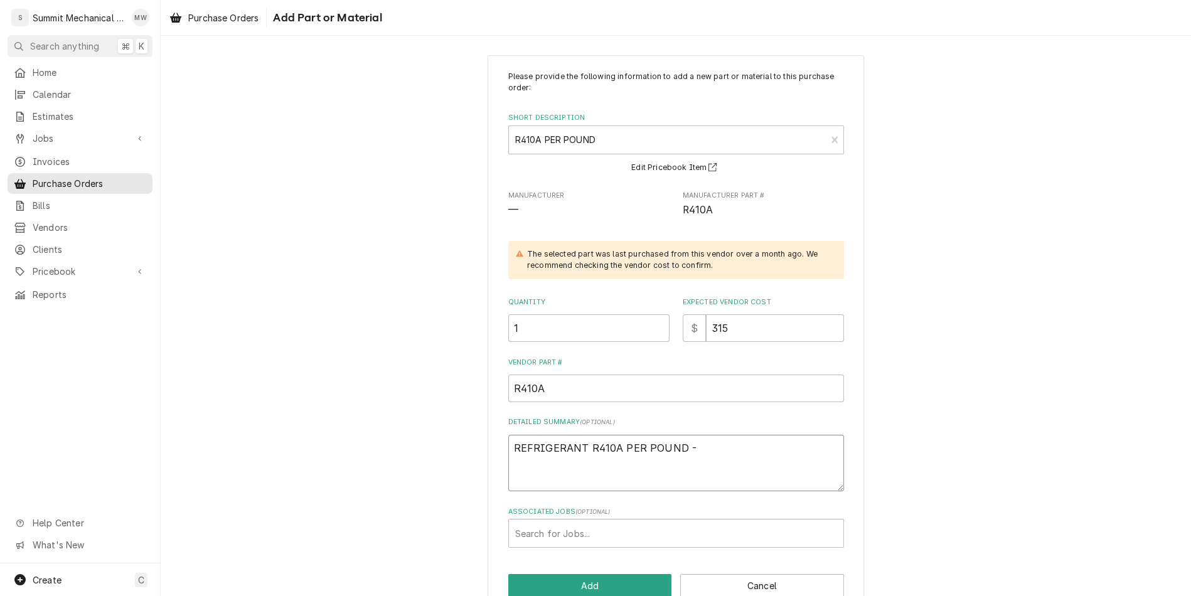
type textarea "x"
type textarea "REFRIGERANT R410A PER POUND -"
type textarea "x"
type textarea "REFRIGERANT R410A PER POUND - 2"
type textarea "x"
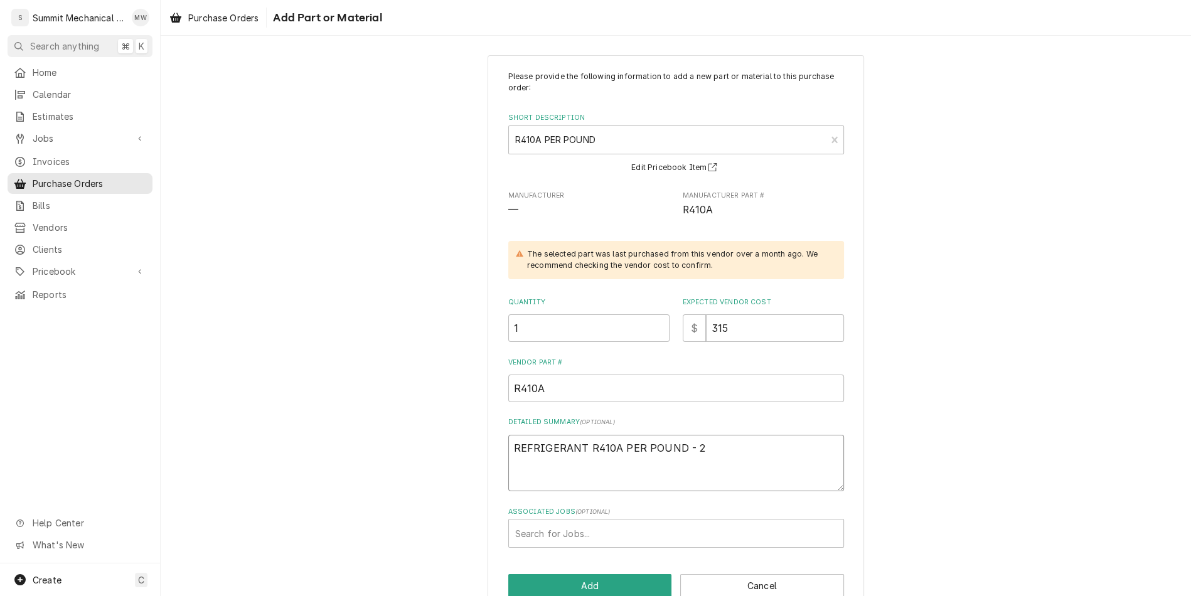
type textarea "REFRIGERANT R410A PER POUND - 25"
type textarea "x"
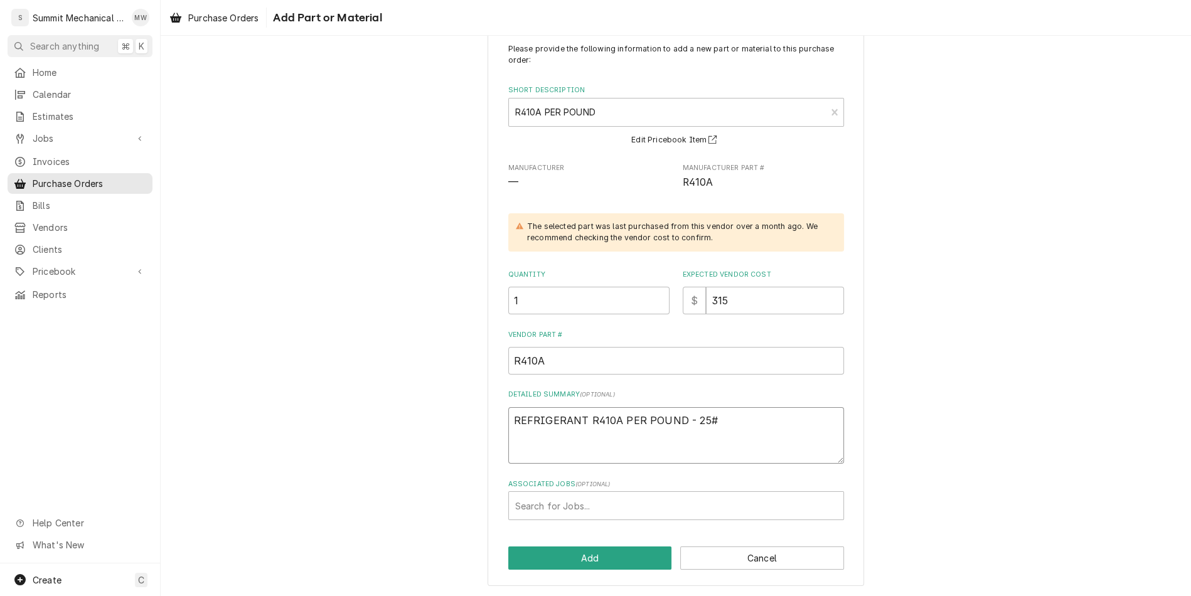
type textarea "REFRIGERANT R410A PER POUND - 25#"
drag, startPoint x: 745, startPoint y: 304, endPoint x: 615, endPoint y: 303, distance: 130.5
click at [615, 303] on div "Quantity 1 Expected Vendor Cost $ 315" at bounding box center [676, 292] width 336 height 45
type textarea "x"
type input "2"
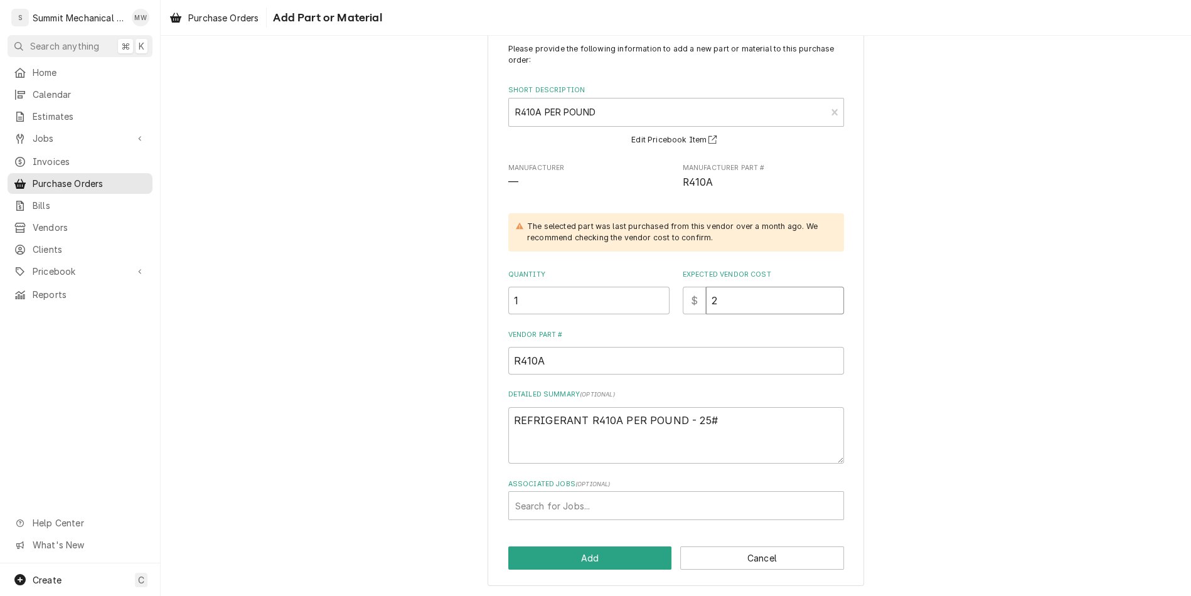
type textarea "x"
type input "28"
type textarea "x"
type input "285"
click at [563, 560] on button "Add" at bounding box center [590, 557] width 164 height 23
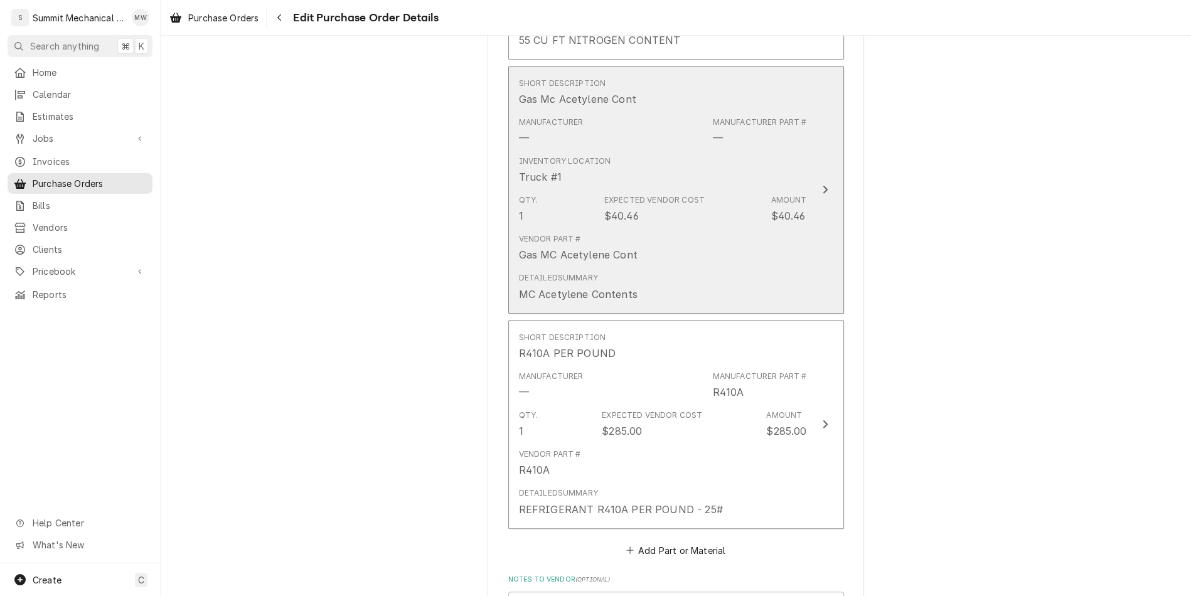
scroll to position [1230, 0]
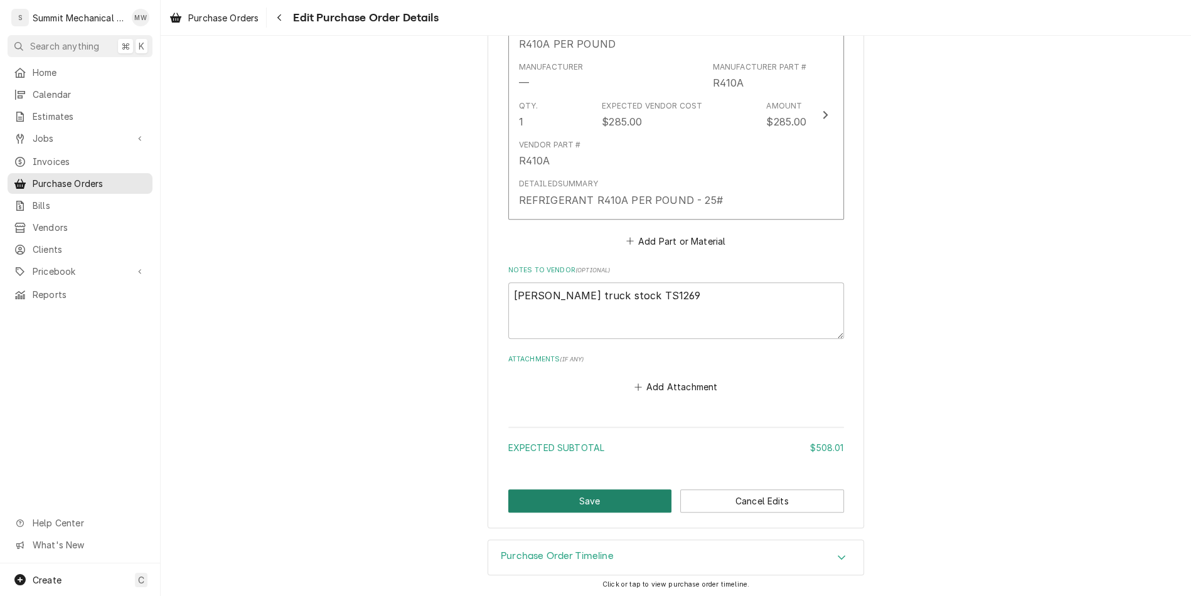
click at [604, 501] on button "Save" at bounding box center [590, 500] width 164 height 23
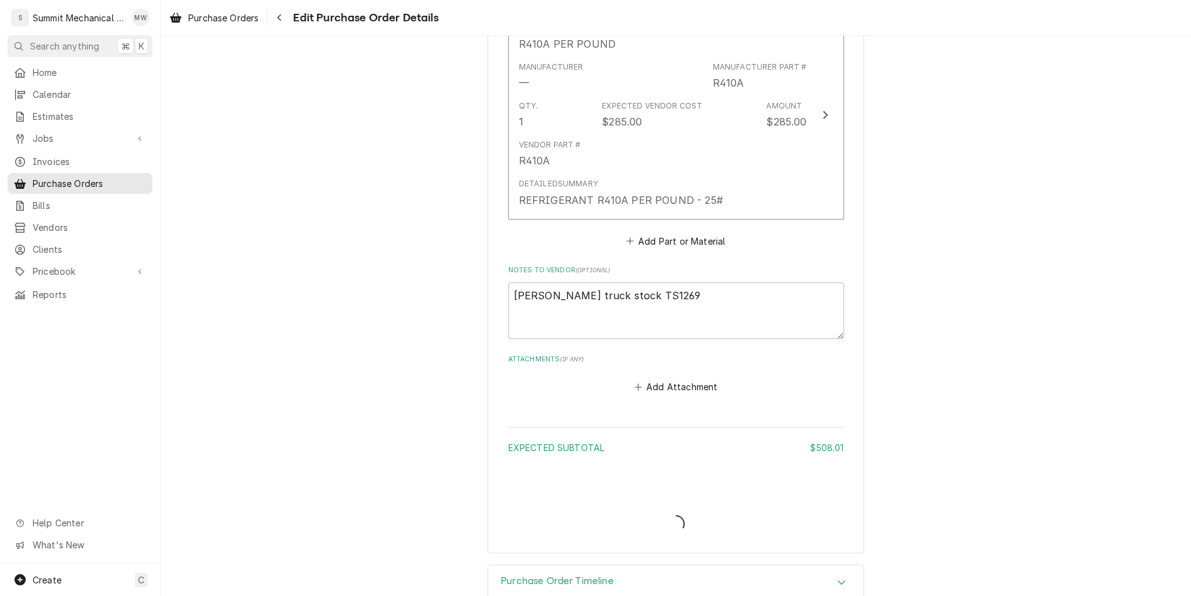
type textarea "x"
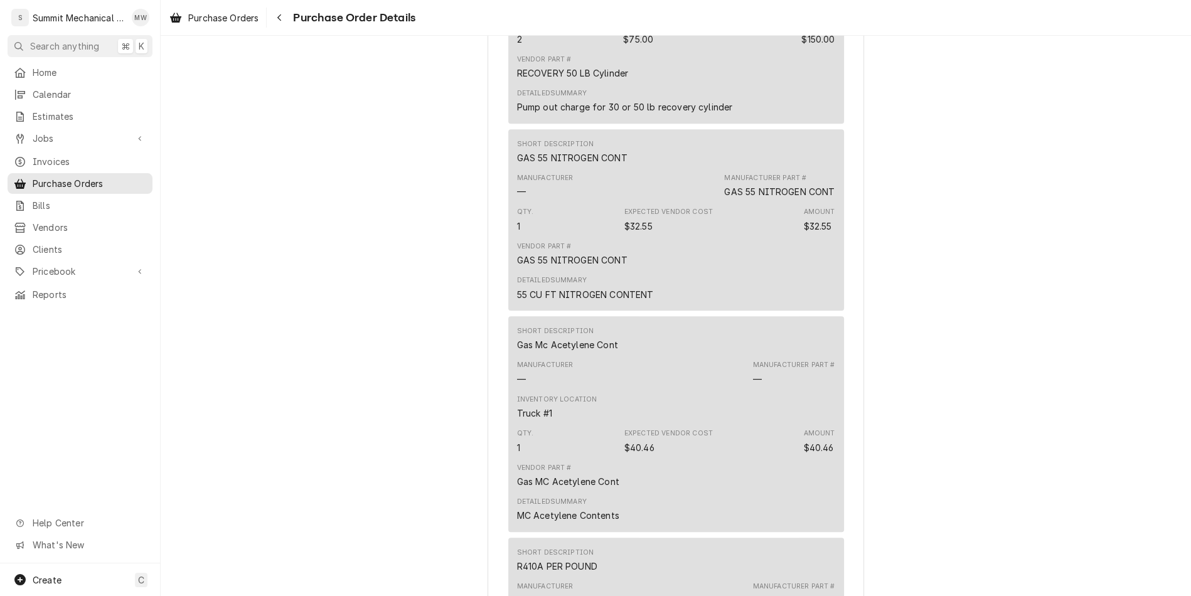
scroll to position [1344, 0]
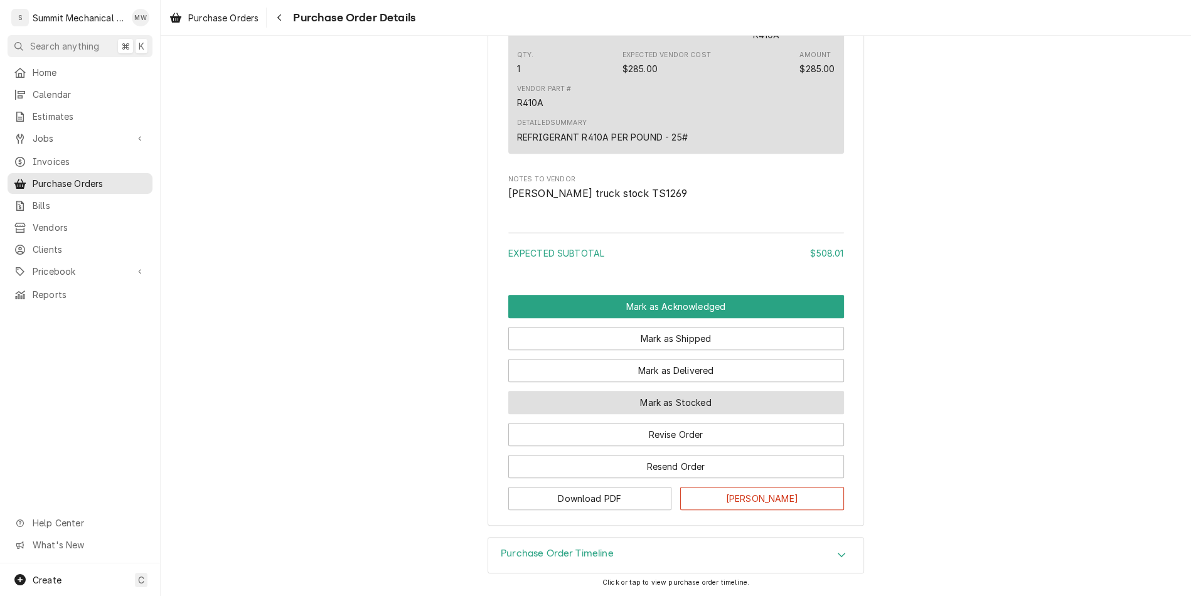
click at [655, 399] on button "Mark as Stocked" at bounding box center [676, 402] width 336 height 23
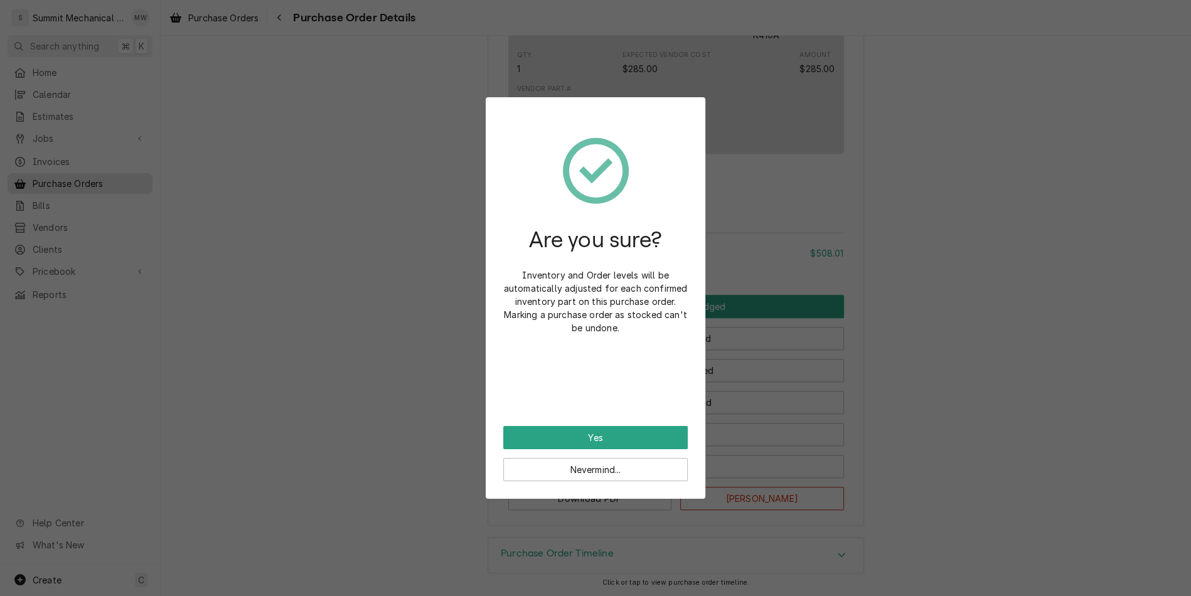
click at [609, 423] on div "Are you sure? Inventory and Order levels will be automatically adjusted for eac…" at bounding box center [595, 270] width 184 height 311
click at [605, 426] on button "Yes" at bounding box center [595, 437] width 184 height 23
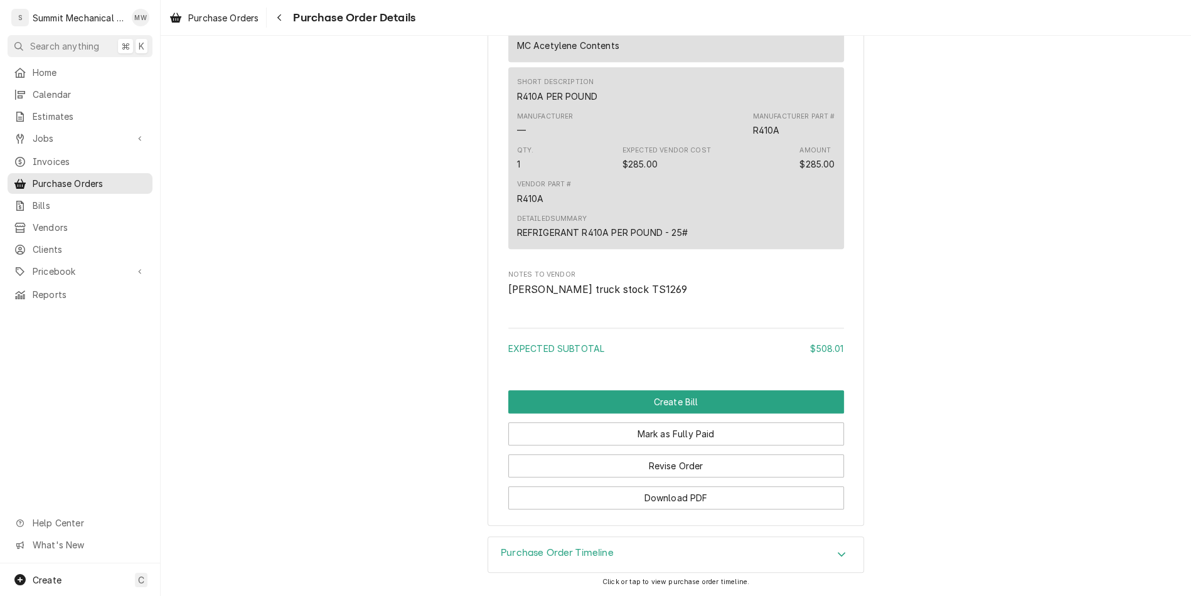
scroll to position [1407, 0]
click at [629, 435] on button "Mark as Fully Paid" at bounding box center [676, 433] width 336 height 23
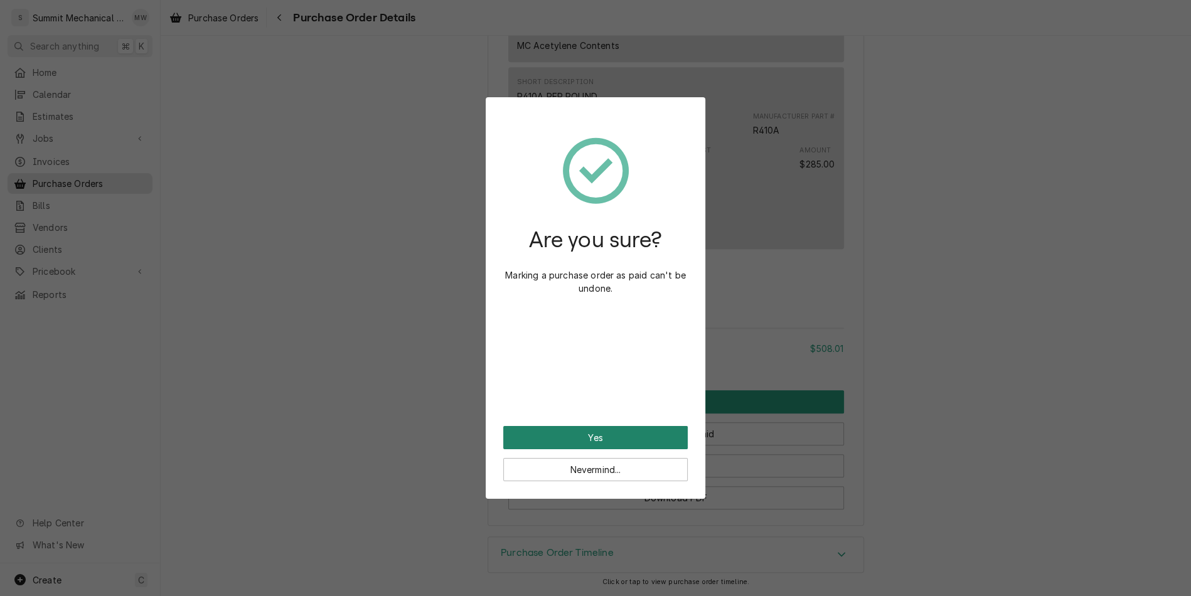
click at [602, 438] on button "Yes" at bounding box center [595, 437] width 184 height 23
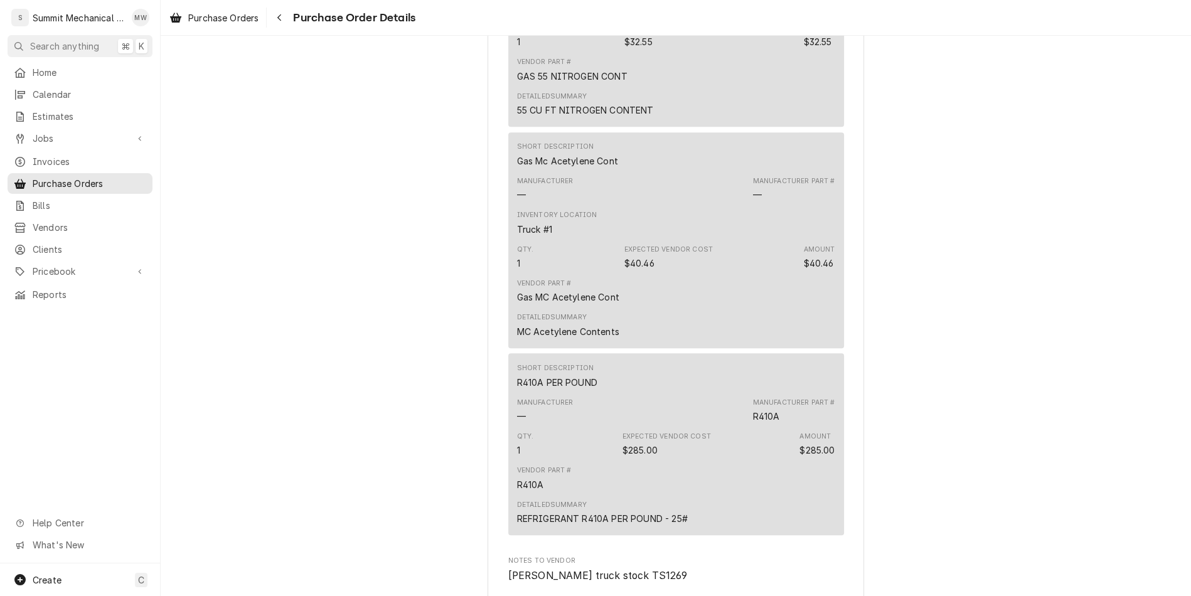
scroll to position [1311, 0]
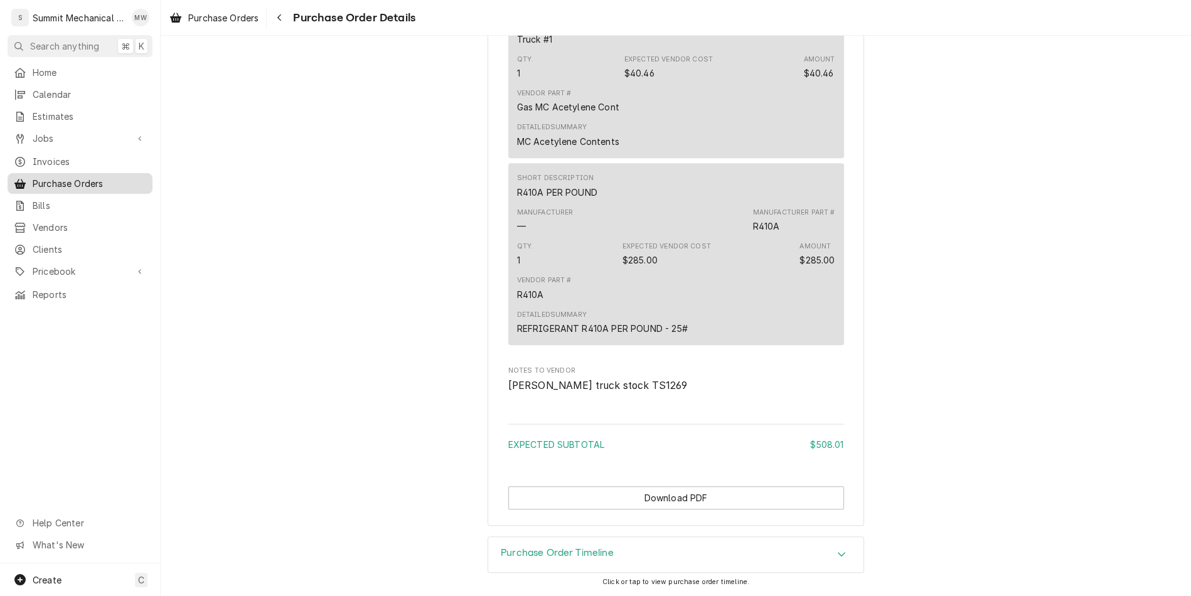
click at [96, 178] on span "Purchase Orders" at bounding box center [90, 183] width 114 height 13
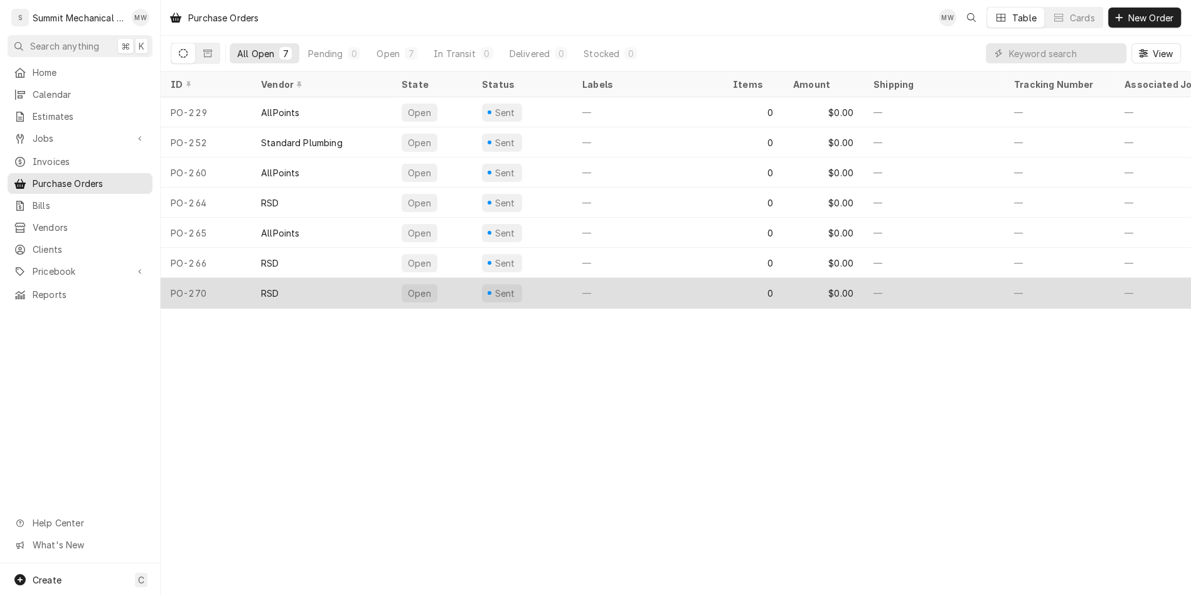
click at [339, 285] on div "RSD" at bounding box center [321, 293] width 141 height 30
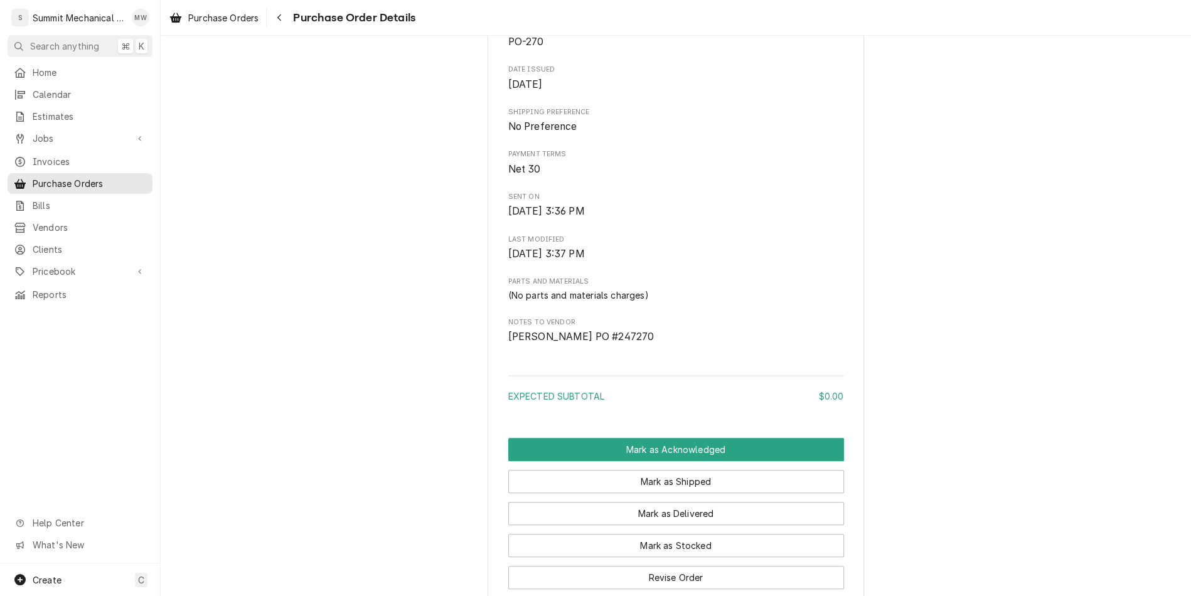
scroll to position [575, 0]
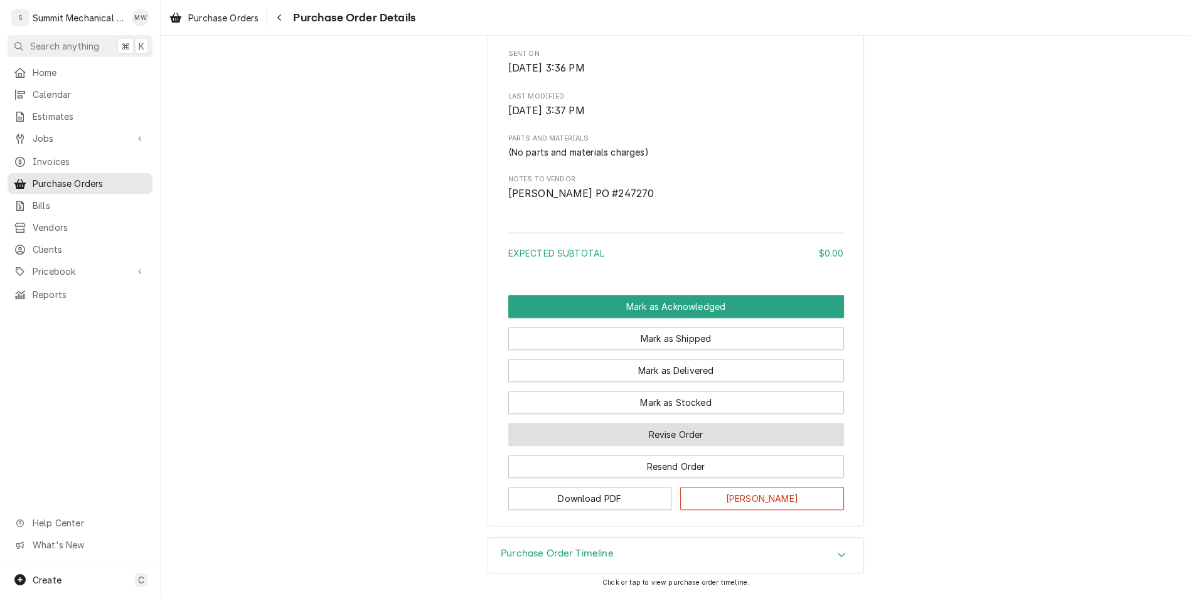
click at [672, 427] on button "Revise Order" at bounding box center [676, 434] width 336 height 23
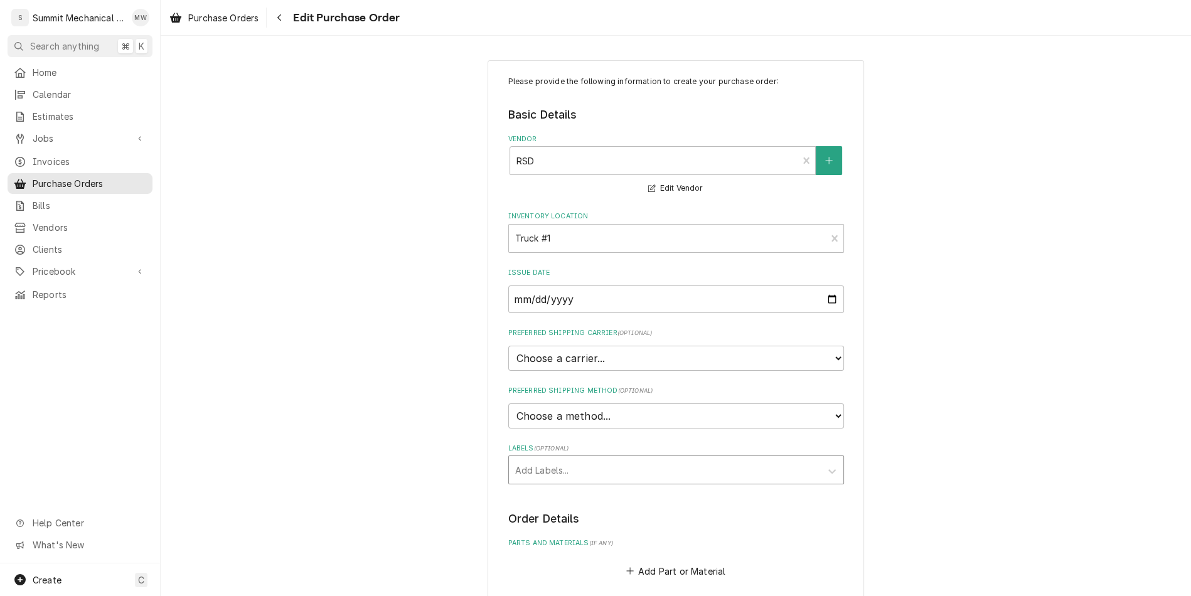
scroll to position [330, 0]
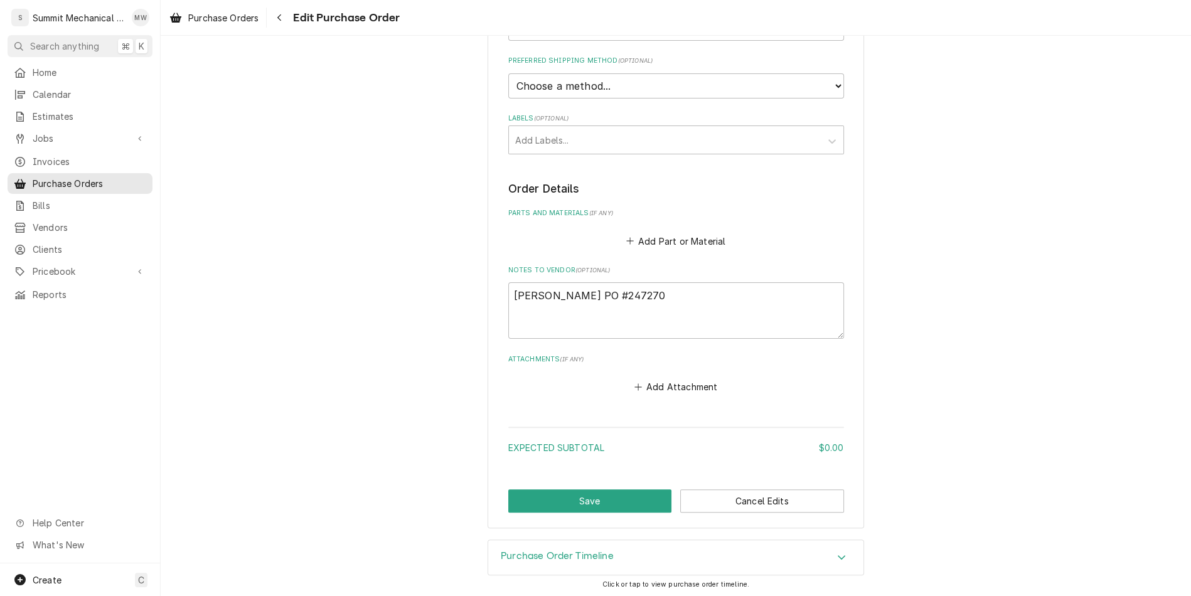
click at [662, 226] on div "Add Part or Material" at bounding box center [676, 238] width 336 height 24
click at [660, 232] on button "Add Part or Material" at bounding box center [676, 241] width 104 height 18
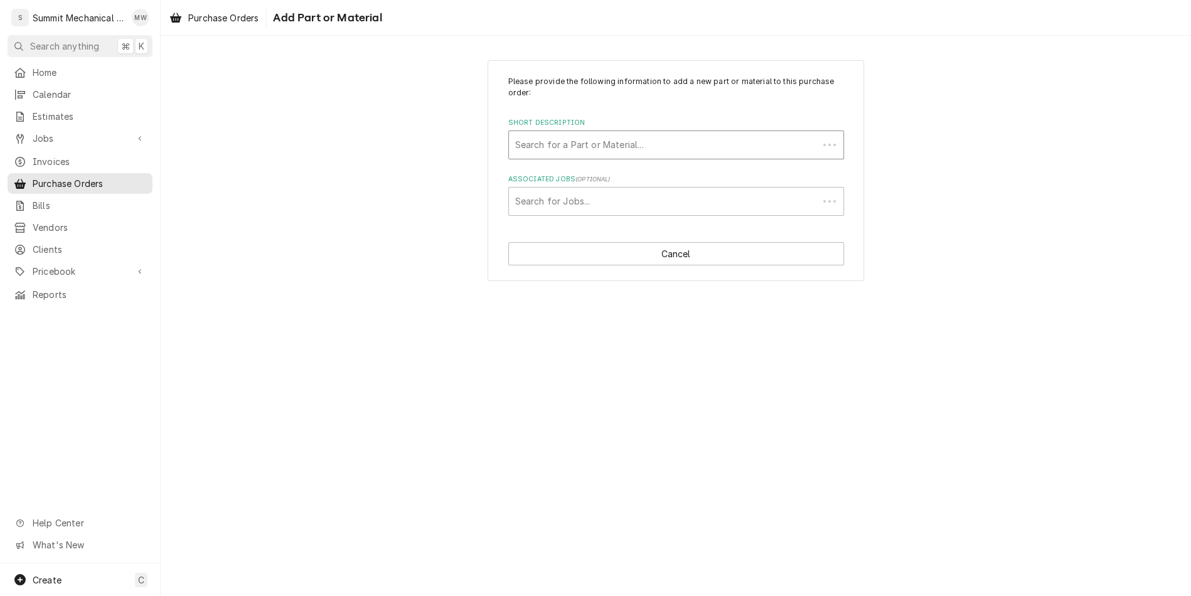
click at [578, 147] on div "Short Description" at bounding box center [663, 145] width 297 height 23
type input "bec"
type input "cond pump"
click at [573, 151] on div "Short Description" at bounding box center [676, 145] width 322 height 23
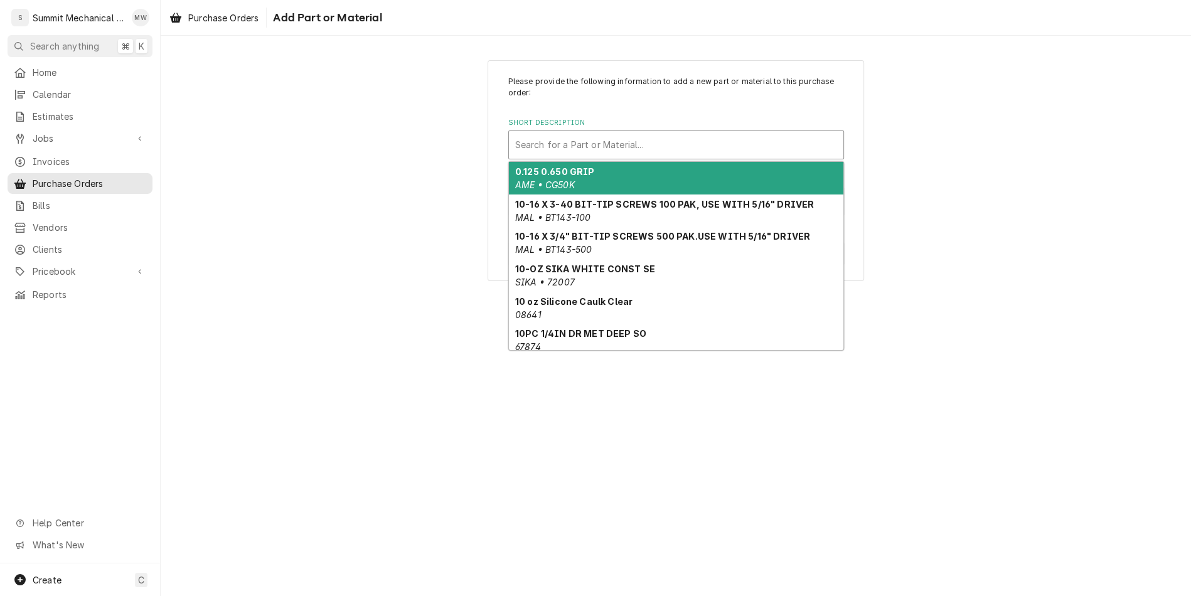
paste input "BK221UL"
type input "BK221UL"
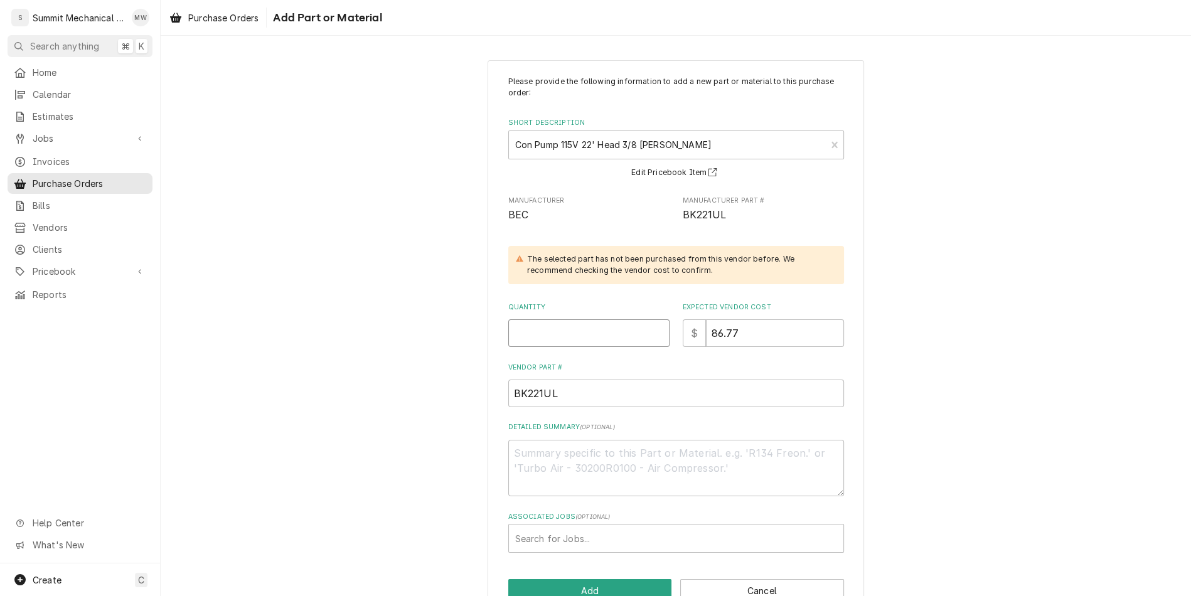
click at [582, 330] on input "Quantity" at bounding box center [588, 333] width 161 height 28
type textarea "x"
type input "1"
click at [575, 543] on div "Associated Jobs" at bounding box center [676, 538] width 322 height 23
type input "247"
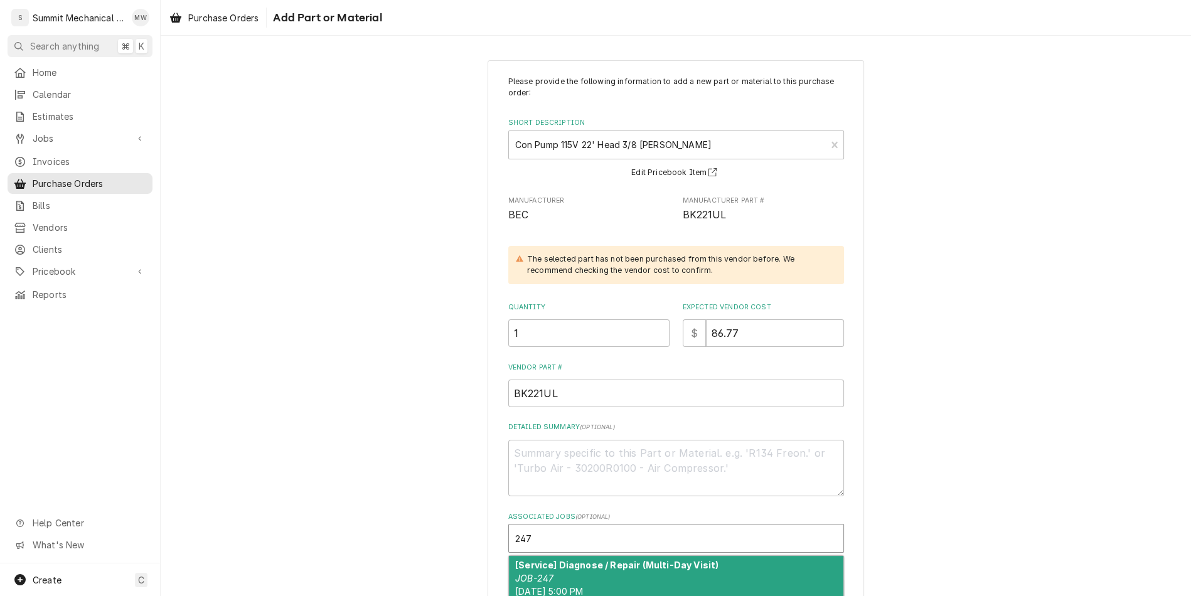
type textarea "x"
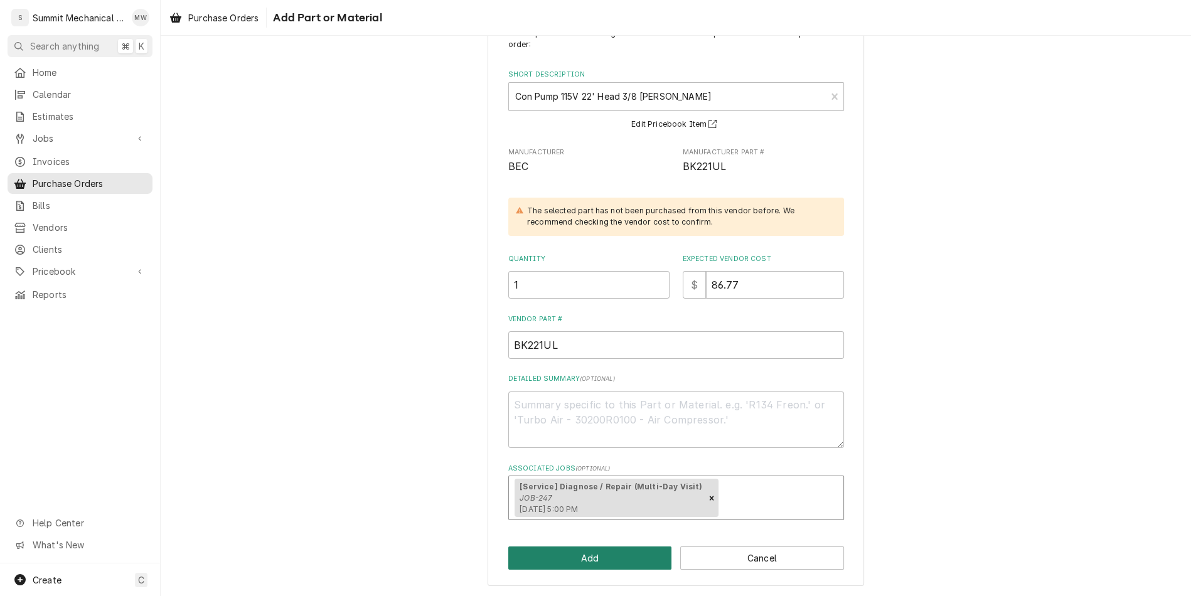
click at [597, 555] on button "Add" at bounding box center [590, 557] width 164 height 23
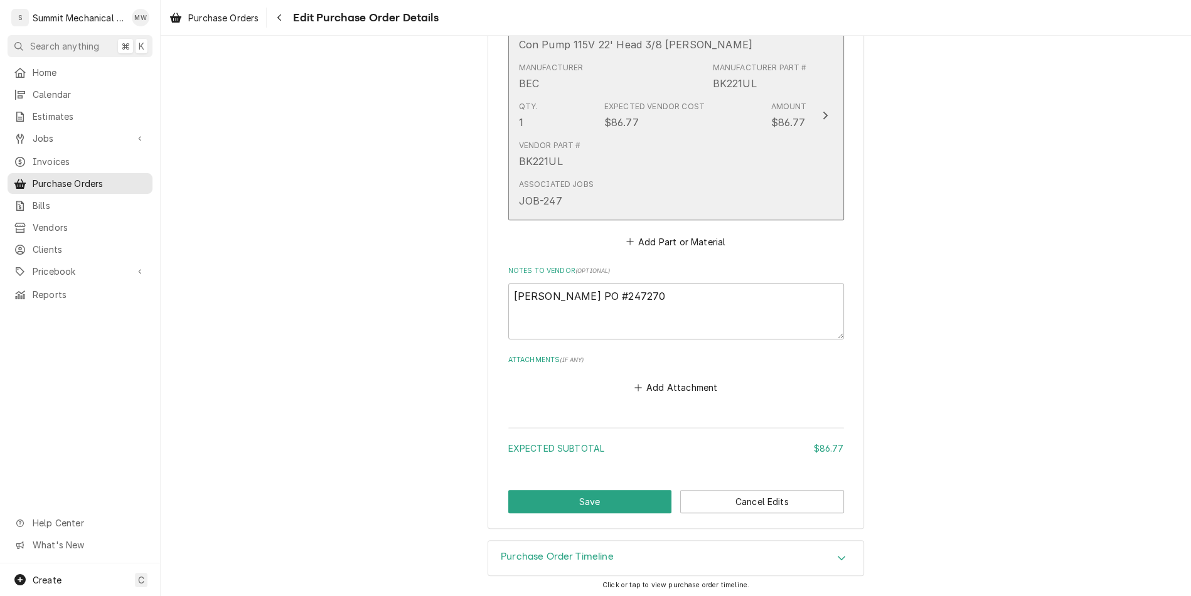
scroll to position [545, 0]
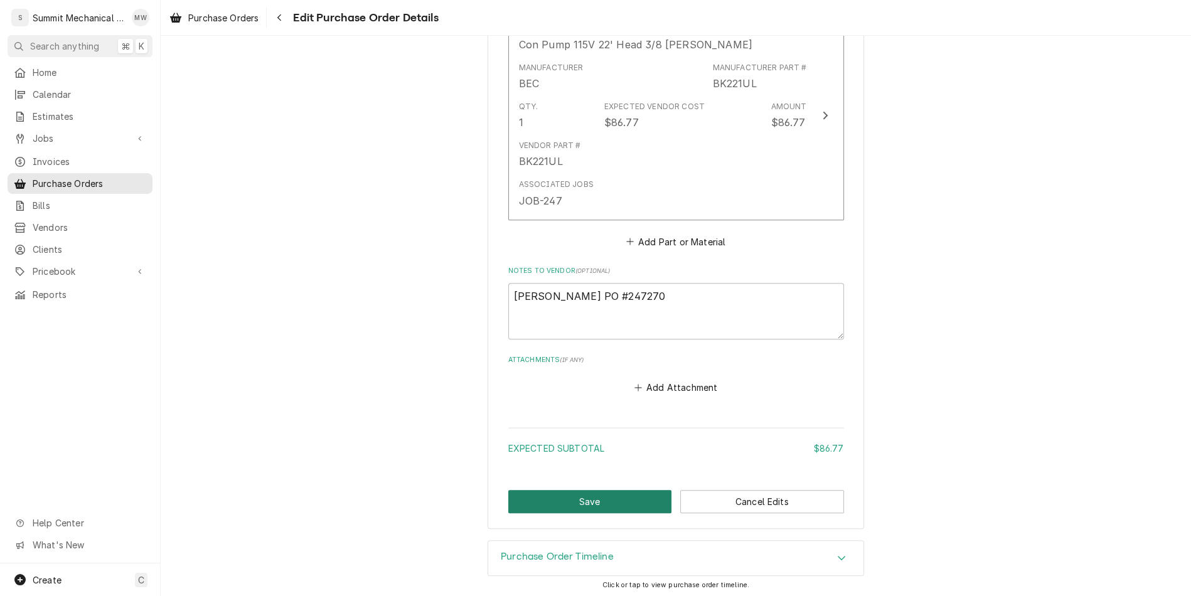
click at [593, 499] on button "Save" at bounding box center [590, 501] width 164 height 23
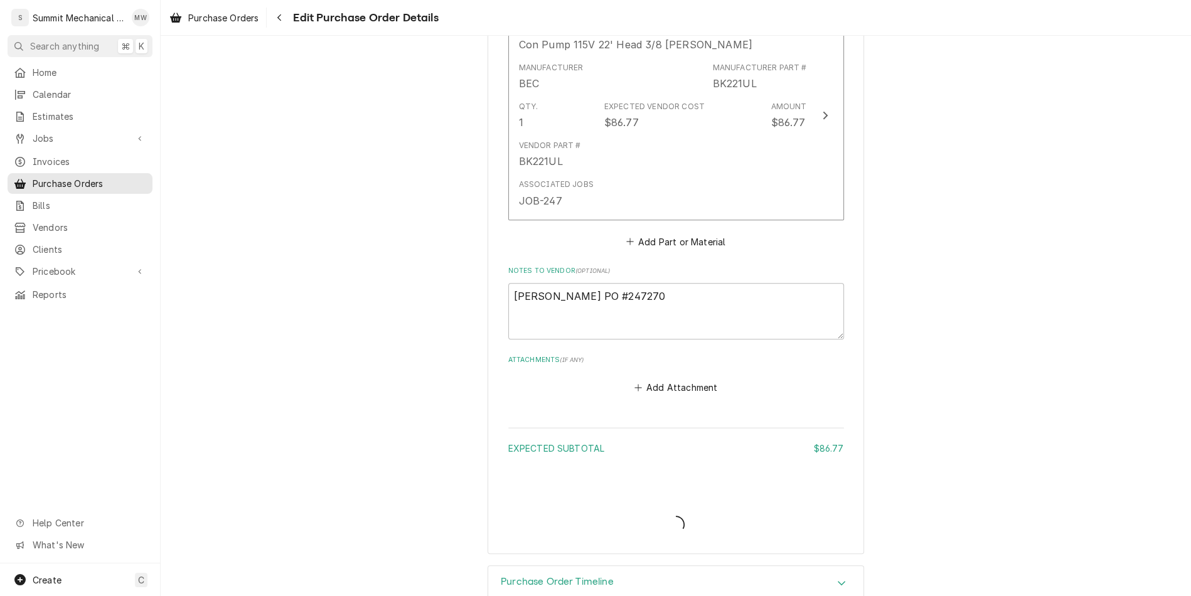
type textarea "x"
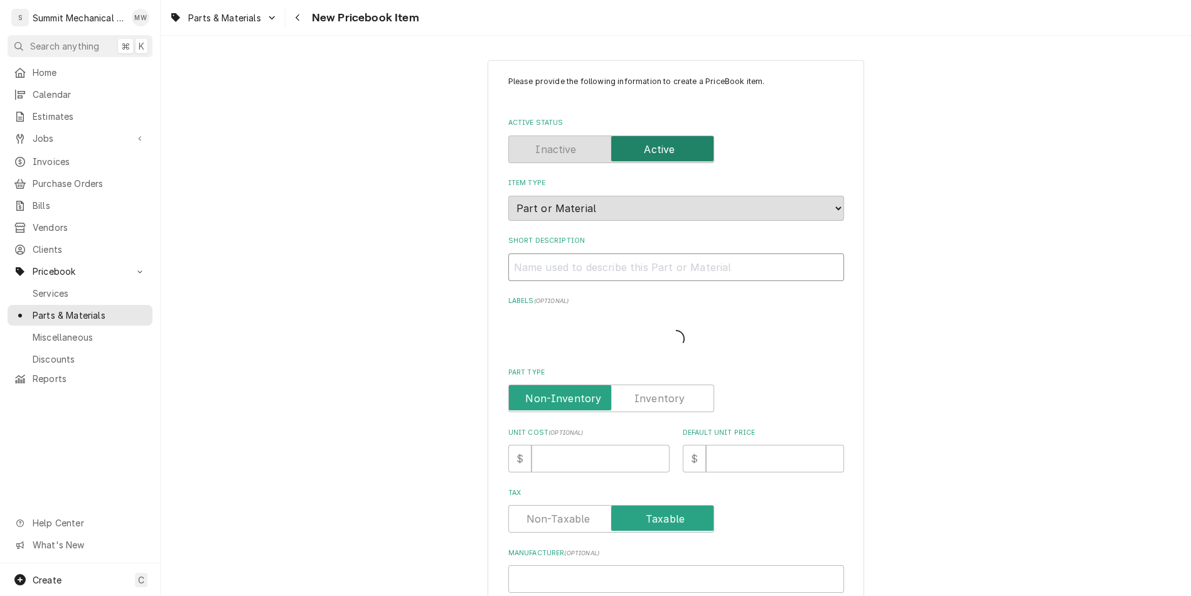
click at [635, 263] on input "Short Description" at bounding box center [676, 267] width 336 height 28
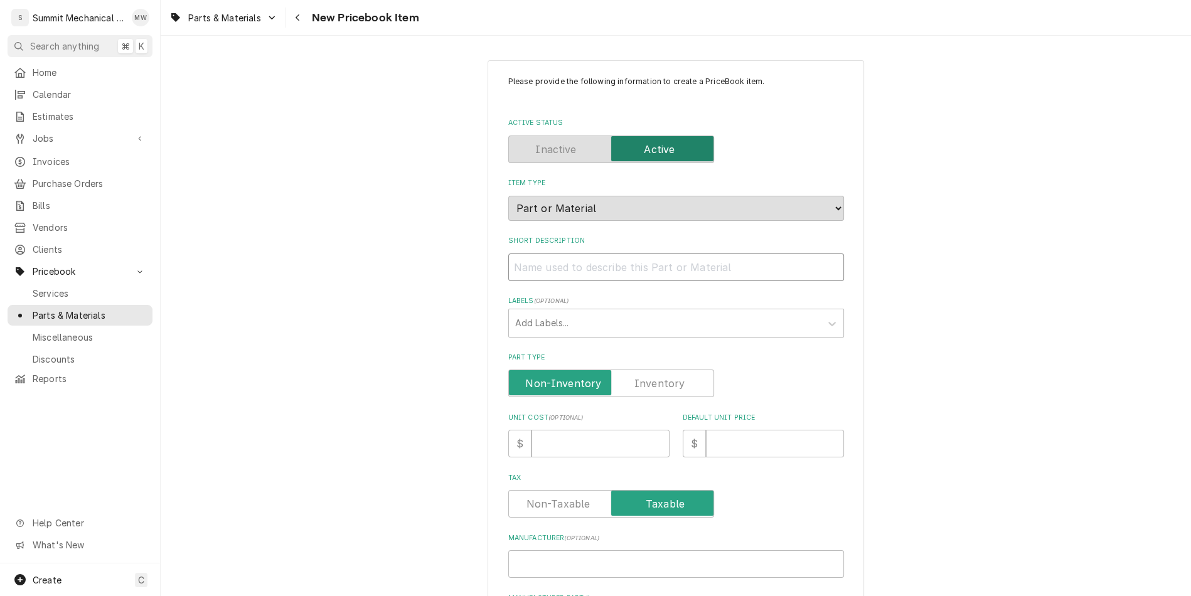
type textarea "x"
type input "C"
type textarea "x"
type input "Co"
type textarea "x"
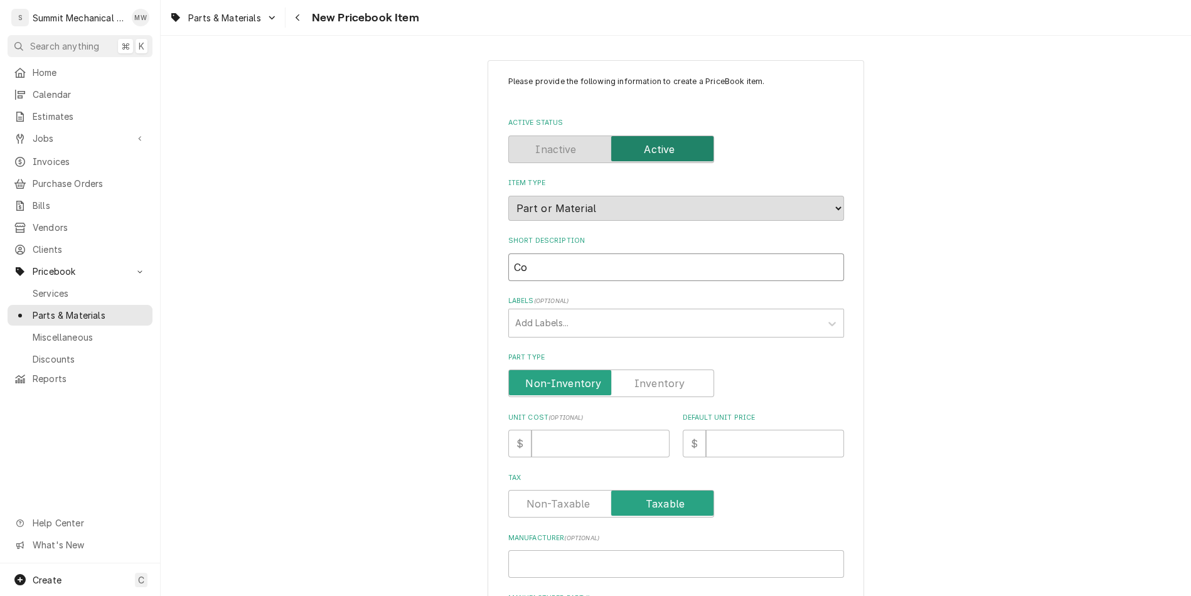
type input "Con"
type textarea "x"
type input "Con"
type textarea "x"
type input "Con P"
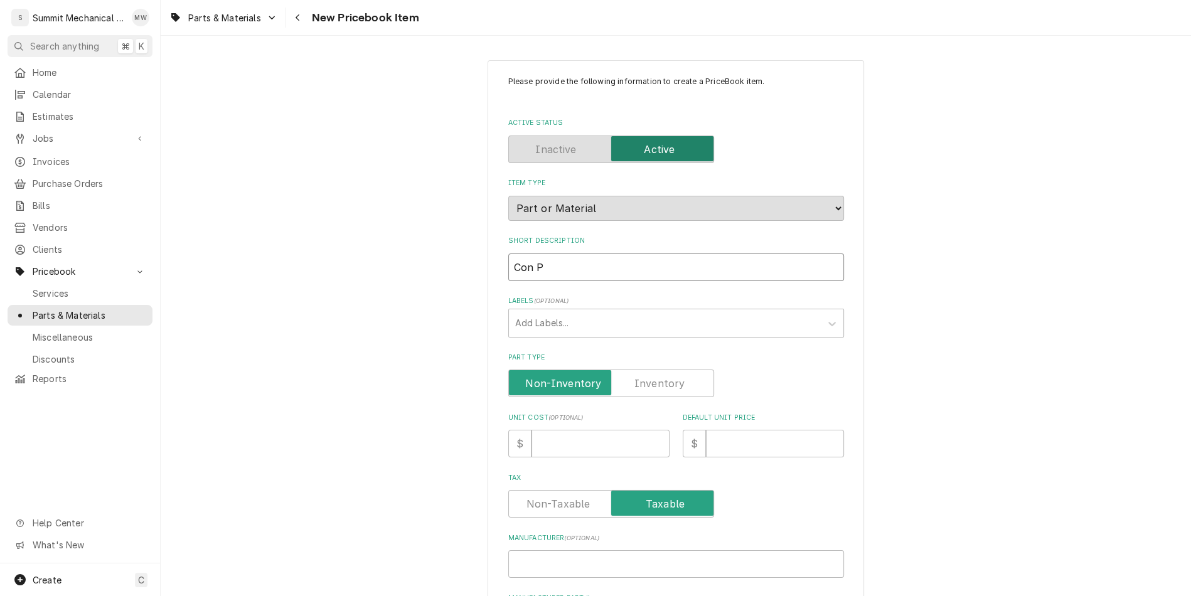
type textarea "x"
type input "Con Pu"
type textarea "x"
type input "Con Pum"
type textarea "x"
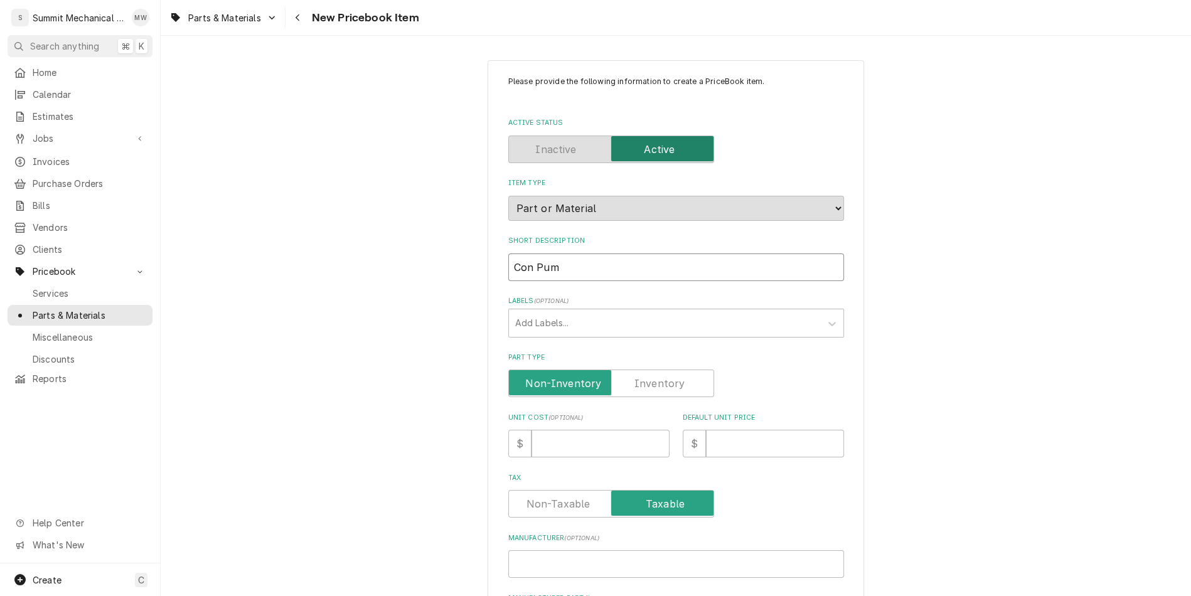
type input "Con Pump"
type textarea "x"
type input "Con Pump"
type textarea "x"
type input "Con Pump 1"
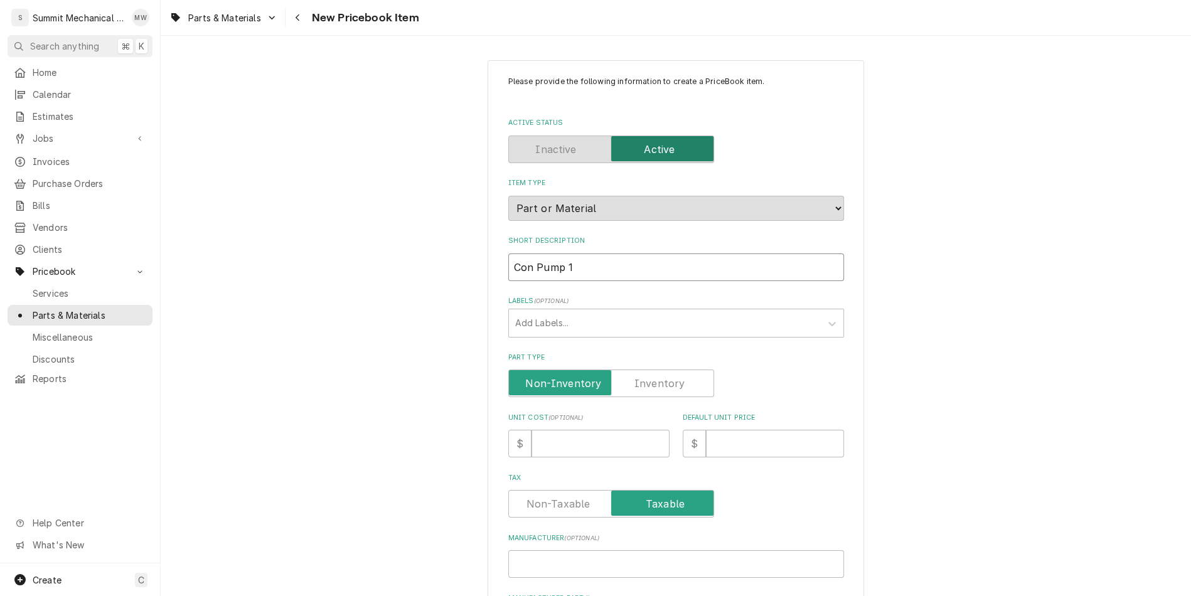
type textarea "x"
type input "Con Pump 11"
type textarea "x"
type input "Con Pump 115"
type textarea "x"
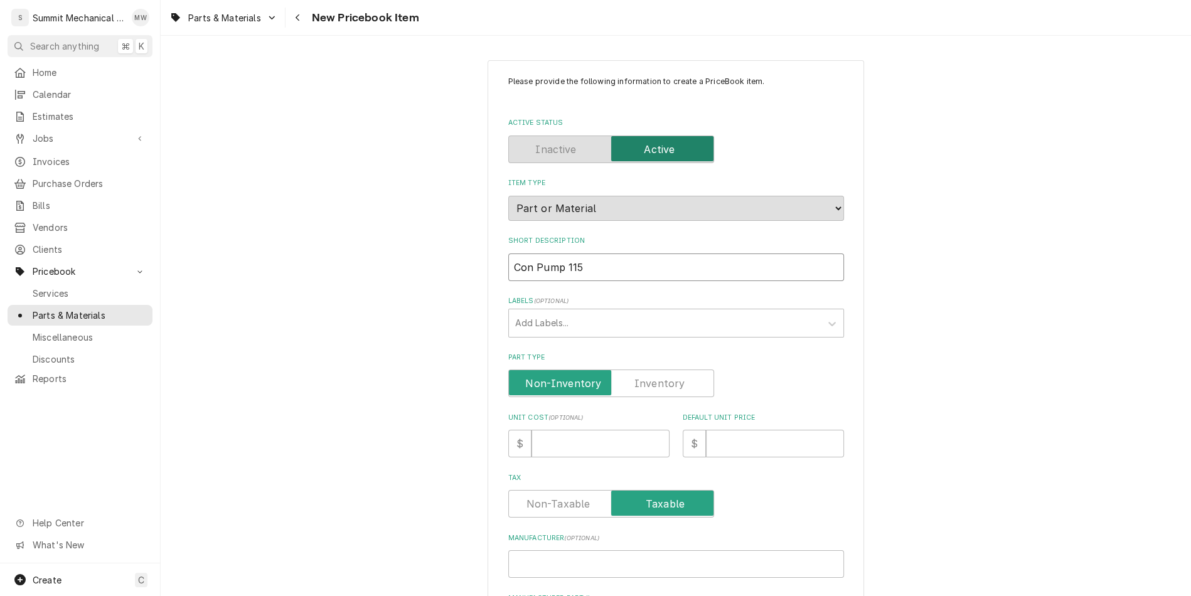
type input "Con Pump 115V"
type textarea "x"
type input "Con Pump 115V"
type textarea "x"
type input "Con Pump 115V 2"
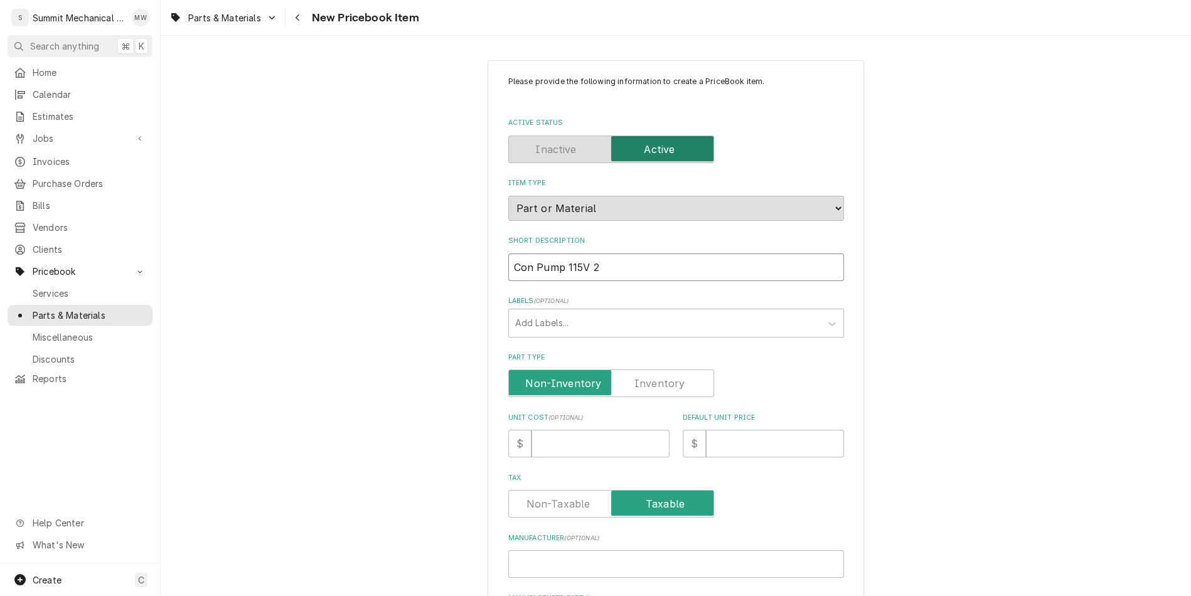
type textarea "x"
type input "Con Pump 115V 22"
type textarea "x"
type input "Con Pump 115V 22'"
type textarea "x"
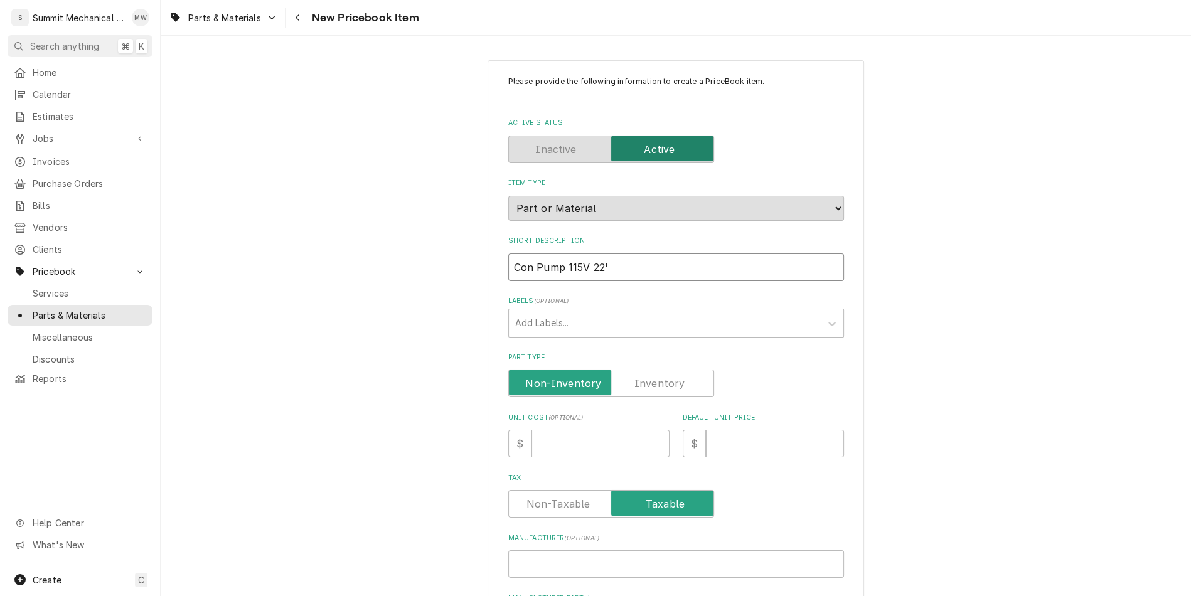
type input "Con Pump 115V 22'"
type textarea "x"
type input "Con Pump 115V 22' H"
type textarea "x"
type input "Con Pump 115V 22' Hea"
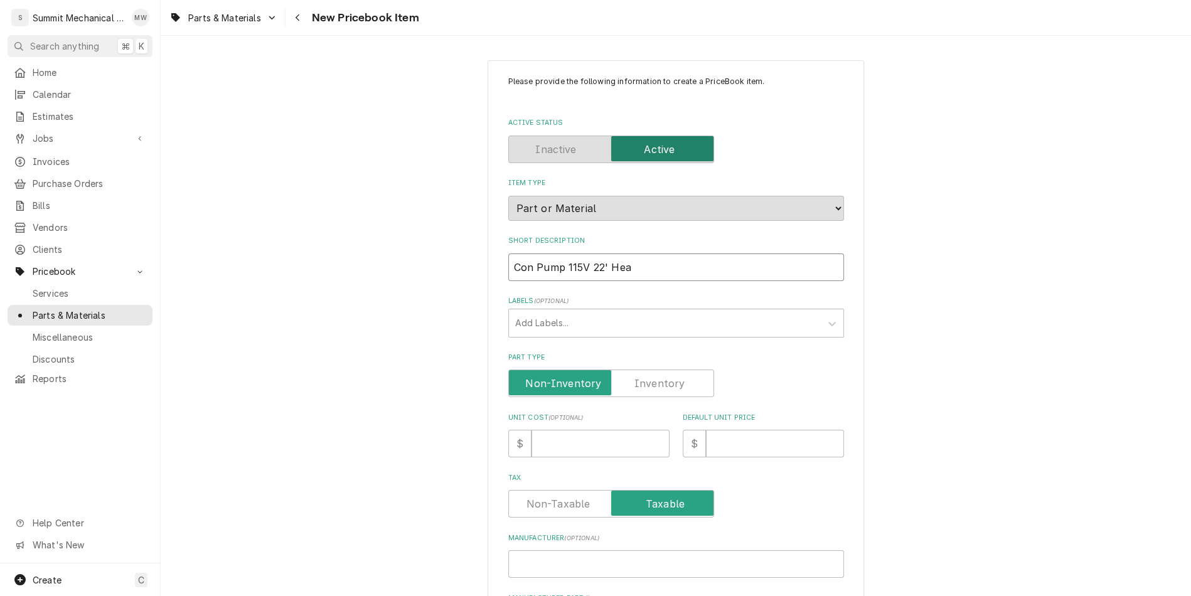
type textarea "x"
type input "Con Pump 115V 22' Head"
type textarea "x"
type input "Con Pump 115V 22' Head"
type textarea "x"
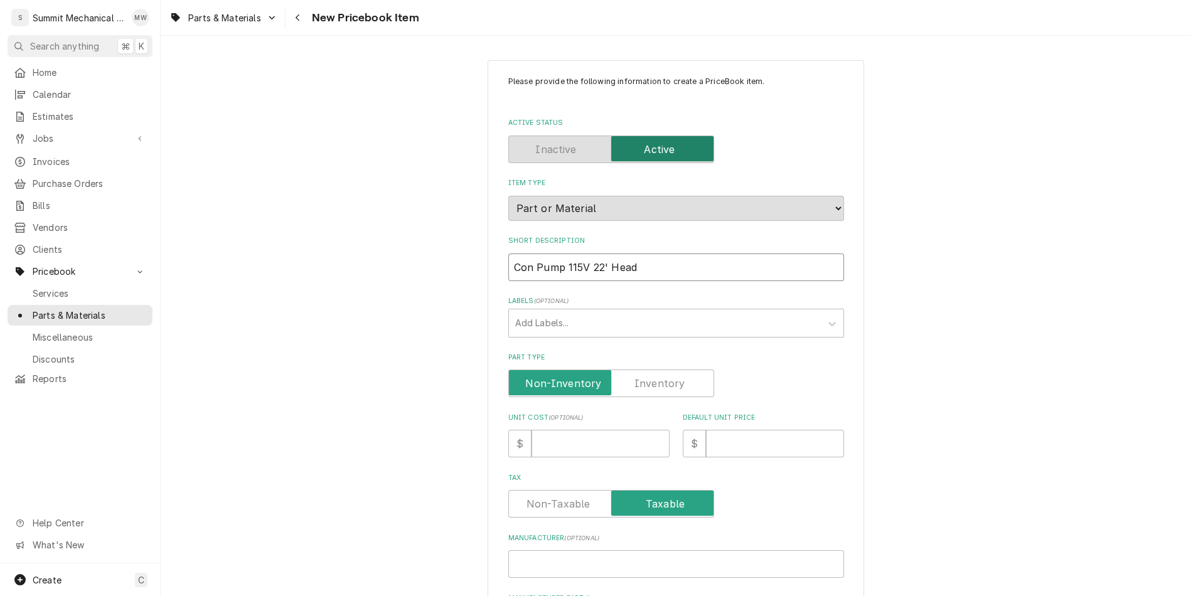
type input "Con Pump 115V 22' Head 3"
type textarea "x"
type input "Con Pump 115V 22' Head 3/"
type textarea "x"
type input "Con Pump 115V 22' Head 3/8"
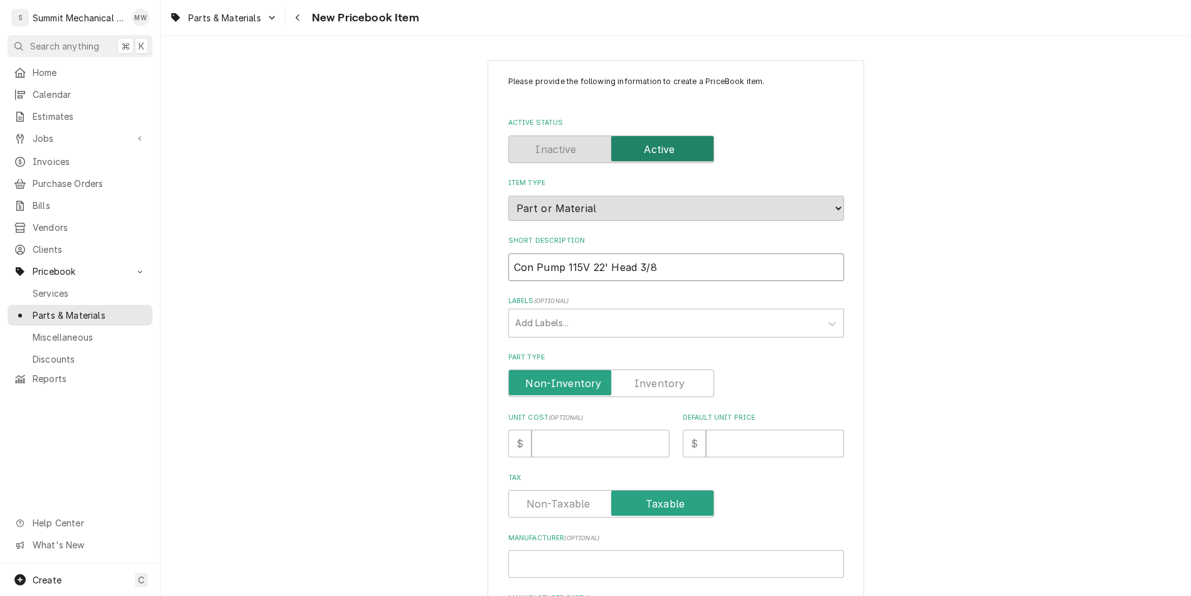
type textarea "x"
type input "Con Pump 115V 22' Head 3/8"
type textarea "x"
type input "Con Pump 115V 22' Head 3/8 B"
type textarea "x"
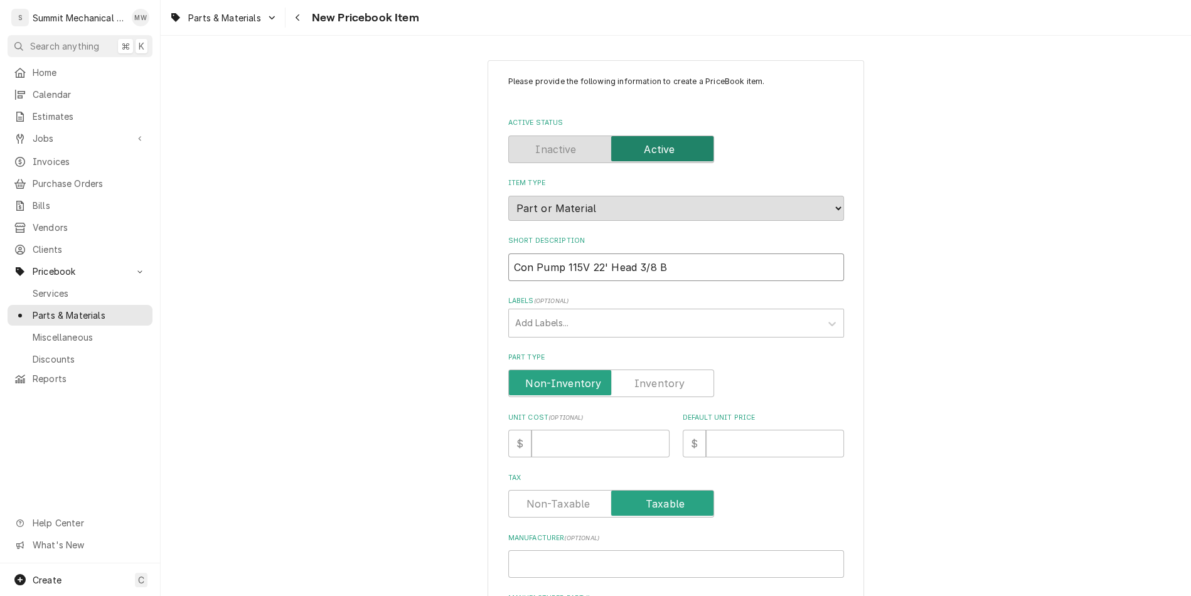
type input "Con Pump 115V 22' Head 3/8 Ba"
type textarea "x"
type input "Con Pump 115V 22' Head 3/8 Bar"
type textarea "x"
type input "Con Pump 115V 22' Head 3/8 Barb"
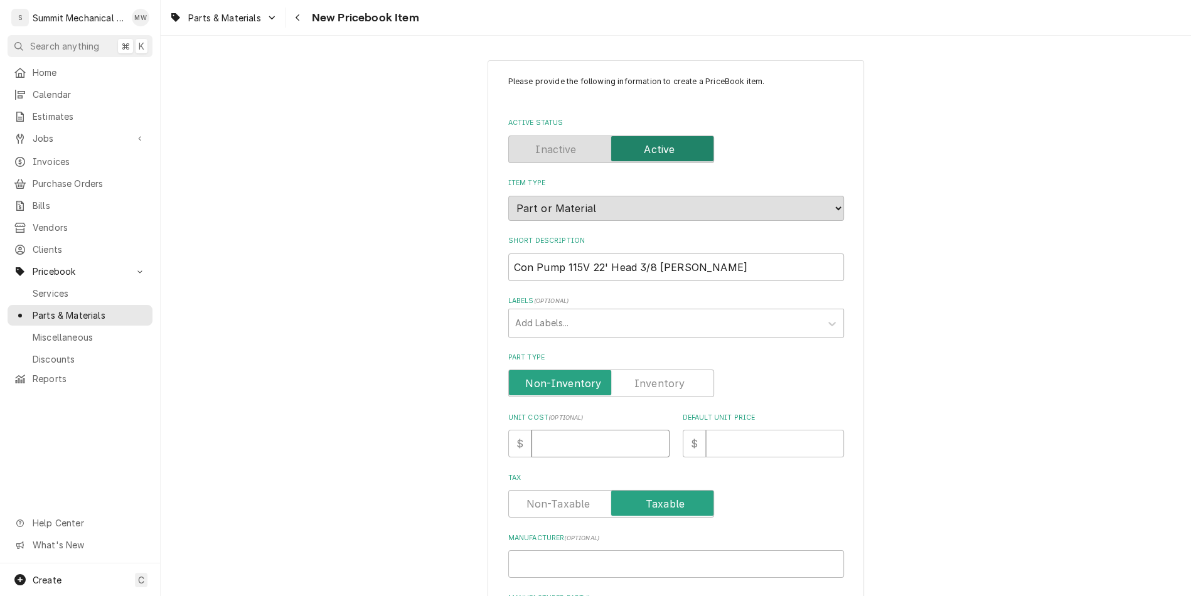
click at [617, 448] on input "Unit Cost ( optional )" at bounding box center [600, 444] width 138 height 28
type textarea "x"
type input "8"
type textarea "x"
type input "86"
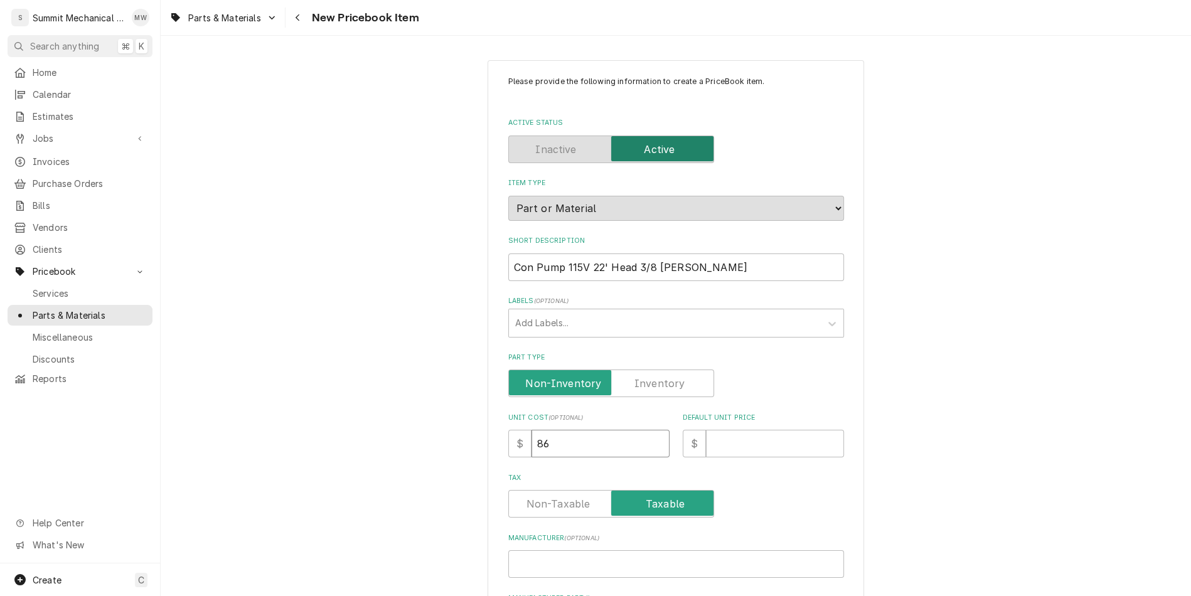
type textarea "x"
type input "86.7"
type textarea "x"
type input "86.77"
type textarea "x"
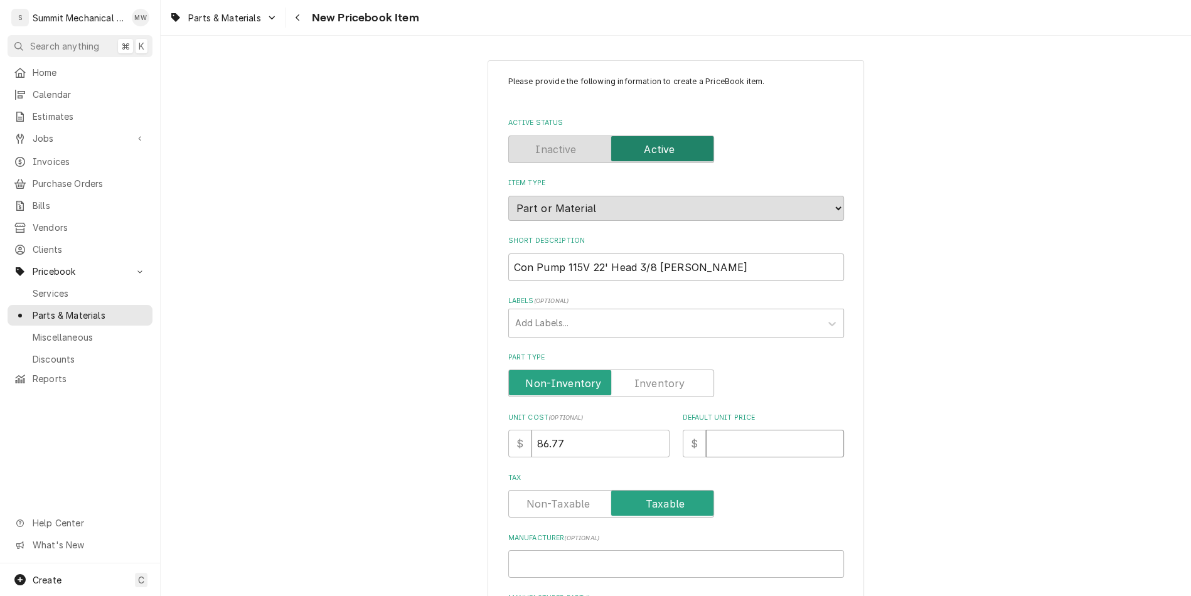
type input "1"
type textarea "x"
type input "17"
type textarea "x"
type input "173"
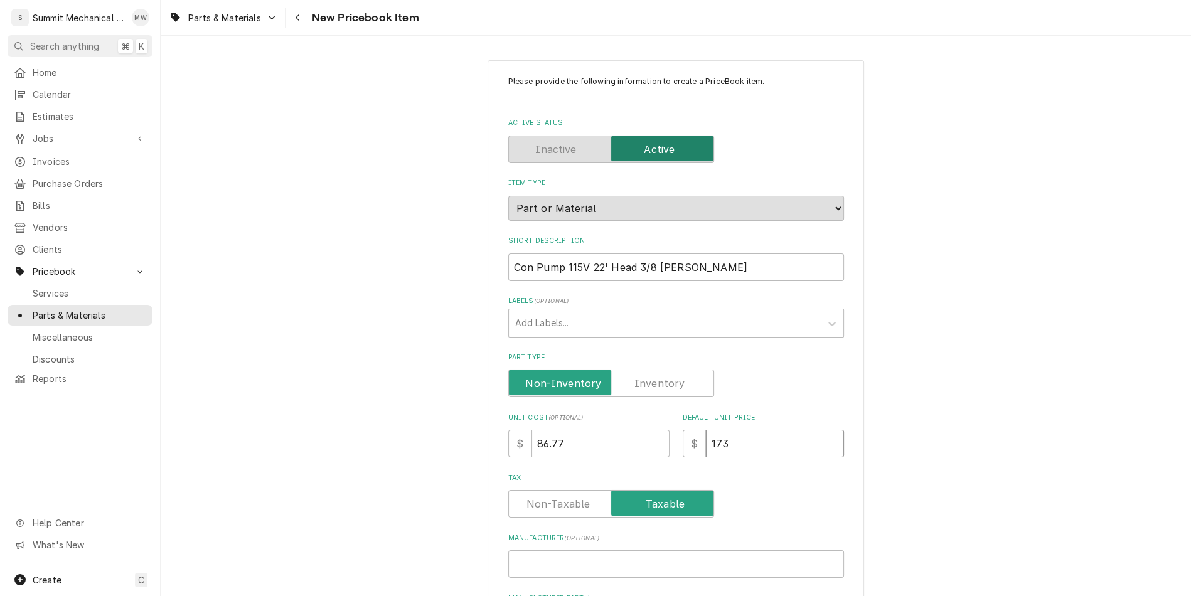
type textarea "x"
type input "173.5"
type textarea "x"
type input "173.54"
type textarea "x"
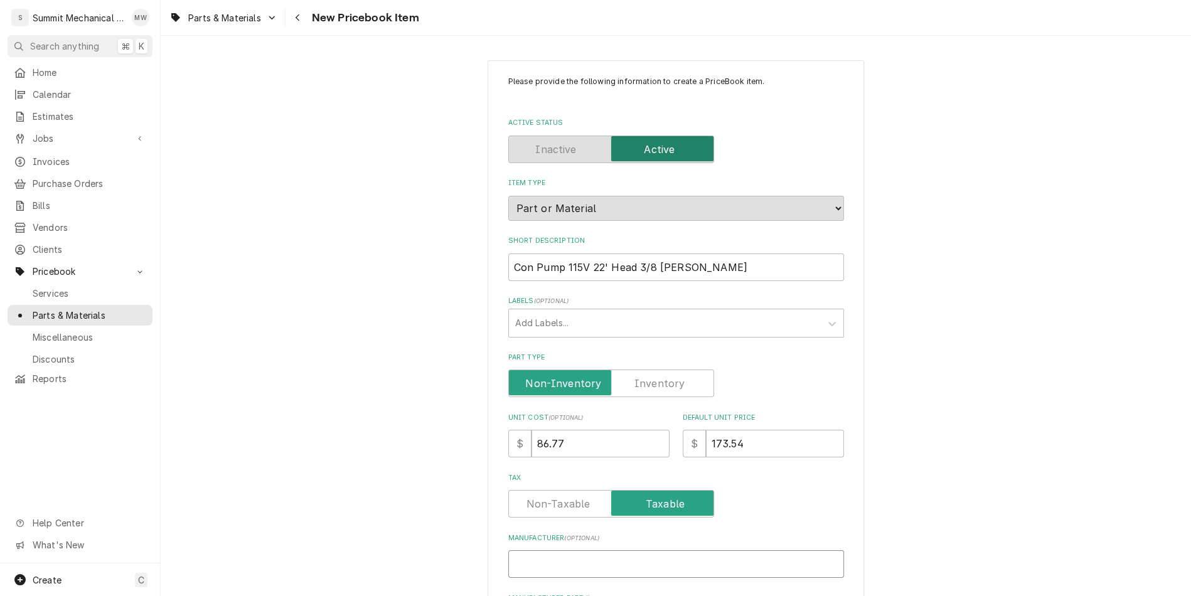
type input "B"
type textarea "x"
type input "BE"
type textarea "x"
type input "BEC"
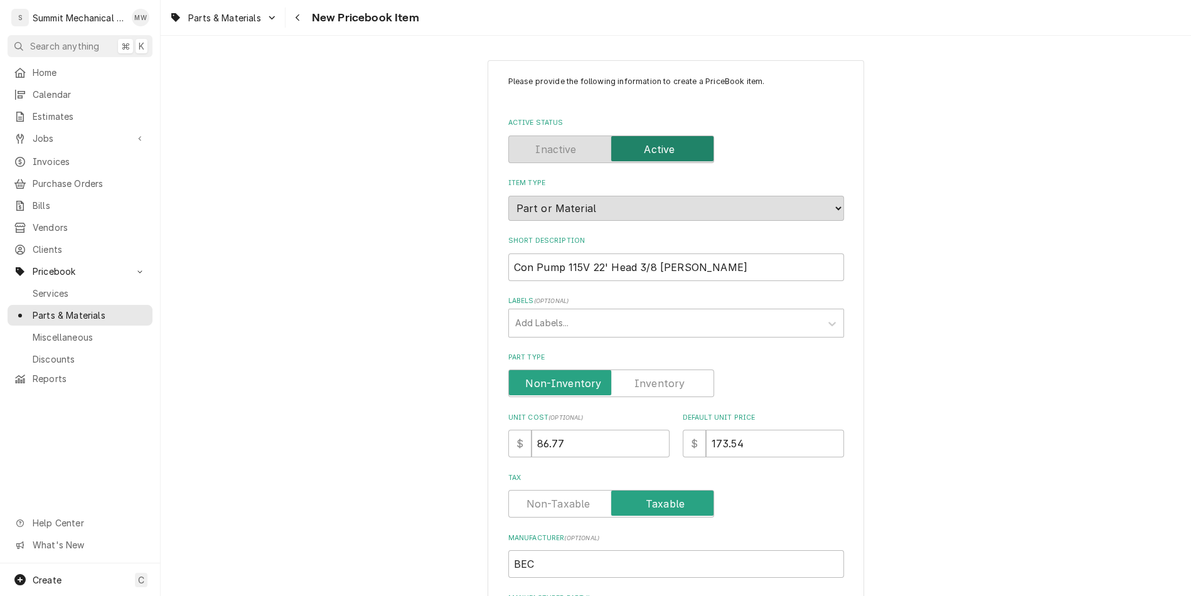
scroll to position [307, 0]
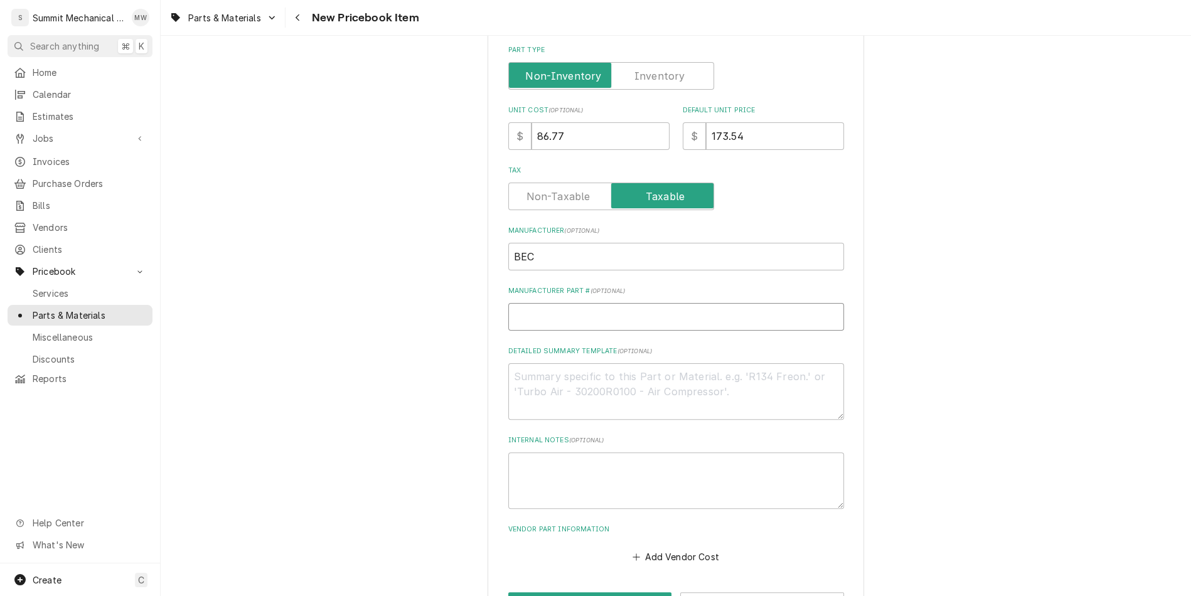
type textarea "x"
type input "B"
type textarea "x"
type input "BK"
type textarea "x"
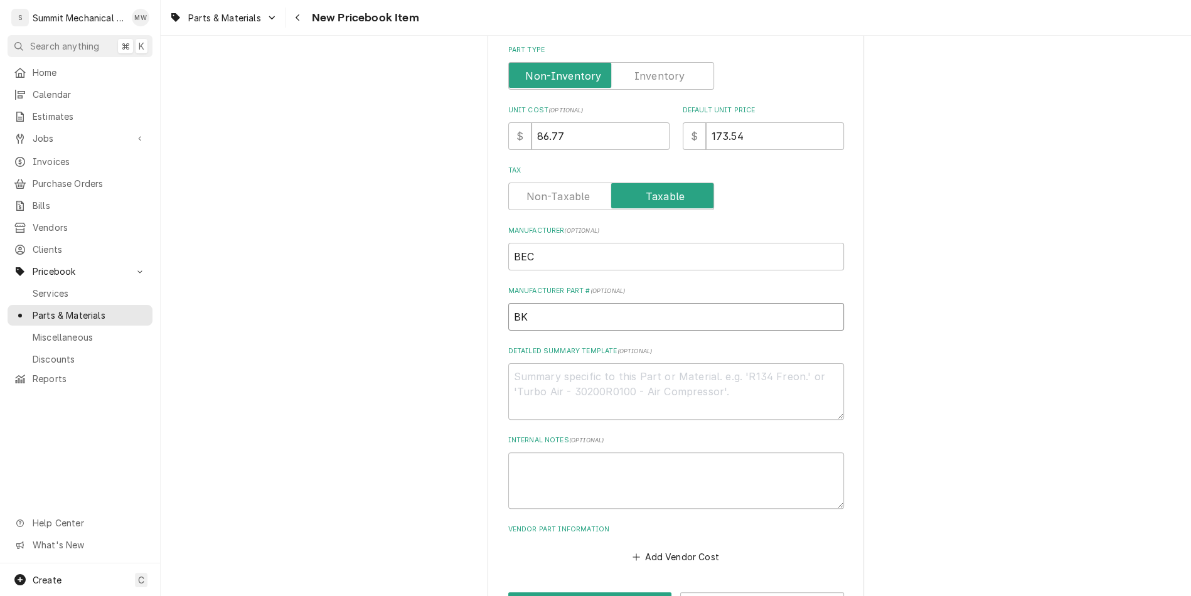
type input "BK2"
type textarea "x"
type input "BK22"
type textarea "x"
type input "BK22`"
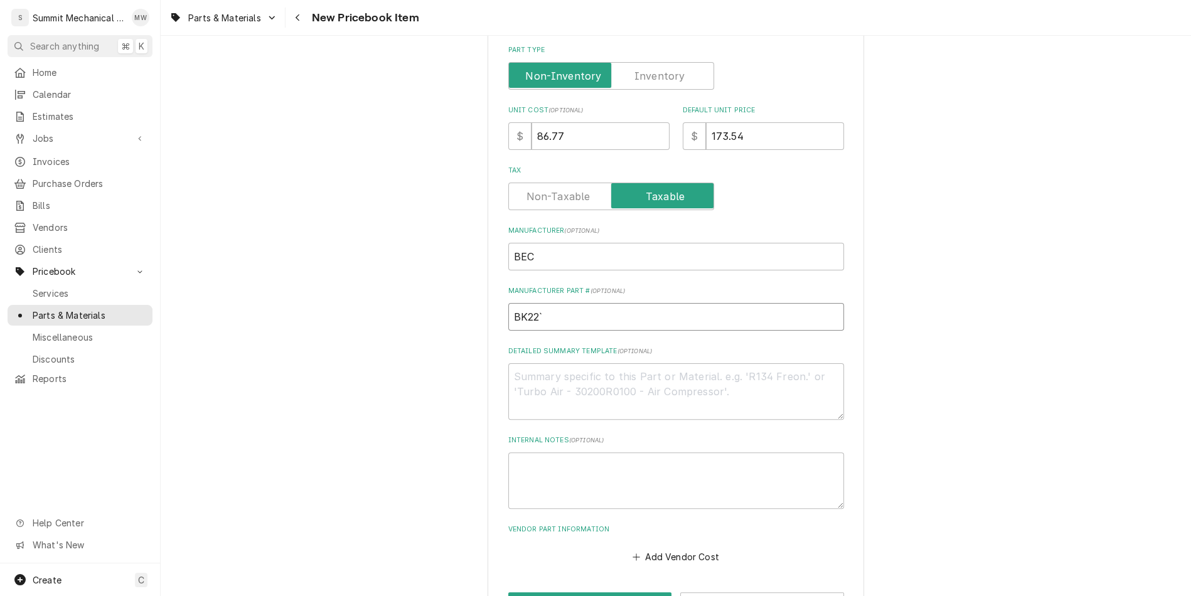
type textarea "x"
type input "BK22"
type textarea "x"
type input "BK221"
type textarea "x"
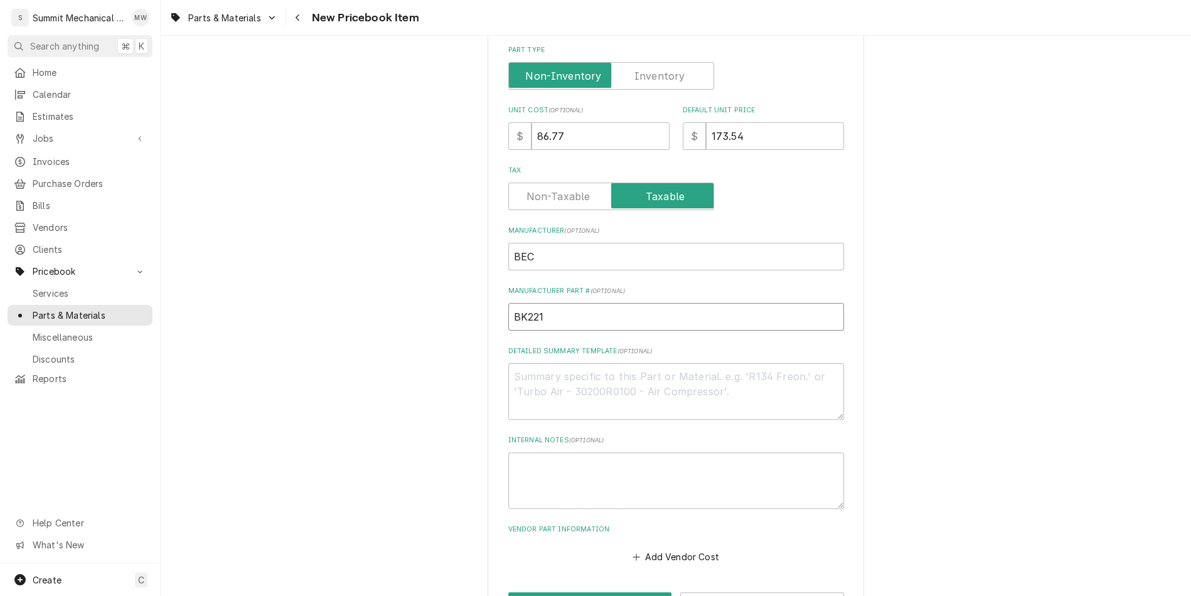
type input "BK221U"
type textarea "x"
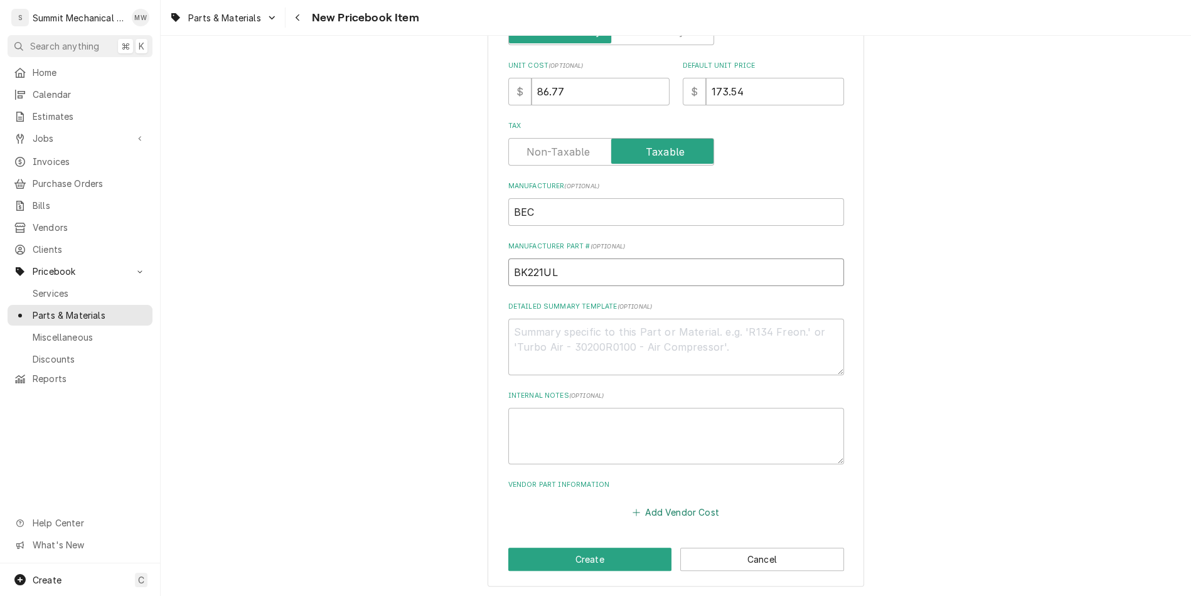
type input "BK221UL"
click at [656, 504] on button "Add Vendor Cost" at bounding box center [675, 513] width 91 height 18
type textarea "x"
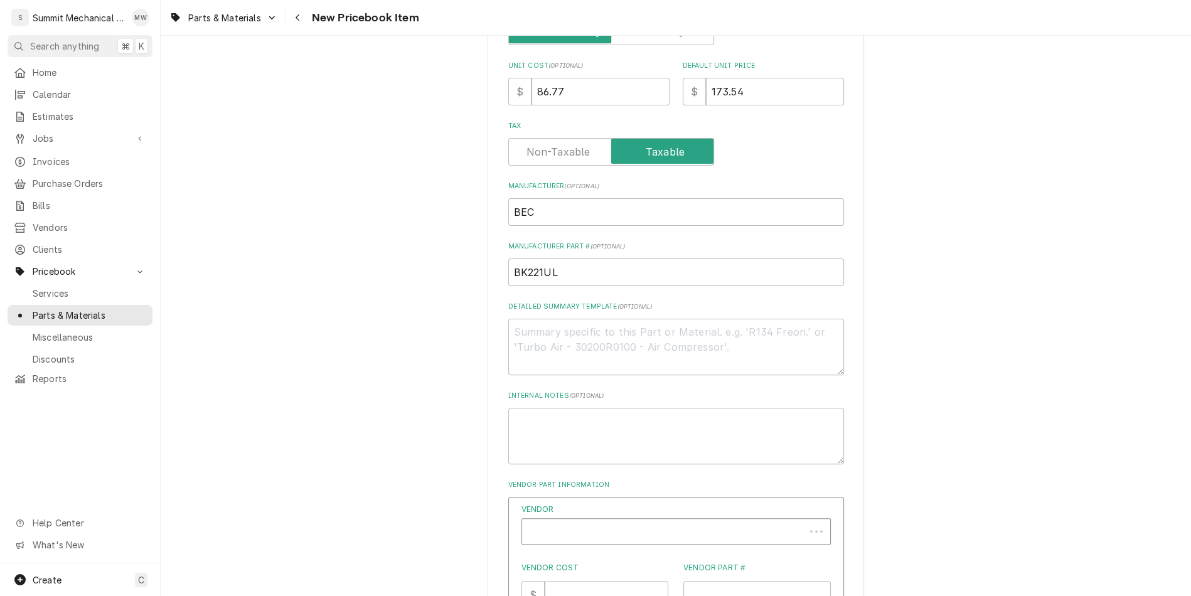
click at [627, 529] on div "Vendor" at bounding box center [663, 536] width 270 height 30
type input "rsd"
type textarea "x"
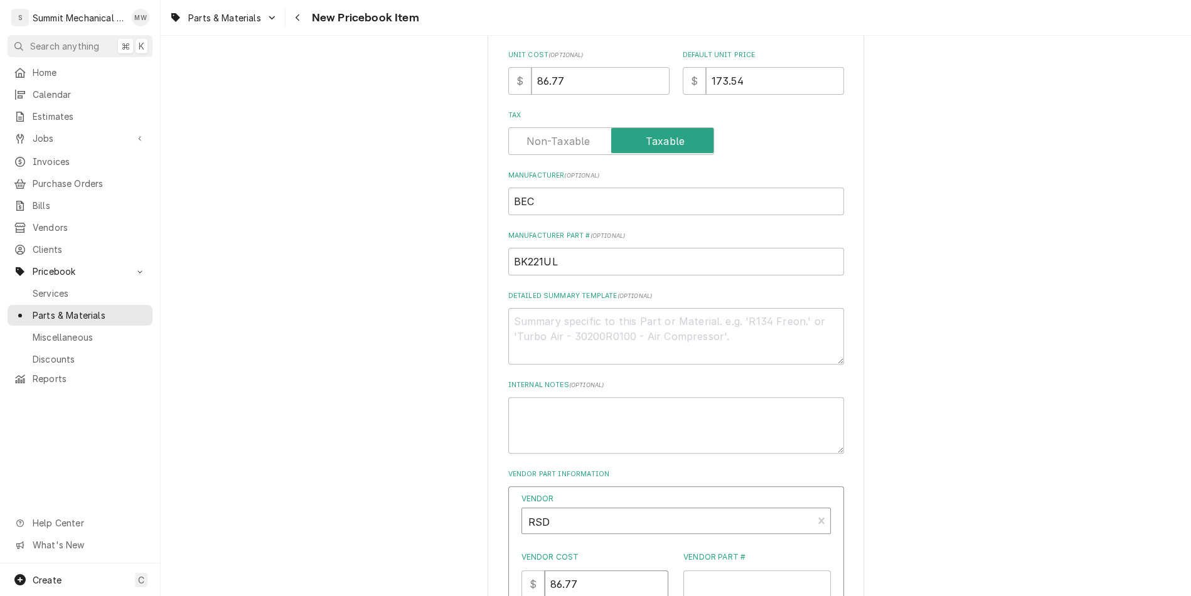
type input "86.77"
click at [541, 262] on input "BK221UL" at bounding box center [676, 262] width 336 height 28
click at [541, 268] on input "BK221UL" at bounding box center [676, 262] width 336 height 28
click at [715, 591] on input "Vendor Part #" at bounding box center [756, 584] width 147 height 28
paste input "BK221UL"
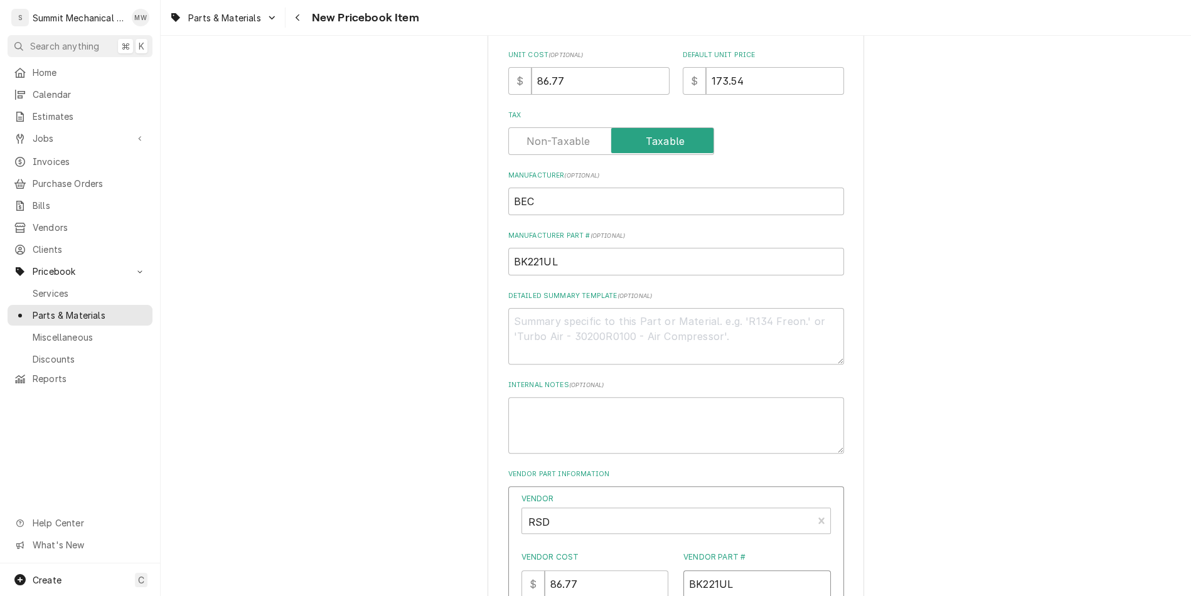
scroll to position [582, 0]
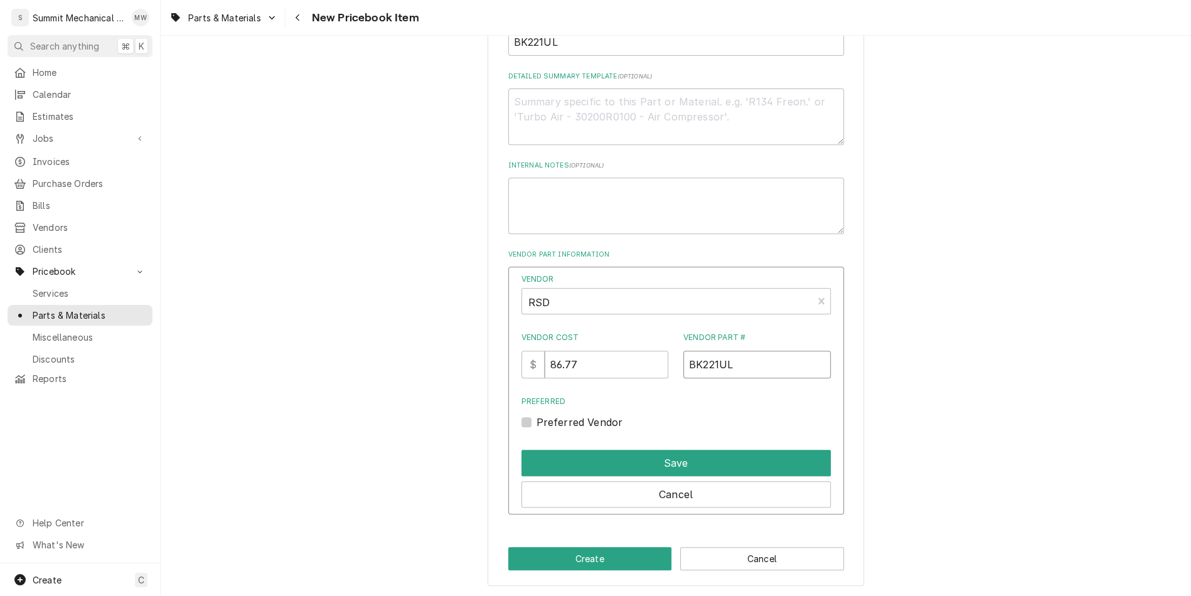
type input "BK221UL"
click at [604, 412] on div "Preferred Preferred Vendor" at bounding box center [675, 413] width 309 height 34
click at [602, 430] on div "Vendor RSD Vendor Cost $ 86.77 Vendor Part # BK221UL Preferred Preferred Vendor…" at bounding box center [676, 391] width 336 height 248
click at [599, 418] on label "Preferred Vendor" at bounding box center [579, 422] width 87 height 15
click at [599, 418] on input "Preferred" at bounding box center [690, 429] width 309 height 28
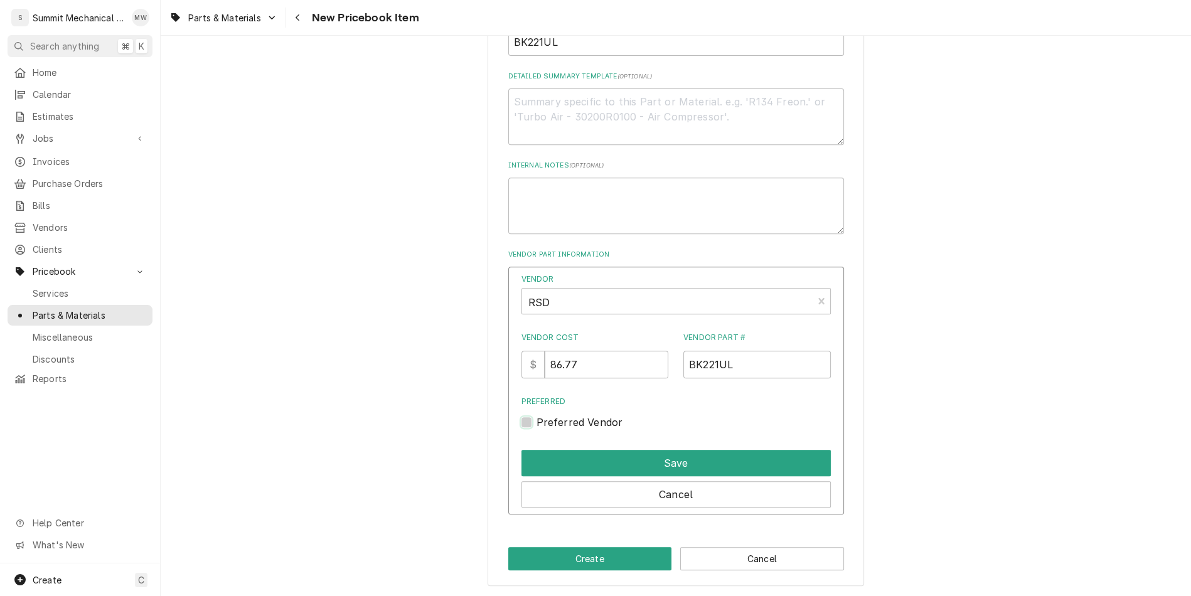
checkbox input "true"
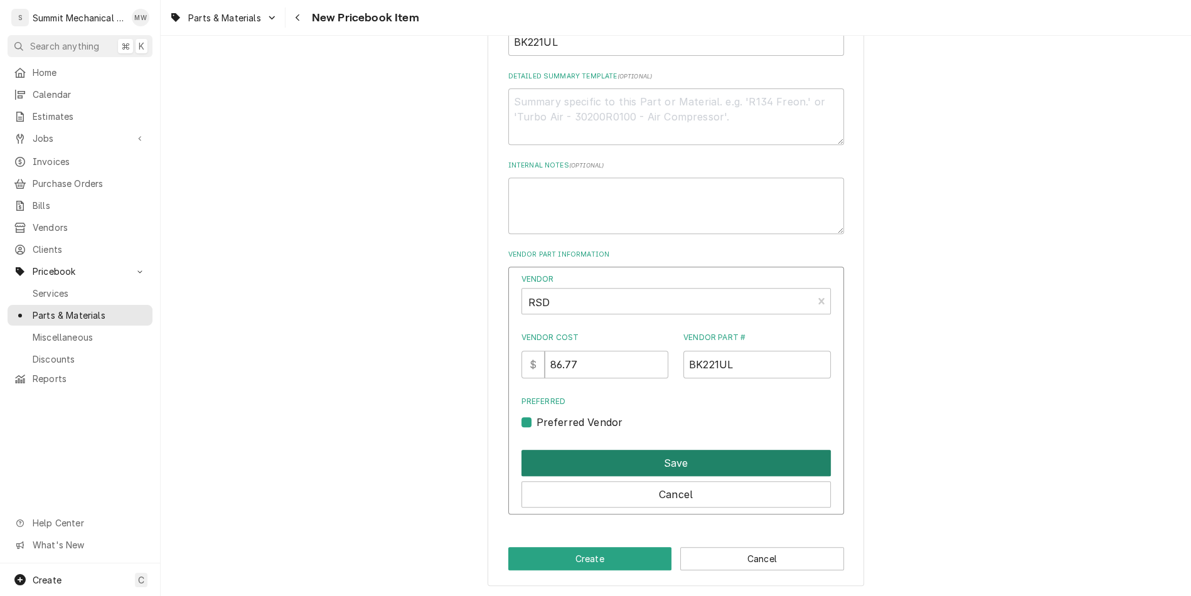
click at [603, 453] on button "Save" at bounding box center [675, 463] width 309 height 26
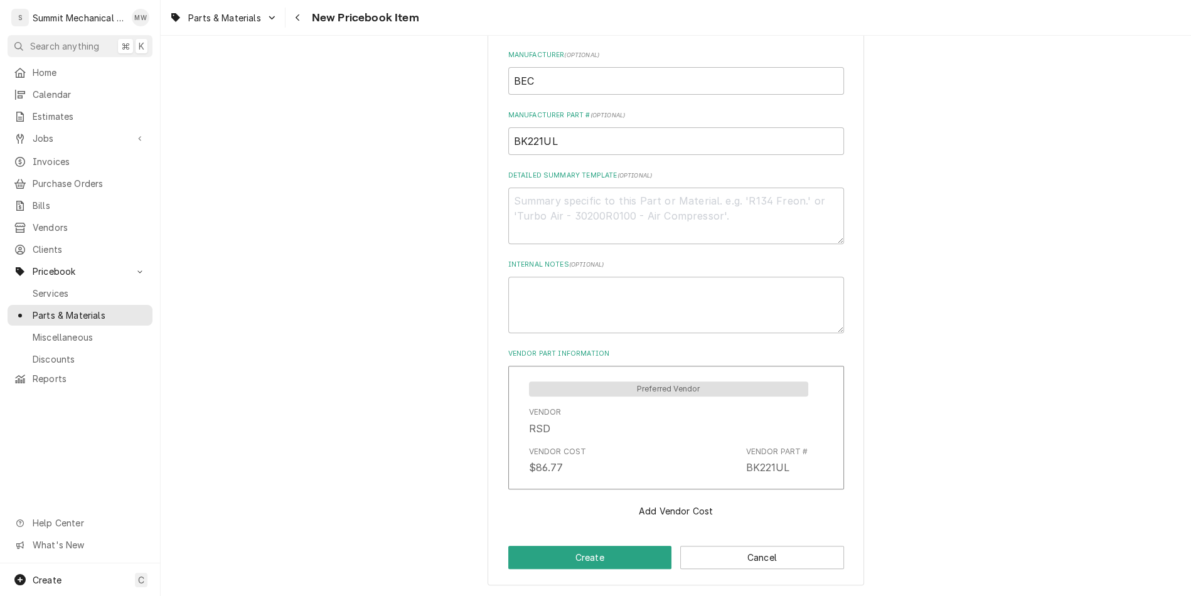
scroll to position [481, 0]
click at [561, 542] on div "Please provide the following information to create a PriceBook item. Active Sta…" at bounding box center [675, 83] width 376 height 1008
click at [561, 544] on div "Please provide the following information to create a PriceBook item. Active Sta…" at bounding box center [675, 83] width 376 height 1008
click at [560, 551] on button "Create" at bounding box center [590, 559] width 164 height 23
type textarea "x"
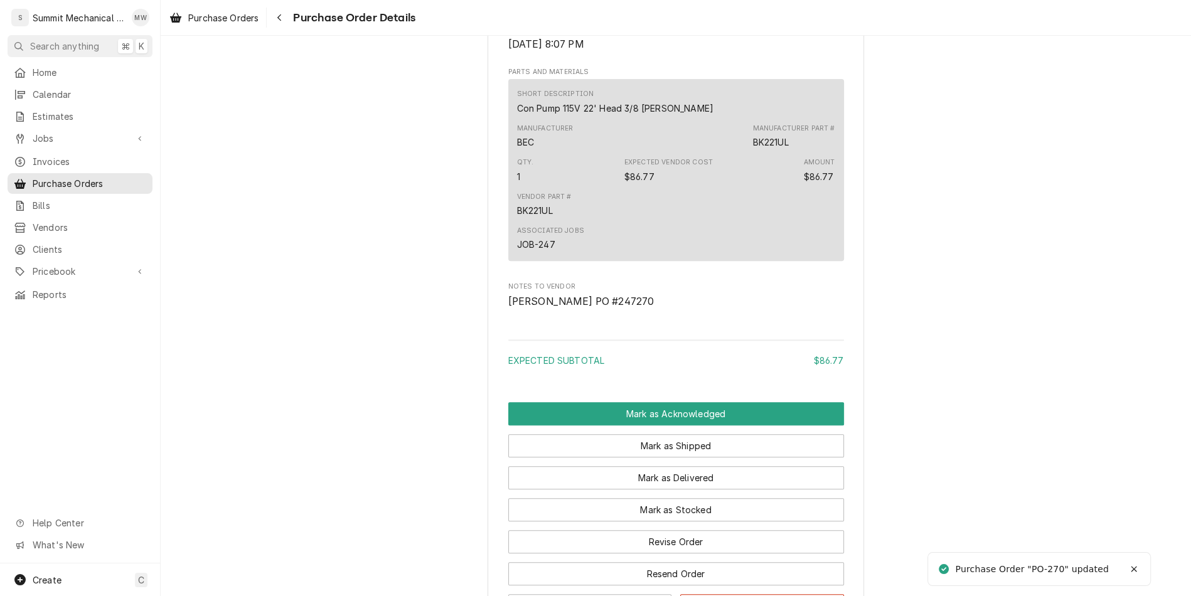
scroll to position [750, 0]
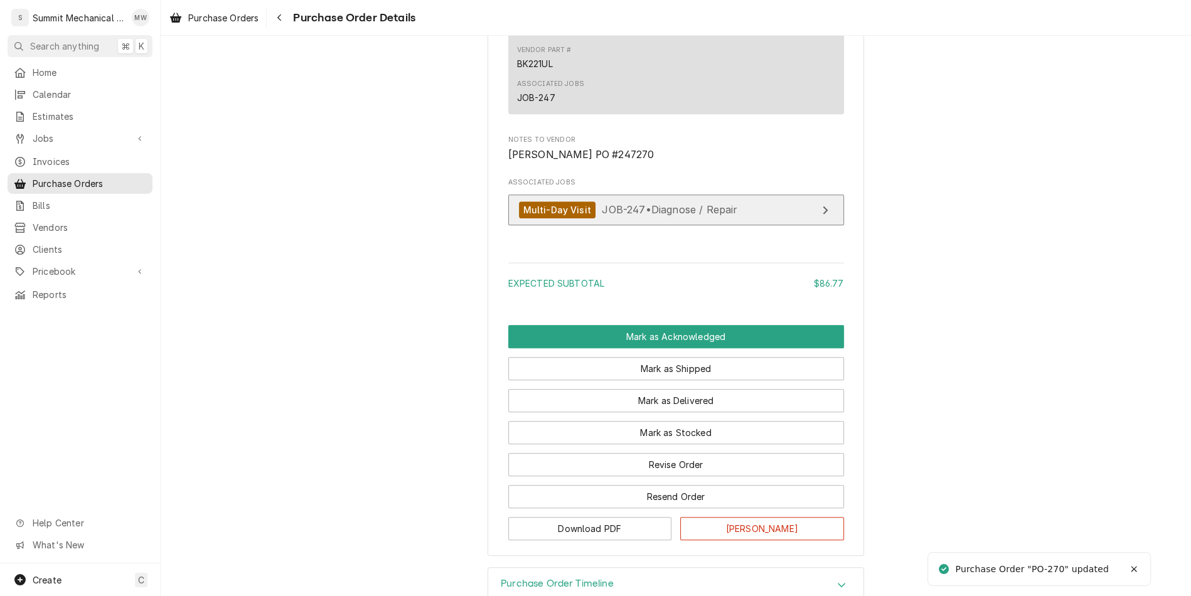
click at [656, 225] on link "Multi-Day Visit JOB-247 • Diagnose / Repair" at bounding box center [676, 209] width 336 height 31
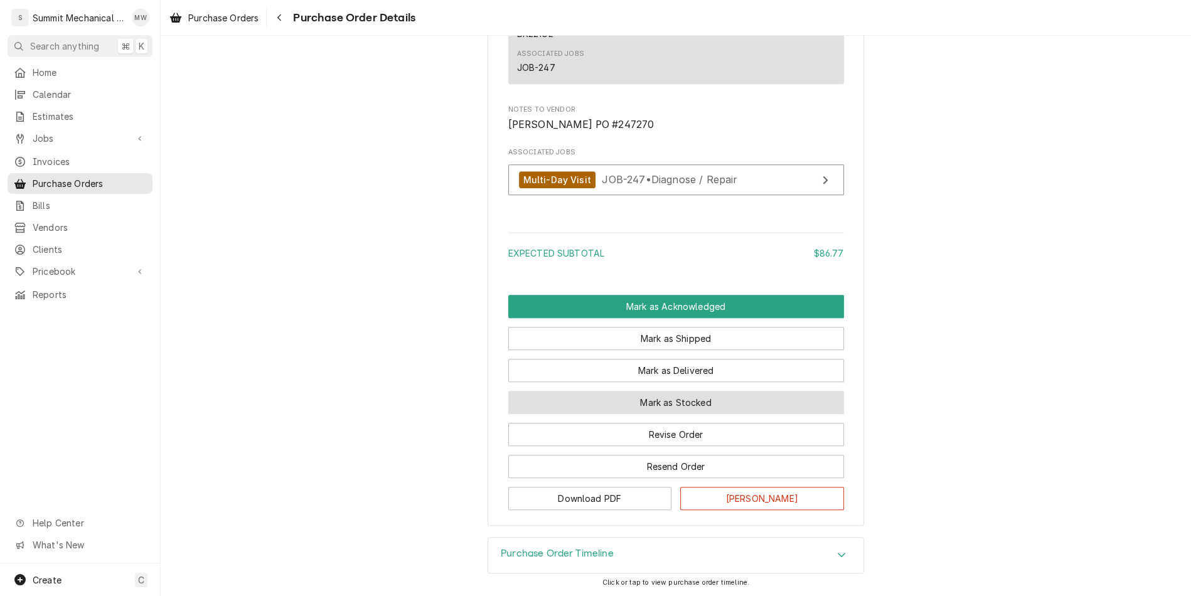
click at [652, 401] on button "Mark as Stocked" at bounding box center [676, 402] width 336 height 23
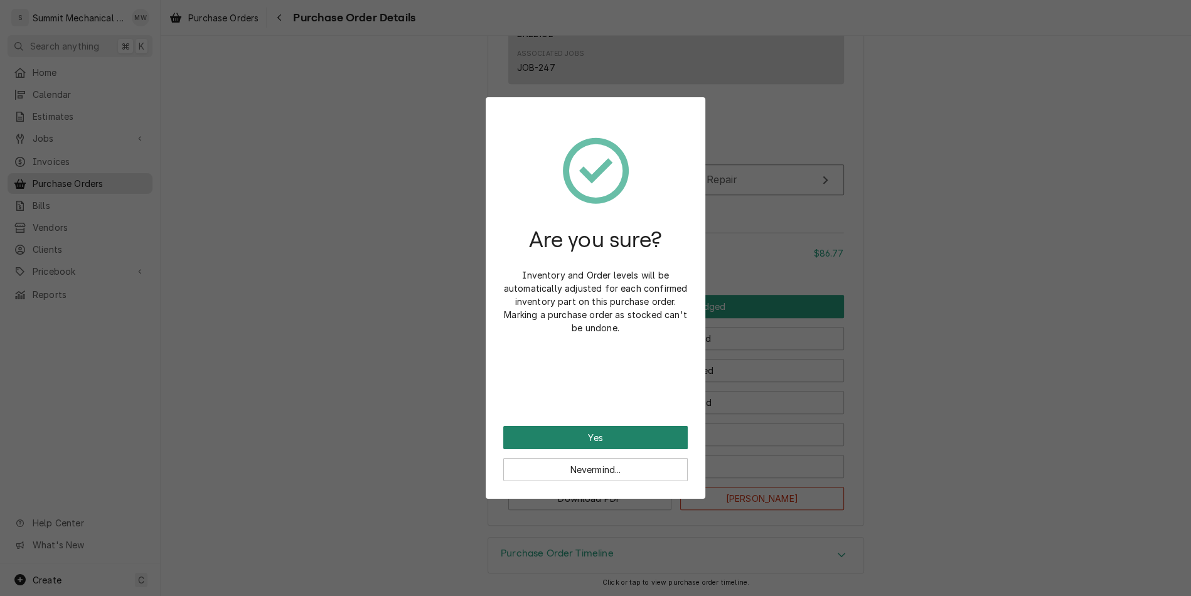
click at [600, 433] on button "Yes" at bounding box center [595, 437] width 184 height 23
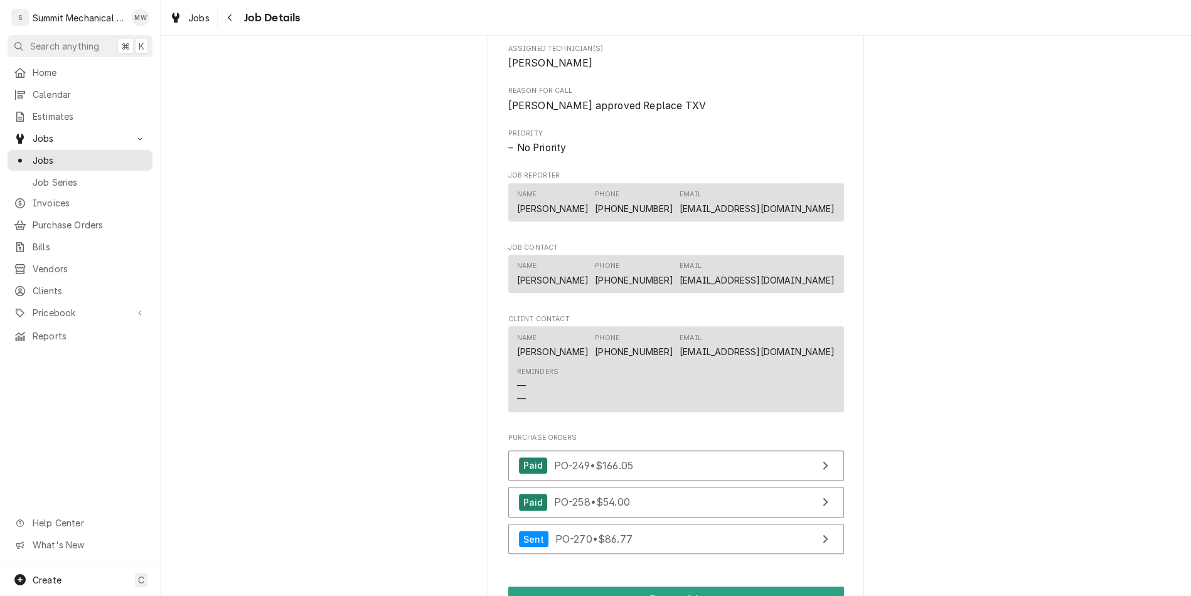
scroll to position [1214, 0]
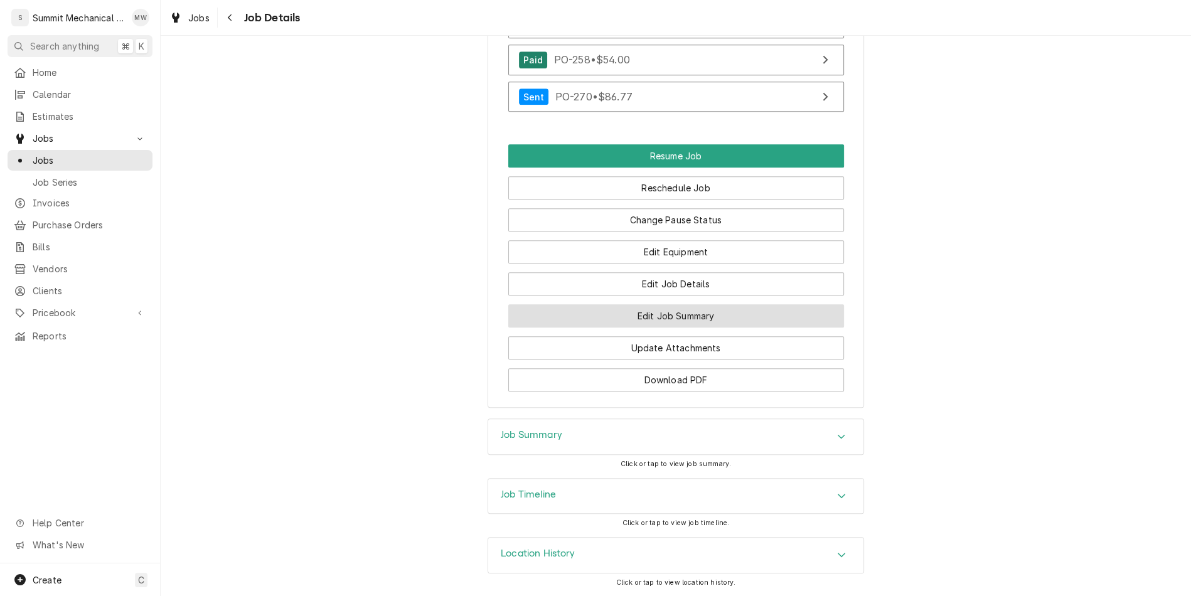
click at [676, 312] on button "Edit Job Summary" at bounding box center [676, 315] width 336 height 23
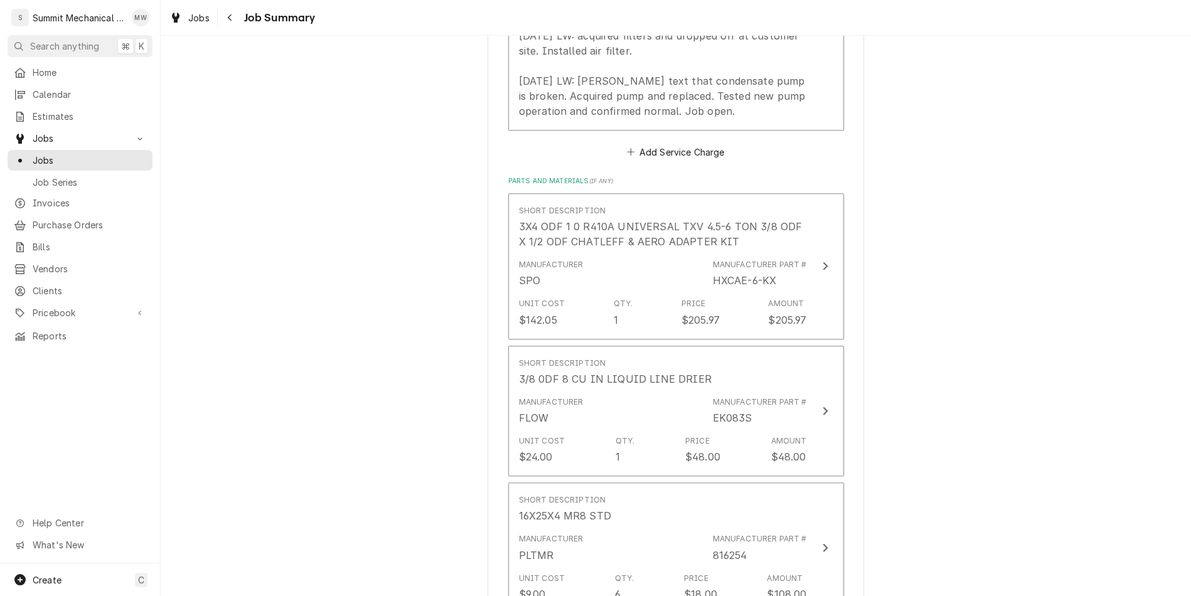
scroll to position [1153, 0]
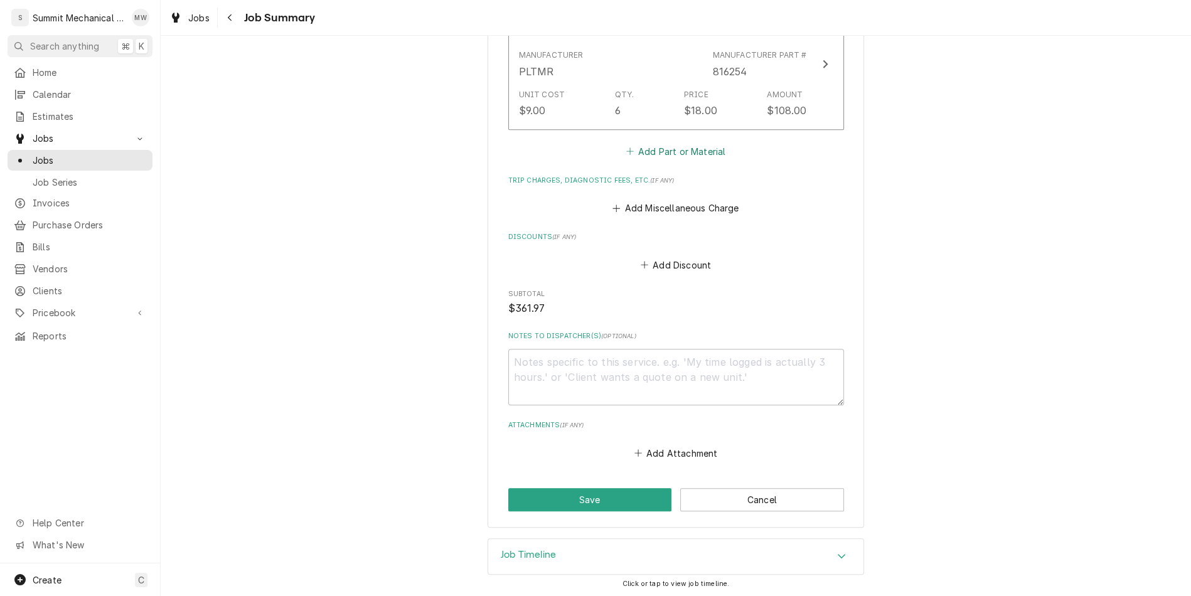
click at [659, 154] on button "Add Part or Material" at bounding box center [676, 151] width 104 height 18
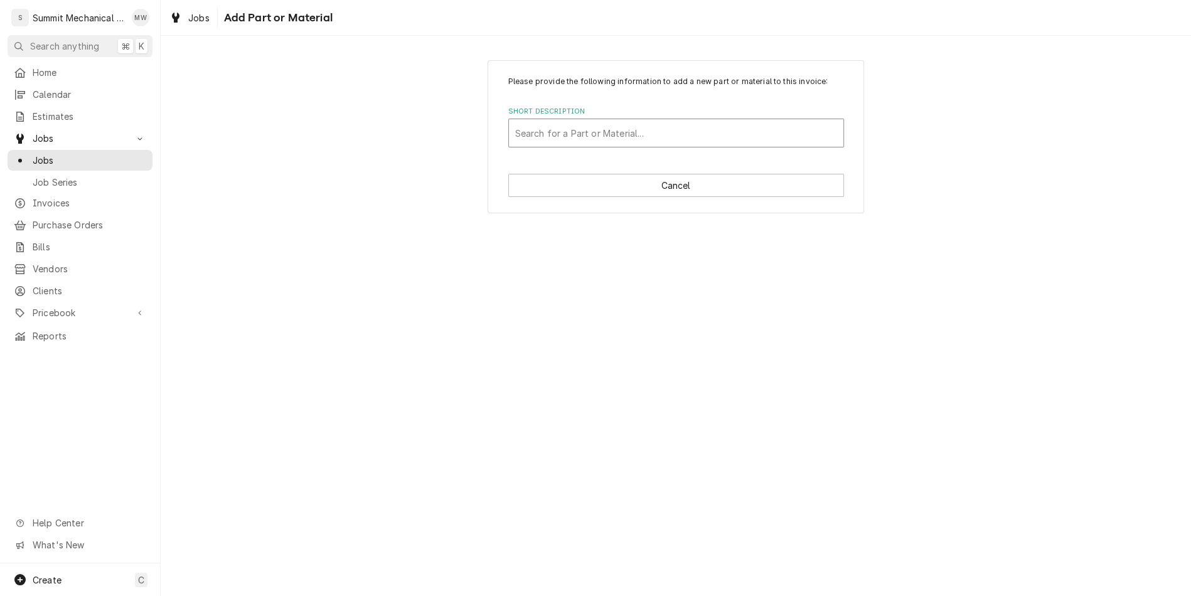
click at [561, 141] on div "Short Description" at bounding box center [676, 133] width 322 height 23
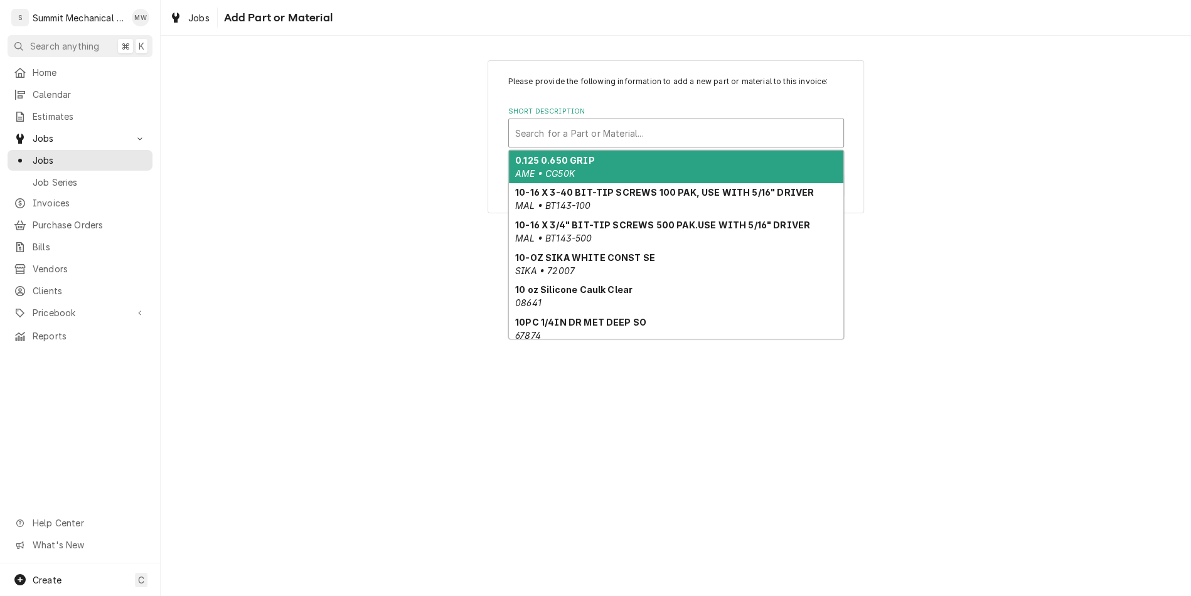
paste input "BK221UL"
type input "BK221UL"
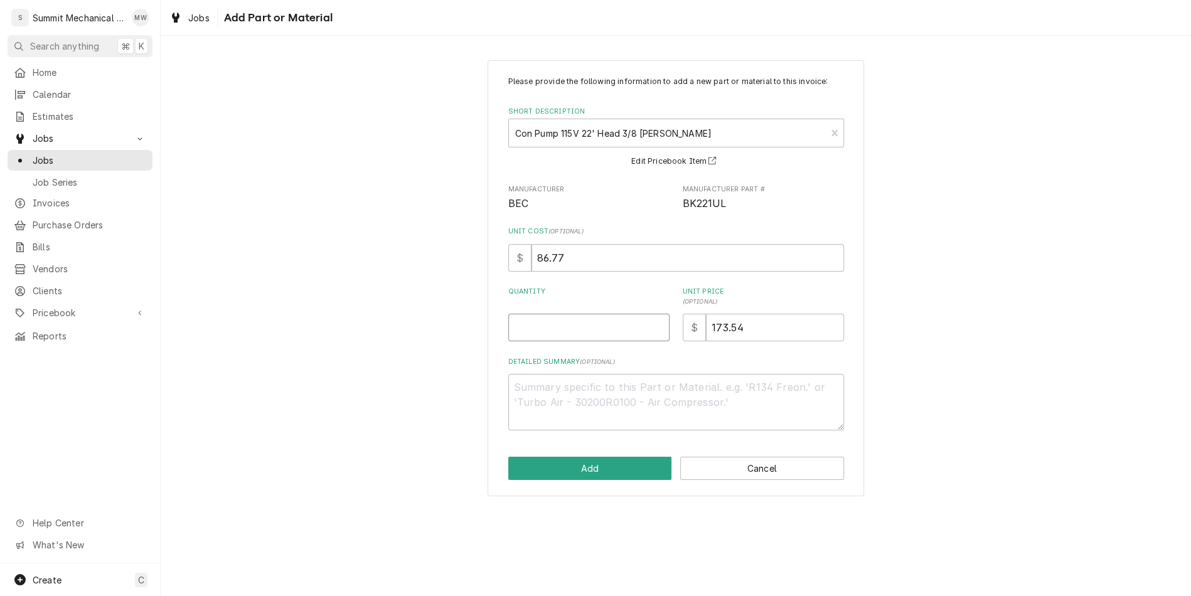
click at [573, 327] on input "Quantity" at bounding box center [588, 328] width 161 height 28
type textarea "x"
type input "1"
click at [579, 472] on button "Add" at bounding box center [590, 468] width 164 height 23
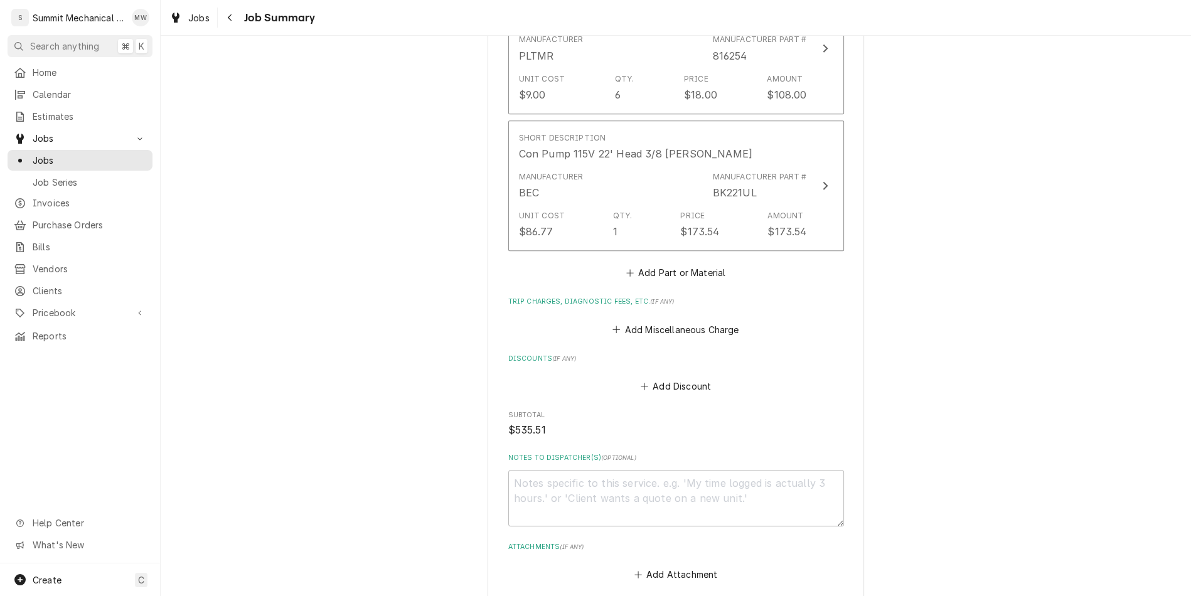
scroll to position [1290, 0]
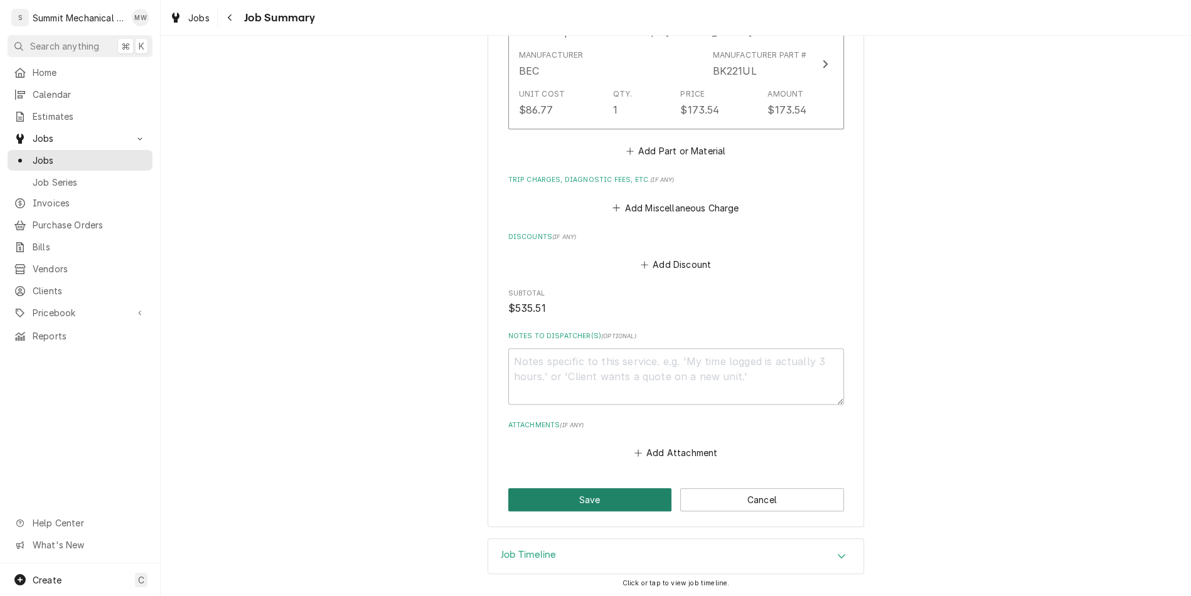
click at [593, 501] on button "Save" at bounding box center [590, 499] width 164 height 23
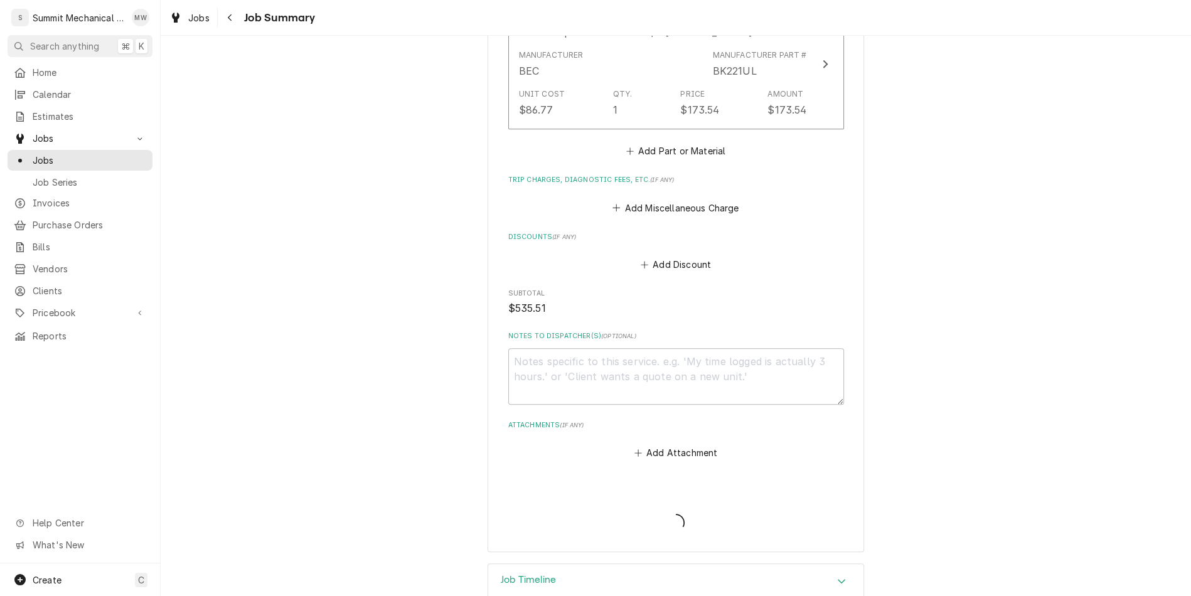
type textarea "x"
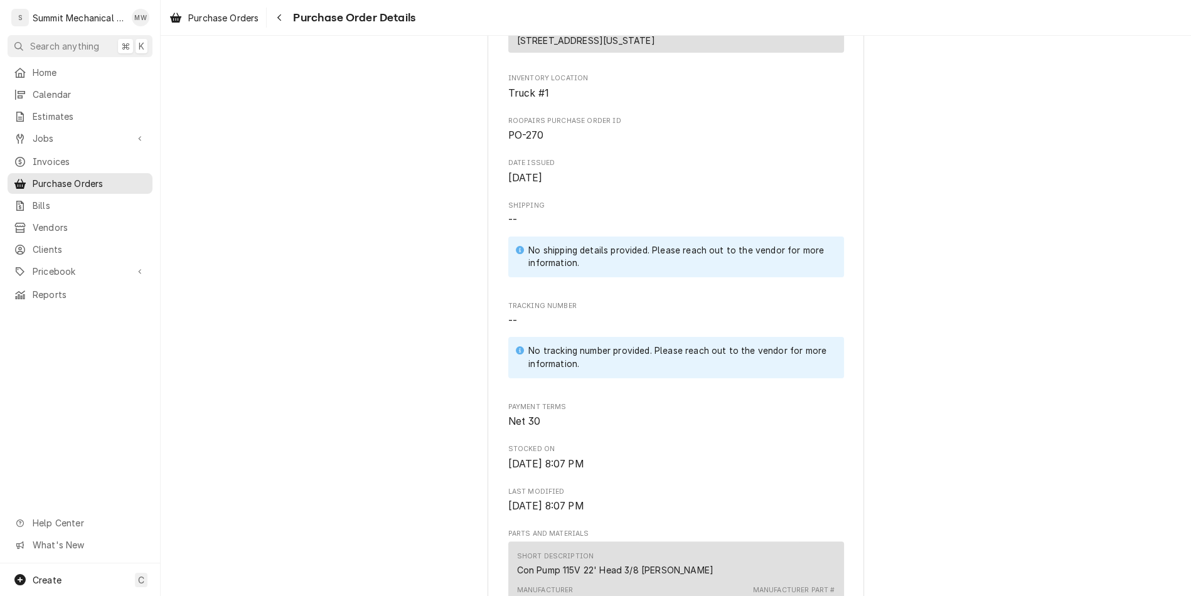
scroll to position [812, 0]
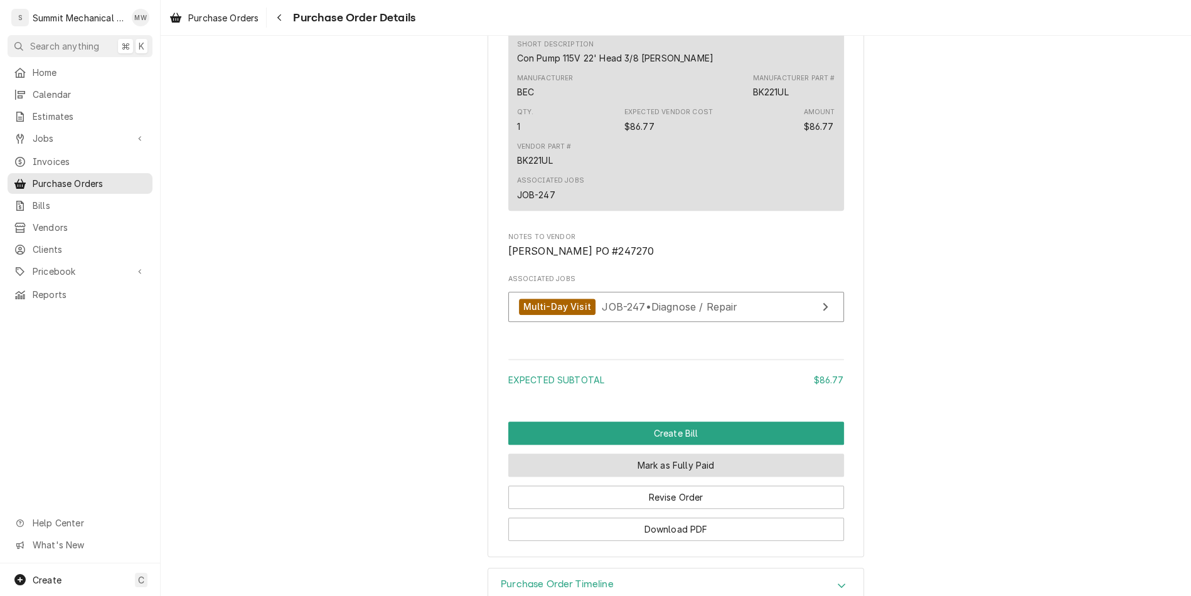
click at [706, 395] on div "Expected Subtotal $86.77" at bounding box center [676, 374] width 336 height 41
click at [692, 477] on button "Mark as Fully Paid" at bounding box center [676, 465] width 336 height 23
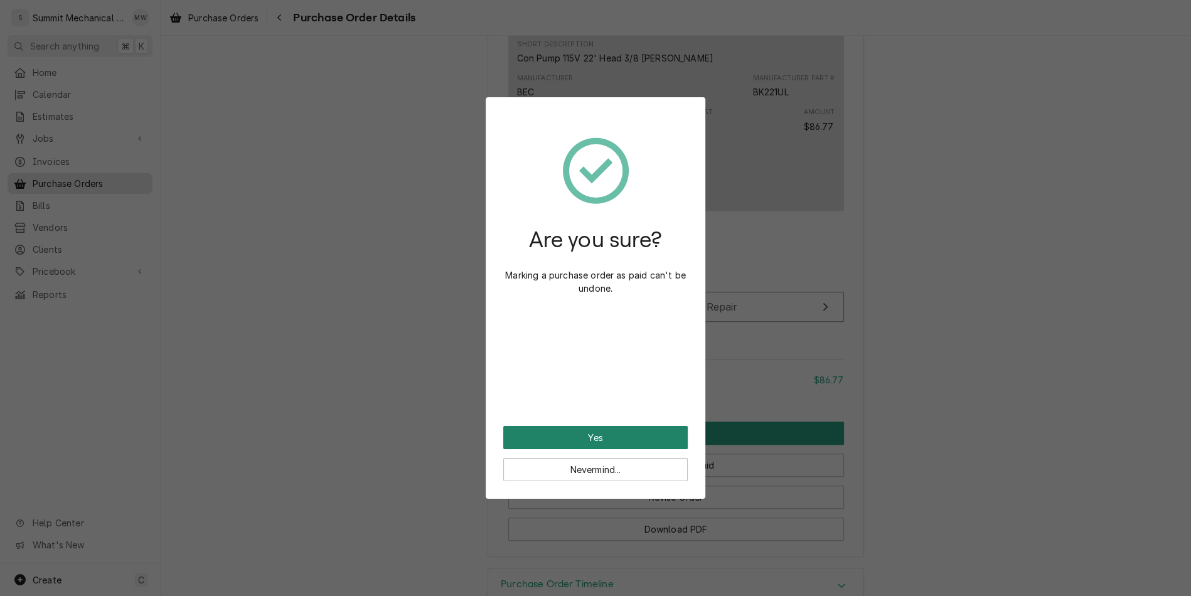
click at [565, 437] on button "Yes" at bounding box center [595, 437] width 184 height 23
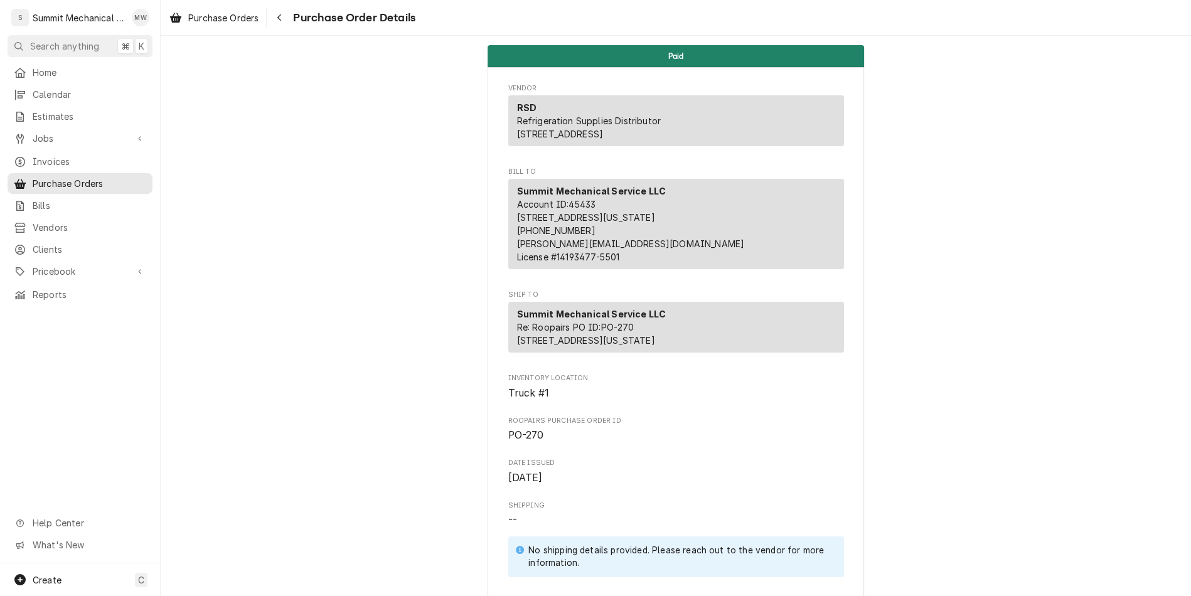
scroll to position [785, 0]
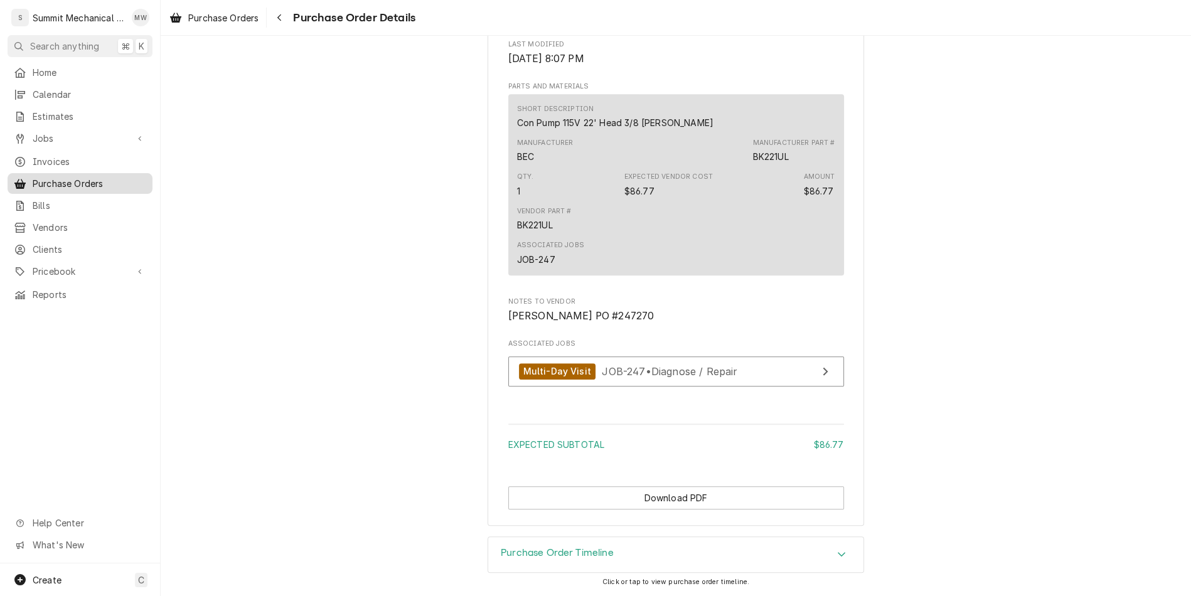
click at [58, 183] on span "Purchase Orders" at bounding box center [90, 183] width 114 height 13
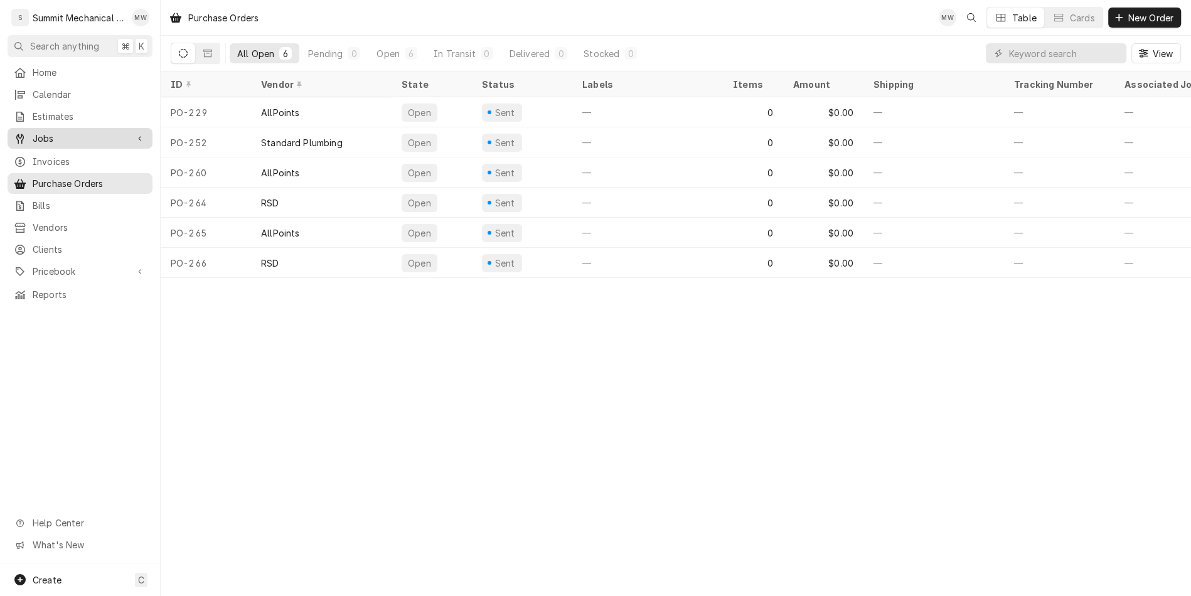
click at [42, 134] on span "Jobs" at bounding box center [80, 138] width 95 height 13
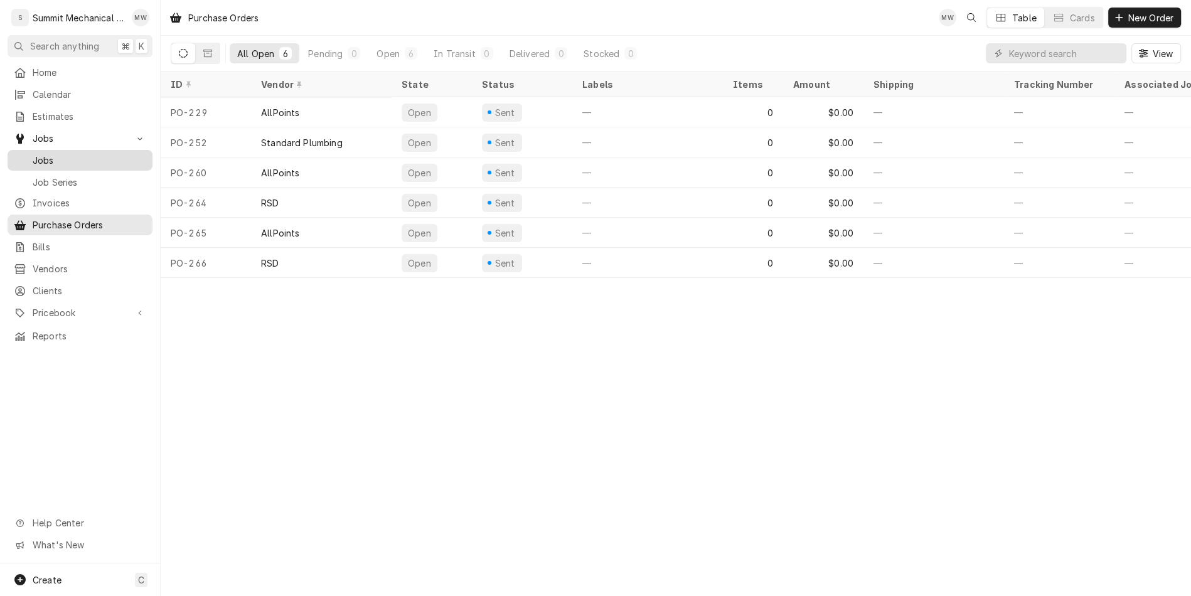
click at [44, 157] on span "Jobs" at bounding box center [90, 160] width 114 height 13
